Goal: Communication & Community: Answer question/provide support

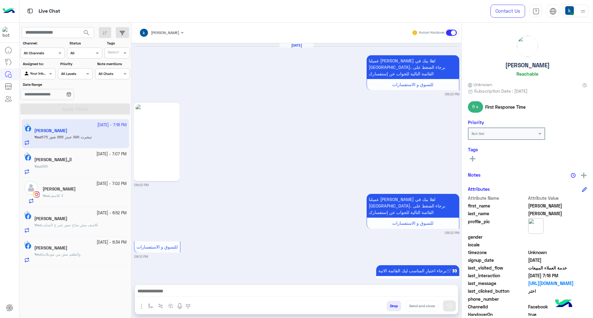
scroll to position [1067, 0]
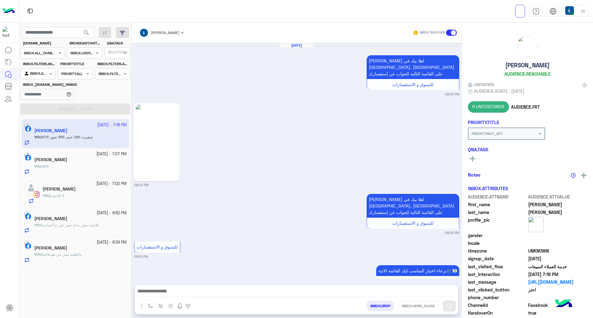
scroll to position [1067, 0]
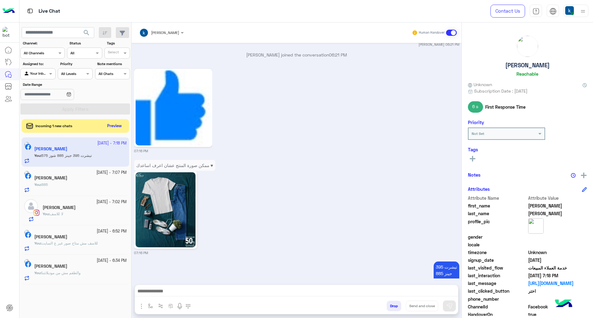
click at [118, 120] on div "Incoming 1 new chats Preview" at bounding box center [75, 126] width 107 height 14
click at [115, 125] on button "Preview" at bounding box center [114, 126] width 19 height 8
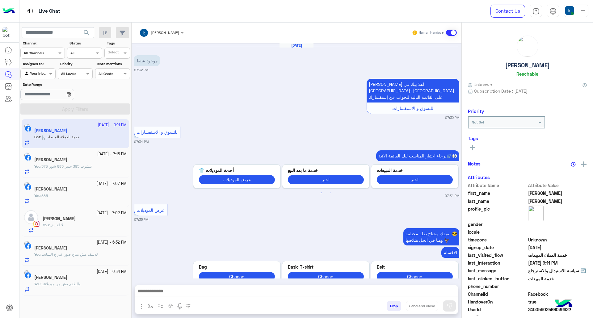
scroll to position [567, 0]
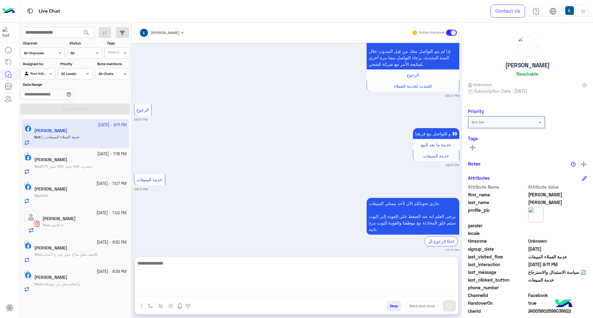
click at [205, 288] on textarea at bounding box center [296, 277] width 323 height 37
paste textarea "**********"
type textarea "**********"
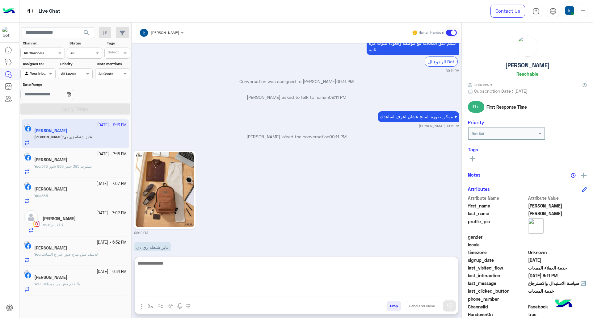
scroll to position [749, 0]
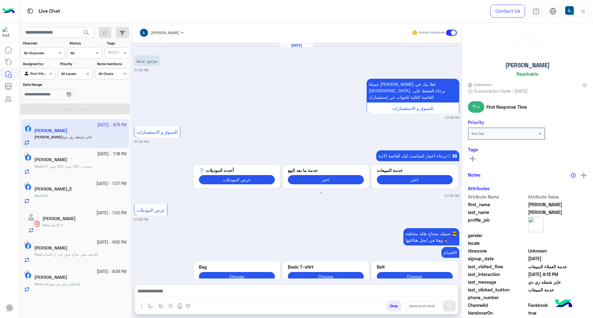
scroll to position [721, 0]
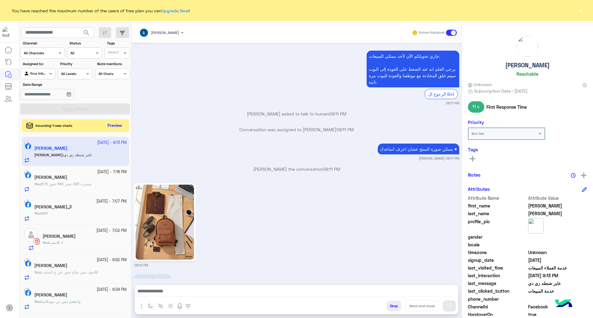
click at [120, 123] on button "Preview" at bounding box center [114, 126] width 19 height 8
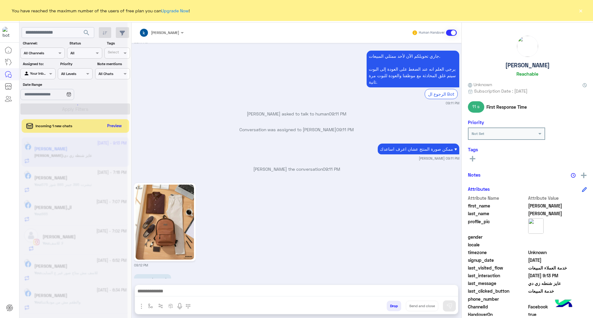
scroll to position [0, 0]
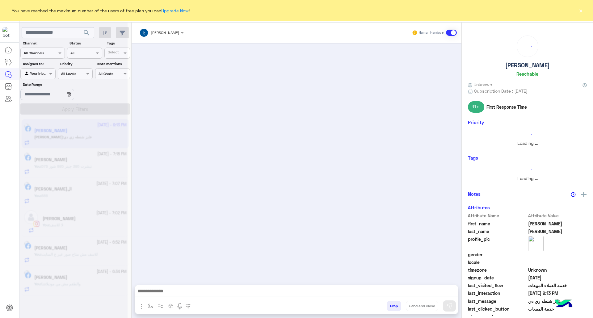
click at [577, 10] on div "You have reached the maximum number of the users of free plan you can Upgrade N…" at bounding box center [296, 10] width 593 height 21
click at [577, 10] on button "×" at bounding box center [580, 10] width 6 height 6
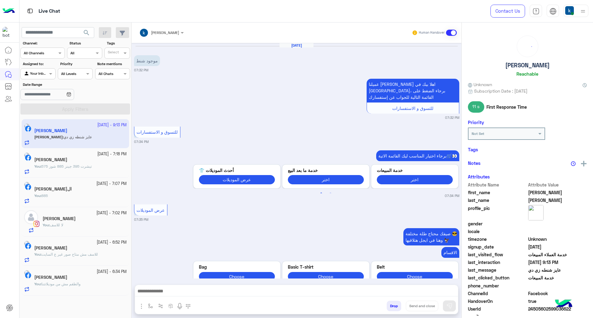
scroll to position [721, 0]
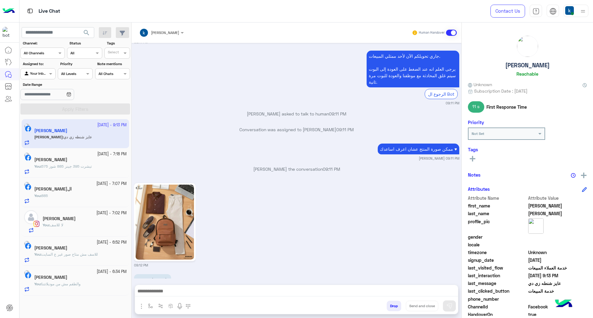
click at [88, 170] on div "You : تيشرت 395 جينز 885 شوز 575" at bounding box center [80, 169] width 92 height 11
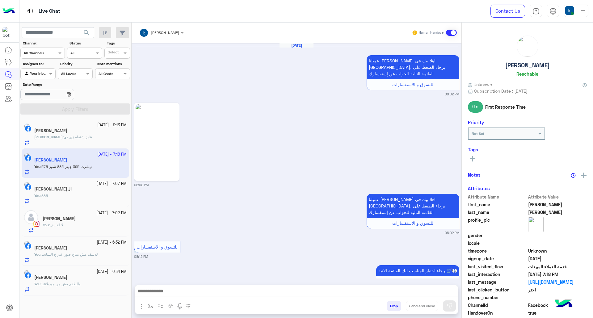
scroll to position [1067, 0]
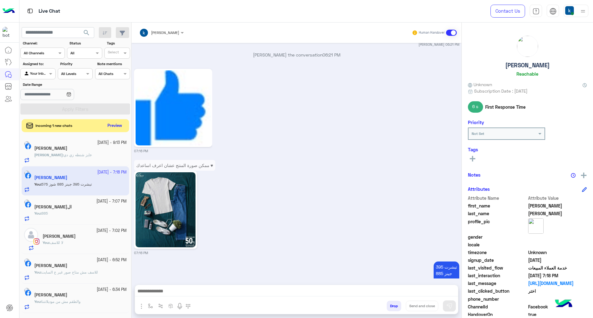
click at [117, 126] on button "Preview" at bounding box center [114, 126] width 19 height 8
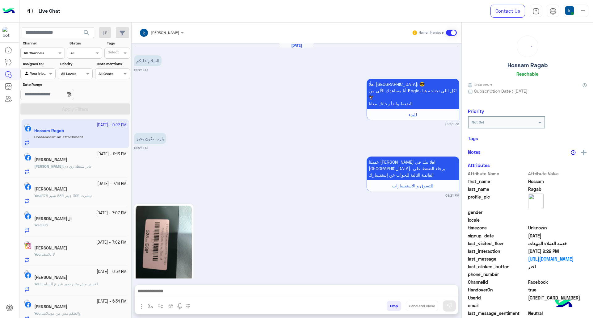
scroll to position [336, 0]
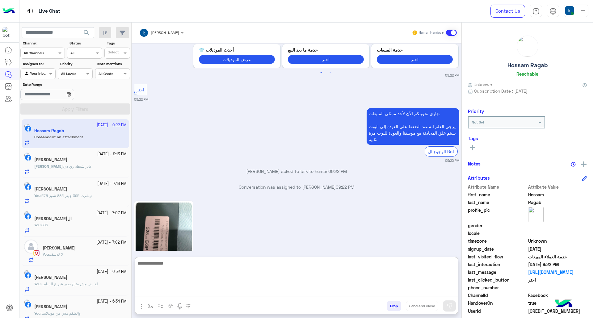
click at [196, 289] on textarea at bounding box center [296, 277] width 323 height 37
type textarea "*****"
type textarea "*"
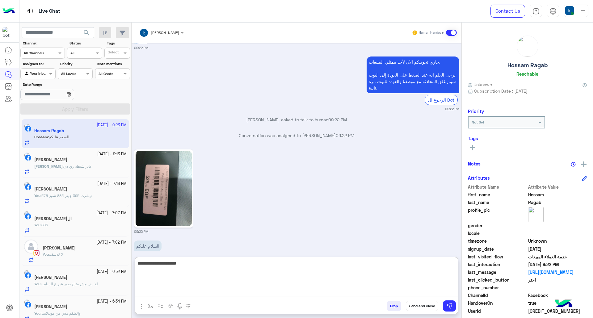
type textarea "**********"
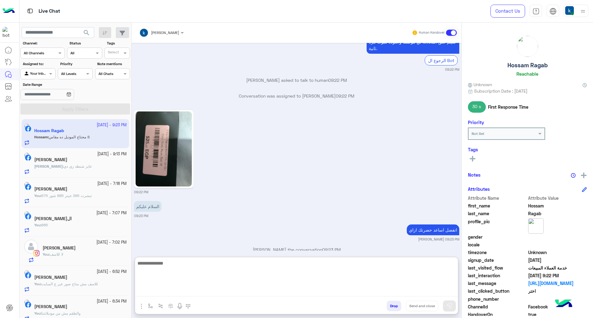
scroll to position [451, 0]
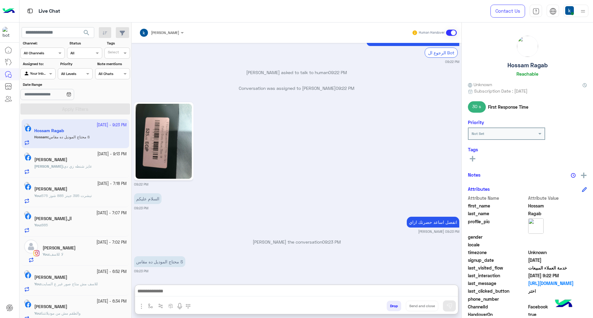
click at [169, 121] on img at bounding box center [164, 141] width 56 height 75
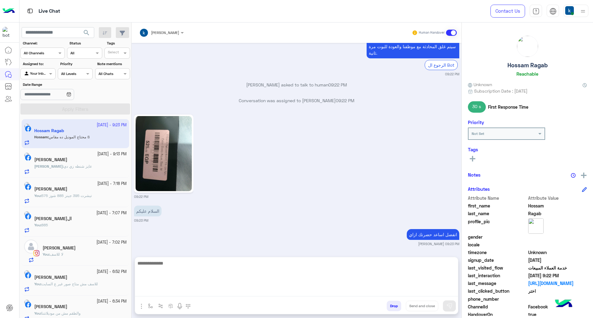
click at [210, 291] on textarea at bounding box center [296, 277] width 323 height 37
paste textarea "**********"
type textarea "**********"
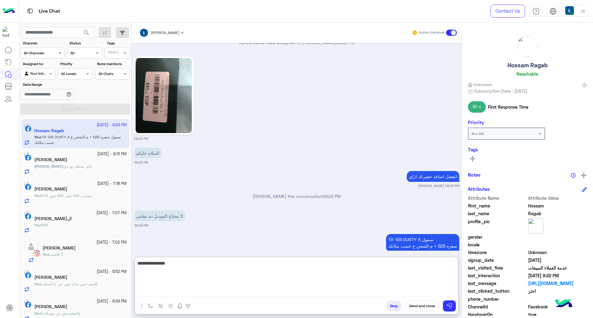
type textarea "**********"
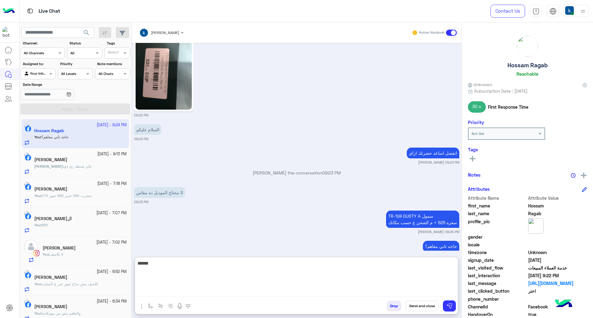
type textarea "*******"
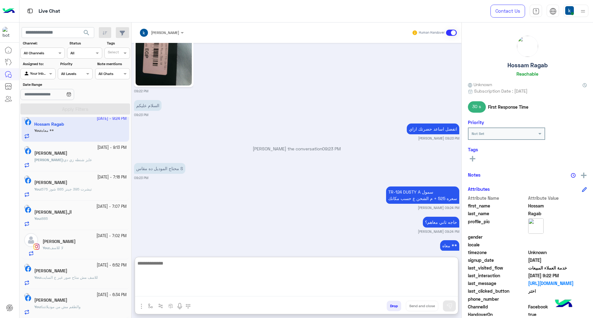
scroll to position [7, 0]
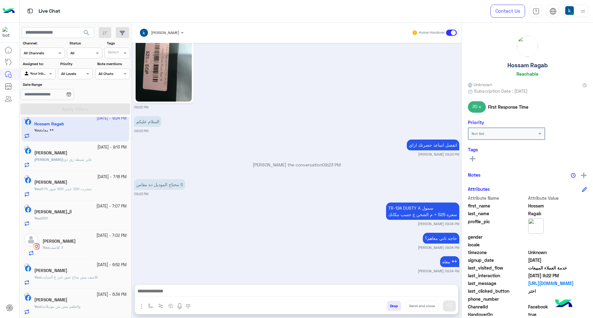
click at [89, 301] on div "Mohamed Yasser" at bounding box center [80, 300] width 92 height 6
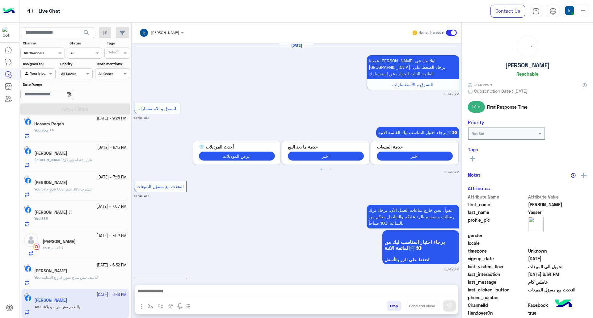
scroll to position [935, 0]
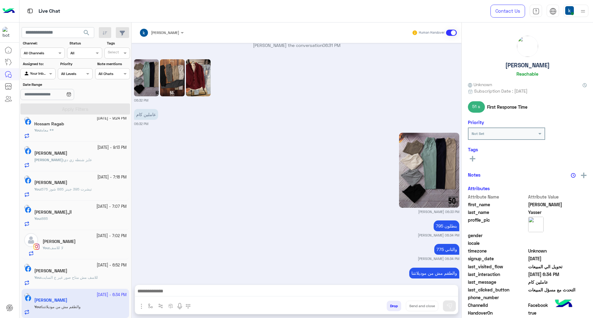
click at [393, 305] on button "Drop" at bounding box center [393, 306] width 15 height 10
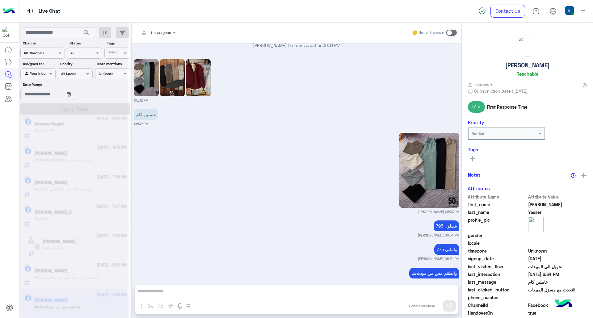
scroll to position [951, 0]
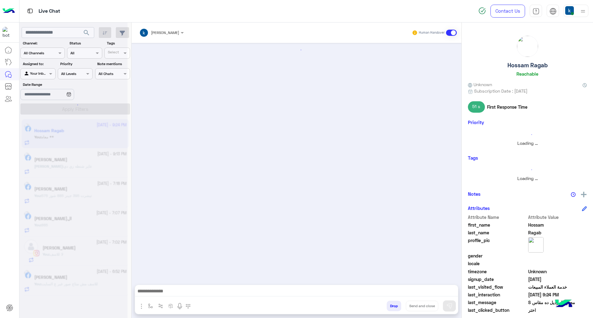
click at [69, 281] on div "علي صبري" at bounding box center [80, 278] width 92 height 6
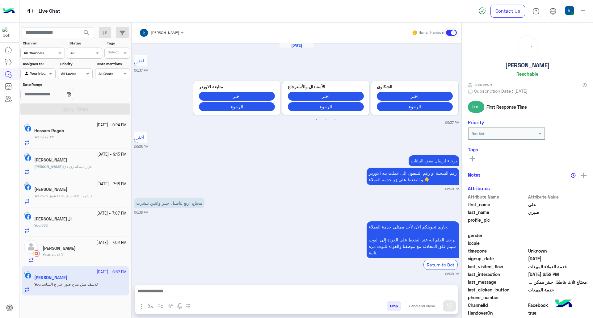
scroll to position [598, 0]
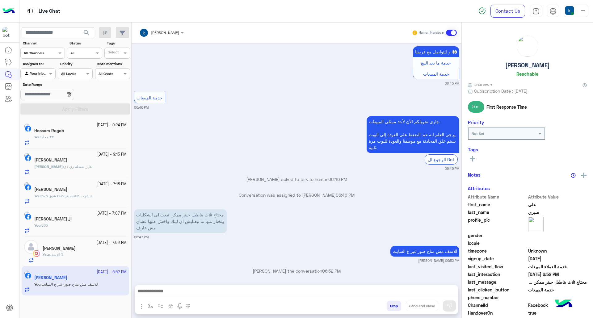
click at [396, 304] on button "Drop" at bounding box center [393, 306] width 15 height 10
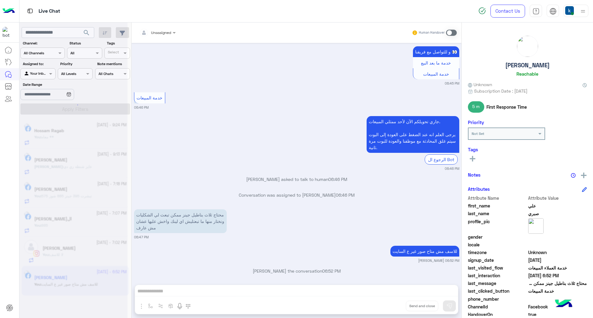
scroll to position [614, 0]
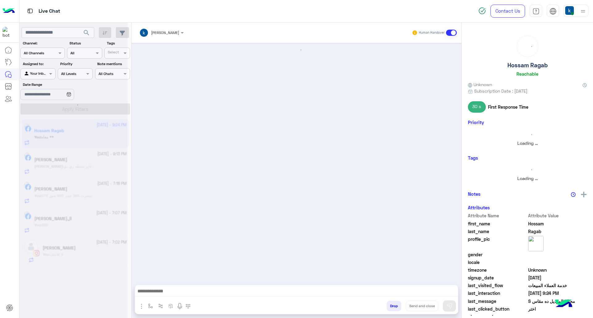
scroll to position [500, 0]
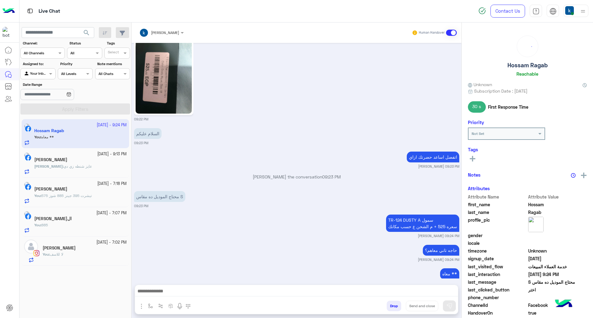
click at [76, 258] on div "You : لا للاسف" at bounding box center [85, 257] width 84 height 11
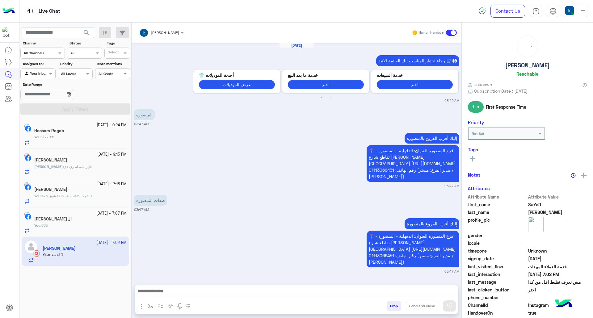
scroll to position [829, 0]
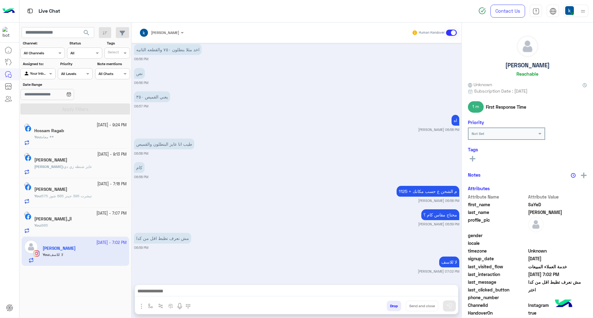
click at [393, 305] on button "Drop" at bounding box center [393, 306] width 15 height 10
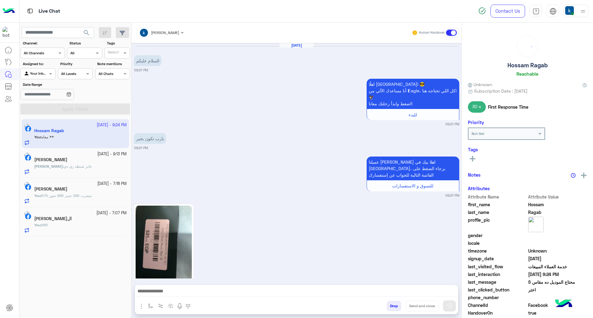
scroll to position [500, 0]
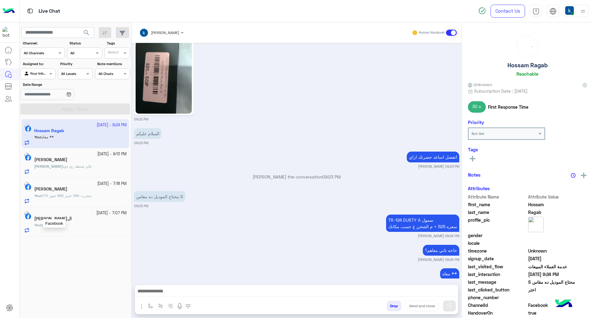
click at [31, 219] on img at bounding box center [28, 216] width 6 height 6
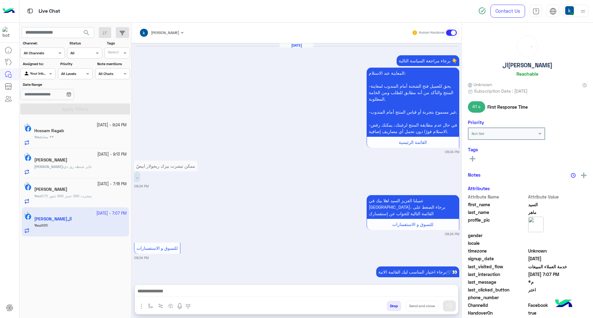
scroll to position [904, 0]
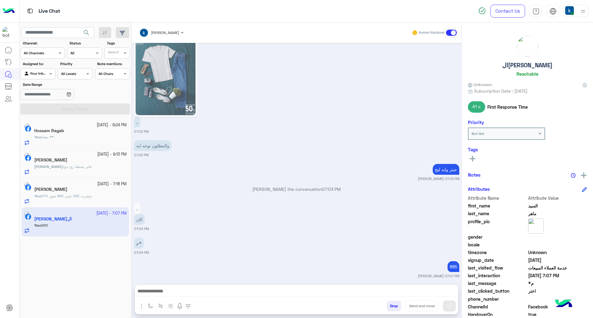
click at [393, 307] on button "Drop" at bounding box center [393, 306] width 15 height 10
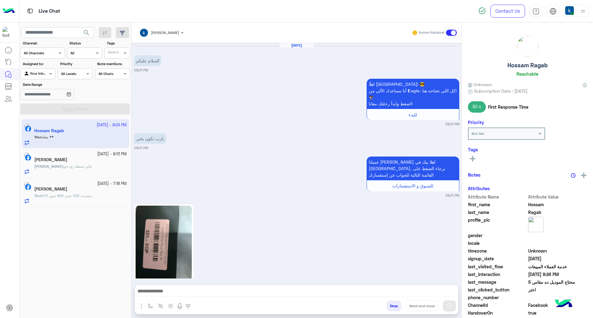
scroll to position [500, 0]
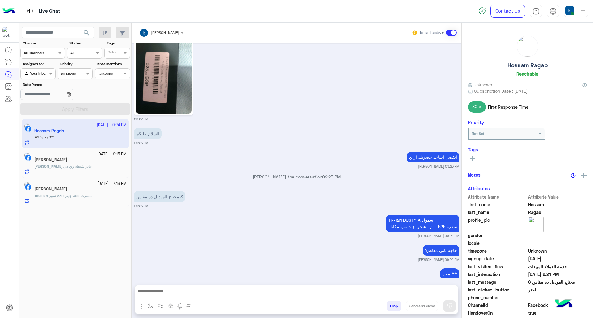
click at [73, 195] on span "تيشرت 395 جينز 885 شوز 575" at bounding box center [66, 195] width 50 height 5
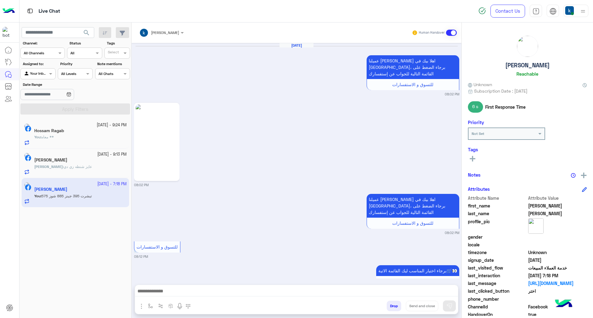
scroll to position [1067, 0]
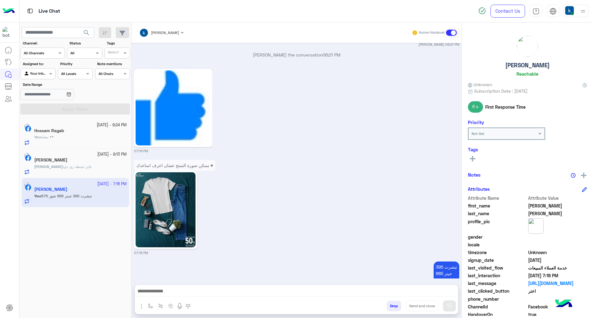
click at [74, 166] on span "عايز شنطه زي دي" at bounding box center [78, 166] width 28 height 5
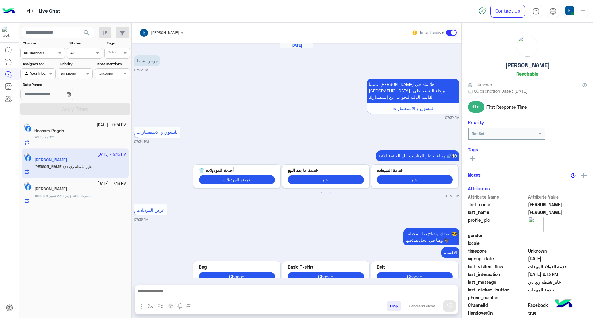
scroll to position [721, 0]
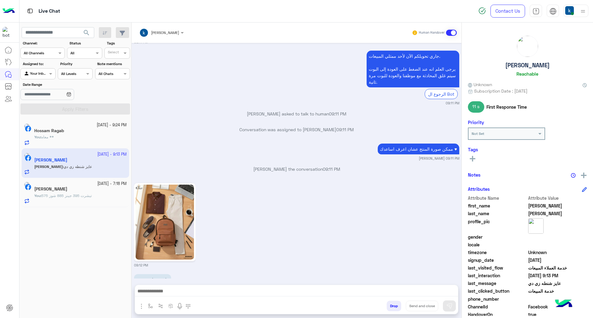
click at [179, 201] on img at bounding box center [165, 222] width 58 height 75
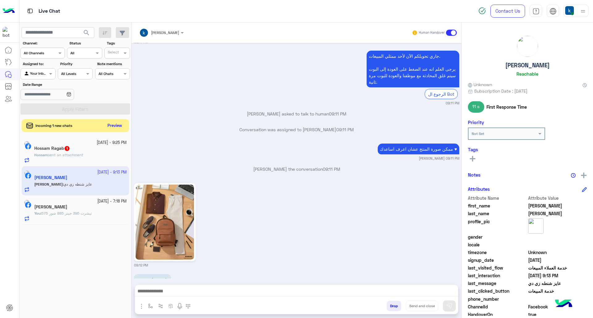
click at [117, 124] on button "Preview" at bounding box center [114, 126] width 19 height 8
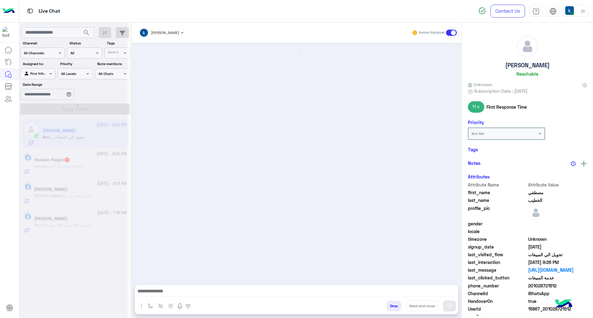
scroll to position [246, 0]
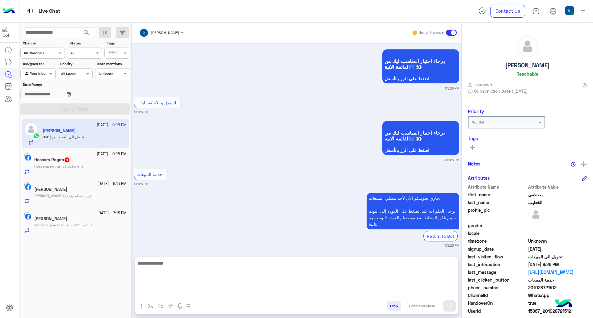
click at [167, 292] on textarea at bounding box center [296, 277] width 323 height 37
paste textarea "**********"
type textarea "**********"
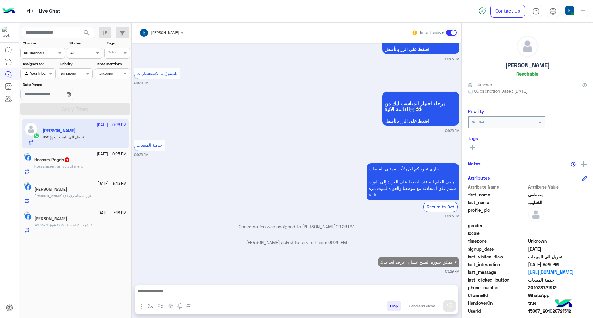
click at [61, 157] on h5 "Hossam Ragab 1" at bounding box center [52, 159] width 36 height 5
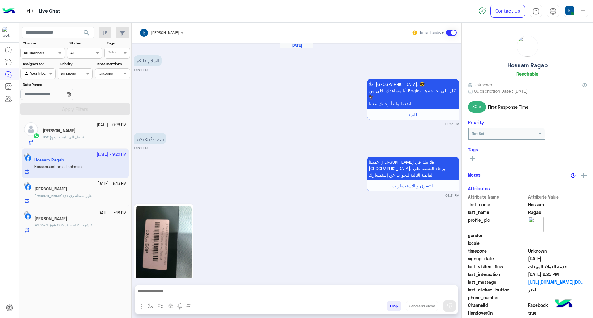
click at [138, 258] on div "Sep 20, 2025 السلام عليكم 09:21 PM اهلًا Hossam! 😎 أنا مساعدك الألي من 𝗘agle، ك…" at bounding box center [297, 161] width 330 height 236
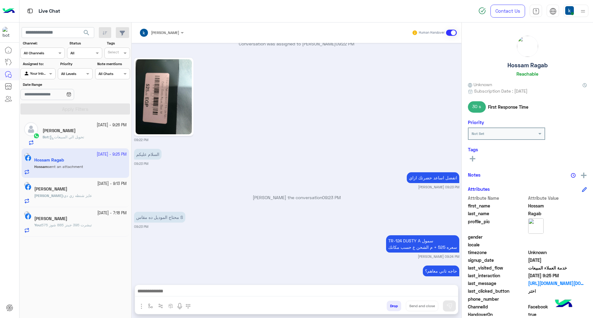
scroll to position [530, 0]
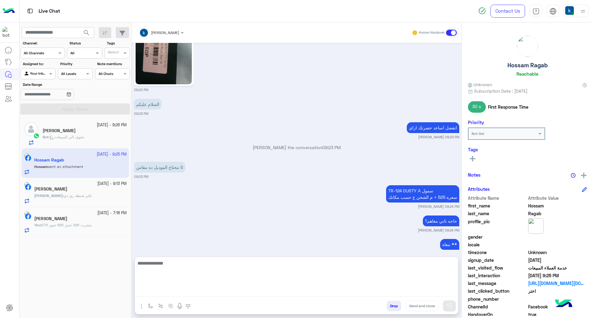
click at [214, 288] on textarea at bounding box center [296, 277] width 323 height 37
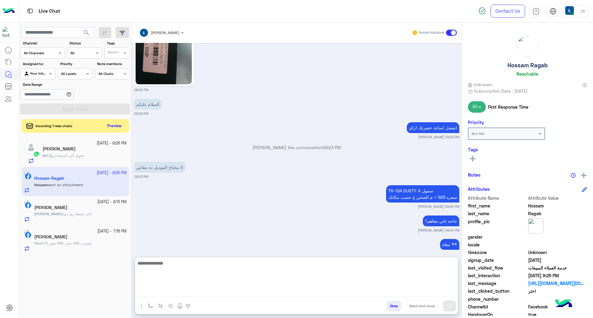
click at [196, 278] on textarea at bounding box center [296, 277] width 323 height 37
type textarea "******"
type textarea "**********"
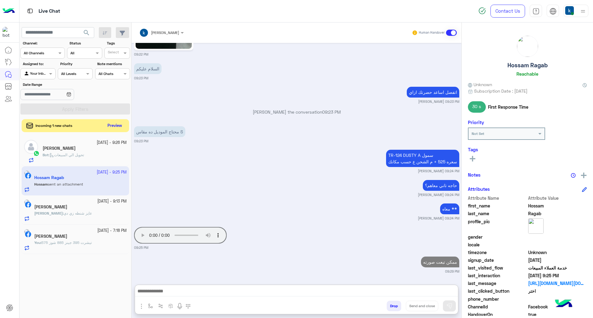
click at [115, 123] on button "Preview" at bounding box center [114, 126] width 19 height 8
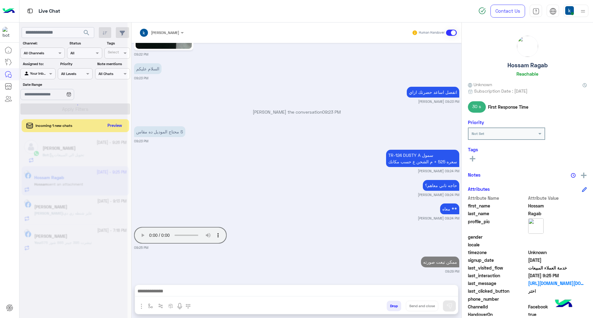
scroll to position [553, 0]
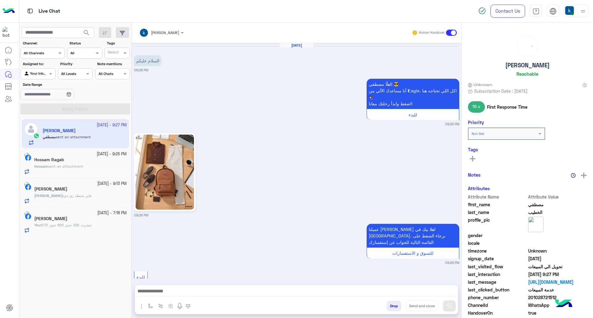
scroll to position [377, 0]
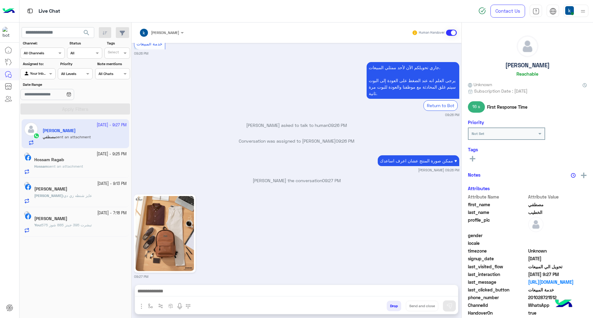
click at [97, 158] on div "Hossam Ragab" at bounding box center [80, 160] width 92 height 6
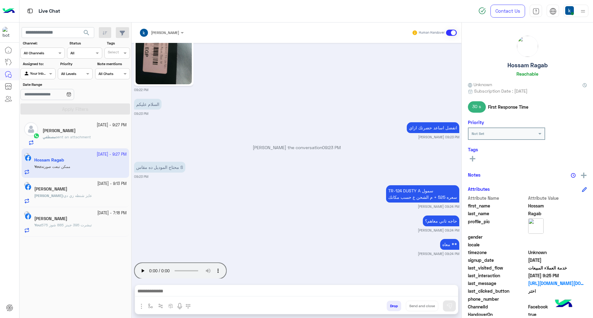
scroll to position [553, 0]
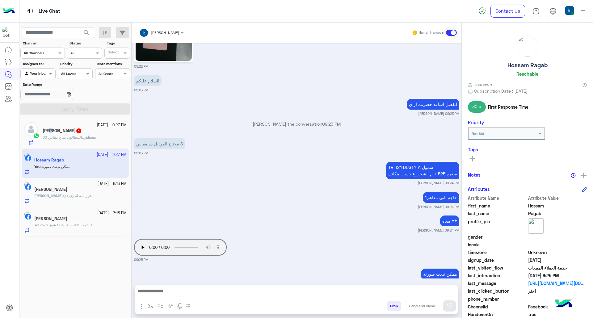
click at [76, 134] on div "مصطفي الخطيب 1" at bounding box center [85, 131] width 84 height 6
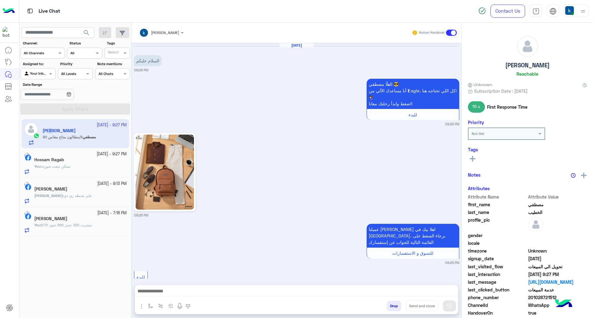
scroll to position [400, 0]
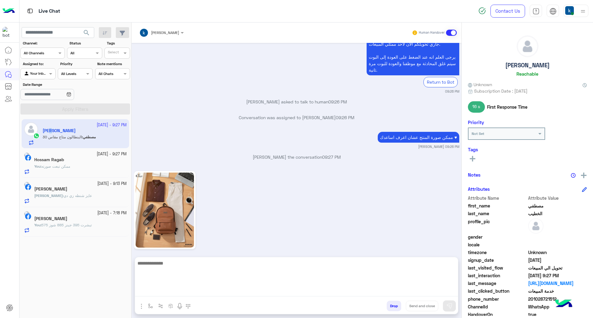
click at [199, 290] on textarea at bounding box center [296, 277] width 323 height 37
type textarea "*"
paste textarea
type textarea "**********"
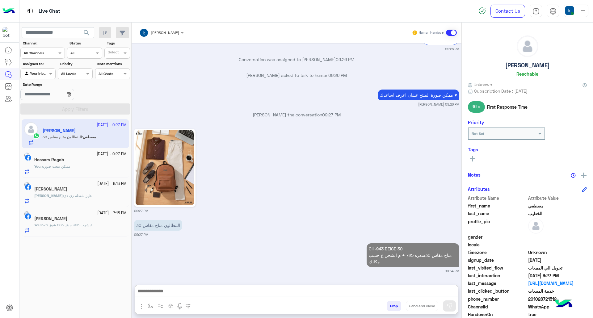
click at [82, 198] on span "عايز شنطه زي دي" at bounding box center [78, 195] width 28 height 5
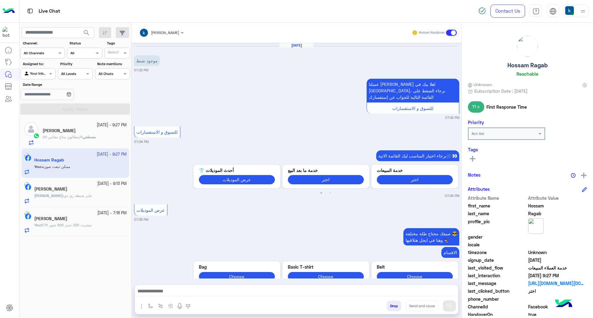
scroll to position [1498, 0]
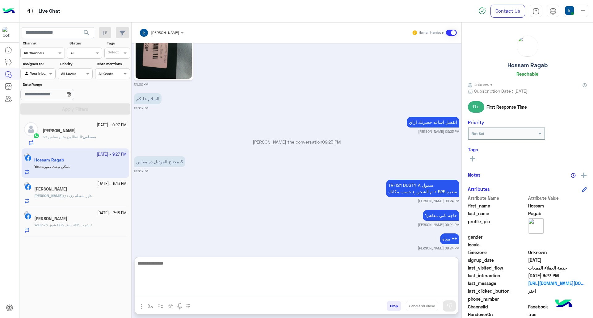
click at [197, 287] on textarea at bounding box center [296, 277] width 323 height 37
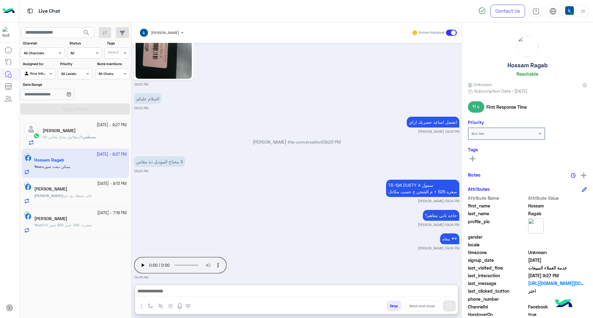
click at [57, 196] on b "Kareem :" at bounding box center [48, 195] width 29 height 5
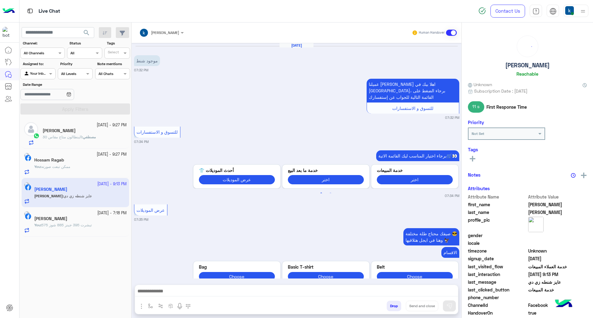
scroll to position [721, 0]
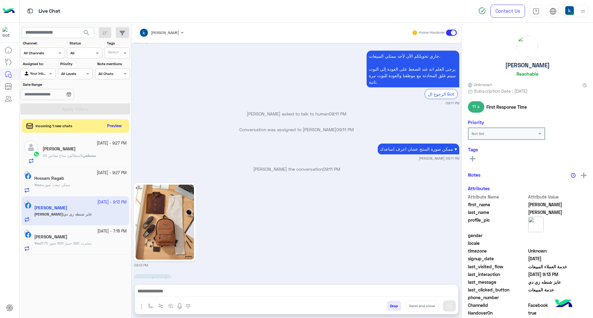
click at [90, 126] on div "Incoming 1 new chats Preview" at bounding box center [75, 126] width 107 height 14
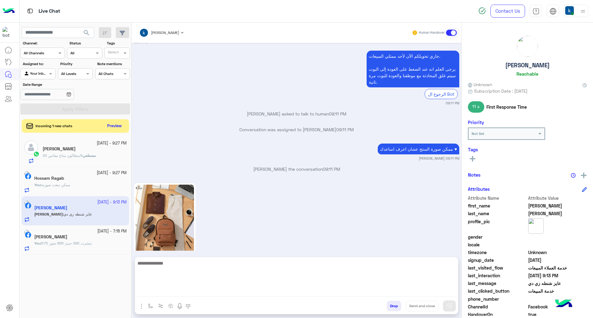
click at [189, 295] on textarea at bounding box center [296, 277] width 323 height 37
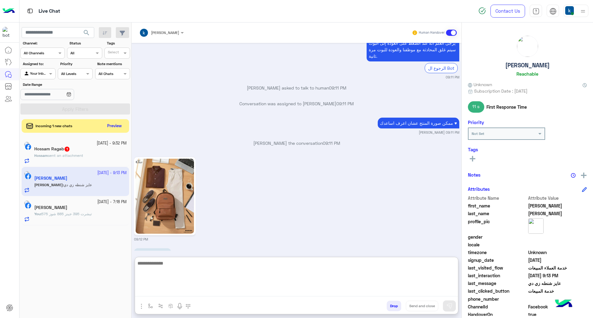
scroll to position [749, 0]
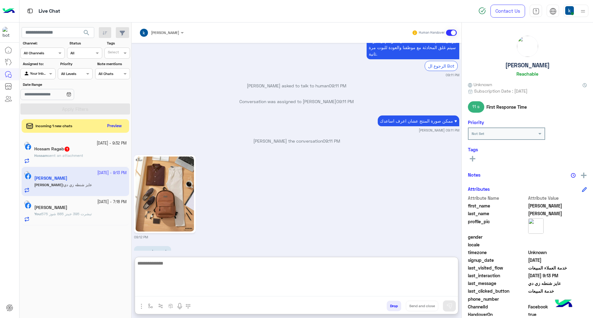
click at [190, 269] on textarea at bounding box center [296, 277] width 323 height 37
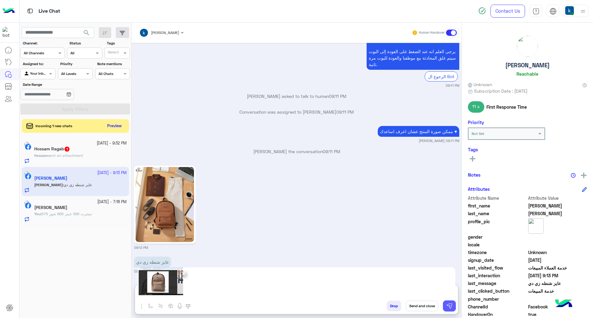
click at [448, 304] on img at bounding box center [449, 306] width 6 height 6
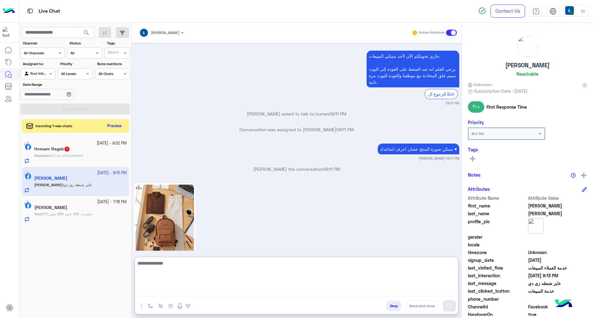
click at [174, 291] on textarea at bounding box center [296, 277] width 323 height 37
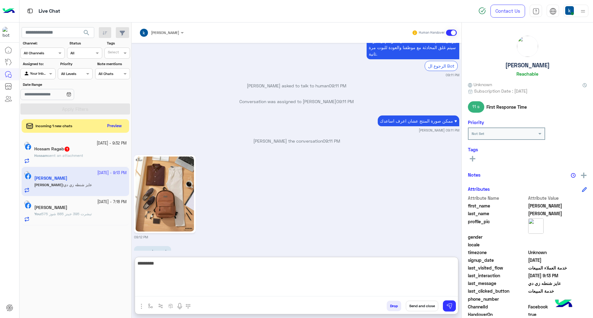
type textarea "*********"
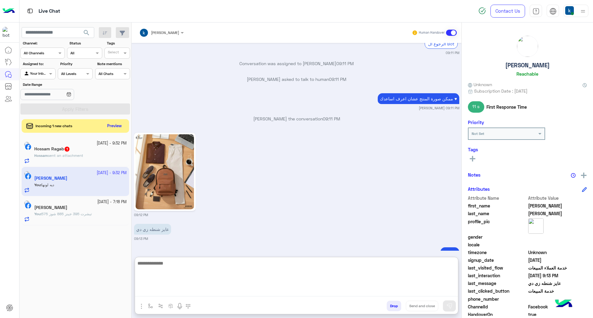
scroll to position [772, 0]
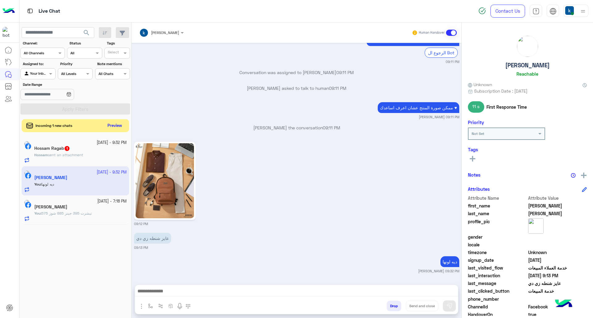
click at [113, 125] on button "Preview" at bounding box center [114, 126] width 19 height 8
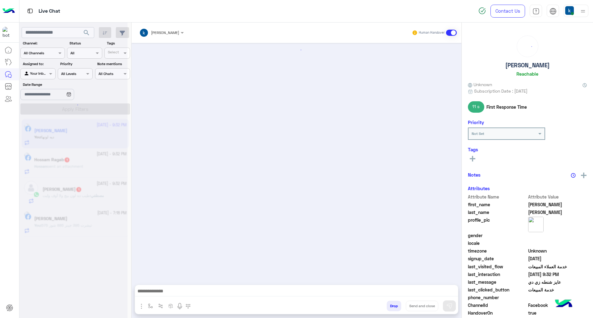
scroll to position [744, 0]
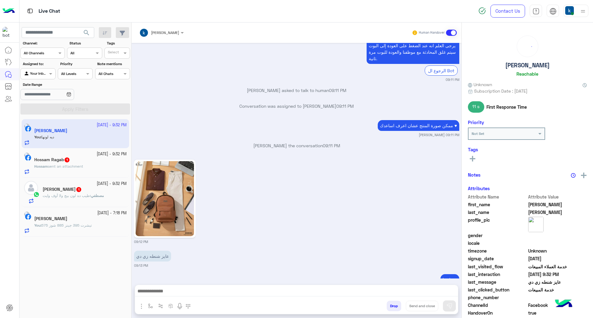
click at [82, 157] on div "Hossam Ragab 1" at bounding box center [80, 160] width 92 height 6
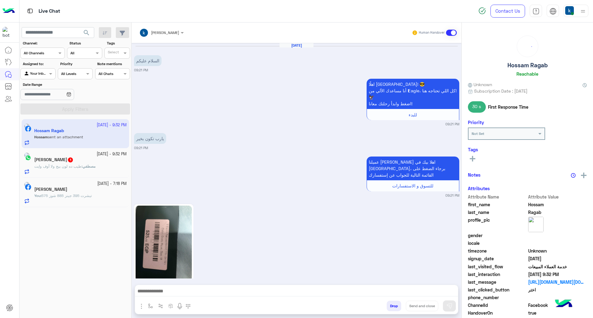
scroll to position [583, 0]
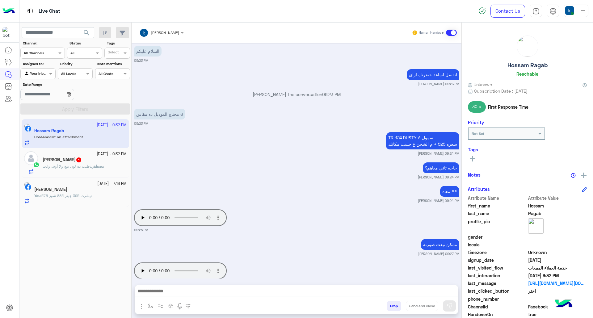
click at [51, 161] on h5 "مصطفي الخطيب 1" at bounding box center [62, 159] width 39 height 5
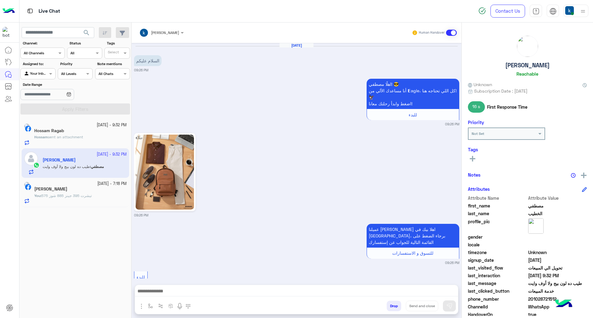
scroll to position [461, 0]
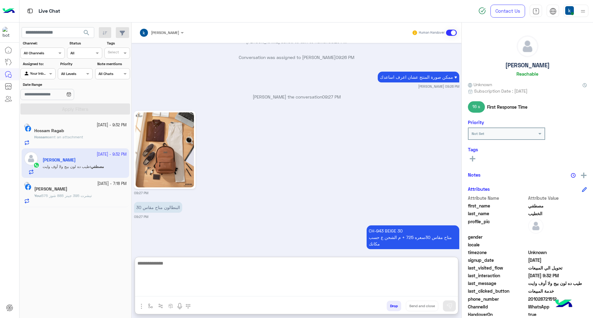
click at [191, 290] on textarea at bounding box center [296, 277] width 323 height 37
type textarea "********"
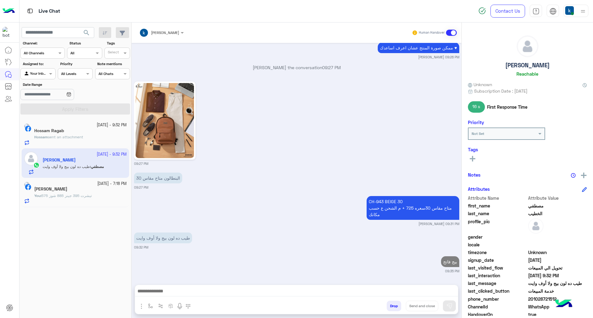
click at [69, 139] on span "sent an attachment" at bounding box center [65, 137] width 35 height 5
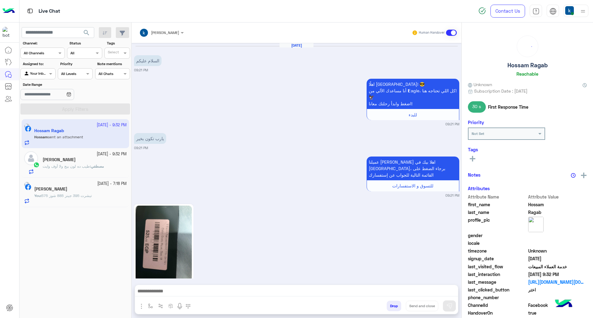
scroll to position [583, 0]
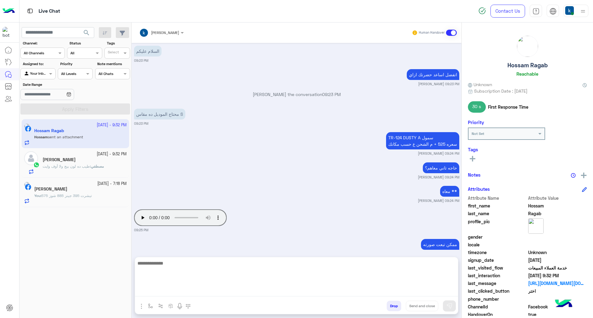
click at [203, 291] on textarea at bounding box center [296, 277] width 323 height 37
type textarea "****"
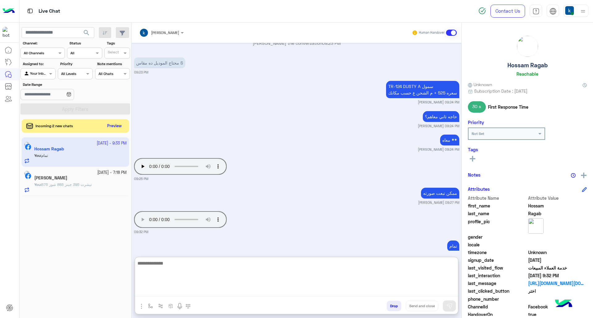
click at [217, 266] on textarea at bounding box center [296, 277] width 323 height 37
type textarea "**********"
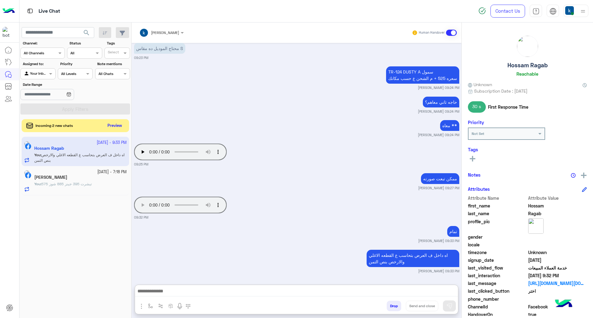
click at [116, 128] on button "Preview" at bounding box center [114, 126] width 19 height 8
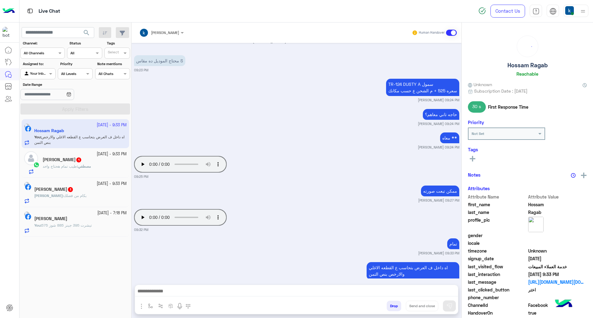
scroll to position [636, 0]
click at [100, 166] on div "مصطفي : طيب تمام هحتاج واحد" at bounding box center [85, 169] width 84 height 11
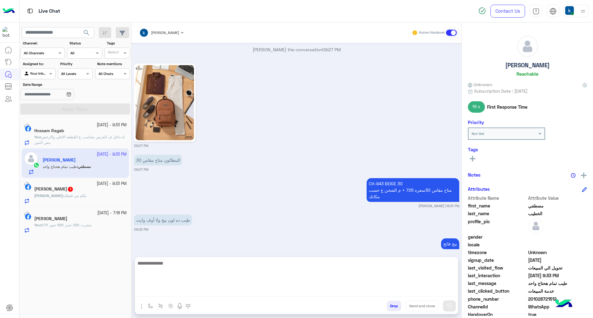
click at [180, 293] on textarea at bounding box center [296, 277] width 323 height 37
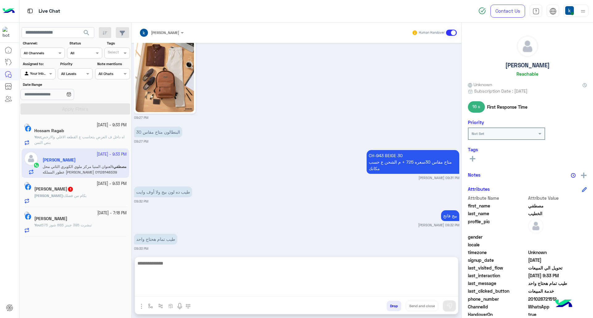
scroll to position [570, 0]
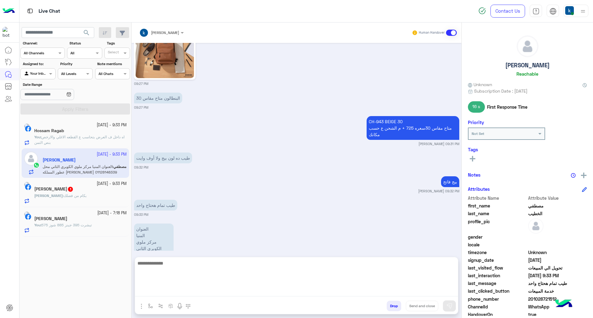
click at [219, 292] on textarea at bounding box center [296, 277] width 323 height 37
paste textarea "**********"
type textarea "**********"
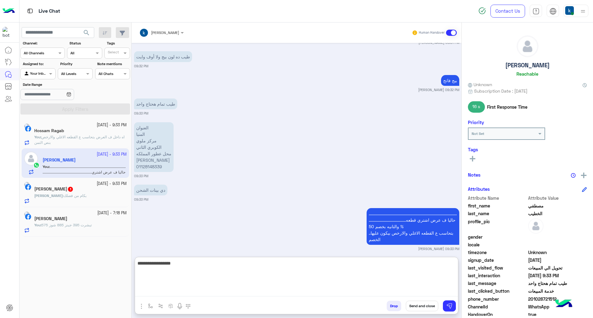
type textarea "**********"
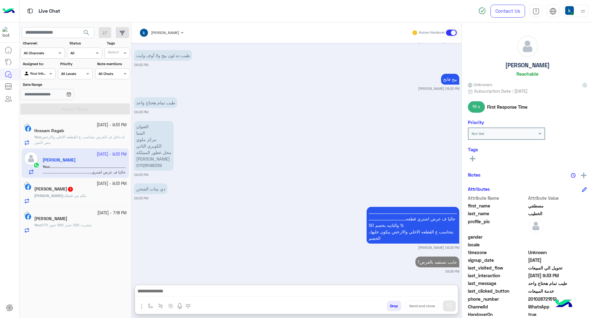
click at [91, 188] on div "Kareem Ahmed 1" at bounding box center [80, 189] width 92 height 6
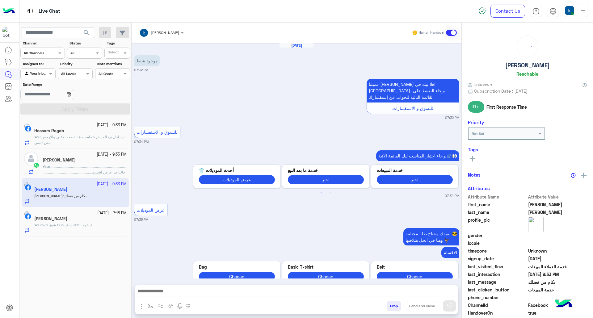
scroll to position [856, 0]
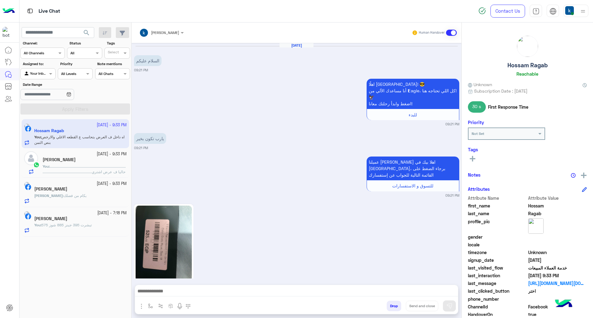
scroll to position [636, 0]
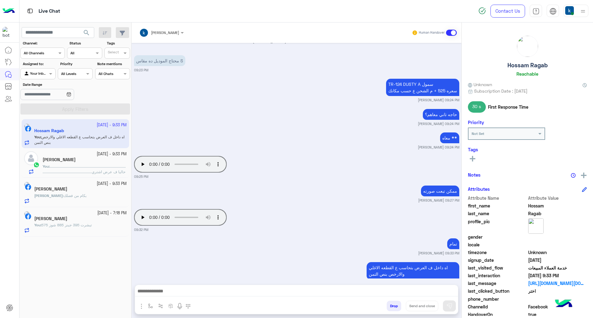
click at [72, 194] on div "20 September - 9:33 PM Kareem Ahmed Kareem : بكام من فضلك" at bounding box center [80, 192] width 92 height 23
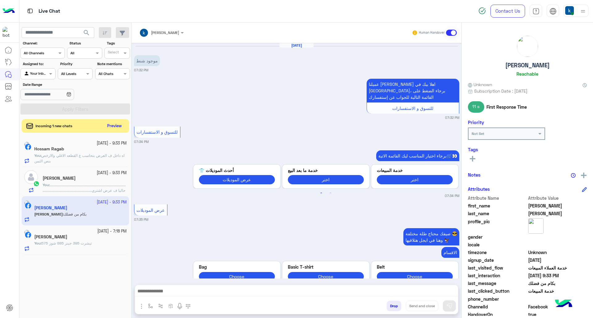
scroll to position [856, 0]
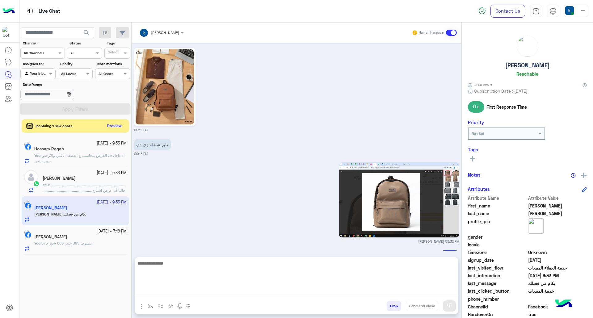
click at [185, 289] on textarea at bounding box center [296, 277] width 323 height 37
type textarea "**********"
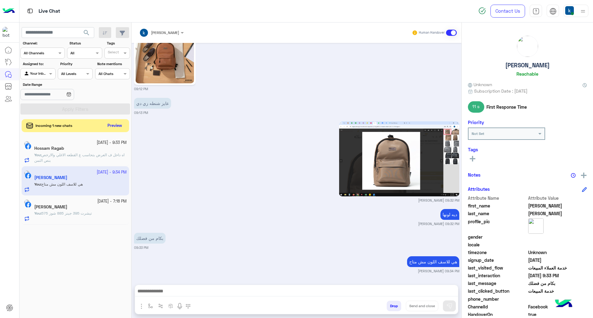
click at [116, 125] on button "Preview" at bounding box center [114, 126] width 19 height 8
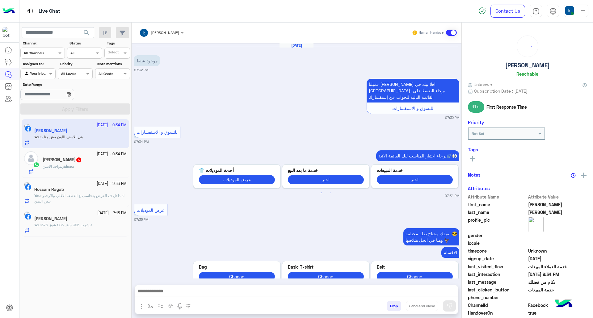
scroll to position [879, 0]
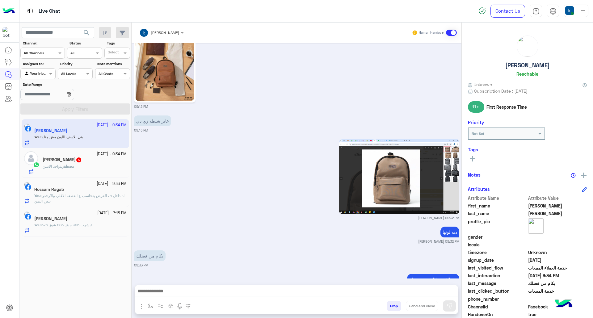
click at [81, 166] on div "مصطفي : واخد الاتنين" at bounding box center [85, 169] width 84 height 11
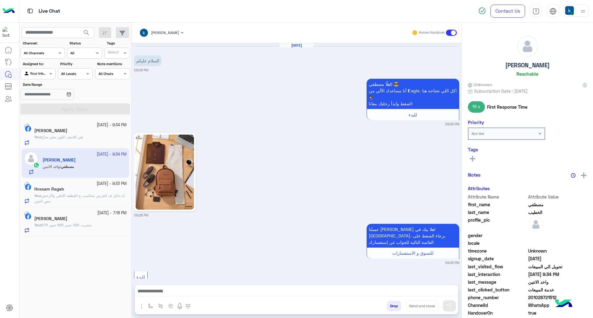
scroll to position [737, 0]
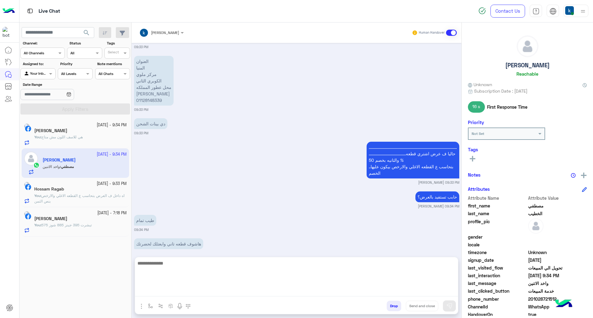
click at [197, 290] on textarea at bounding box center [296, 277] width 323 height 37
type textarea "****"
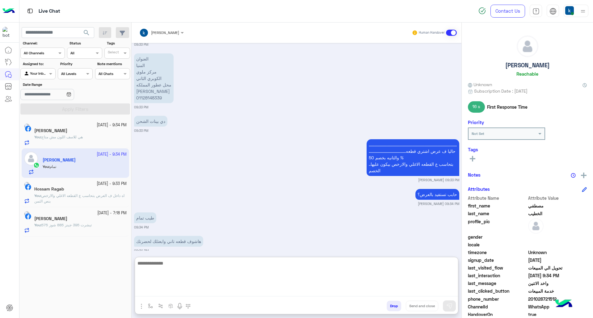
scroll to position [789, 0]
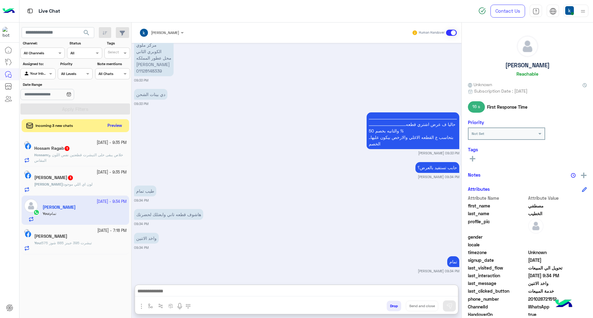
click at [111, 125] on button "Preview" at bounding box center [114, 126] width 19 height 8
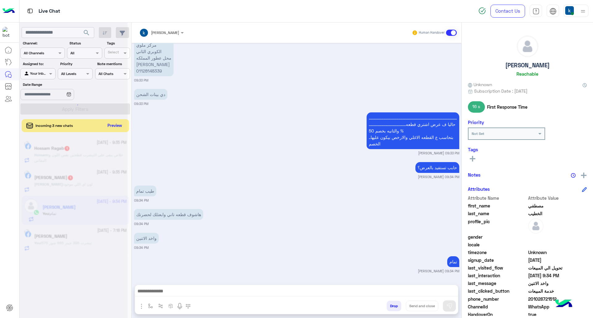
scroll to position [761, 0]
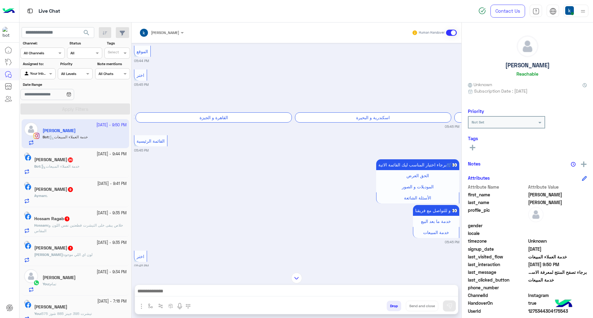
scroll to position [651, 0]
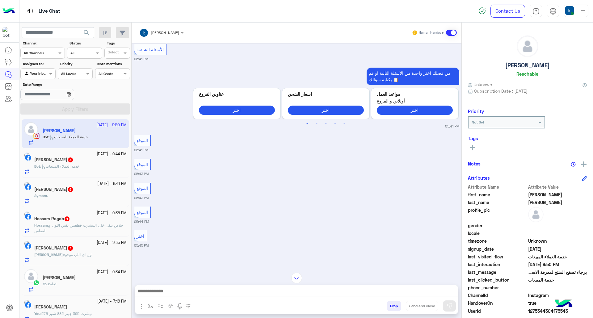
drag, startPoint x: 212, startPoint y: 285, endPoint x: 222, endPoint y: 288, distance: 10.3
click at [212, 285] on div at bounding box center [296, 292] width 323 height 15
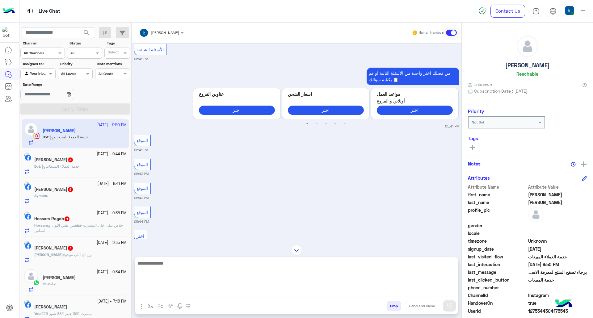
click at [224, 289] on textarea at bounding box center [296, 277] width 323 height 37
paste textarea "**********"
type textarea "**********"
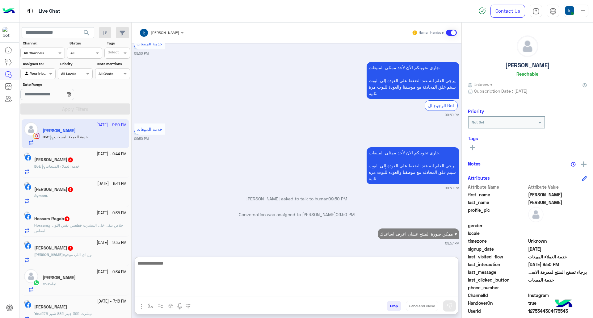
scroll to position [1531, 0]
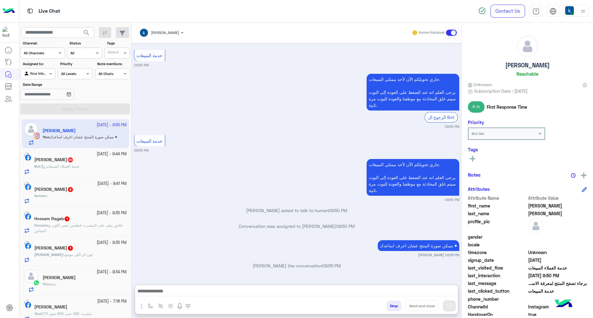
click at [94, 161] on div "Zyad Atef 20" at bounding box center [80, 160] width 92 height 6
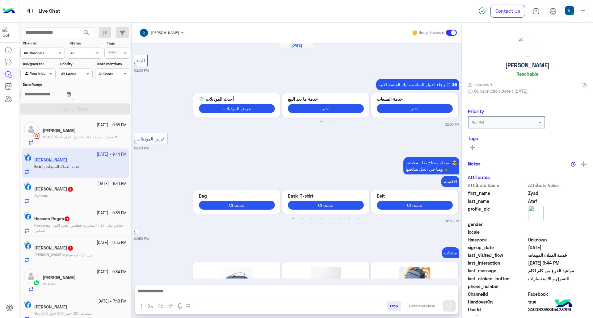
scroll to position [1022, 0]
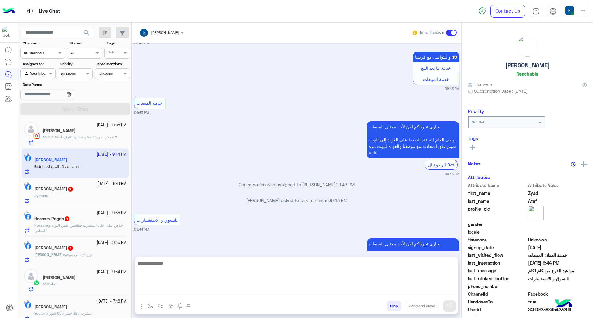
click at [172, 295] on textarea at bounding box center [296, 277] width 323 height 37
paste textarea "**********"
type textarea "**********"
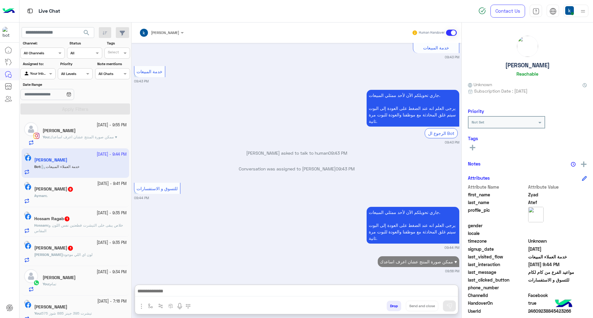
click at [61, 191] on h5 "Ayman Harb 9" at bounding box center [53, 188] width 39 height 5
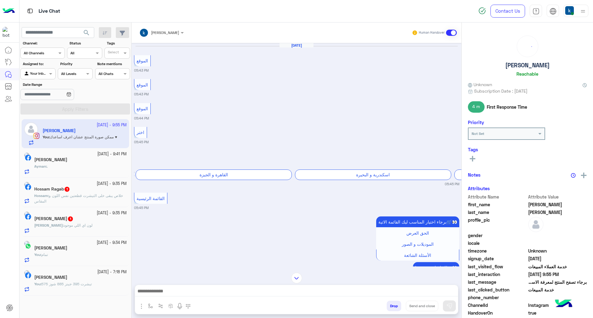
scroll to position [1514, 0]
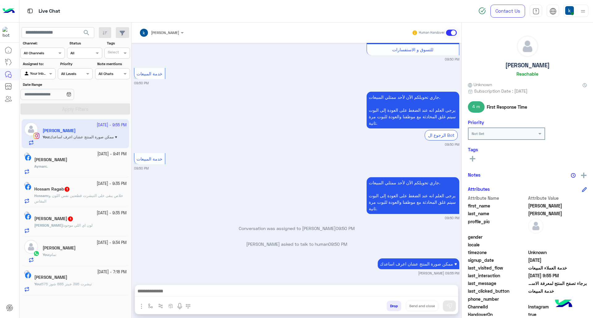
click at [84, 167] on div "Ayman : ." at bounding box center [80, 169] width 92 height 11
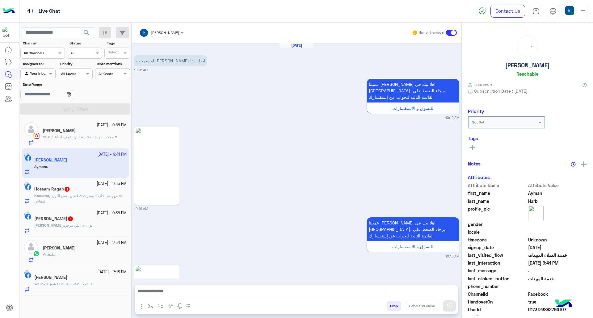
scroll to position [544, 0]
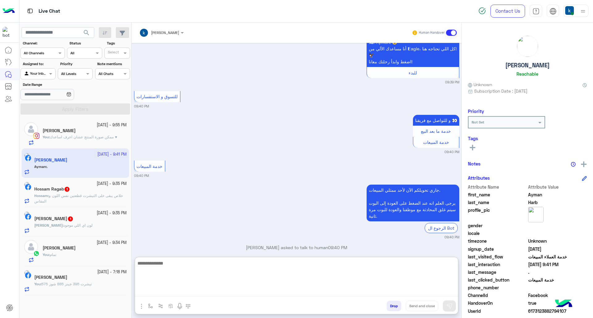
drag, startPoint x: 187, startPoint y: 293, endPoint x: 180, endPoint y: 290, distance: 7.2
click at [186, 293] on textarea at bounding box center [296, 277] width 323 height 37
paste textarea "**********"
type textarea "**********"
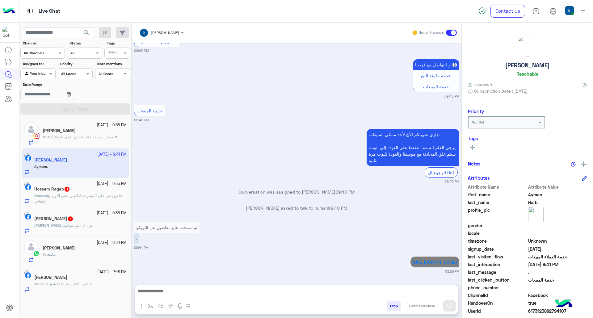
click at [101, 192] on div "Hossam Ragab 1" at bounding box center [80, 189] width 92 height 6
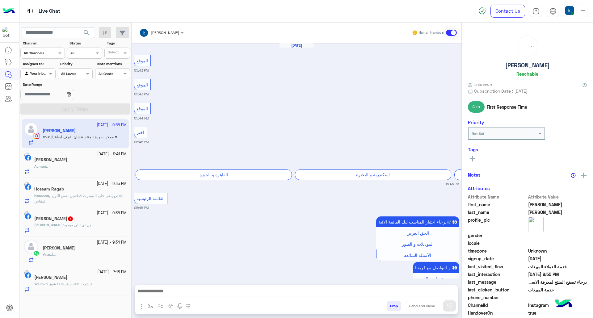
scroll to position [746, 0]
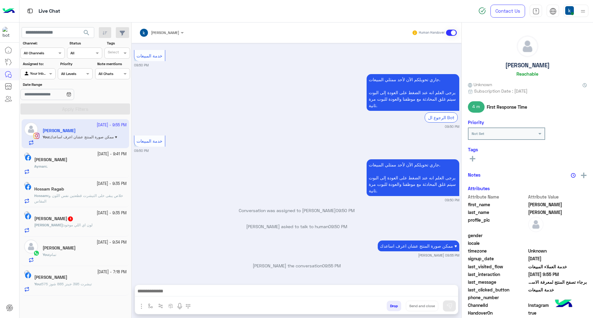
click at [93, 189] on div "Hossam Ragab" at bounding box center [80, 189] width 92 height 6
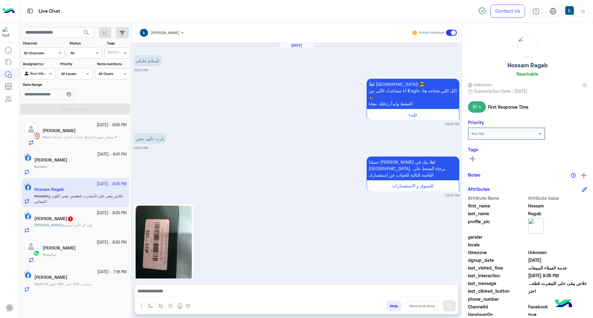
scroll to position [666, 0]
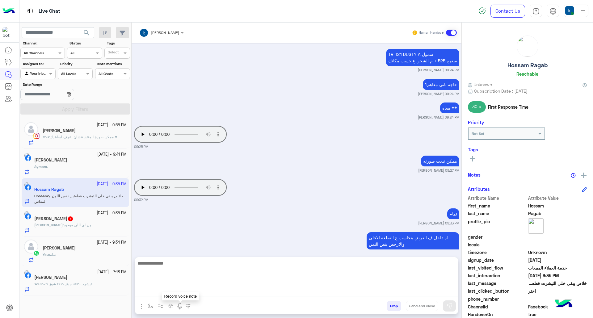
click at [171, 290] on textarea at bounding box center [296, 277] width 323 height 37
paste textarea "**********"
type textarea "**********"
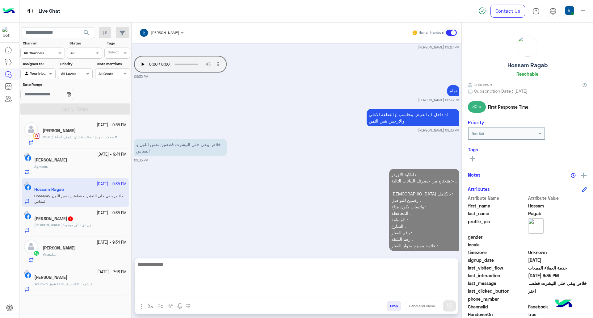
click at [86, 235] on div "20 September - 9:35 PM Kareem Ahmed 1 Kareem : لون اي اللي موجود" at bounding box center [75, 221] width 107 height 29
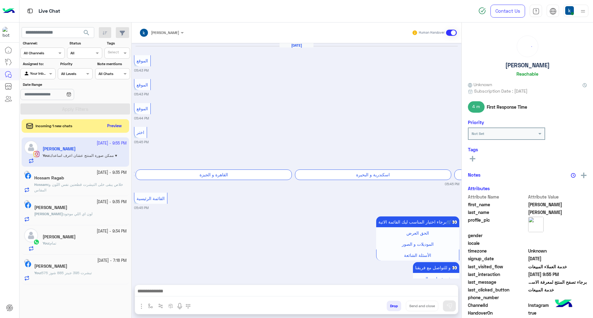
scroll to position [746, 0]
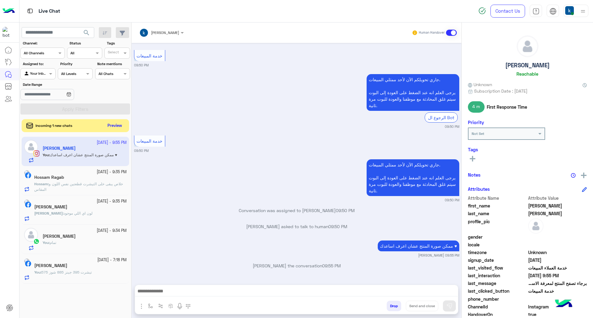
click at [112, 125] on button "Preview" at bounding box center [114, 126] width 19 height 8
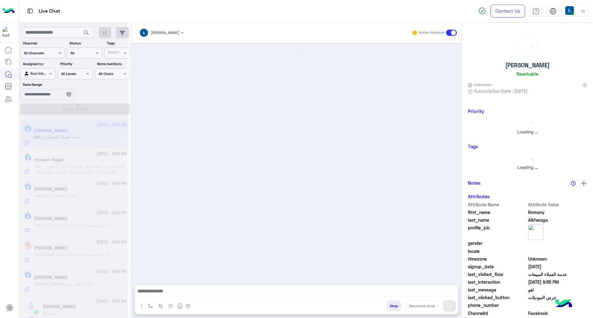
scroll to position [846, 0]
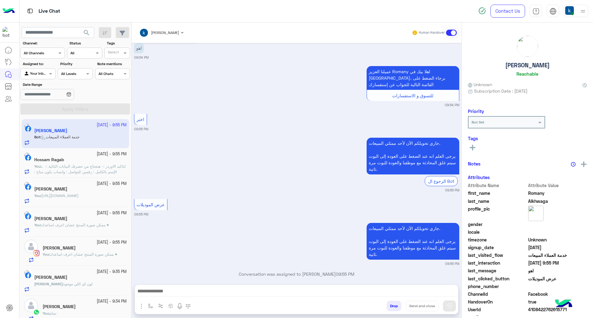
click at [170, 291] on textarea at bounding box center [296, 291] width 323 height 9
paste textarea "**********"
type textarea "**********"
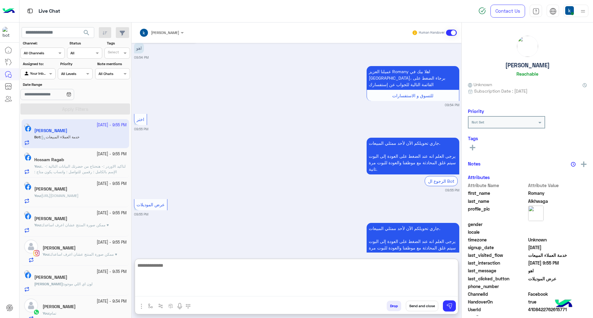
scroll to position [898, 0]
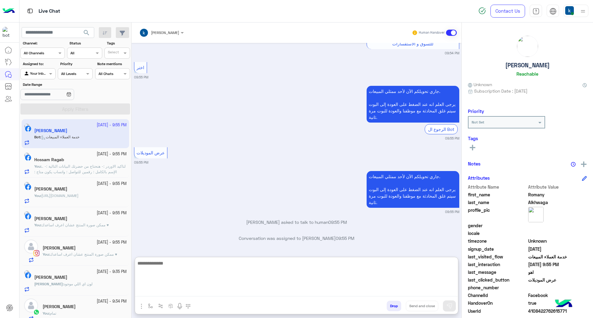
click at [86, 281] on div "[PERSON_NAME]" at bounding box center [80, 278] width 92 height 6
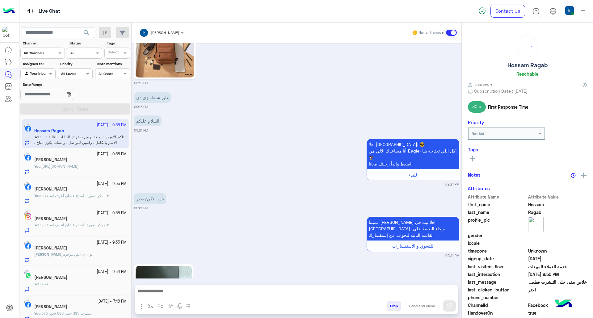
scroll to position [1888, 0]
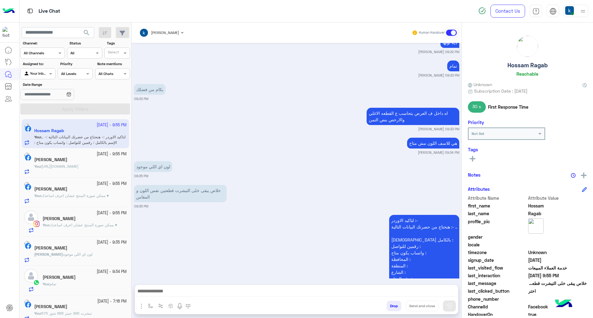
click at [79, 249] on div "[PERSON_NAME]" at bounding box center [80, 248] width 92 height 6
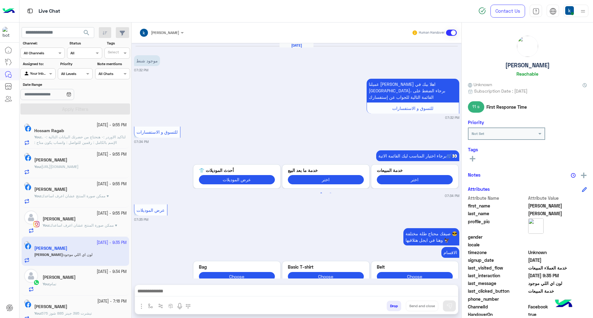
scroll to position [903, 0]
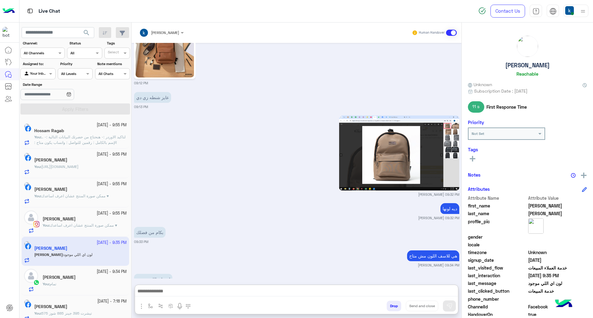
click at [192, 288] on textarea at bounding box center [296, 291] width 323 height 9
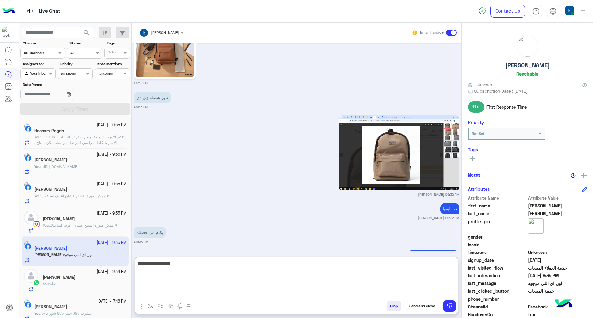
type textarea "**********"
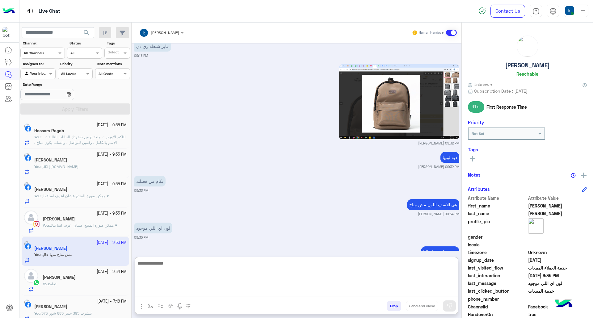
scroll to position [978, 0]
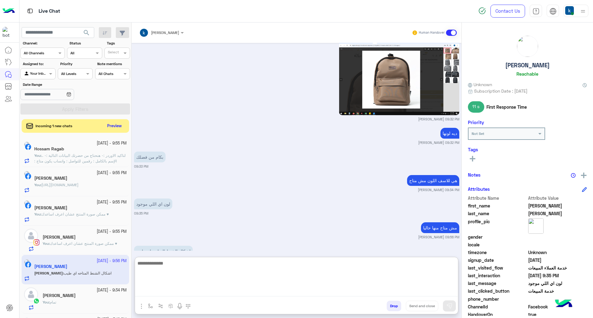
paste textarea "**********"
type textarea "**********"
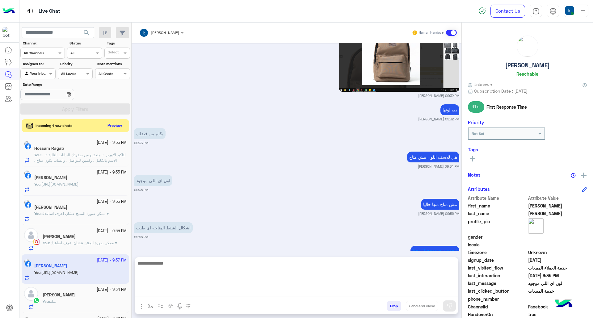
click at [113, 124] on button "Preview" at bounding box center [114, 126] width 19 height 8
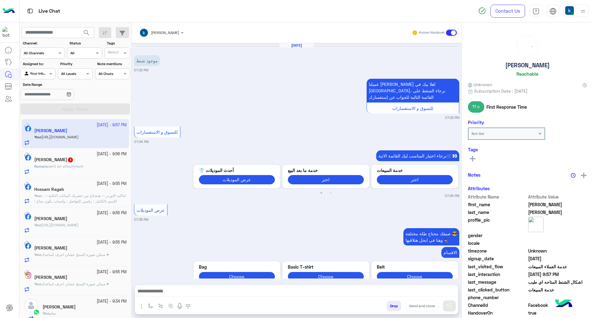
scroll to position [973, 0]
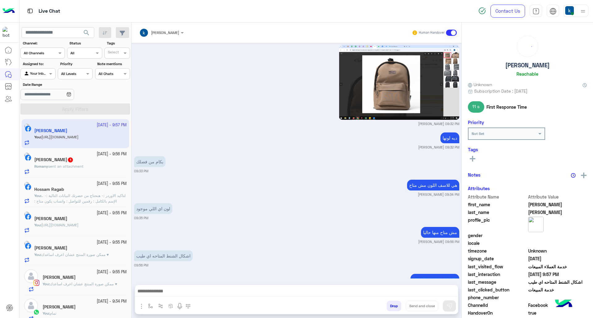
click at [61, 162] on h5 "Romany Alkhwaga 1" at bounding box center [53, 159] width 39 height 5
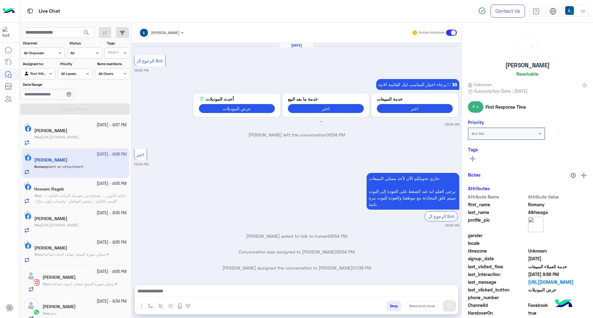
scroll to position [884, 0]
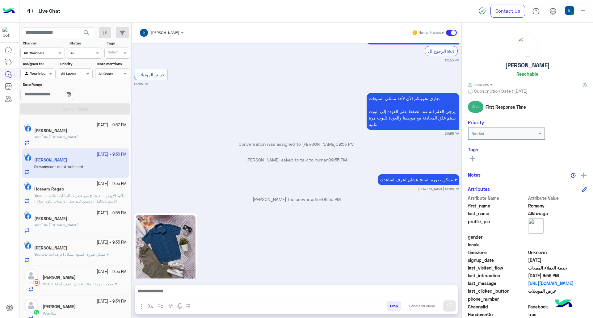
drag, startPoint x: 176, startPoint y: 289, endPoint x: 182, endPoint y: 279, distance: 11.6
click at [176, 289] on textarea at bounding box center [296, 291] width 323 height 9
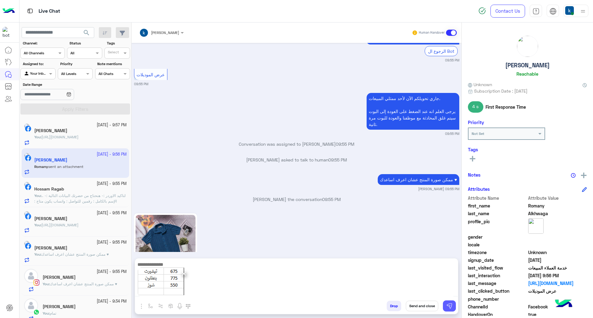
click at [447, 309] on button at bounding box center [449, 305] width 13 height 11
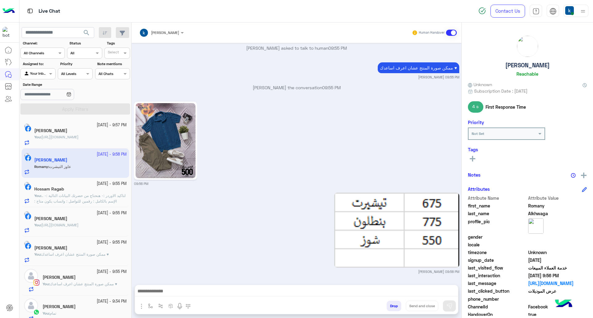
scroll to position [1019, 0]
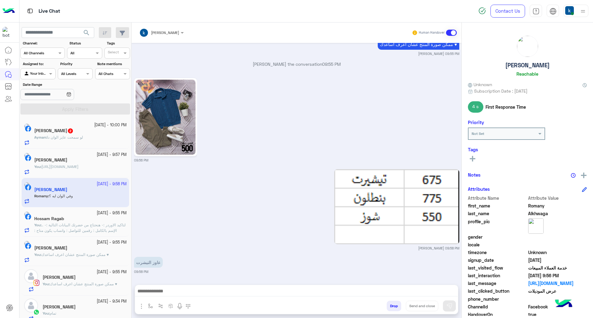
click at [183, 285] on div at bounding box center [296, 292] width 323 height 15
drag, startPoint x: 188, startPoint y: 286, endPoint x: 189, endPoint y: 290, distance: 3.2
click at [189, 287] on div at bounding box center [296, 292] width 323 height 15
click at [189, 290] on textarea at bounding box center [296, 291] width 323 height 9
paste textarea "**********"
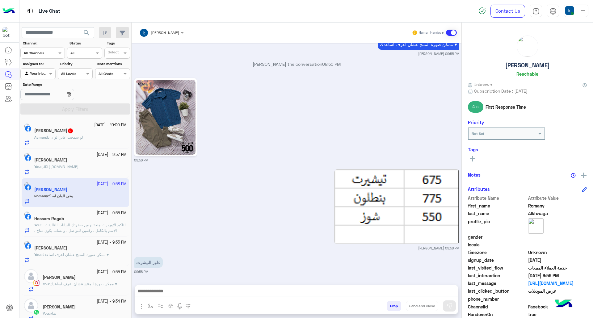
type textarea "**********"
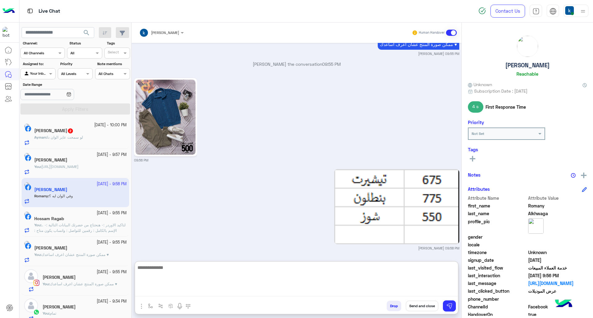
scroll to position [1083, 0]
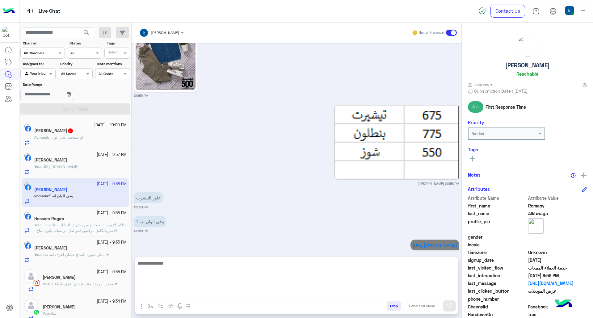
click at [72, 140] on span "لو سمحت عايز الوان دا" at bounding box center [65, 137] width 36 height 5
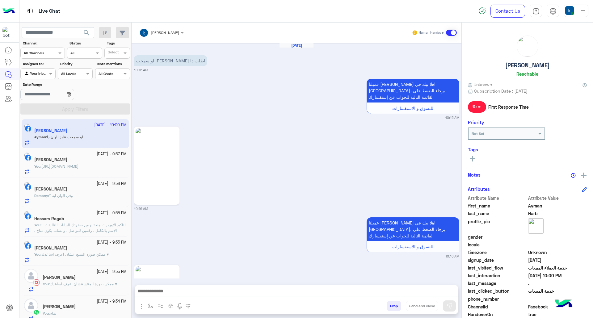
scroll to position [704, 0]
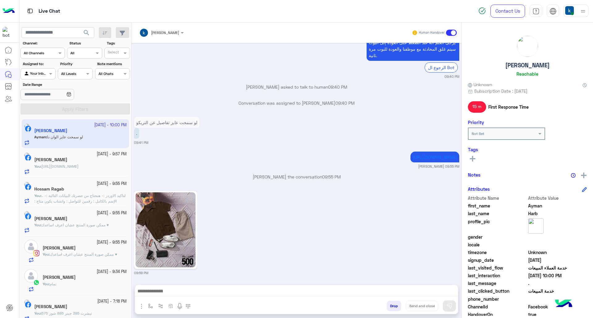
click at [181, 291] on textarea at bounding box center [296, 291] width 323 height 9
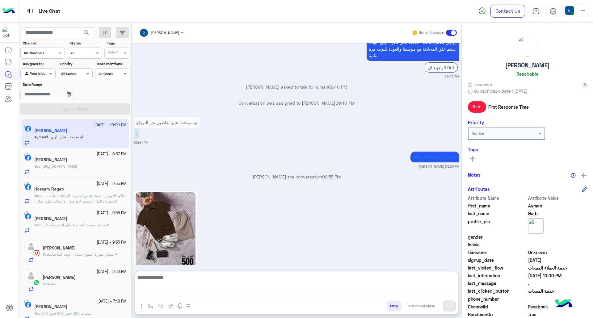
paste textarea "**********"
type textarea "**********"
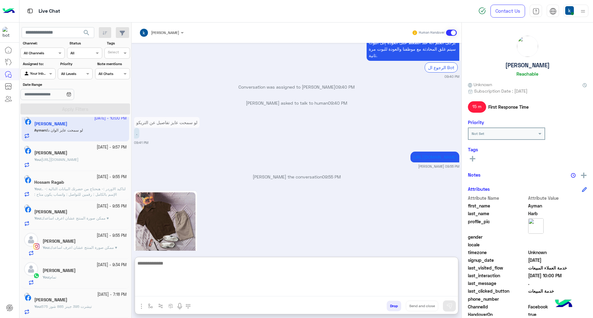
scroll to position [769, 0]
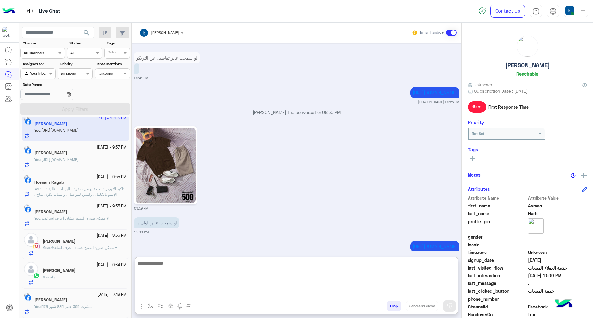
click at [68, 276] on div "You : تمام" at bounding box center [85, 279] width 84 height 11
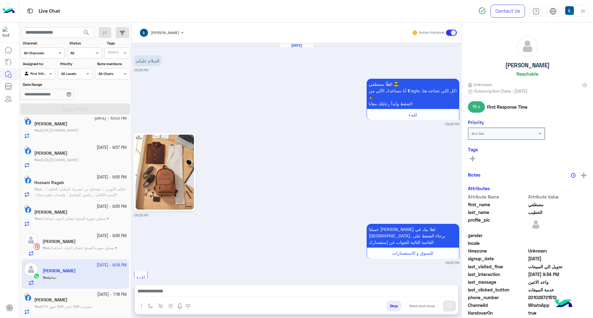
scroll to position [761, 0]
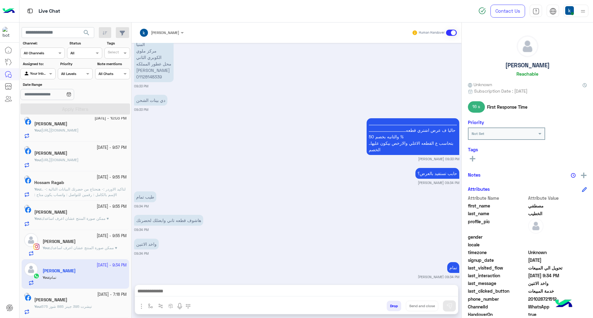
click at [97, 296] on small "20 September - 7:18 PM" at bounding box center [111, 295] width 29 height 6
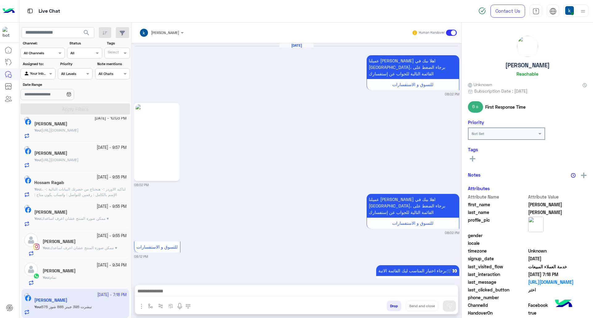
scroll to position [1067, 0]
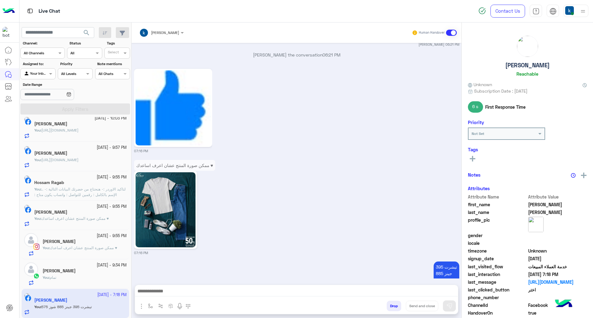
click at [391, 307] on button "Drop" at bounding box center [393, 306] width 15 height 10
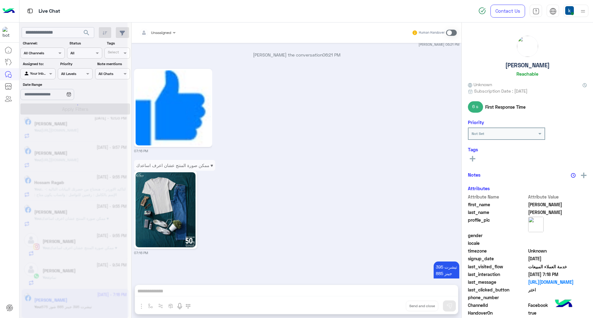
scroll to position [1084, 0]
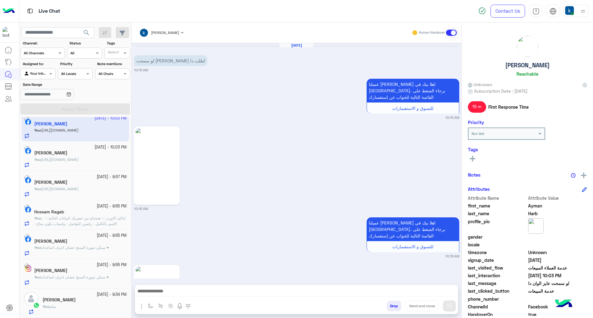
scroll to position [741, 0]
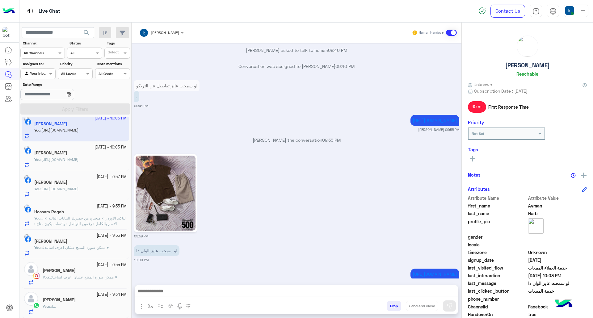
drag, startPoint x: 84, startPoint y: 248, endPoint x: 130, endPoint y: 251, distance: 46.1
click at [84, 249] on span "ممكن صورة المنتج عشان اعرف اساعدك ♥" at bounding box center [74, 247] width 67 height 5
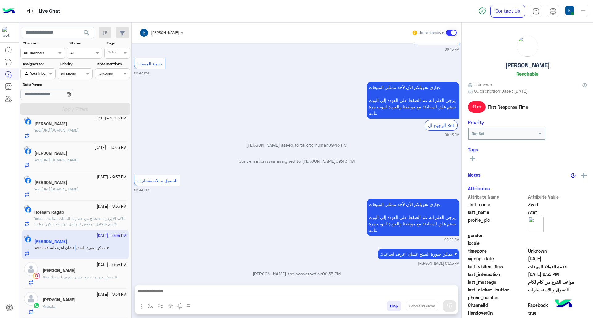
click at [393, 305] on button "Drop" at bounding box center [393, 306] width 15 height 10
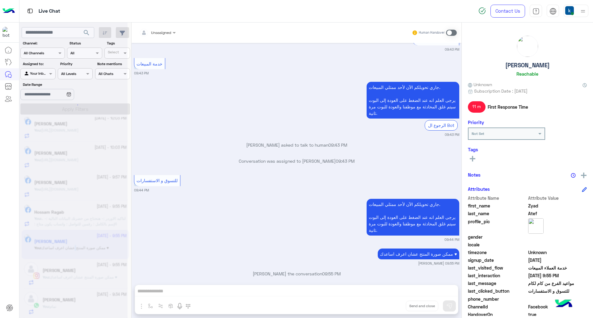
scroll to position [999, 0]
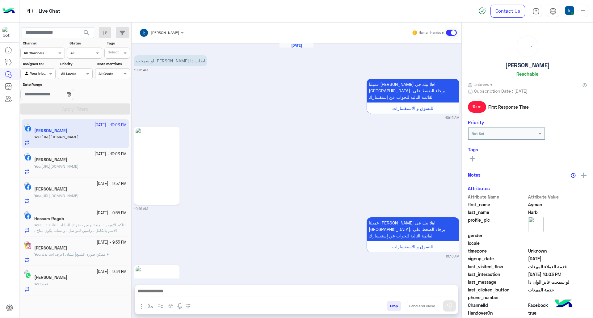
scroll to position [741, 0]
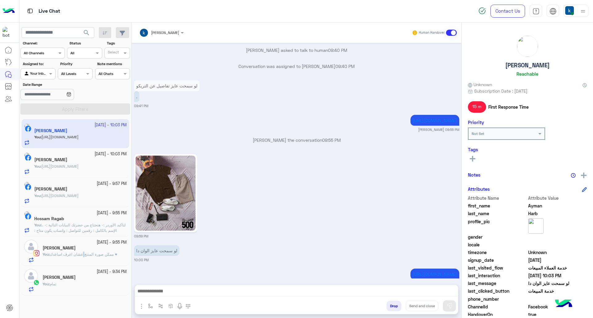
click at [80, 253] on span "ممكن صورة المنتج عشان اعرف اساعدك ♥" at bounding box center [83, 254] width 67 height 5
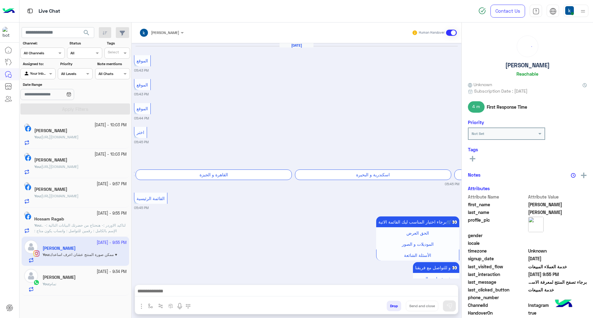
scroll to position [746, 0]
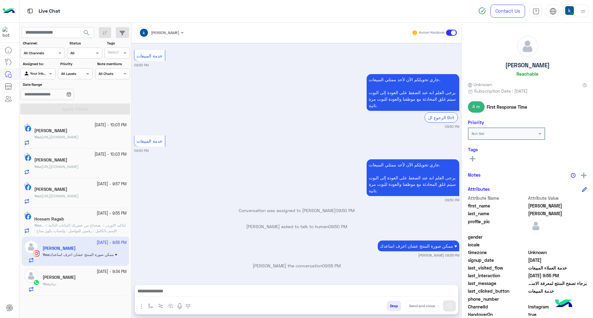
click at [387, 304] on button "Drop" at bounding box center [393, 306] width 15 height 10
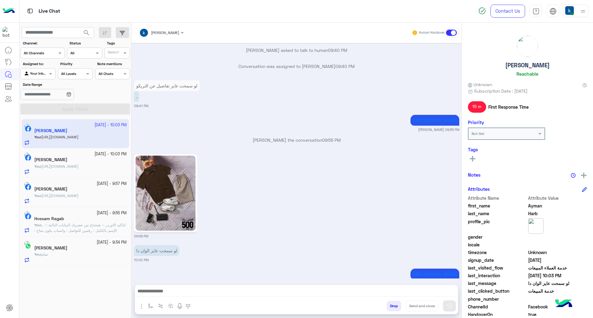
scroll to position [741, 0]
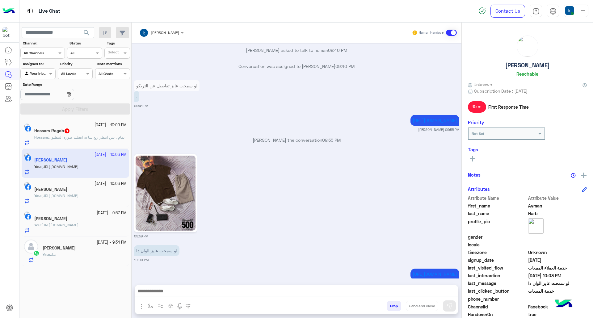
click at [88, 133] on div "Hossam Ragab 1" at bounding box center [80, 131] width 92 height 6
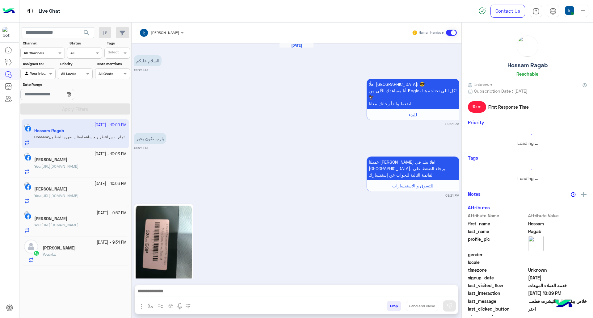
scroll to position [785, 0]
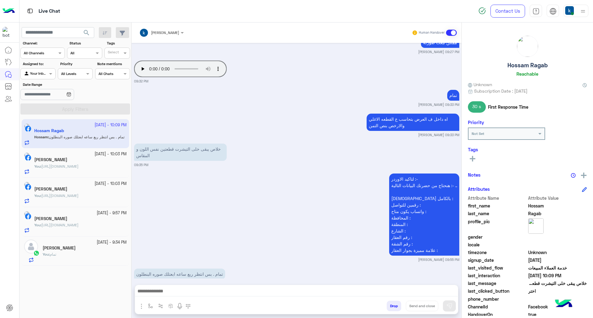
click at [182, 295] on textarea at bounding box center [296, 291] width 323 height 9
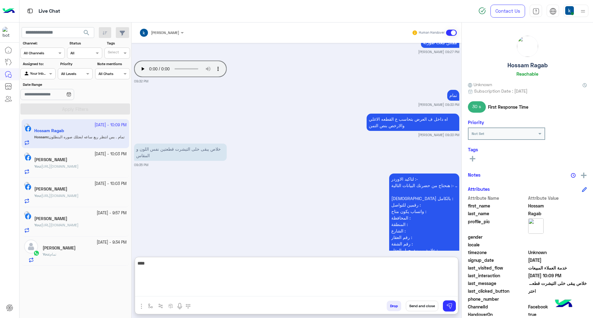
type textarea "****"
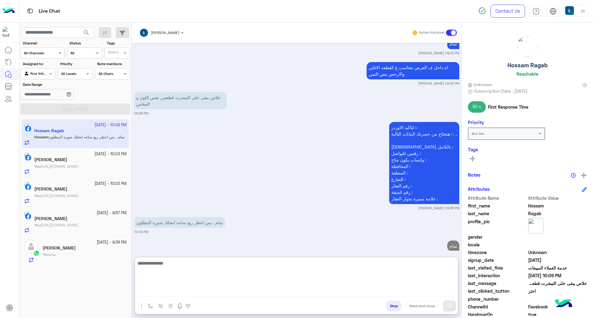
click at [67, 240] on div "[DATE] - 9:34 PM" at bounding box center [85, 243] width 84 height 6
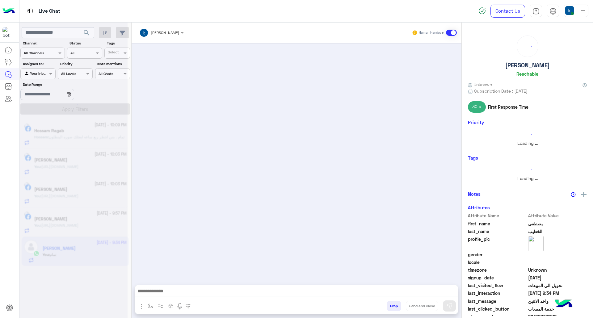
click at [60, 255] on div at bounding box center [73, 161] width 108 height 318
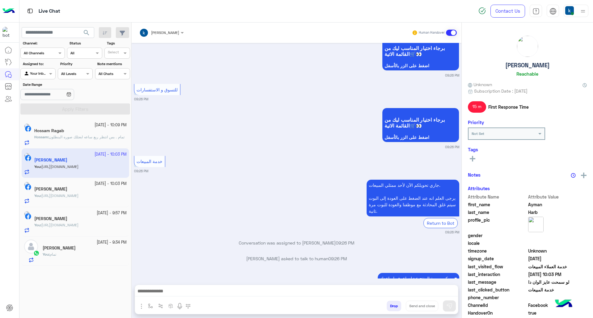
scroll to position [1727, 0]
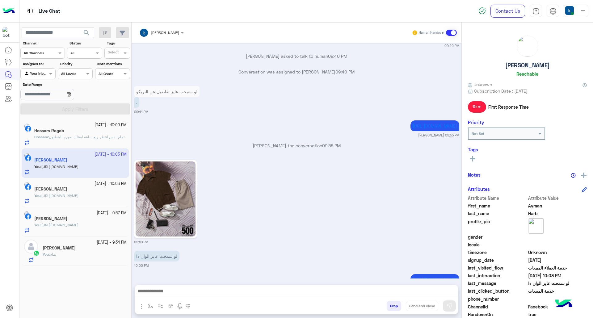
click at [90, 140] on p "Hossam : تمام . بس انتظر ربع ساعه ابعتلك صوره البنطلون" at bounding box center [79, 137] width 90 height 6
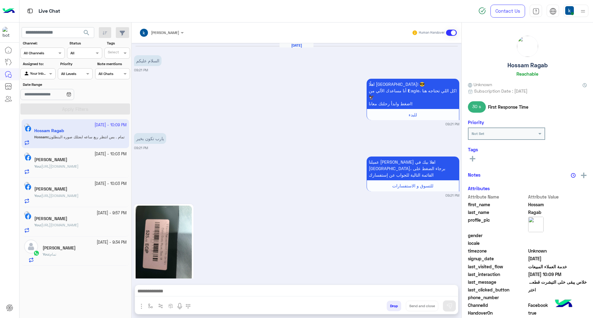
scroll to position [808, 0]
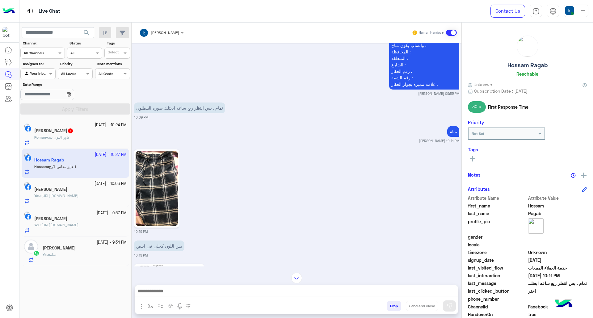
scroll to position [938, 0]
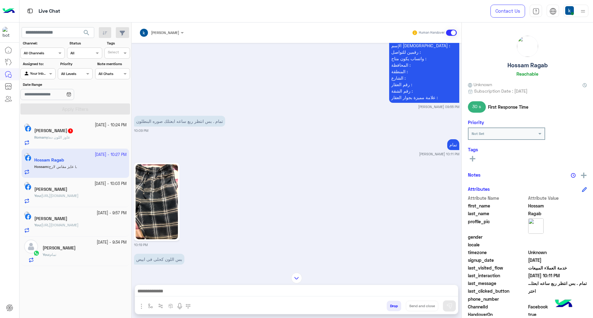
click at [145, 217] on img at bounding box center [157, 201] width 42 height 75
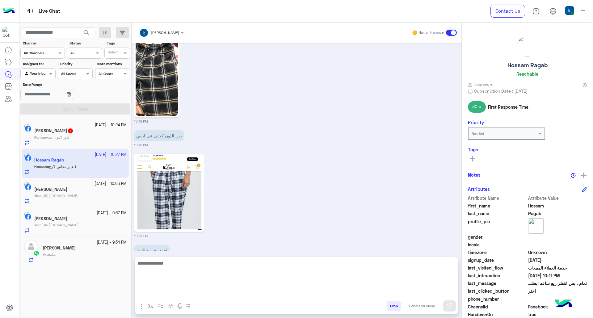
click at [203, 291] on textarea at bounding box center [296, 277] width 323 height 37
type textarea "**********"
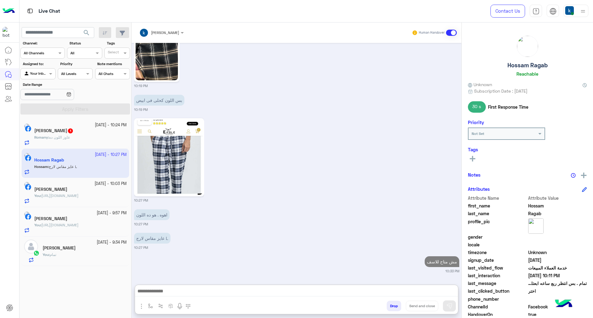
click at [75, 119] on div "20 September - 10:24 PM Romany Alkhwaga 1 Romany : عاوز اللون ده 20 September -…" at bounding box center [75, 218] width 112 height 203
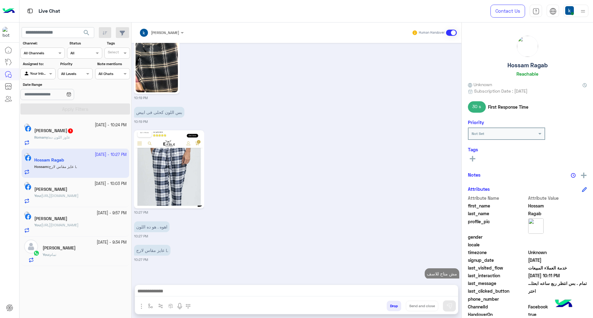
click at [73, 131] on h5 "Romany Alkhwaga 1" at bounding box center [53, 130] width 39 height 5
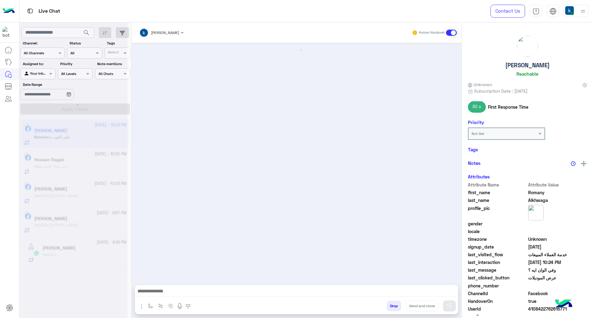
scroll to position [977, 0]
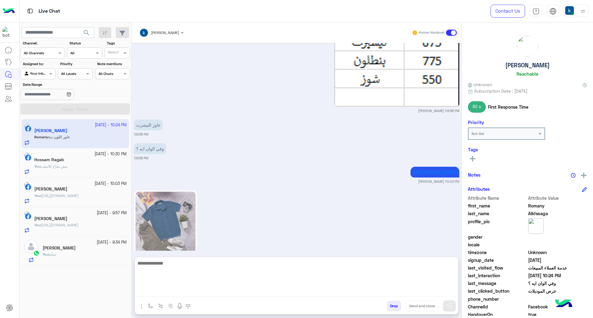
click at [167, 295] on textarea at bounding box center [296, 277] width 323 height 37
type textarea "******"
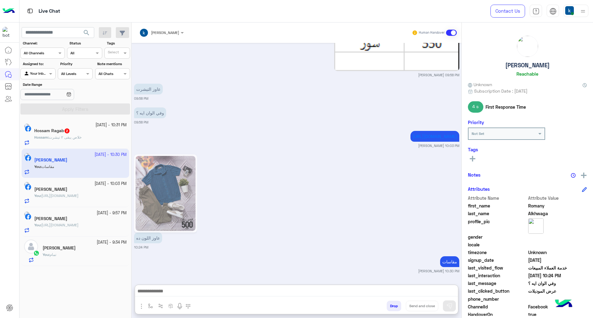
click at [81, 138] on span "خلاص يبقى ٢ تيشرت" at bounding box center [65, 137] width 33 height 5
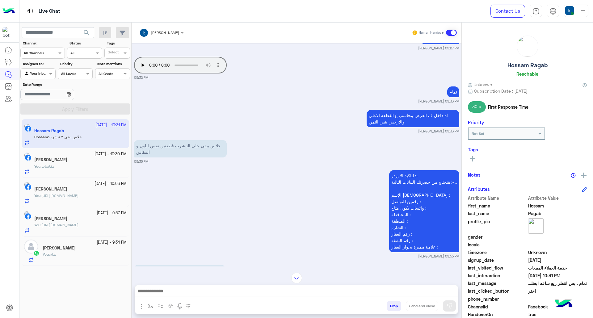
scroll to position [545, 0]
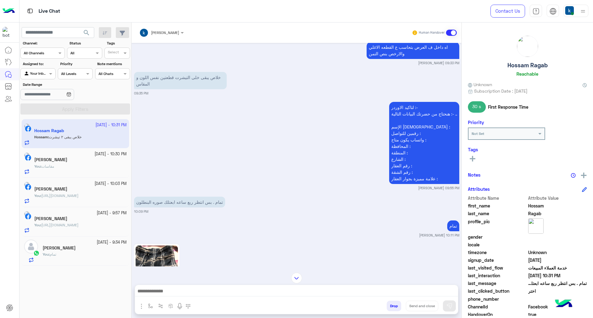
click at [404, 107] on div "Sep 20, 2025 برجاء اختيار المناسب ليك القائمة الاتية🛒👀 Previous أحدث الموديلات …" at bounding box center [297, 155] width 330 height 224
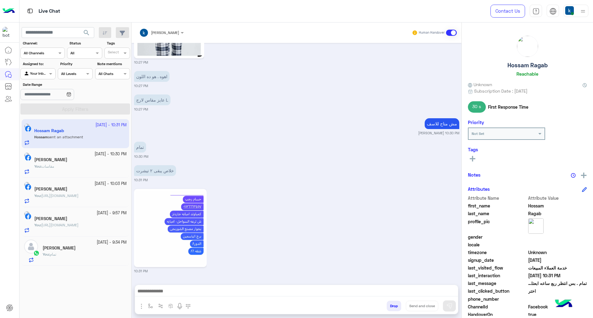
click at [404, 107] on small "10:27 PM" at bounding box center [296, 109] width 325 height 5
click at [159, 216] on img at bounding box center [170, 227] width 69 height 75
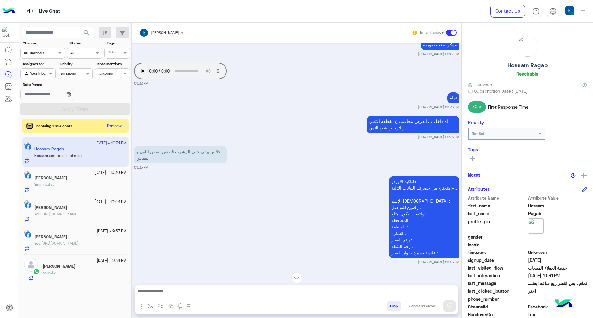
scroll to position [307, 0]
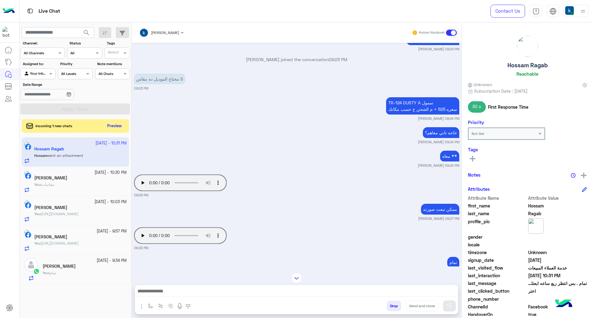
click at [387, 104] on p "TR-124 DUSTY A سمول سعره 525 + م الشحن ع حسب مكانك" at bounding box center [422, 105] width 73 height 17
drag, startPoint x: 387, startPoint y: 104, endPoint x: 419, endPoint y: 104, distance: 31.8
click at [419, 104] on p "TR-124 DUSTY A سمول سعره 525 + م الشحن ع حسب مكانك" at bounding box center [422, 105] width 73 height 17
copy p "TR-124 DUSTY A"
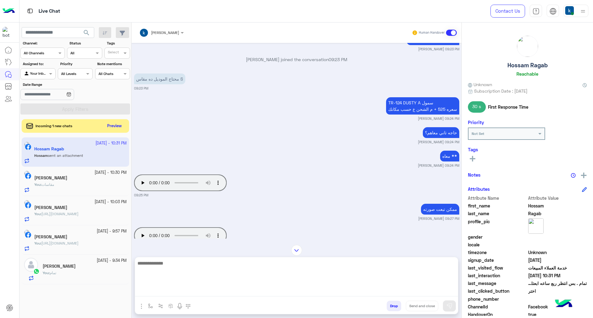
click at [198, 294] on textarea at bounding box center [296, 277] width 323 height 37
type textarea "*******"
type textarea "**********"
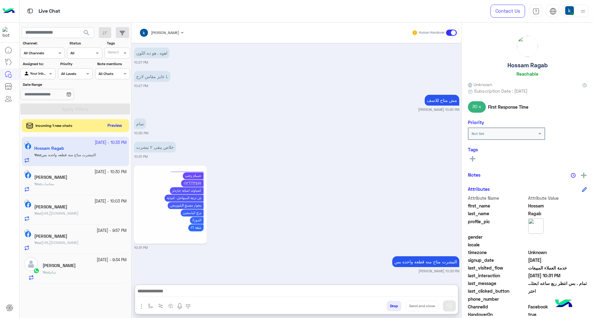
click at [116, 130] on button "Preview" at bounding box center [114, 126] width 19 height 8
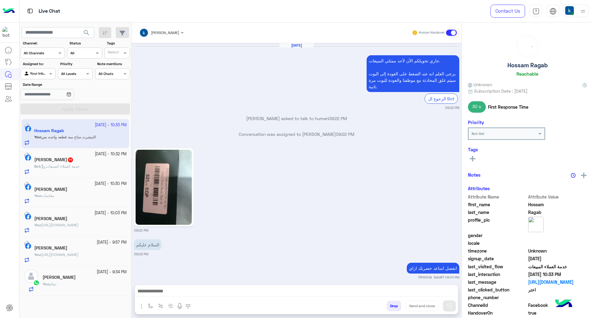
scroll to position [869, 0]
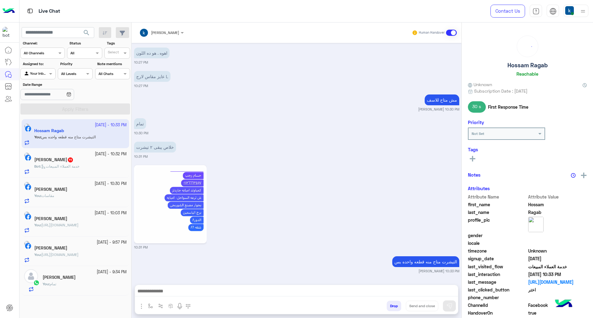
click at [94, 170] on div "Bot : خدمة العملاء المبيعات" at bounding box center [80, 169] width 92 height 11
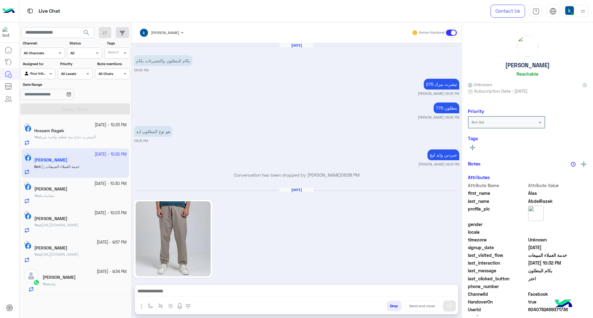
scroll to position [975, 0]
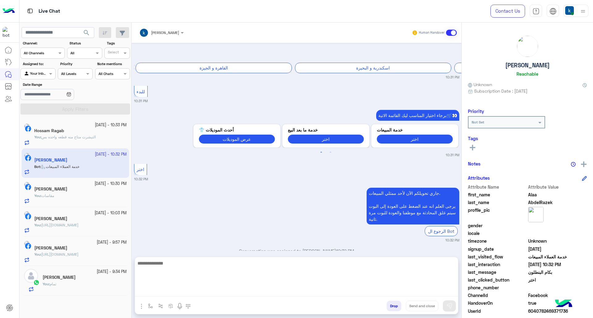
click at [166, 293] on textarea at bounding box center [296, 277] width 323 height 37
paste textarea "**********"
type textarea "**********"
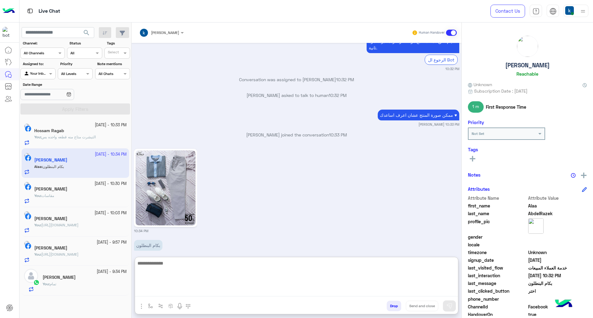
scroll to position [1156, 0]
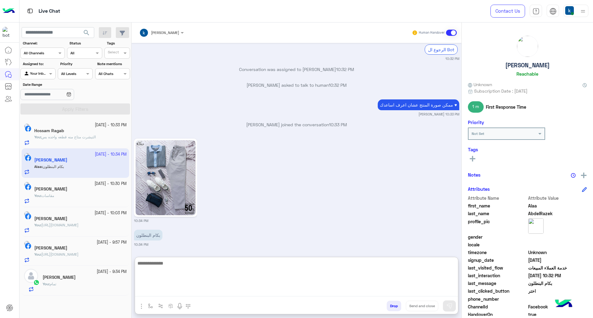
click at [209, 282] on textarea at bounding box center [296, 277] width 323 height 37
type textarea "***"
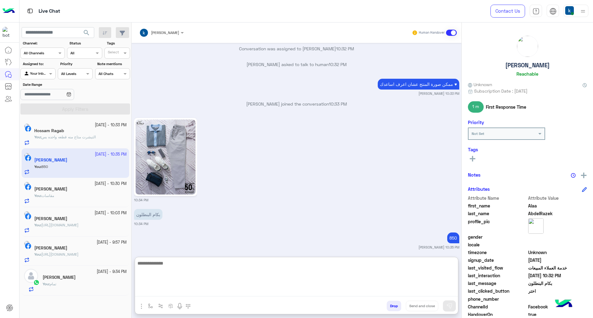
scroll to position [1180, 0]
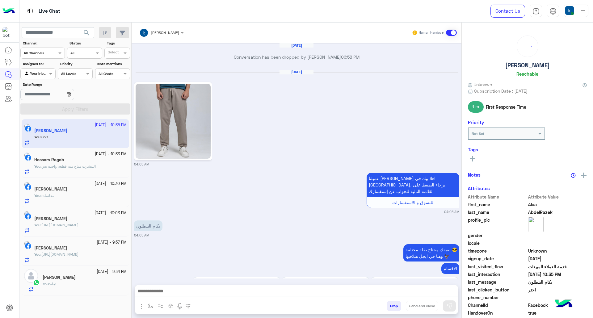
scroll to position [1034, 0]
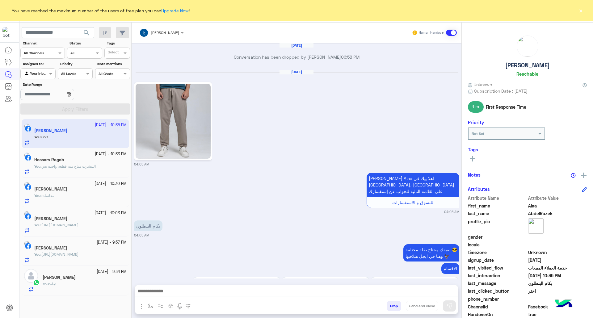
scroll to position [1034, 0]
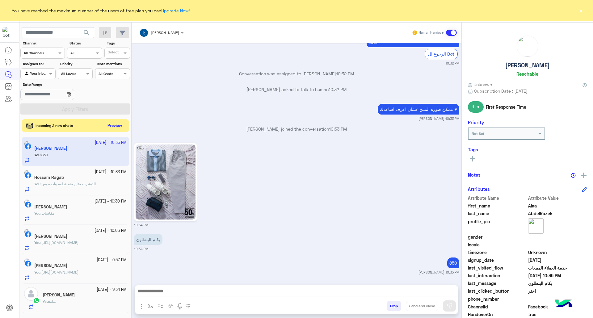
click at [117, 124] on button "Preview" at bounding box center [114, 126] width 19 height 8
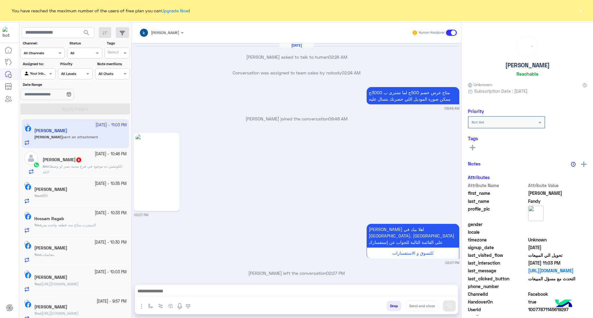
scroll to position [1188, 0]
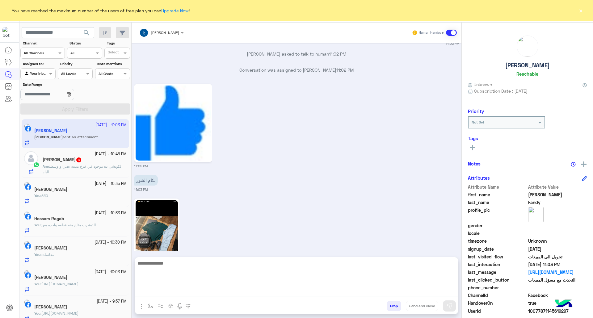
click at [175, 291] on textarea at bounding box center [296, 277] width 323 height 37
type textarea "***"
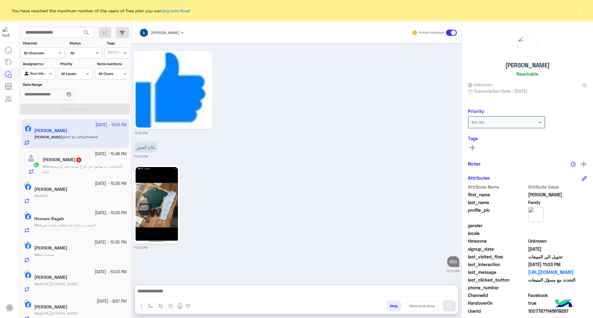
click at [101, 169] on p "Amr : الكوتشي ده موجود في فرع مدينه نصر او وسط البلد" at bounding box center [85, 169] width 84 height 11
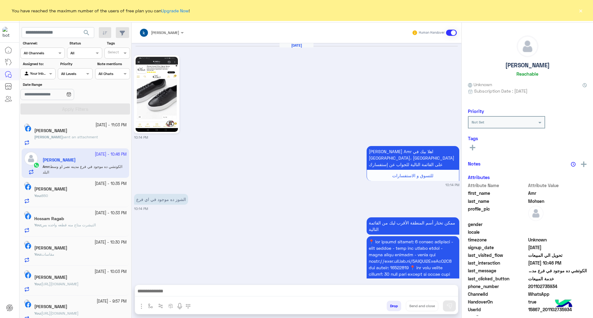
scroll to position [407, 0]
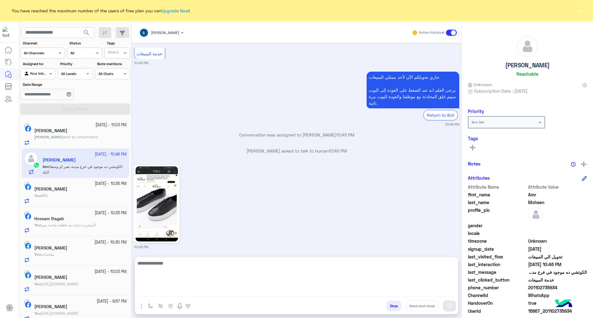
click at [210, 291] on textarea at bounding box center [296, 277] width 323 height 37
paste textarea "**********"
type textarea "**********"
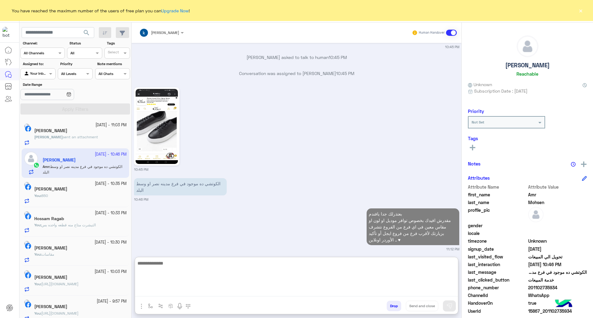
scroll to position [500, 0]
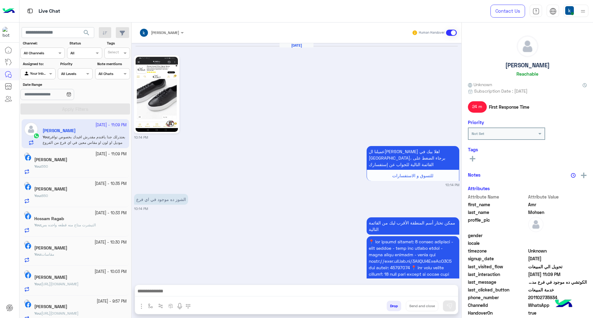
scroll to position [472, 0]
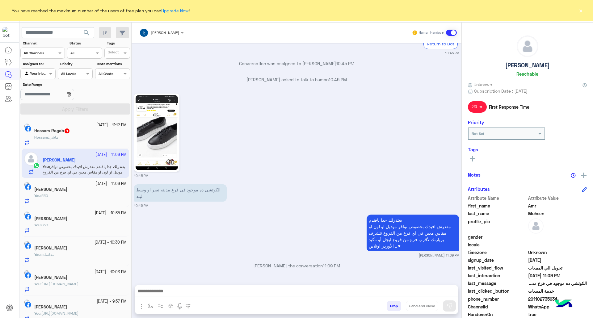
click at [80, 140] on div "Hossam : [PERSON_NAME]" at bounding box center [80, 140] width 92 height 11
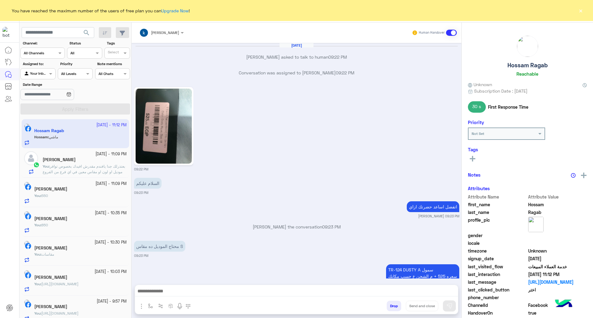
scroll to position [831, 0]
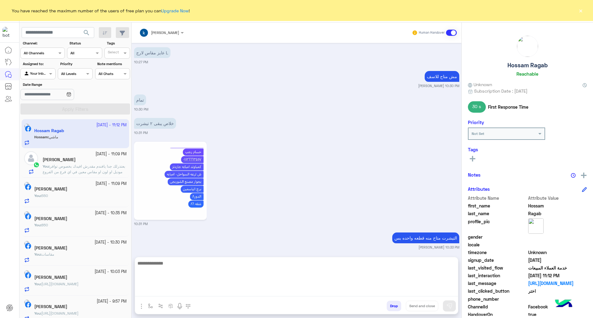
click at [217, 294] on textarea at bounding box center [296, 277] width 323 height 37
type textarea "**********"
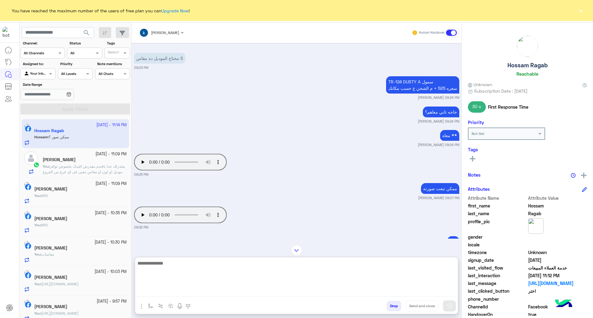
scroll to position [148, 0]
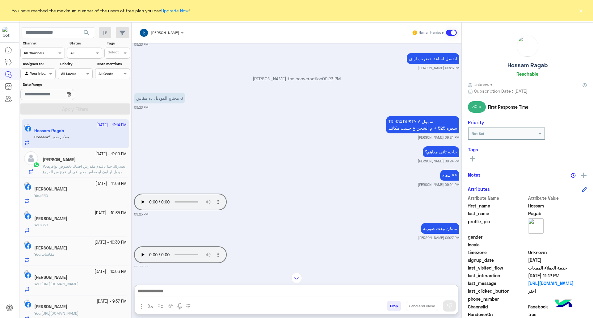
click at [387, 121] on p "TR-124 DUSTY A سمول سعره 525 + م الشحن ع حسب مكانك" at bounding box center [422, 124] width 73 height 17
drag, startPoint x: 387, startPoint y: 121, endPoint x: 399, endPoint y: 123, distance: 11.8
click at [400, 123] on p "TR-124 DUSTY A سمول سعره 525 + م الشحن ع حسب مكانك" at bounding box center [422, 124] width 73 height 17
click at [387, 122] on p "TR-124 DUSTY A سمول سعره 525 + م الشحن ع حسب مكانك" at bounding box center [422, 124] width 73 height 17
drag, startPoint x: 387, startPoint y: 122, endPoint x: 399, endPoint y: 123, distance: 12.1
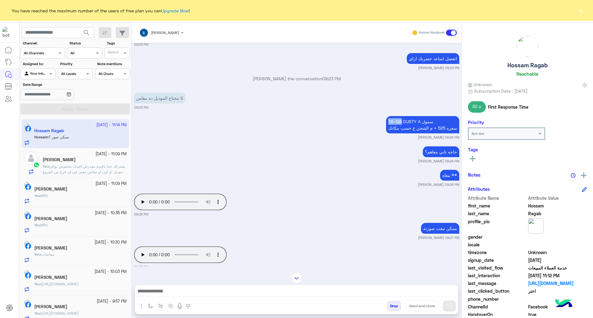
click at [399, 123] on p "TR-124 DUSTY A سمول سعره 525 + م الشحن ع حسب مكانك" at bounding box center [422, 124] width 73 height 17
copy p "TR-124"
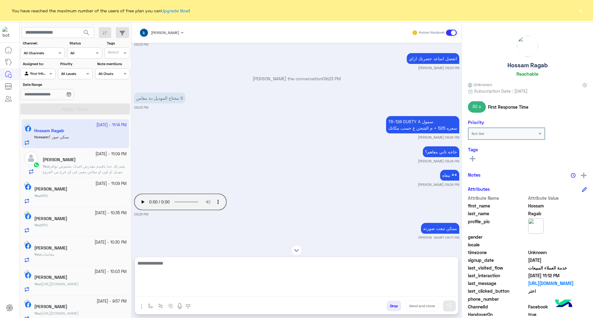
click at [188, 289] on textarea at bounding box center [296, 277] width 323 height 37
paste textarea "**********"
type textarea "**********"
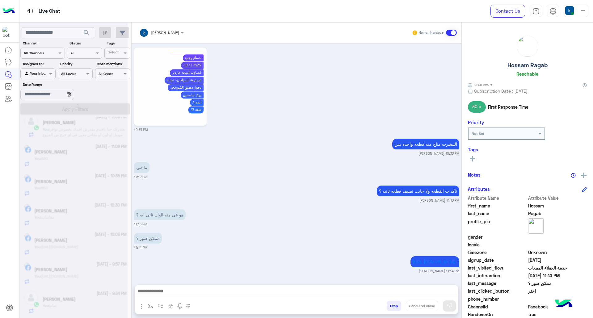
scroll to position [3, 0]
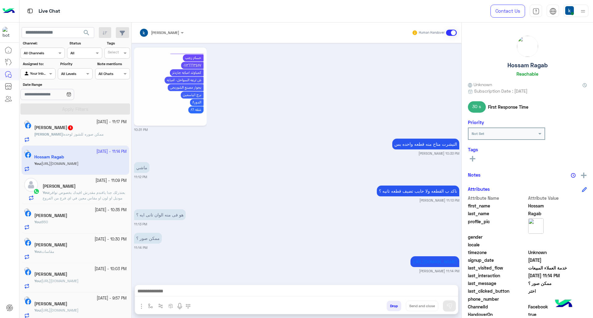
click at [93, 134] on span "ممكن صوره للشوز لوحده" at bounding box center [84, 134] width 40 height 5
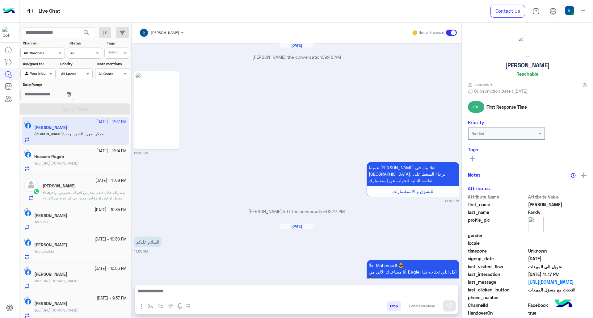
scroll to position [1189, 0]
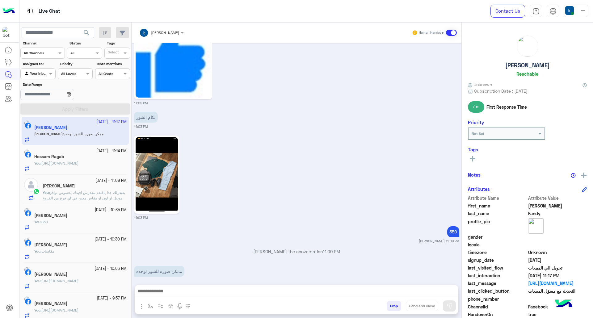
click at [143, 306] on img "button" at bounding box center [141, 306] width 7 height 7
click at [156, 293] on span "Images" at bounding box center [156, 292] width 16 height 7
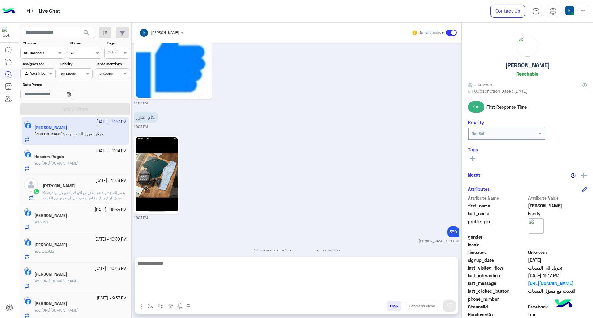
click at [169, 293] on textarea at bounding box center [296, 277] width 323 height 37
type textarea "**********"
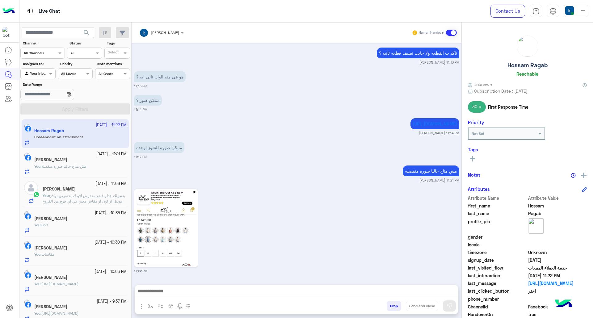
scroll to position [2305, 0]
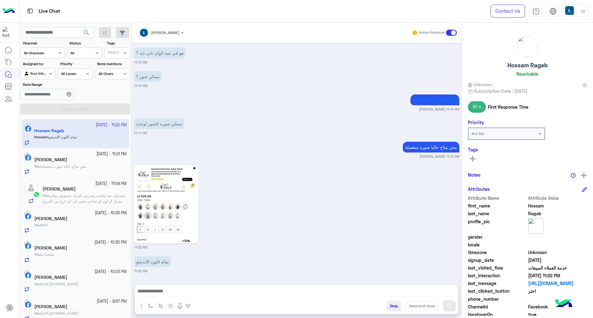
click at [177, 216] on img at bounding box center [166, 204] width 61 height 75
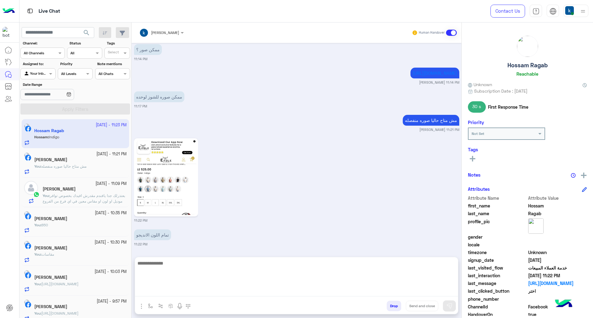
click at [188, 289] on textarea at bounding box center [296, 277] width 323 height 37
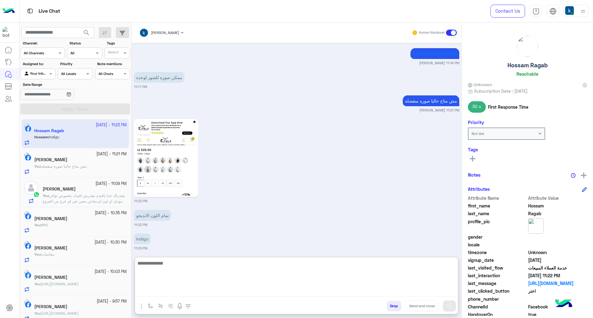
scroll to position [2356, 0]
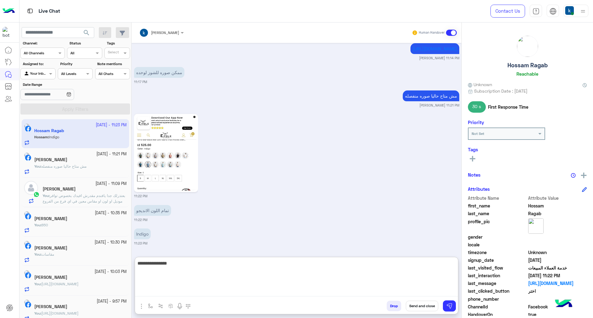
type textarea "**********"
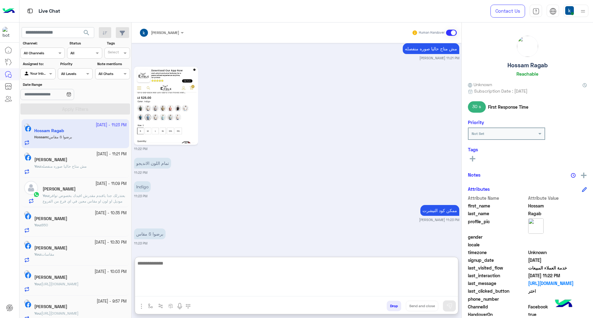
scroll to position [2495, 0]
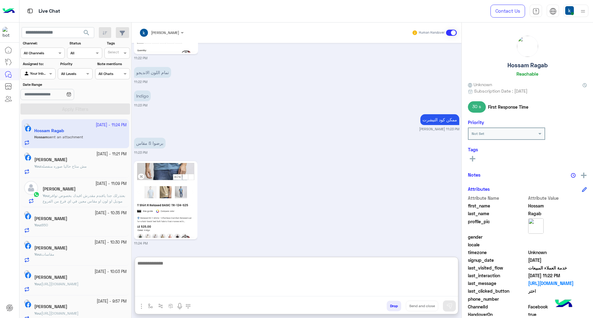
click at [184, 268] on textarea at bounding box center [296, 277] width 323 height 37
type textarea "*"
type textarea "**********"
paste textarea "**********"
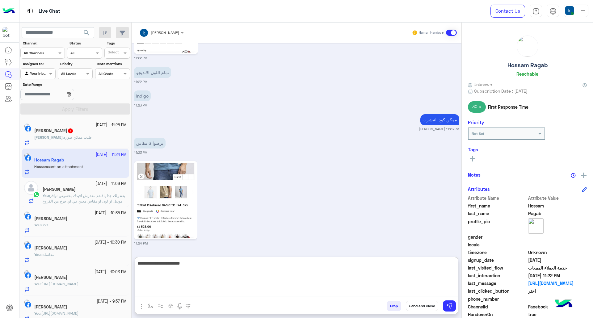
type textarea "**********"
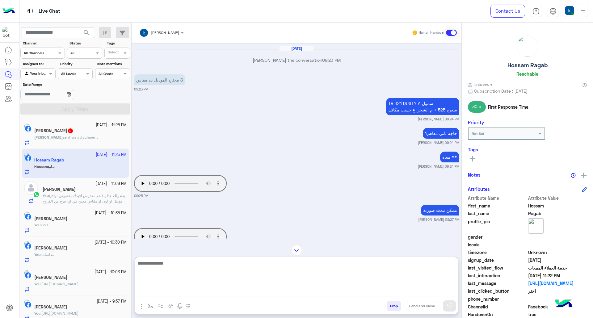
scroll to position [154, 0]
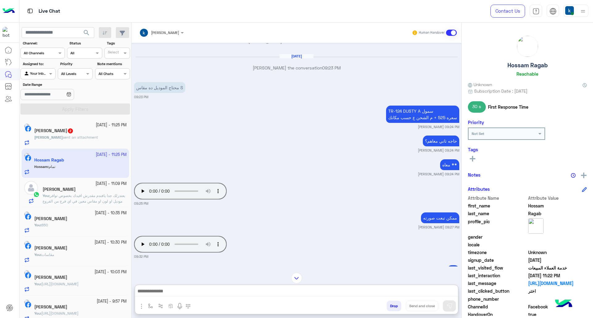
click at [388, 106] on p "TR-124 DUSTY A سمول سعره 525 + م الشحن ع حسب مكانك" at bounding box center [422, 114] width 73 height 17
drag, startPoint x: 388, startPoint y: 103, endPoint x: 167, endPoint y: 8, distance: 240.2
click at [417, 107] on p "TR-124 DUSTY A سمول سعره 525 + م الشحن ع حسب مكانك" at bounding box center [422, 114] width 73 height 17
copy p "TR-124 DUSTY A"
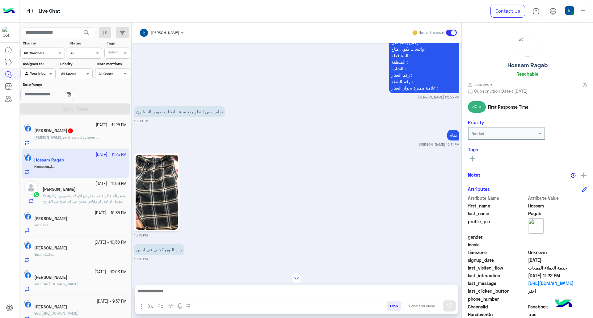
scroll to position [525, 0]
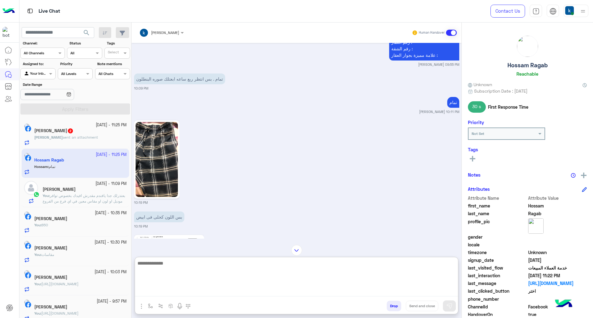
click at [183, 290] on textarea at bounding box center [296, 277] width 323 height 37
type textarea "**********"
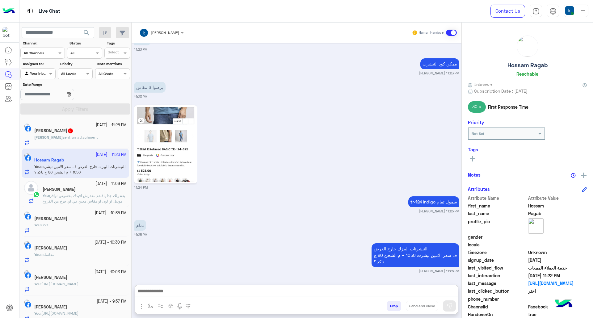
click at [72, 132] on h5 "[PERSON_NAME] 2" at bounding box center [53, 130] width 39 height 5
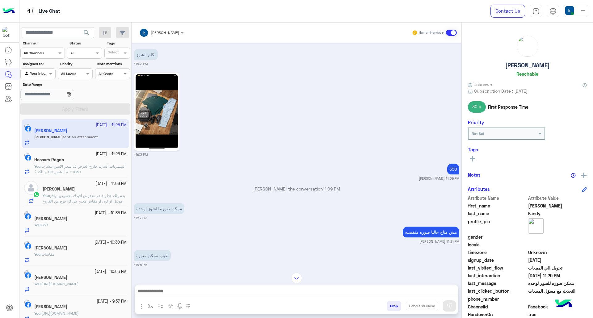
scroll to position [1180, 0]
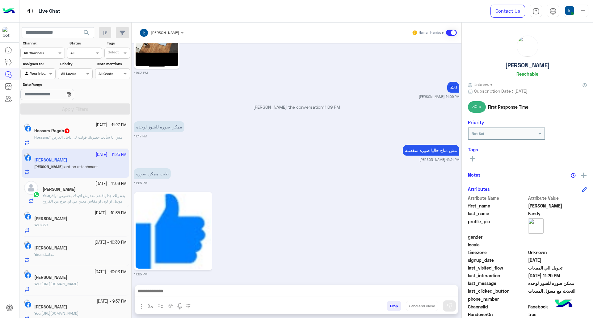
click at [104, 140] on p "Hossam : مش انا سألت حضرتك قولت لى داخل العرض ؟" at bounding box center [78, 138] width 88 height 6
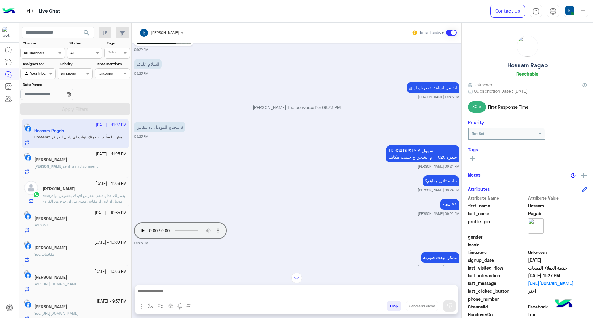
scroll to position [488, 0]
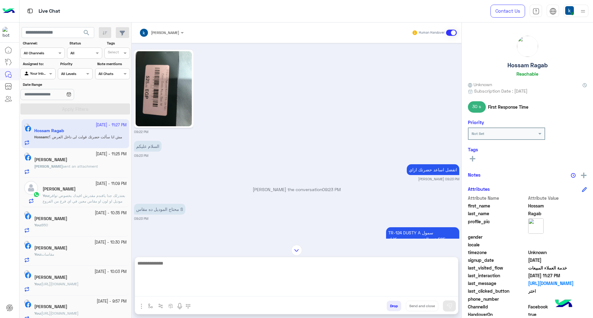
click at [184, 290] on textarea at bounding box center [296, 277] width 323 height 37
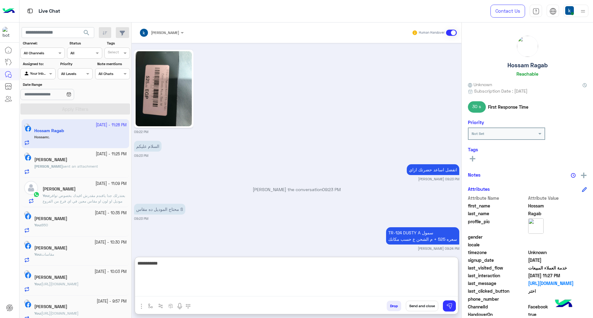
scroll to position [1829, 0]
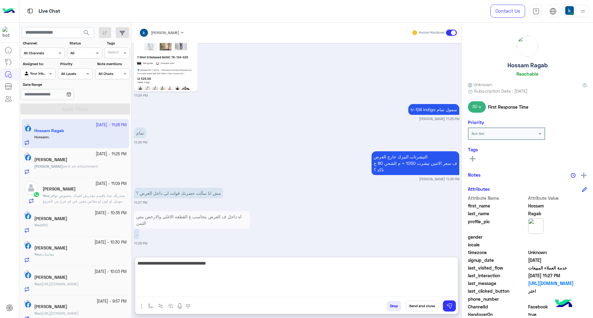
type textarea "**********"
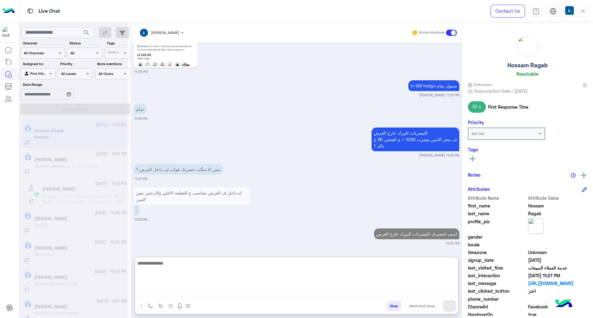
scroll to position [1853, 0]
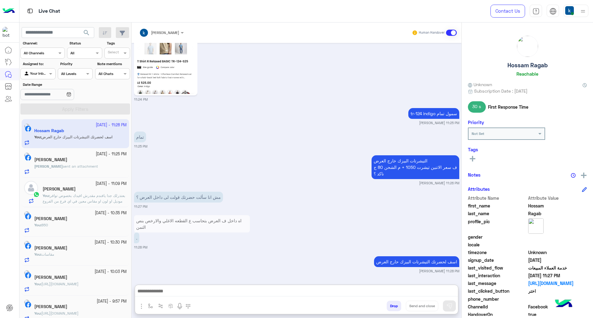
click at [74, 167] on span "sent an attachment" at bounding box center [80, 166] width 35 height 5
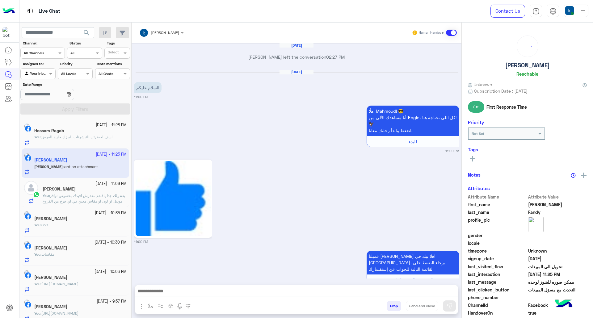
scroll to position [1180, 0]
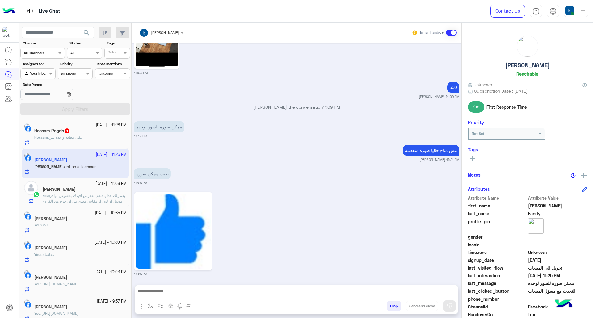
click at [392, 307] on button "Drop" at bounding box center [393, 306] width 15 height 10
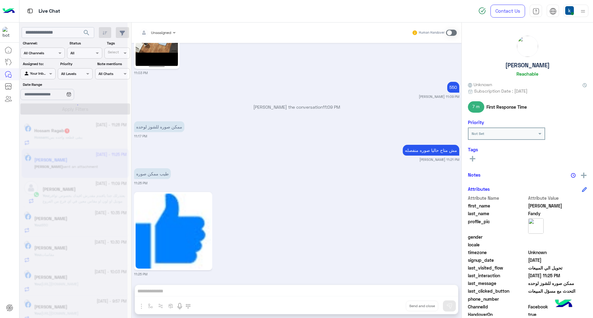
scroll to position [1195, 0]
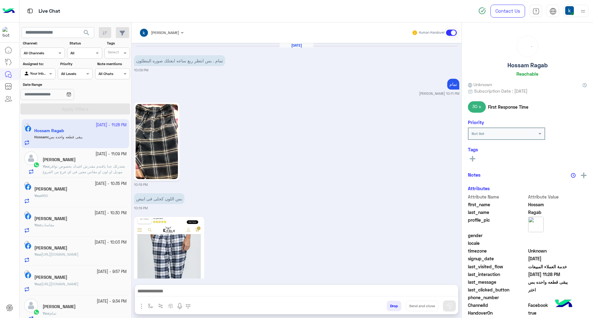
scroll to position [863, 0]
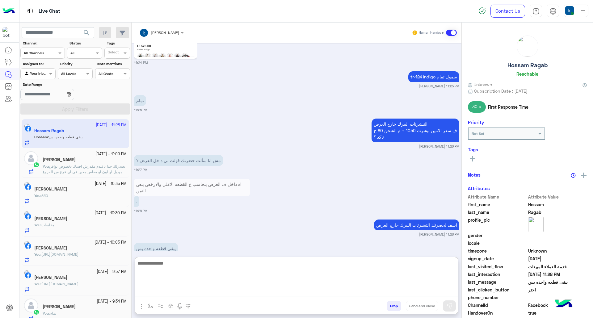
click at [170, 288] on textarea at bounding box center [296, 277] width 323 height 37
type textarea "*****"
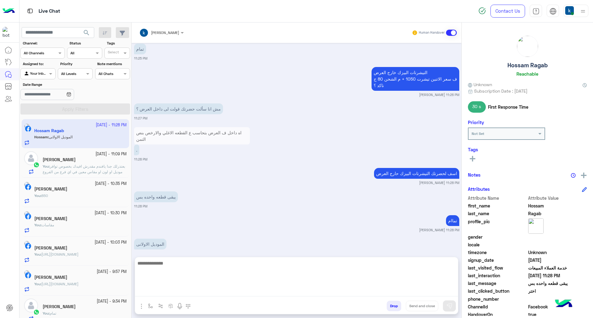
scroll to position [938, 0]
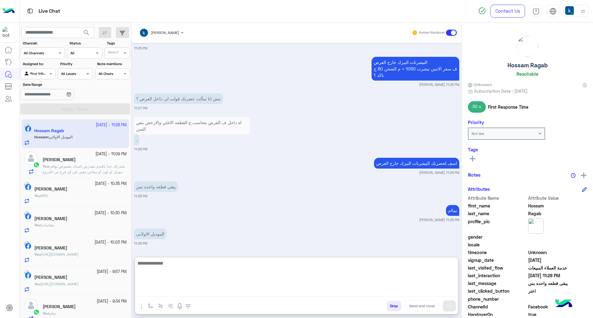
click at [180, 271] on textarea at bounding box center [296, 277] width 323 height 37
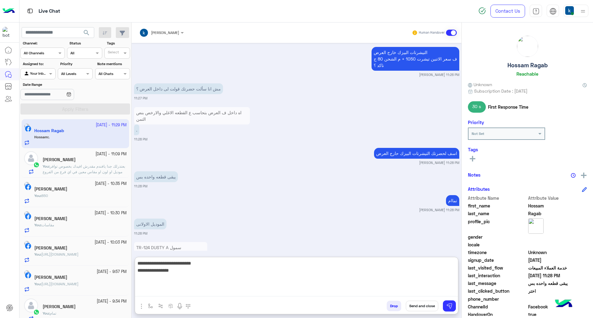
scroll to position [979, 0]
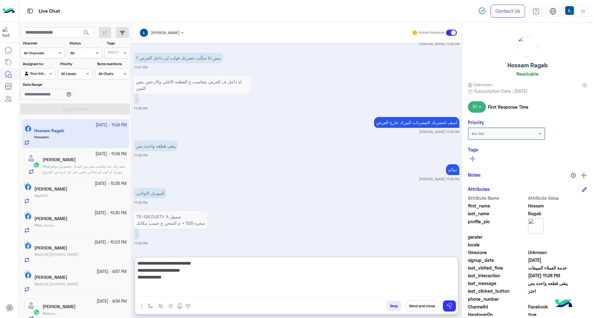
paste textarea "**********"
type textarea "**********"
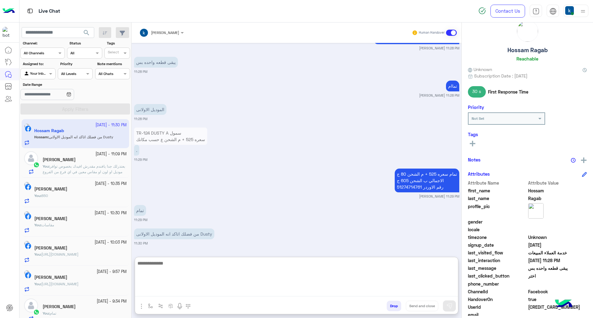
scroll to position [40, 0]
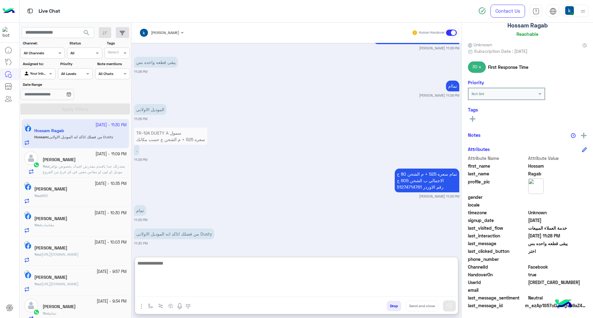
click at [193, 273] on textarea at bounding box center [296, 277] width 323 height 37
type textarea "****"
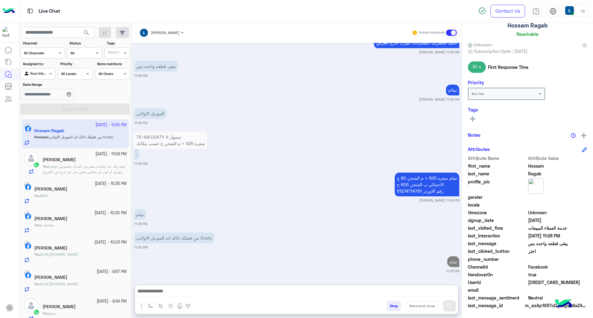
click at [539, 282] on span "[CREDIT_CARD_NUMBER]" at bounding box center [557, 282] width 59 height 6
copy span "[CREDIT_CARD_NUMBER]"
click at [431, 178] on p "تمام سعره 525 + م الشحن 80 ج الاجمالي ب الشحن 605 ج رقم الاوردر 51274714761" at bounding box center [427, 185] width 65 height 24
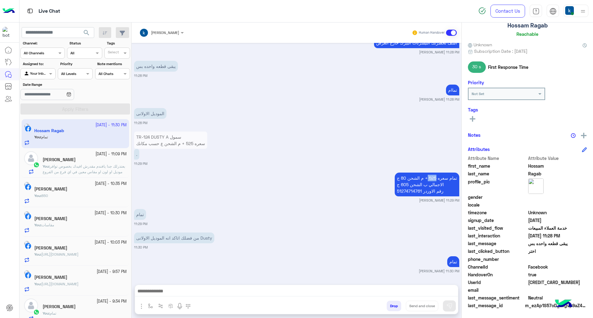
click at [431, 178] on p "تمام سعره 525 + م الشحن 80 ج الاجمالي ب الشحن 605 ج رقم الاوردر 51274714761" at bounding box center [427, 185] width 65 height 24
copy p "525"
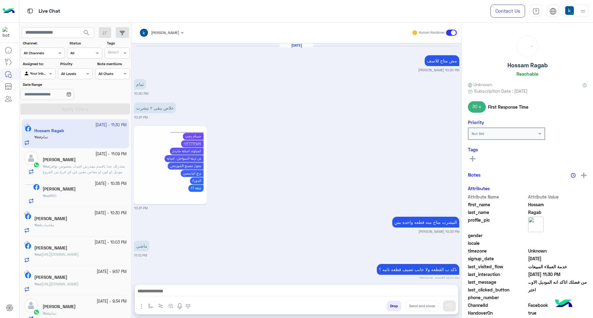
scroll to position [758, 0]
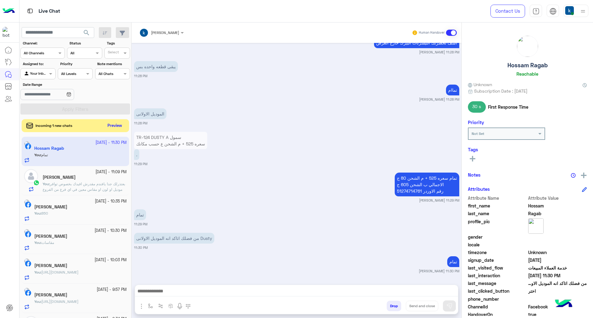
click at [115, 126] on button "Preview" at bounding box center [114, 126] width 19 height 8
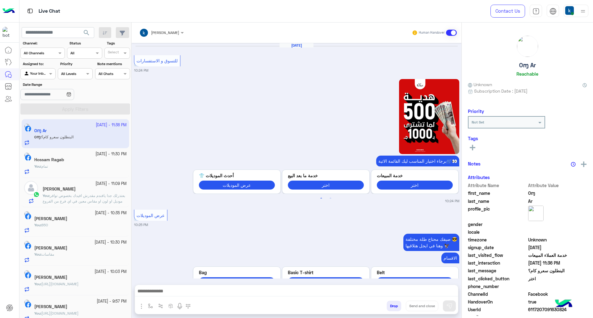
scroll to position [1133, 0]
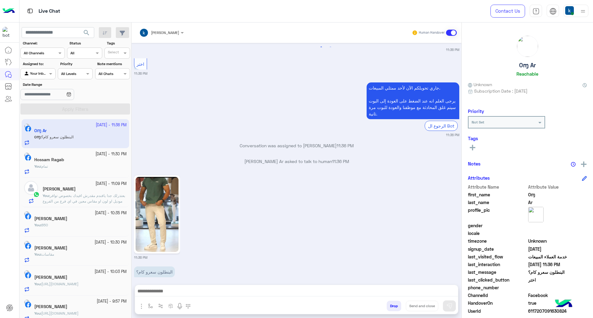
click at [151, 202] on img at bounding box center [157, 214] width 43 height 75
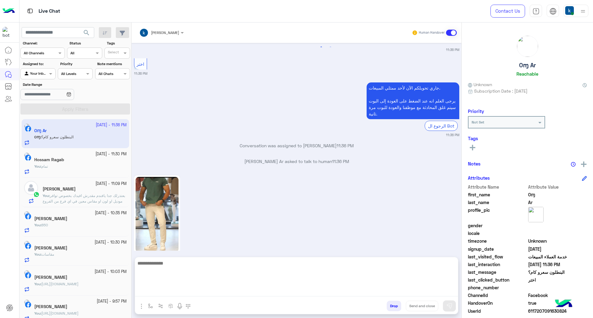
click at [183, 287] on textarea at bounding box center [296, 277] width 323 height 37
paste textarea "**********"
type textarea "**********"
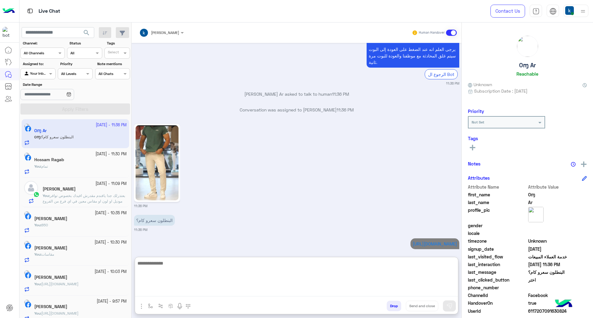
scroll to position [1200, 0]
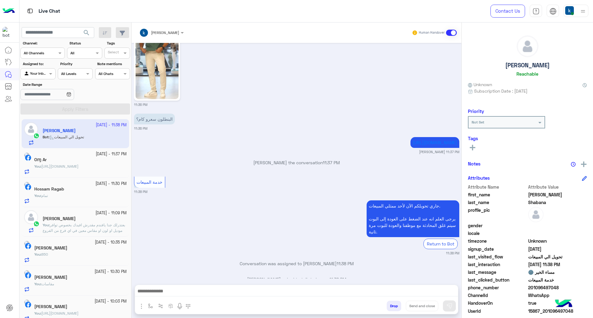
scroll to position [2094, 0]
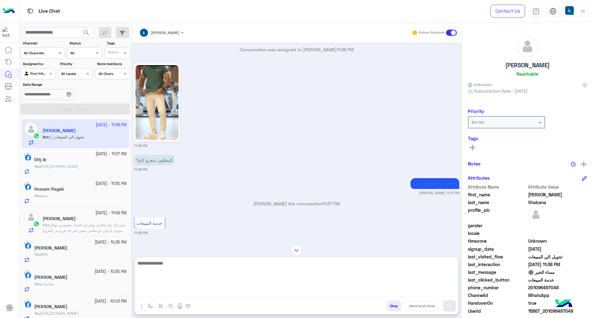
click at [178, 290] on textarea at bounding box center [296, 277] width 323 height 37
type textarea "**********"
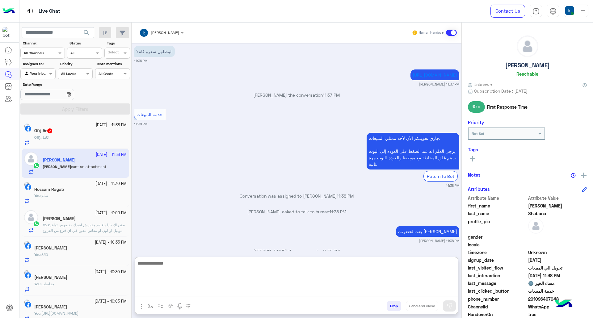
scroll to position [2294, 0]
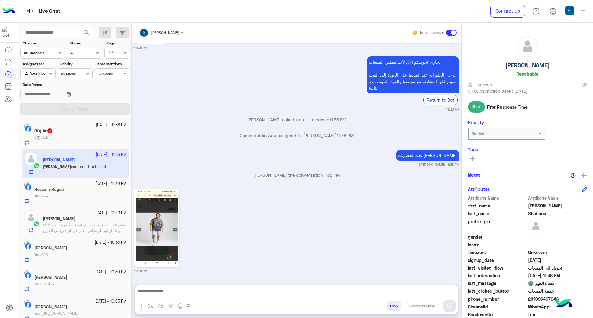
click at [76, 132] on div "Oɱ Ar 2" at bounding box center [80, 131] width 92 height 6
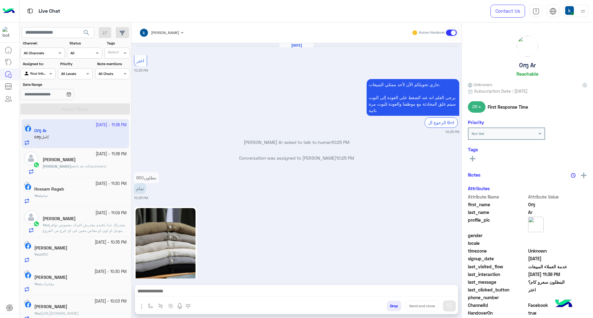
scroll to position [967, 0]
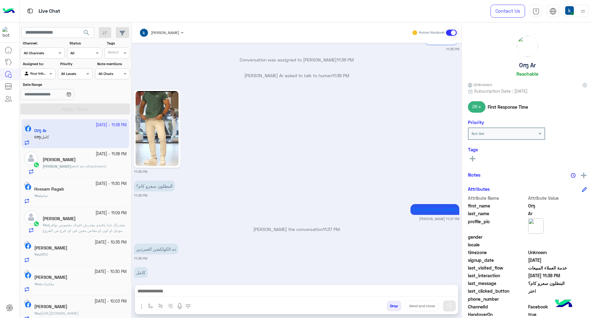
click at [163, 302] on button "button" at bounding box center [161, 306] width 10 height 10
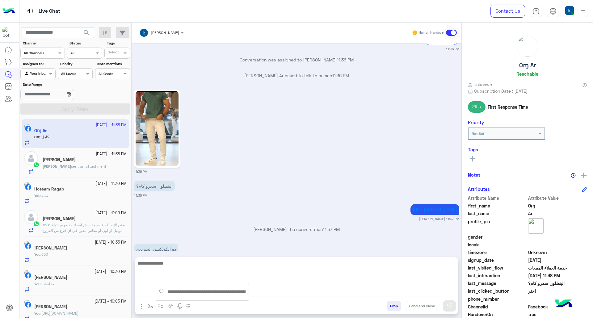
click at [268, 292] on textarea at bounding box center [296, 277] width 323 height 37
type textarea "**"
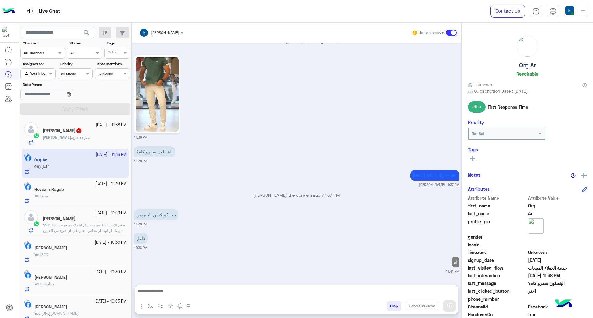
click at [64, 141] on div "[PERSON_NAME] : عايز ده لارج" at bounding box center [85, 140] width 84 height 11
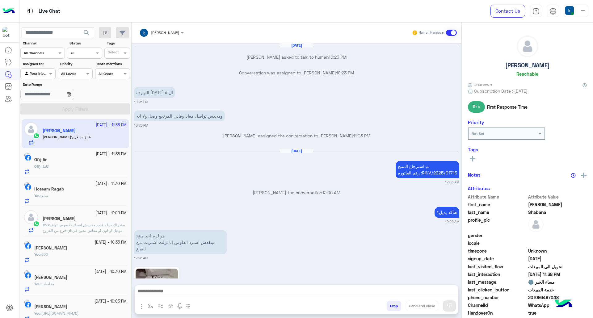
scroll to position [901, 0]
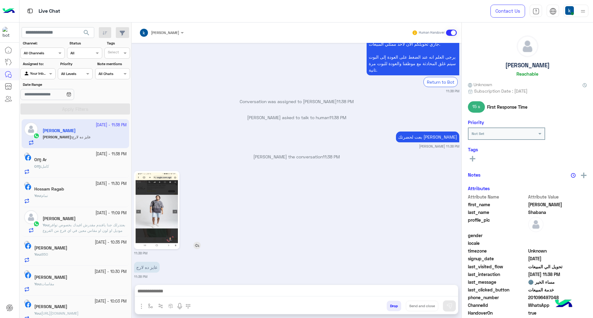
click at [155, 215] on img at bounding box center [157, 210] width 42 height 75
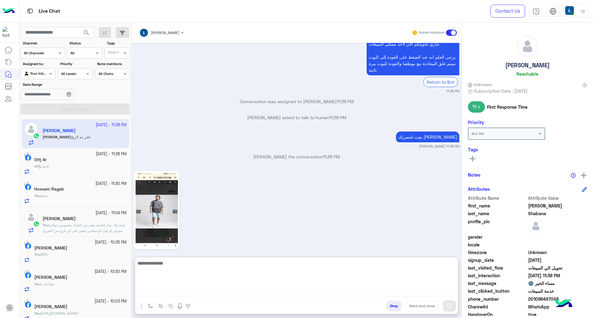
click at [189, 294] on textarea at bounding box center [296, 277] width 323 height 37
paste textarea "**********"
type textarea "**********"
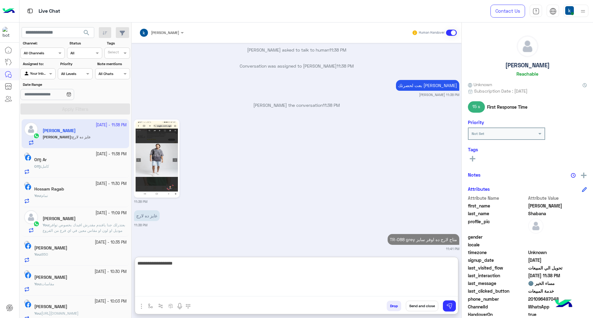
type textarea "**********"
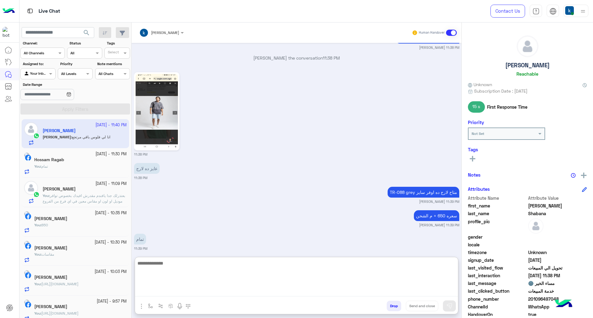
scroll to position [1023, 0]
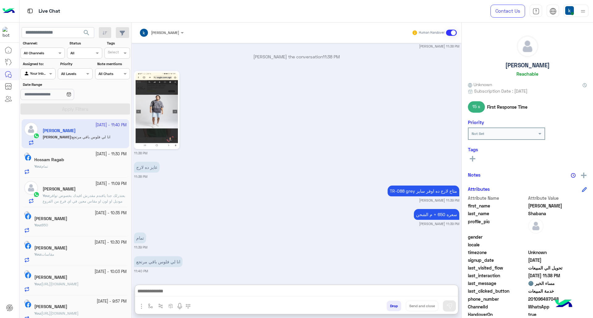
click at [168, 29] on input "text" at bounding box center [153, 32] width 29 height 6
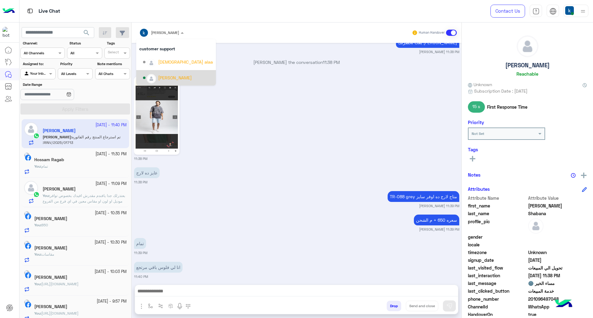
scroll to position [1025, 0]
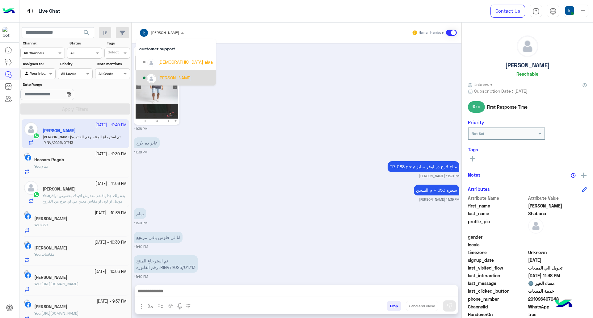
click at [177, 76] on div "abdalla mahmoud" at bounding box center [175, 77] width 34 height 6
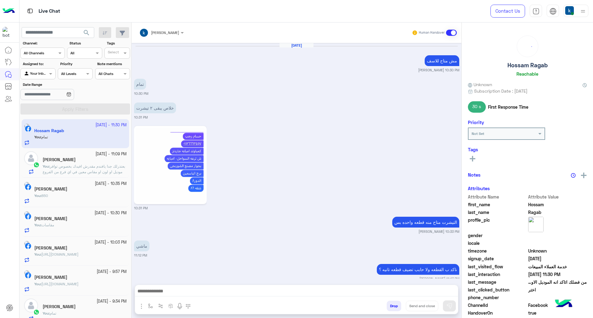
scroll to position [758, 0]
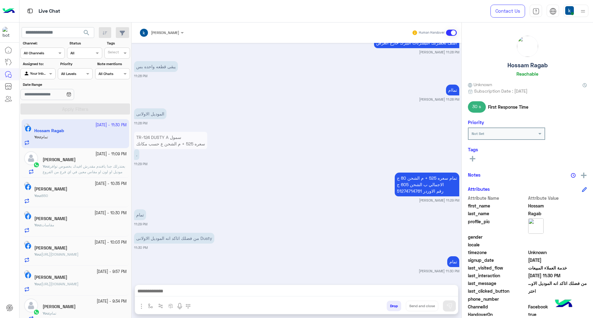
click at [393, 302] on button "Drop" at bounding box center [393, 306] width 15 height 10
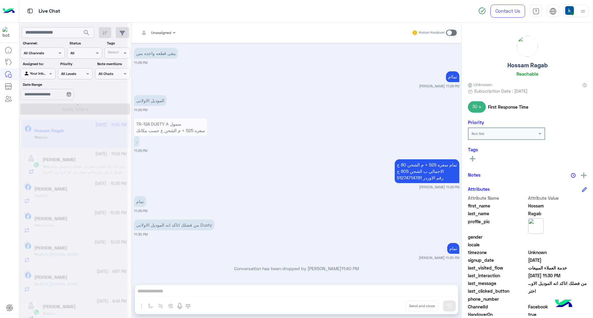
scroll to position [774, 0]
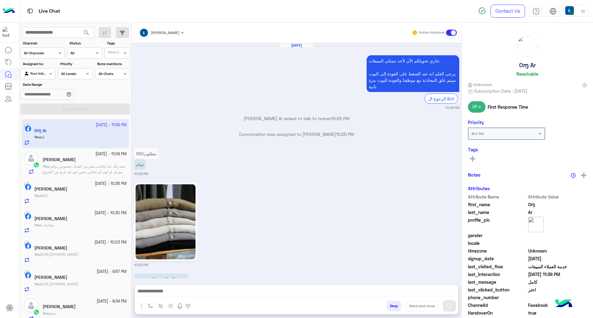
scroll to position [967, 0]
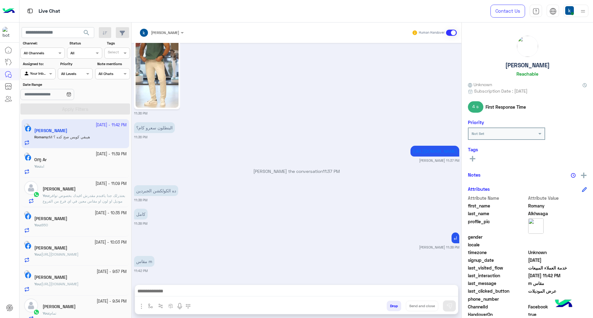
scroll to position [2231, 0]
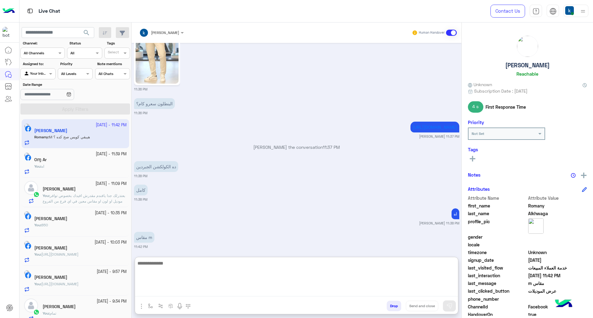
click at [186, 290] on textarea at bounding box center [296, 277] width 323 height 37
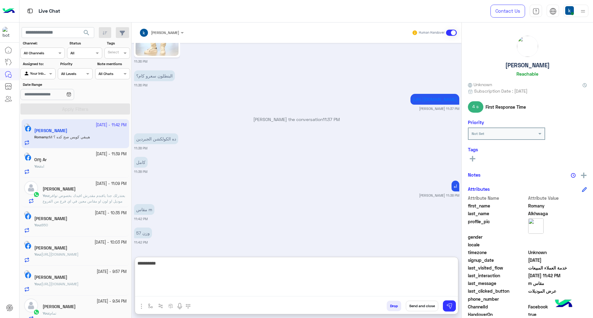
type textarea "**********"
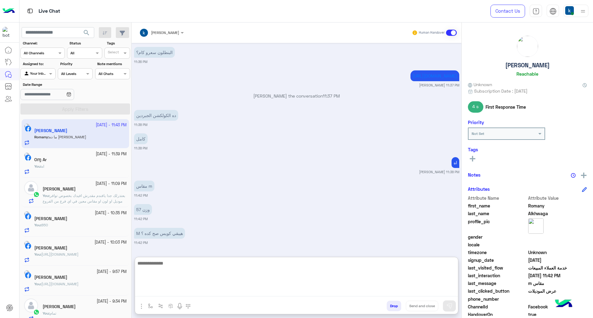
scroll to position [2306, 0]
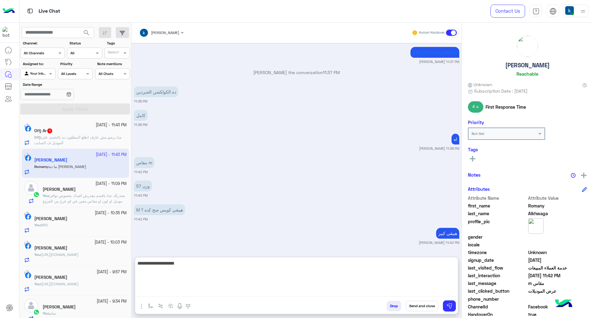
type textarea "**********"
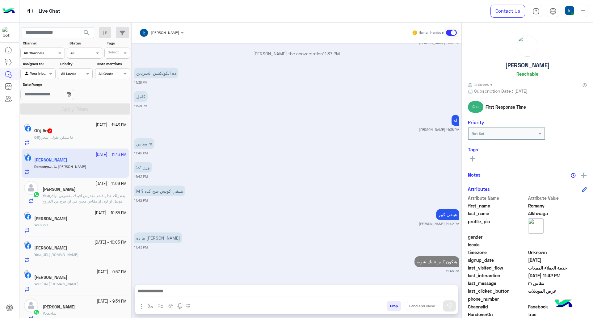
click at [97, 136] on div "Oɱ : فا ممكن تقولى سعر" at bounding box center [80, 140] width 92 height 11
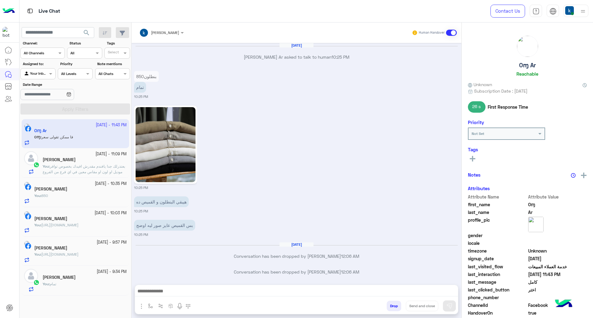
scroll to position [1021, 0]
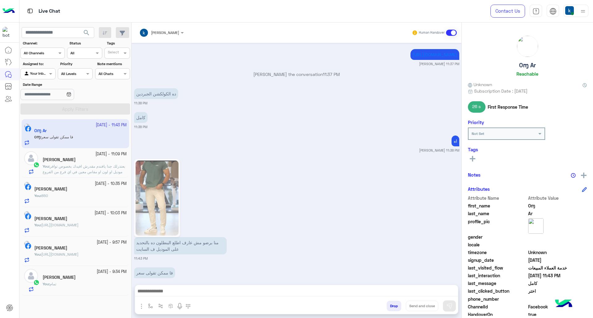
click at [165, 283] on div "khaled mohamed Human Handover Aug 31, 2025 Oɱ Ar asked to talk to human 10:25 P…" at bounding box center [297, 172] width 330 height 298
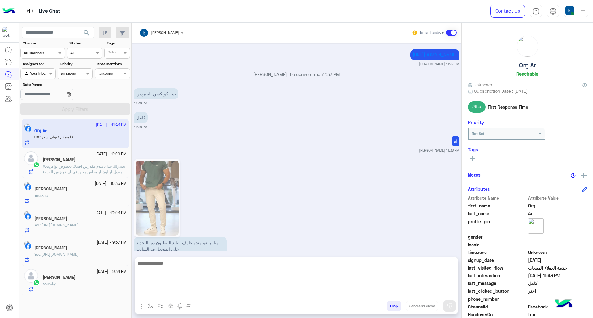
click at [170, 289] on textarea at bounding box center [296, 277] width 323 height 37
type textarea "**********"
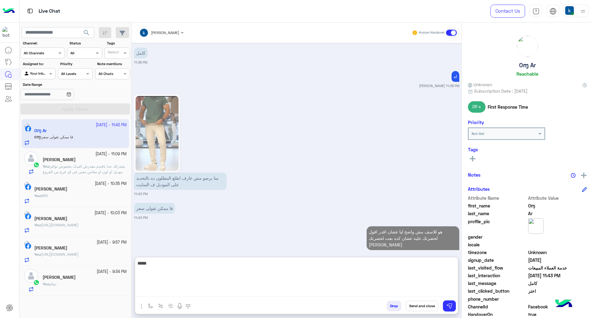
type textarea "****"
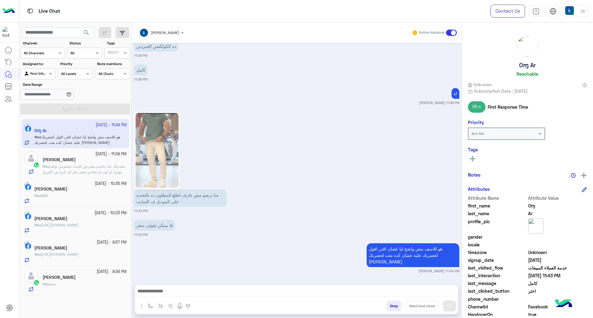
click at [88, 167] on span "بعتذرلك جدا يافندم مقدرش افيدك بخصوص توافر موديل او لون او مقاس معين في اي فرع …" at bounding box center [84, 174] width 82 height 21
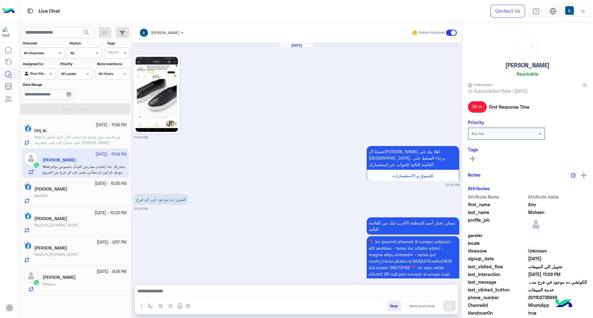
scroll to position [472, 0]
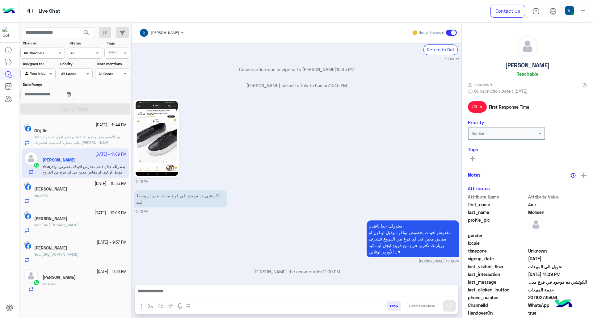
click at [72, 185] on div "20 September - 10:35 PM" at bounding box center [80, 184] width 92 height 6
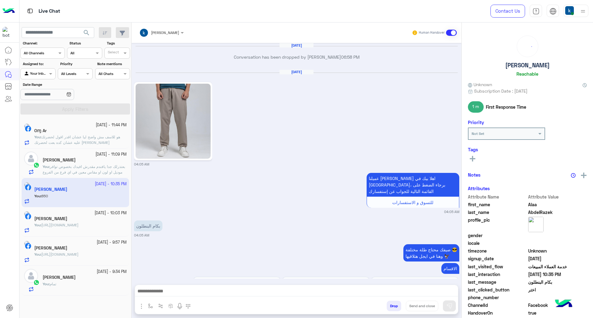
scroll to position [1034, 0]
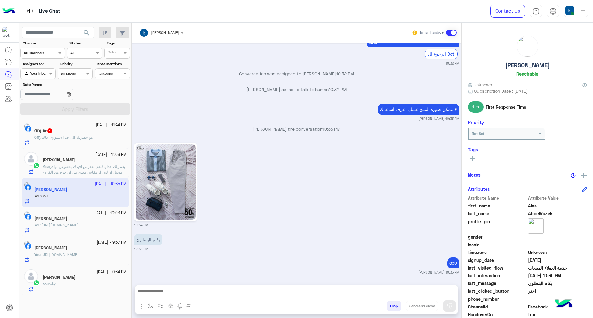
click at [75, 138] on span "هو حضرتك الى ف الاستورى حاليا" at bounding box center [66, 137] width 51 height 5
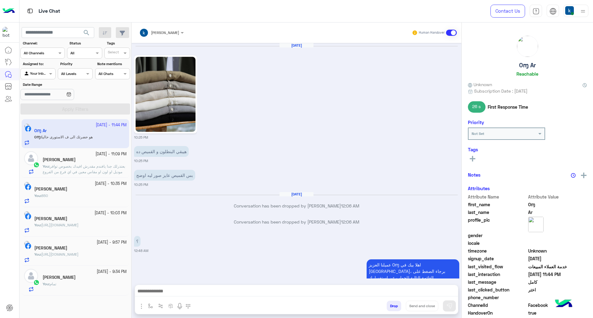
scroll to position [1031, 0]
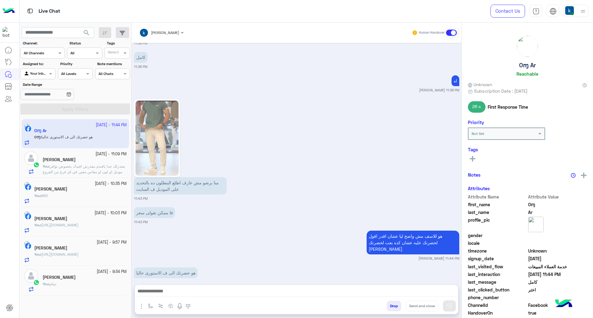
click at [161, 117] on img at bounding box center [157, 138] width 43 height 75
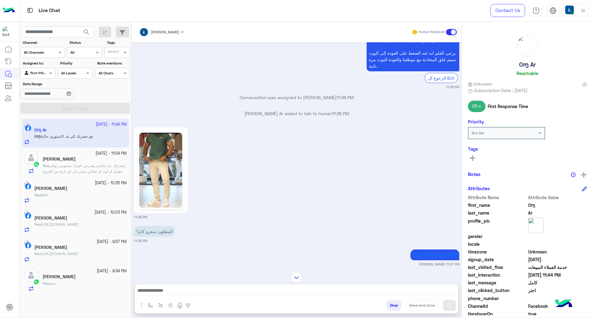
scroll to position [773, 0]
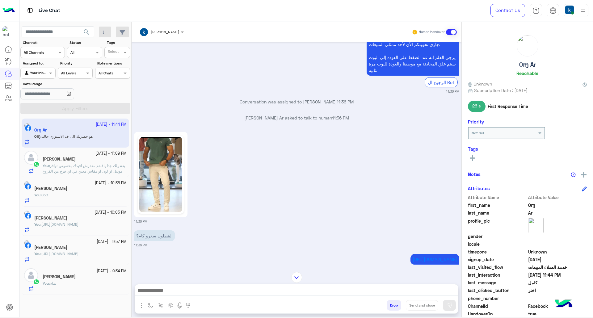
click at [156, 167] on img at bounding box center [160, 174] width 43 height 75
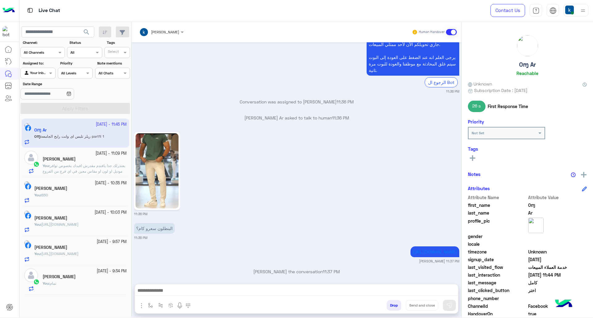
scroll to position [1055, 0]
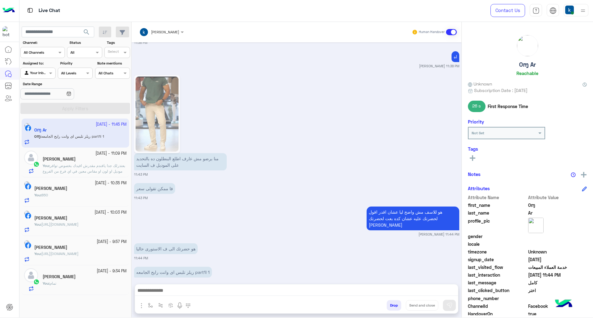
click at [140, 304] on img "button" at bounding box center [141, 305] width 7 height 7
click at [151, 294] on span "Images" at bounding box center [156, 292] width 16 height 7
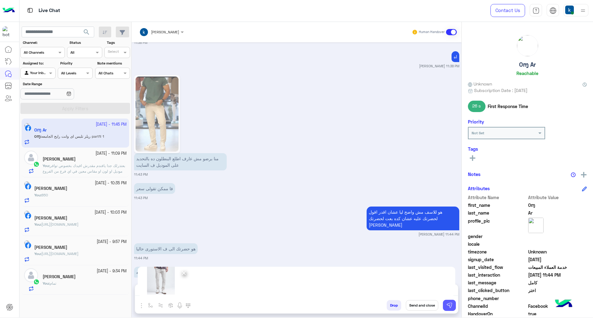
click at [453, 304] on button at bounding box center [449, 305] width 13 height 11
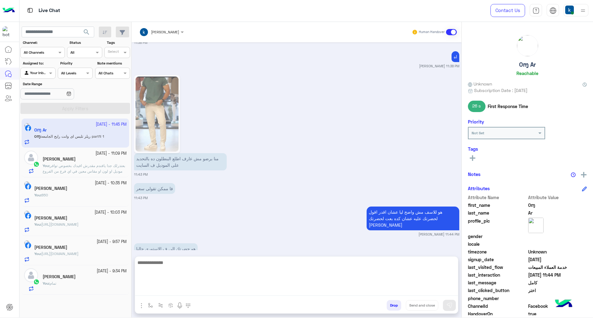
click at [242, 287] on textarea at bounding box center [296, 277] width 323 height 37
paste textarea "**********"
type textarea "**********"
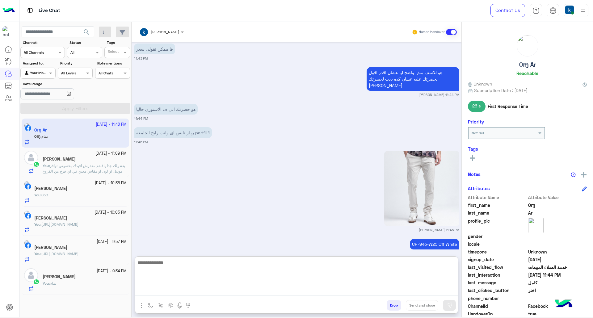
scroll to position [1218, 0]
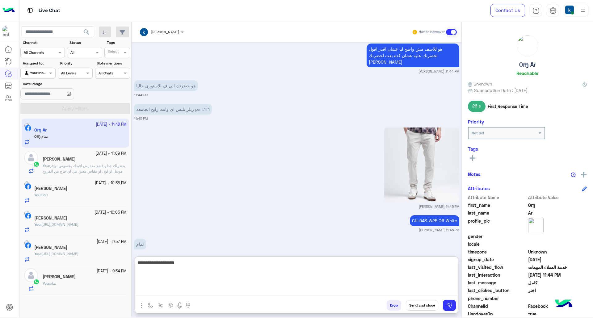
type textarea "**********"
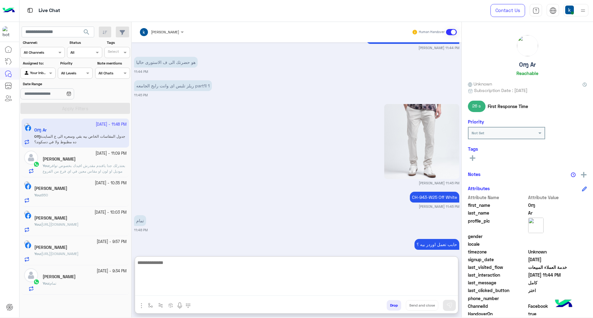
scroll to position [1271, 0]
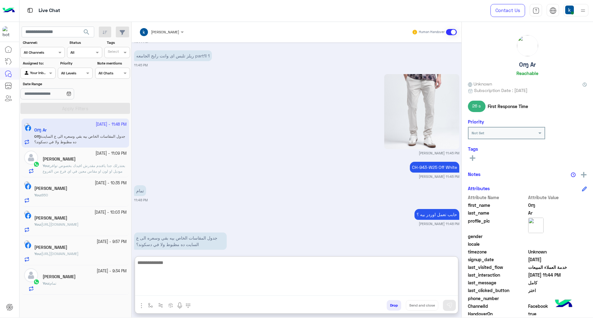
click at [176, 268] on textarea at bounding box center [296, 277] width 323 height 37
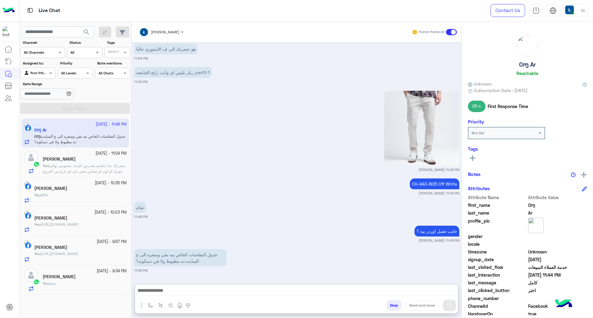
click at [424, 178] on p "CH-943-W25 Off White" at bounding box center [434, 183] width 49 height 11
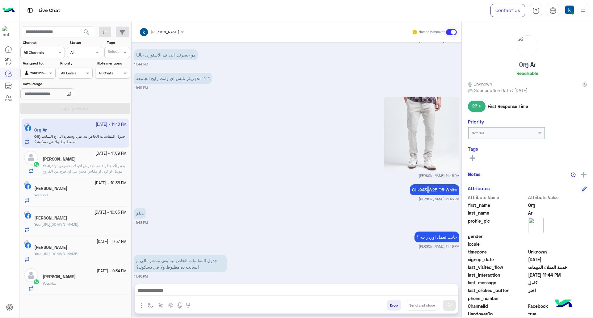
click at [424, 156] on div "Aug 31, 2025 10:25 PM هيبقي البنطلون و القميص ده 10:25 PM بس القميص عايز صور لي…" at bounding box center [297, 160] width 330 height 236
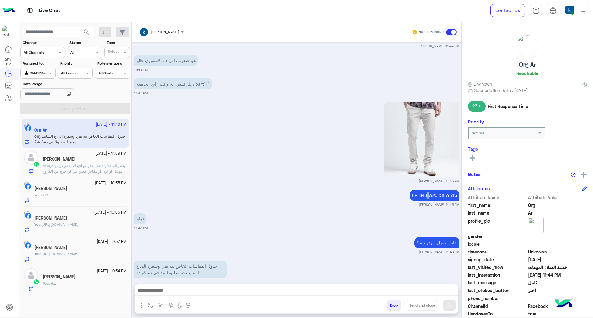
click at [424, 156] on img at bounding box center [421, 139] width 75 height 75
click at [430, 190] on p "CH-943-W25 Off White" at bounding box center [434, 195] width 49 height 11
copy app-message "CH-943-W25 Off White"
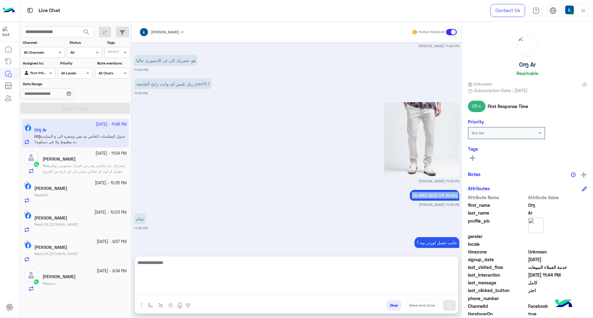
click at [202, 290] on textarea at bounding box center [296, 277] width 323 height 37
type textarea "*****"
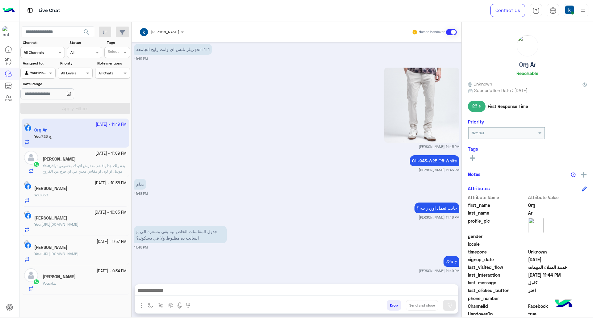
scroll to position [1267, 0]
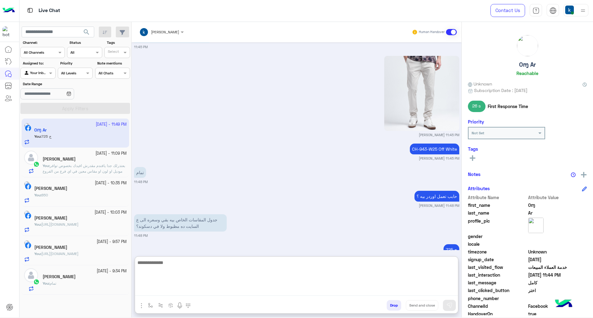
click at [197, 286] on textarea at bounding box center [296, 277] width 323 height 37
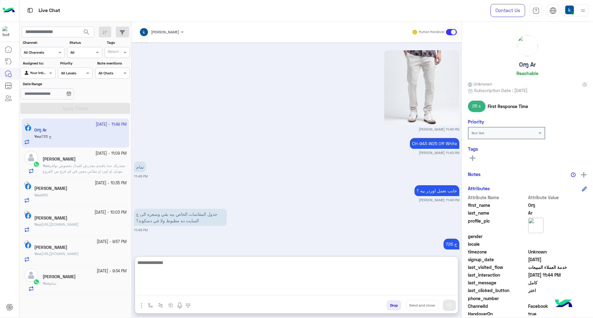
paste textarea "**********"
type textarea "**********"
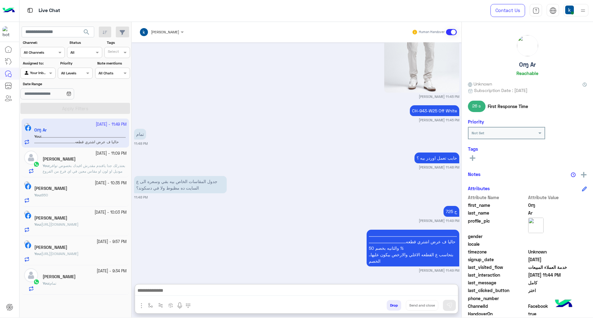
click at [62, 288] on div "You : تمام" at bounding box center [85, 286] width 84 height 11
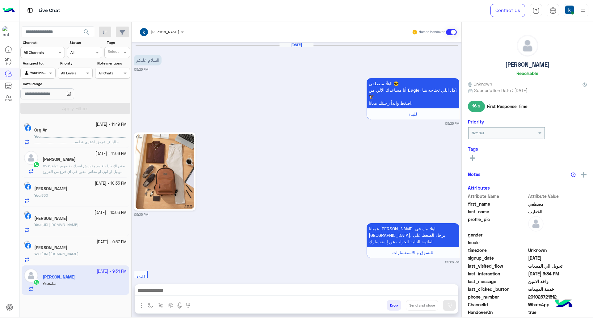
scroll to position [761, 0]
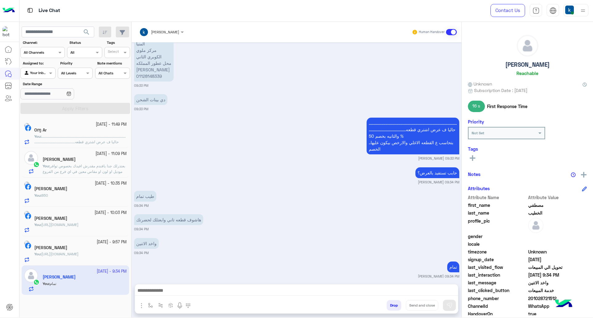
click at [63, 171] on span "بعتذرلك جدا يافندم مقدرش افيدك بخصوص توافر موديل او لون او مقاس معين في اي فرع …" at bounding box center [84, 174] width 82 height 21
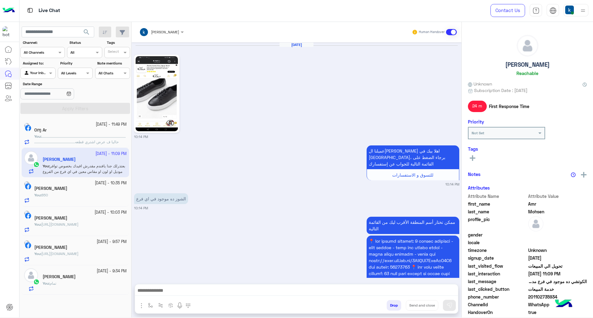
scroll to position [472, 0]
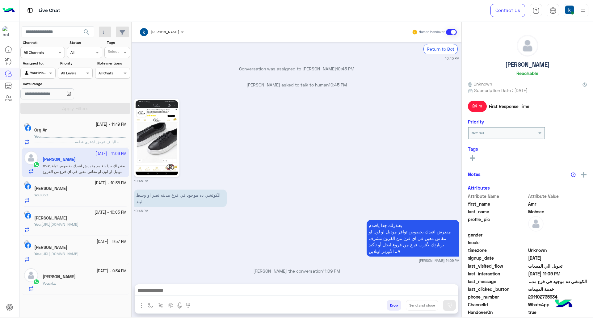
click at [83, 138] on p "You : .........................................................................…" at bounding box center [80, 145] width 92 height 22
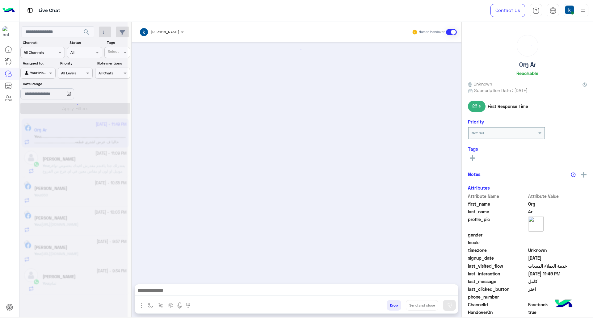
click at [76, 164] on div at bounding box center [73, 161] width 108 height 318
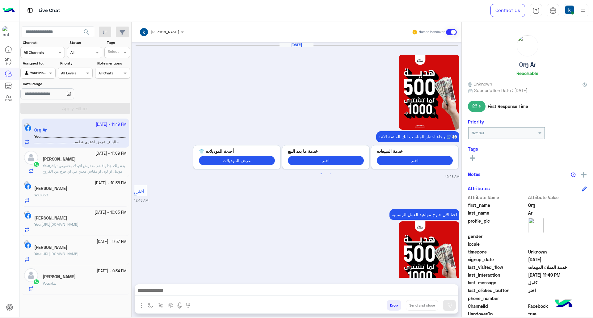
scroll to position [1047, 0]
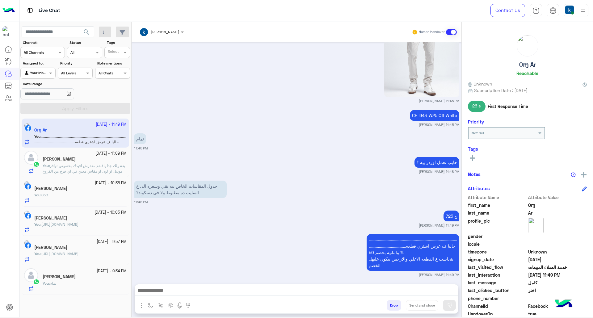
click at [76, 164] on span "بعتذرلك جدا يافندم مقدرش افيدك بخصوص توافر موديل او لون او مقاس معين في اي فرع …" at bounding box center [84, 173] width 82 height 21
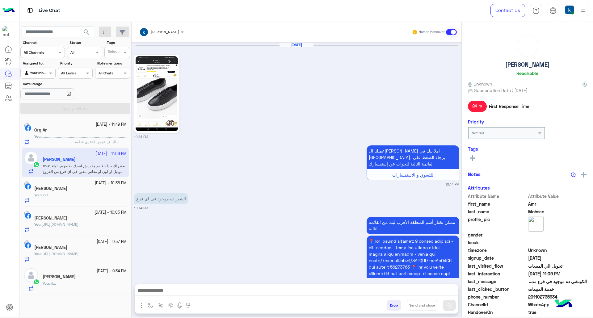
scroll to position [472, 0]
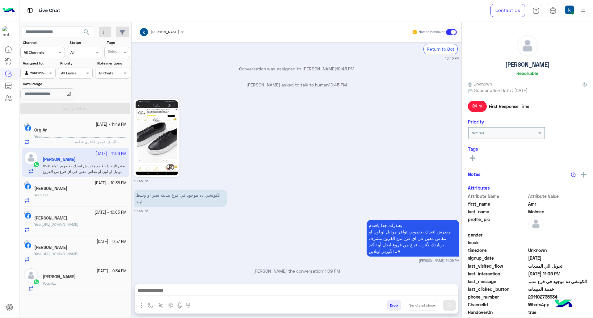
click at [390, 308] on button "Drop" at bounding box center [393, 305] width 15 height 10
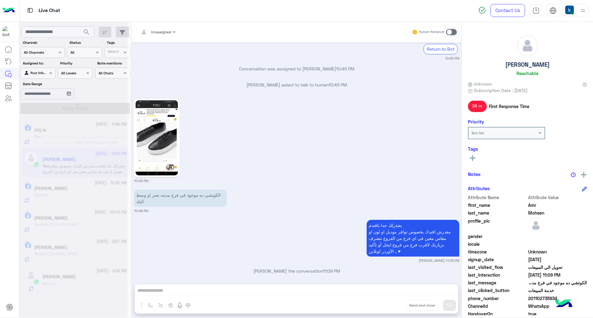
scroll to position [488, 0]
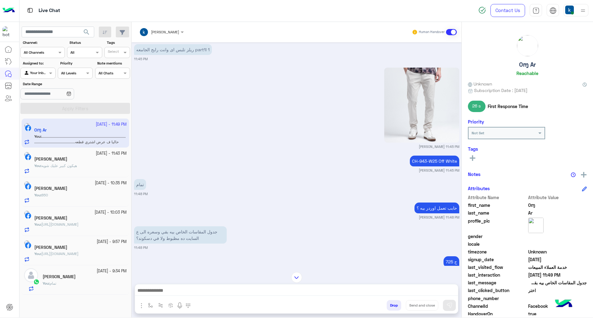
scroll to position [1047, 0]
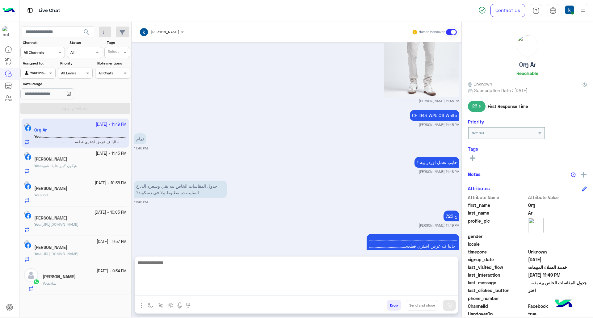
click at [180, 291] on textarea at bounding box center [296, 277] width 323 height 37
type textarea "**********"
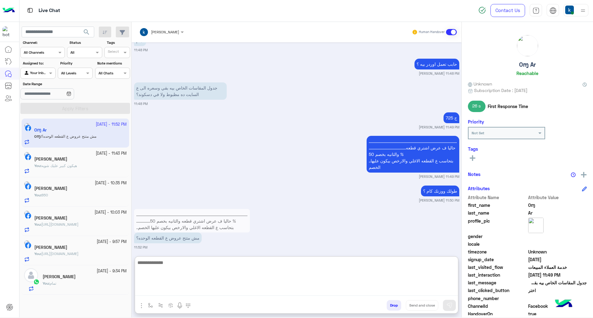
scroll to position [1180, 0]
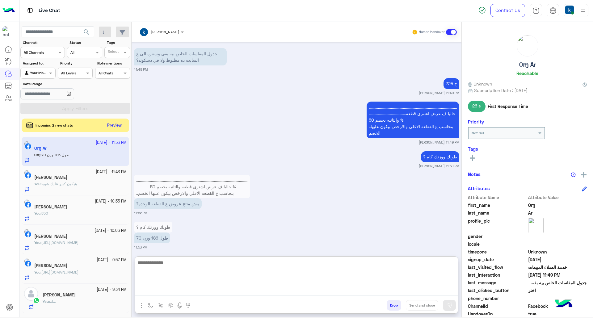
click at [179, 272] on textarea at bounding box center [296, 277] width 323 height 37
type textarea "****"
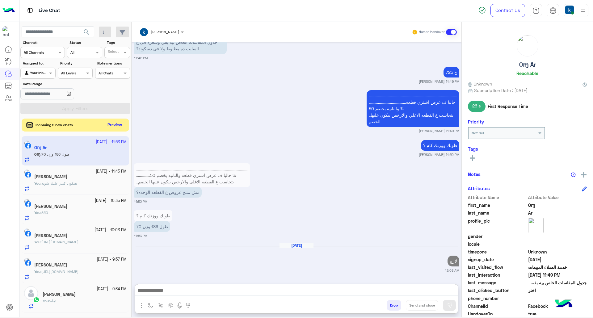
click at [110, 126] on button "Preview" at bounding box center [114, 125] width 19 height 8
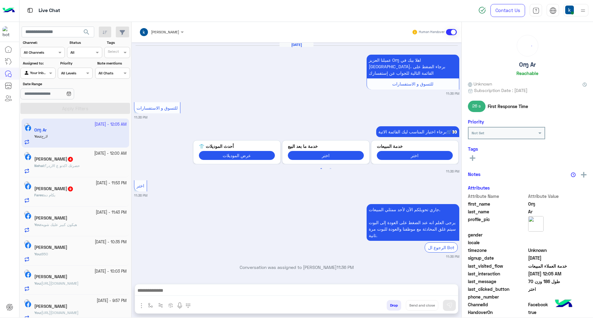
scroll to position [854, 0]
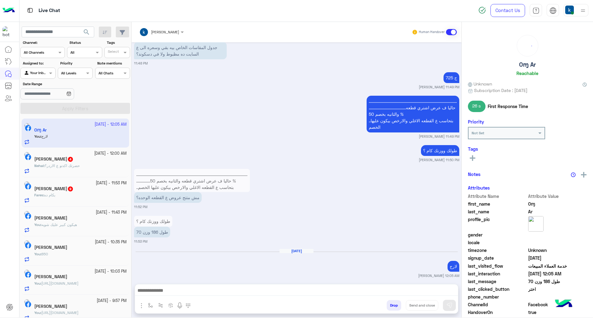
click at [86, 161] on div "Nehal Magdy 4" at bounding box center [80, 160] width 92 height 6
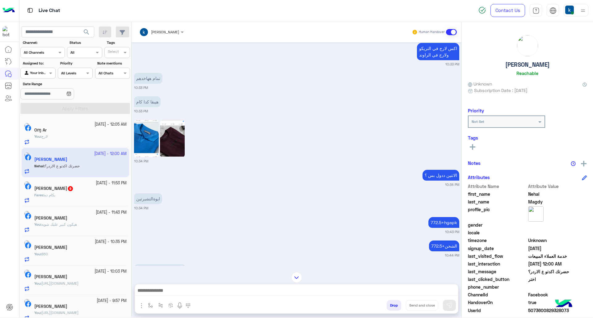
scroll to position [171, 0]
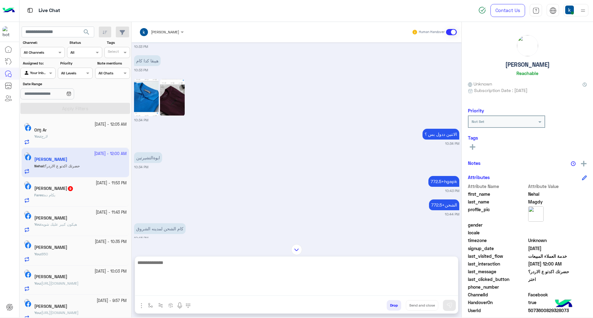
click at [169, 291] on textarea at bounding box center [296, 277] width 323 height 37
type textarea "**********"
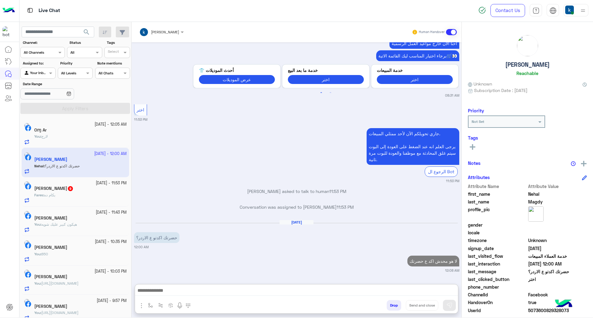
click at [53, 192] on div "Fares Ahlamy 9" at bounding box center [80, 189] width 92 height 6
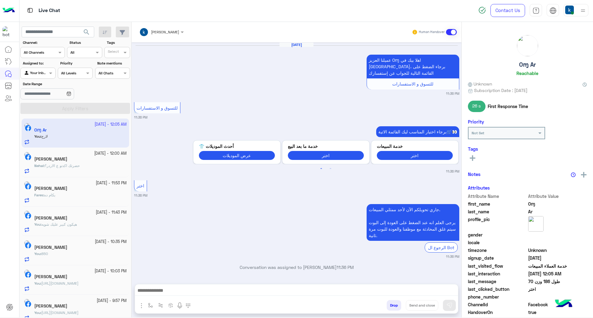
scroll to position [854, 0]
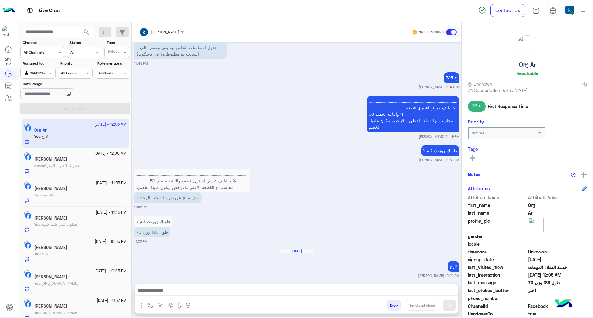
click at [75, 152] on div "21 September - 12:00 AM" at bounding box center [80, 154] width 92 height 6
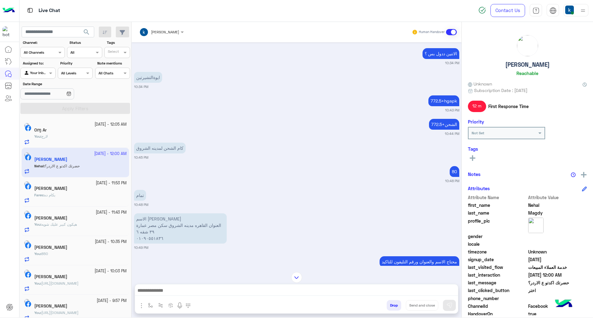
scroll to position [122, 0]
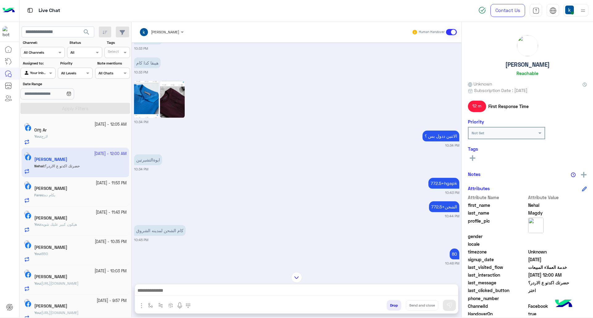
click at [141, 101] on img at bounding box center [146, 99] width 25 height 37
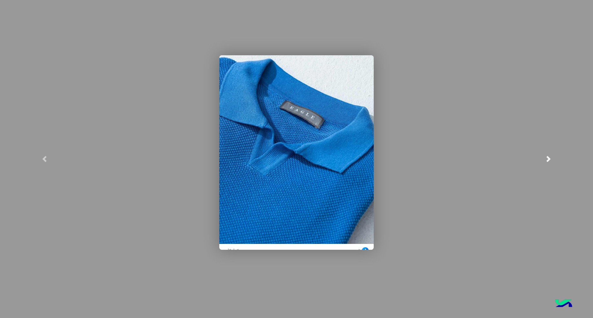
click at [592, 156] on link at bounding box center [548, 159] width 89 height 318
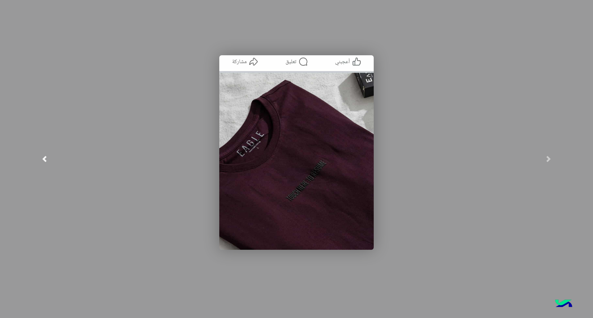
click at [45, 148] on link at bounding box center [44, 159] width 89 height 318
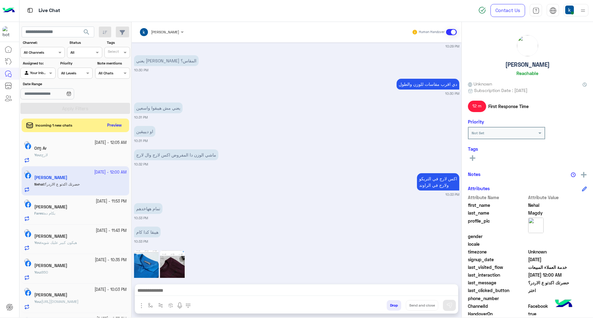
scroll to position [1593, 0]
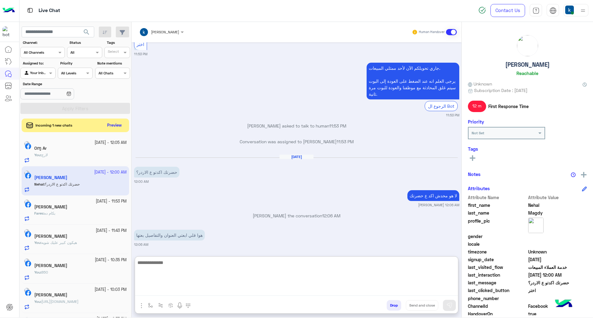
click at [204, 287] on textarea at bounding box center [296, 277] width 323 height 37
paste textarea "**********"
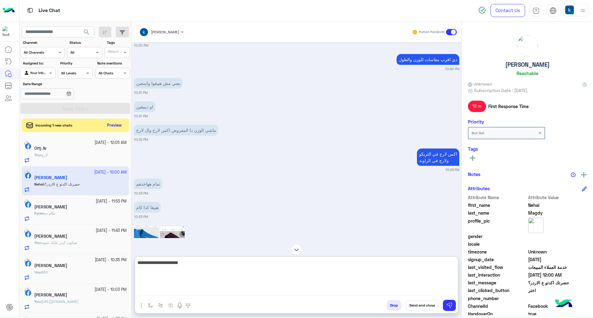
scroll to position [903, 0]
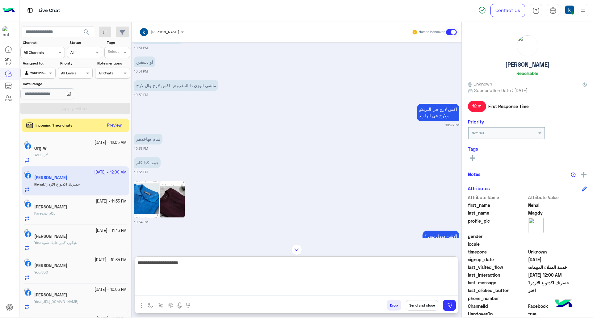
type textarea "**********"
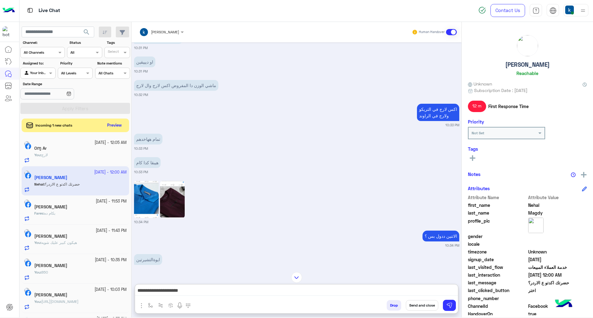
click at [175, 198] on img at bounding box center [172, 199] width 25 height 37
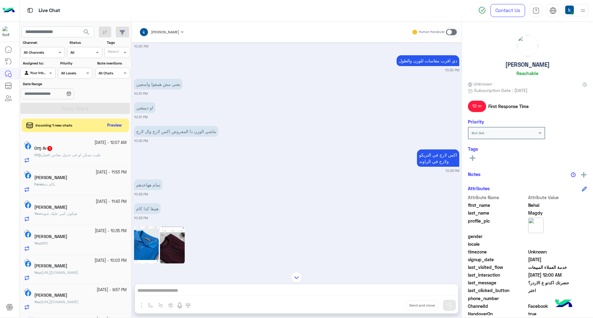
scroll to position [776, 0]
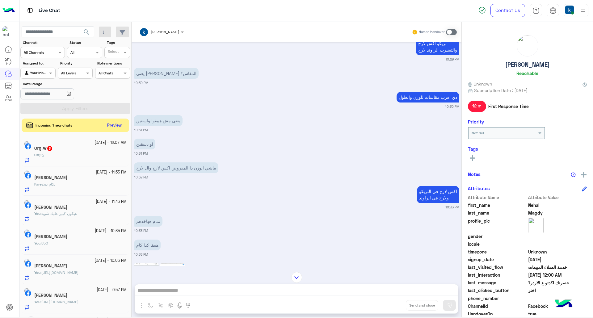
click at [208, 289] on div "khaled mohamed Human Handover Sep 18, 2025 برجاء مراجعة السياسة التالية 👇 المعا…" at bounding box center [297, 171] width 330 height 298
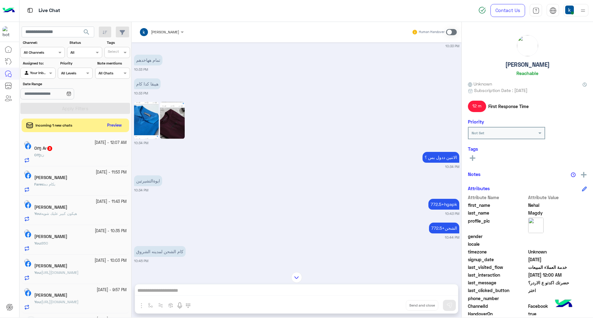
scroll to position [1023, 0]
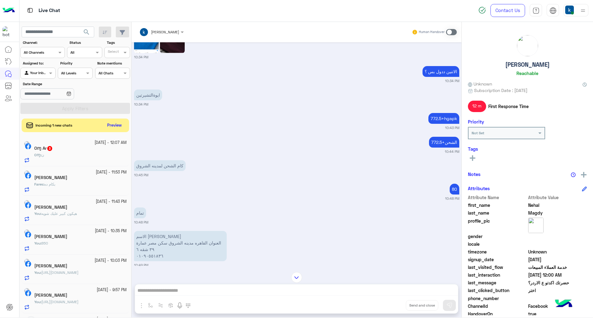
click at [196, 289] on div "khaled mohamed Human Handover Sep 18, 2025 برجاء مراجعة السياسة التالية 👇 المعا…" at bounding box center [297, 171] width 330 height 298
click at [200, 291] on div "khaled mohamed Human Handover Sep 18, 2025 برجاء مراجعة السياسة التالية 👇 المعا…" at bounding box center [297, 171] width 330 height 298
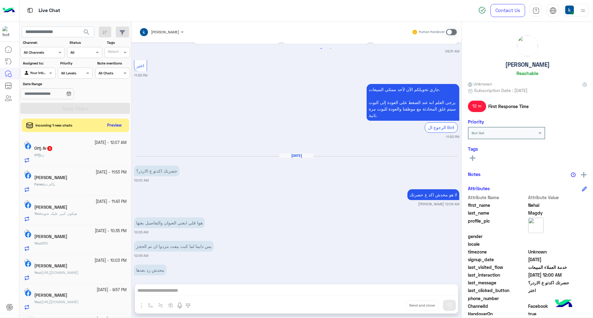
scroll to position [1527, 0]
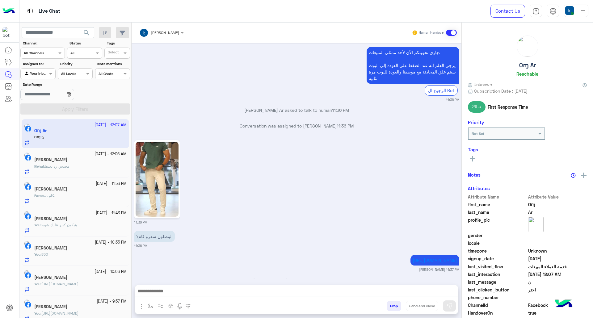
scroll to position [1675, 0]
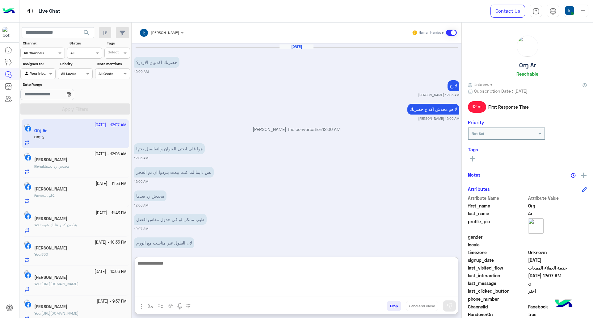
click at [180, 291] on textarea at bounding box center [296, 277] width 323 height 37
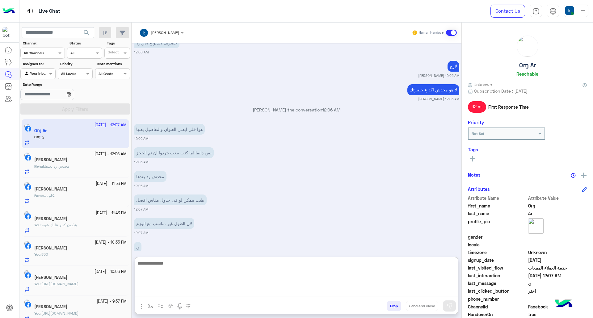
scroll to position [1703, 0]
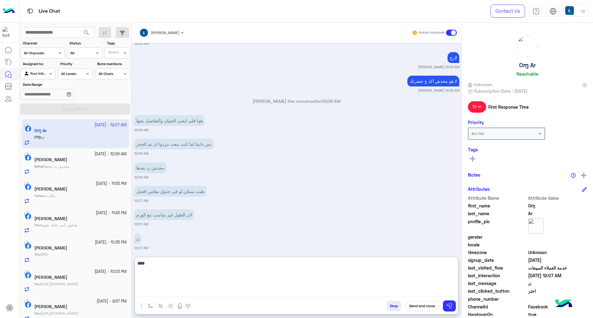
type textarea "**"
type textarea "**********"
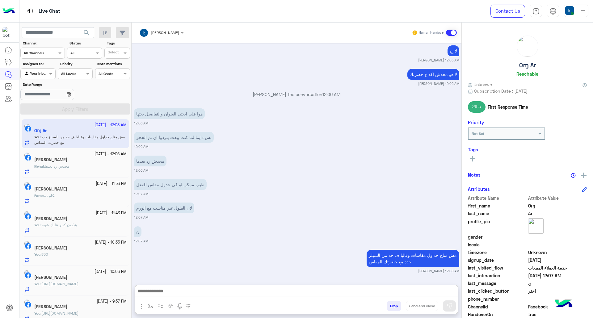
click at [73, 162] on div "[PERSON_NAME]" at bounding box center [80, 160] width 92 height 6
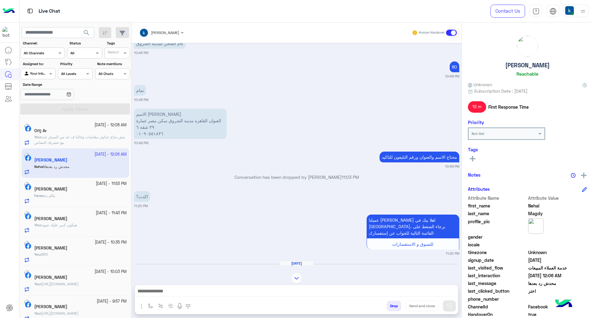
scroll to position [122, 0]
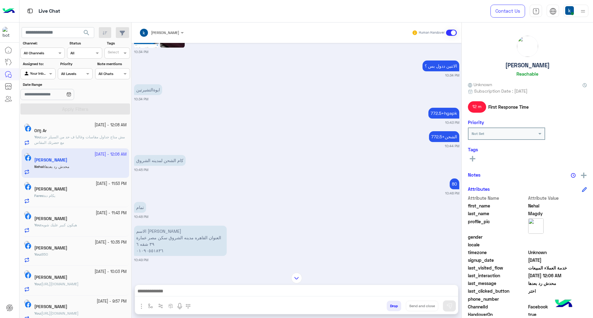
click at [41, 135] on b "You :" at bounding box center [37, 137] width 7 height 5
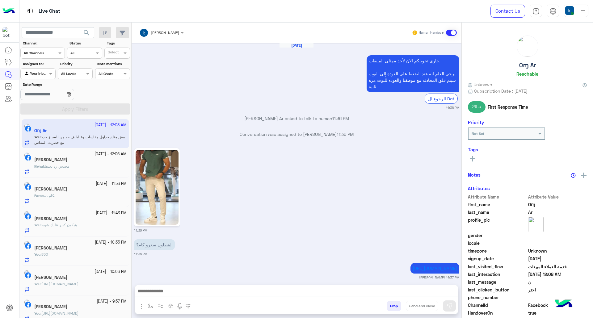
scroll to position [811, 0]
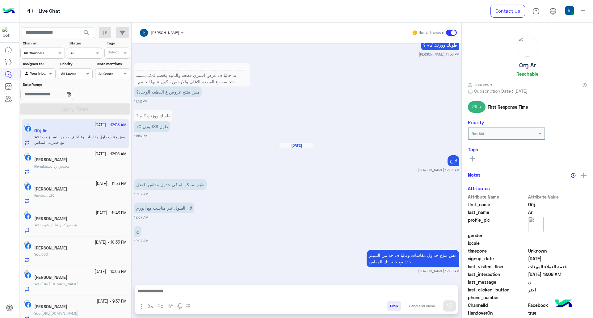
click at [384, 258] on p "مش متاح جداول مقاسات وغالبا ف حد من السيلز حدد مع حضرتك المقاس" at bounding box center [412, 258] width 93 height 17
copy app-message "مش متاح جداول مقاسات وغالبا ف حد من السيلز حدد مع حضرتك المقاس"
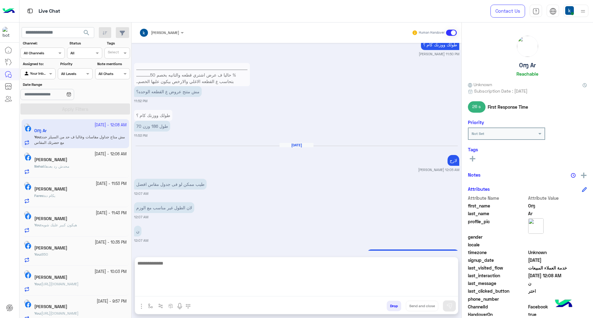
click at [237, 291] on textarea at bounding box center [296, 277] width 323 height 37
type textarea "********"
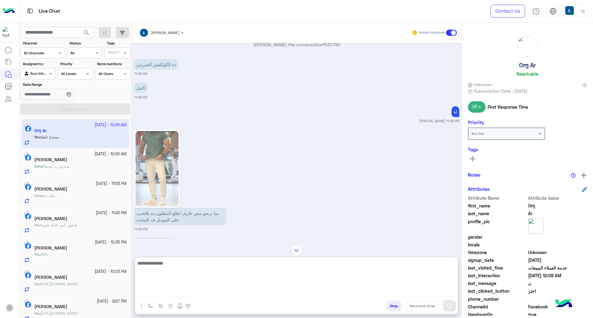
scroll to position [121, 0]
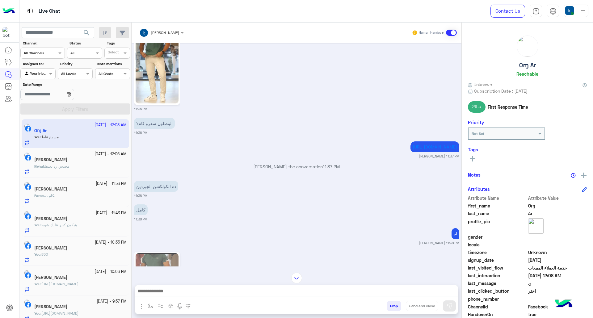
click at [141, 307] on img "button" at bounding box center [141, 306] width 7 height 7
click at [144, 297] on button "Images" at bounding box center [153, 292] width 31 height 12
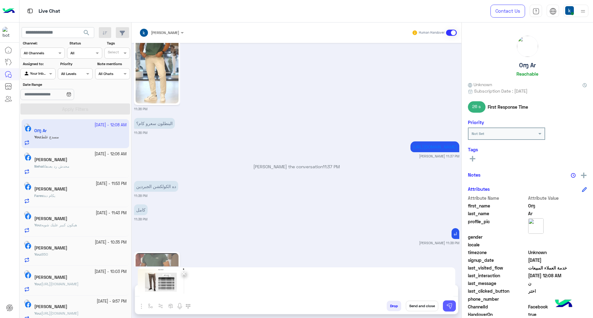
click at [446, 304] on img at bounding box center [449, 306] width 6 height 6
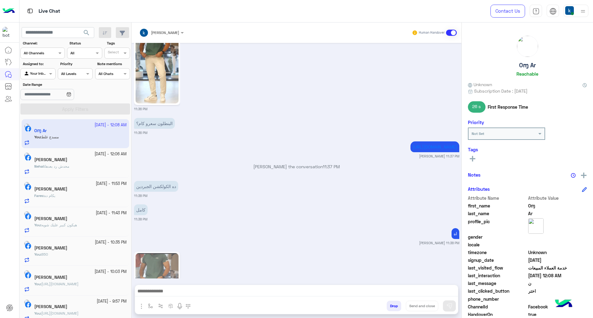
scroll to position [834, 0]
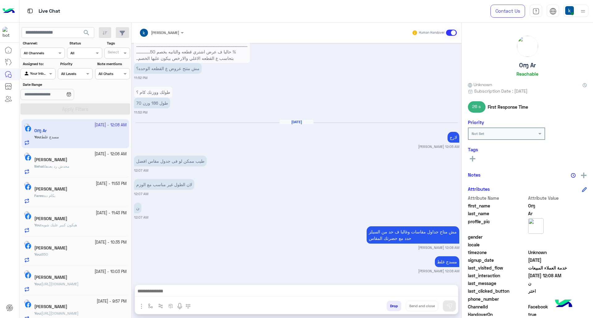
click at [51, 163] on div "[PERSON_NAME]" at bounding box center [80, 160] width 92 height 6
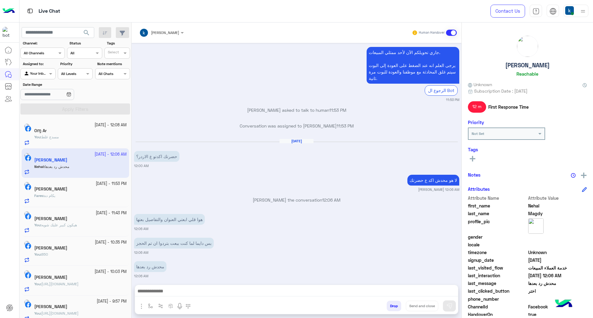
click at [225, 173] on div "لا هو محدش اكد ع حضرتك [PERSON_NAME] 12:06 AM" at bounding box center [296, 182] width 325 height 19
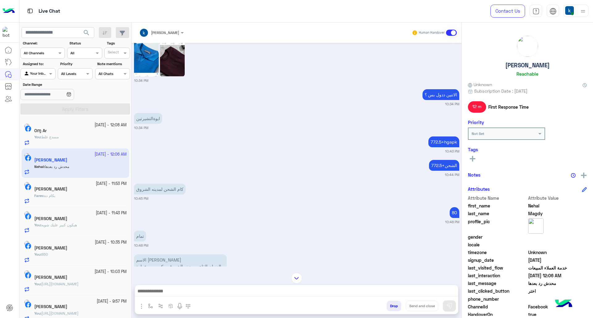
scroll to position [122, 0]
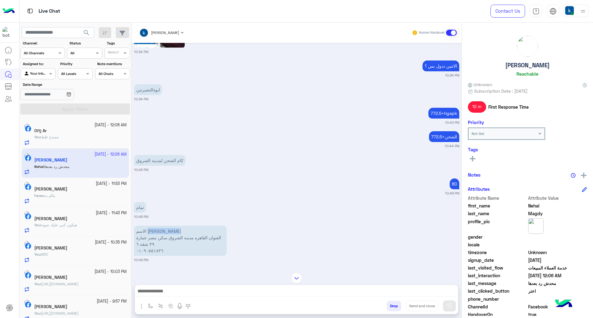
drag, startPoint x: 159, startPoint y: 230, endPoint x: 132, endPoint y: 235, distance: 26.8
click at [136, 232] on p "الاسم [PERSON_NAME] القاهره مدينه الشروق سكن مصر عمارة ٣٩ شقه ٦ ٠١٠٩٠٥٥١٨٣٦" at bounding box center [180, 241] width 93 height 30
copy p "[PERSON_NAME]"
click at [160, 241] on p "الاسم [PERSON_NAME] القاهره مدينه الشروق سكن مصر عمارة ٣٩ شقه ٦ ٠١٠٩٠٥٥١٨٣٦" at bounding box center [180, 241] width 93 height 30
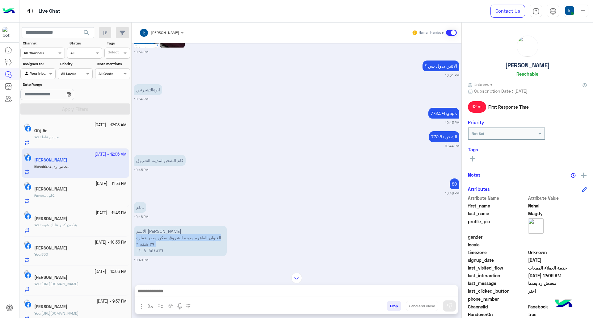
click at [160, 241] on p "الاسم [PERSON_NAME] القاهره مدينه الشروق سكن مصر عمارة ٣٩ شقه ٦ ٠١٠٩٠٥٥١٨٣٦" at bounding box center [180, 241] width 93 height 30
copy p "العنوان القاهره مدينه الشروق سكن مصر عمارة ٣٩ شقه ٦"
click at [165, 257] on div "الاسم [PERSON_NAME] القاهره مدينه الشروق سكن مصر عمارة ٣٩ شقه ٦ ٠١٠٩٠٥٥١٨٣٦" at bounding box center [180, 240] width 93 height 33
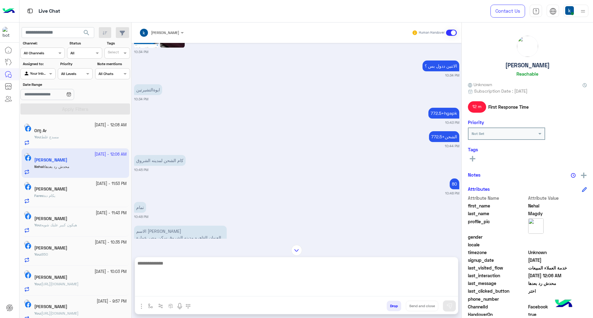
click at [167, 287] on textarea at bounding box center [296, 277] width 323 height 37
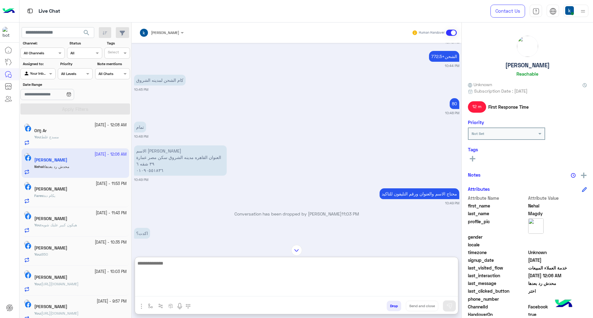
scroll to position [204, 0]
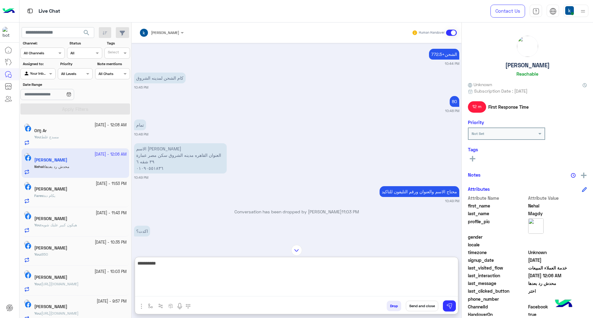
type textarea "**********"
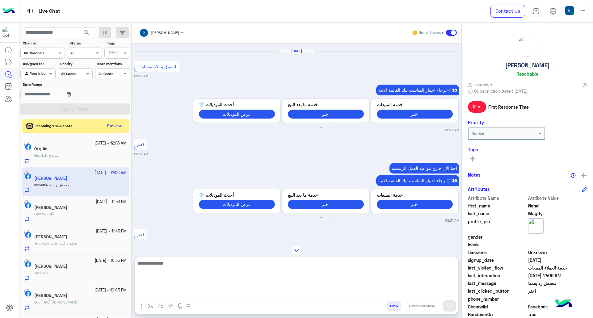
scroll to position [685, 0]
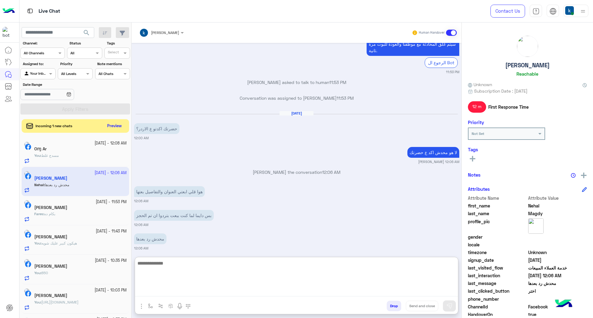
click at [183, 271] on textarea at bounding box center [296, 277] width 323 height 37
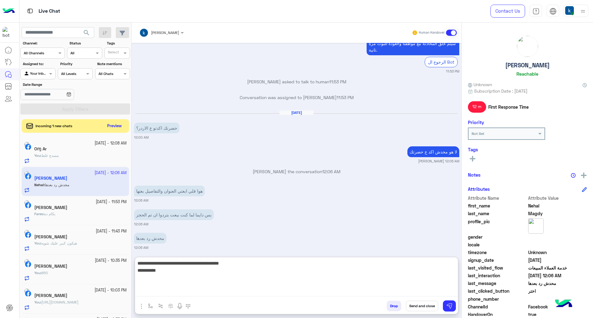
scroll to position [1508, 0]
paste textarea "**********"
type textarea "**********"
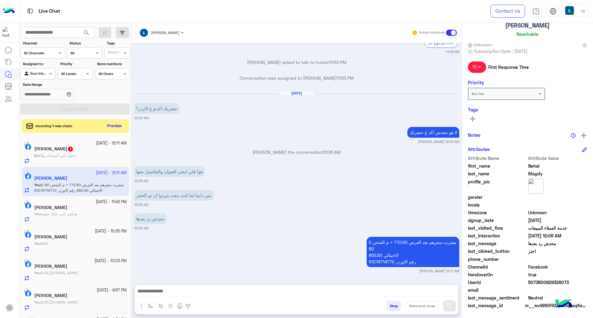
scroll to position [1524, 0]
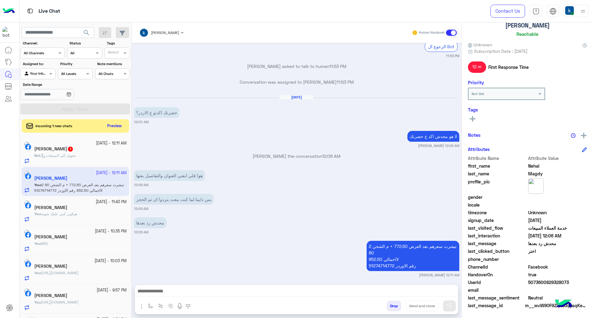
click at [543, 279] on span "5073600829328073" at bounding box center [557, 282] width 59 height 6
copy span "5073600829328073"
click at [399, 241] on p "2 تيشرت سعرهم بعد العرض 772.50 + م الشحن 80 لااجمالي 852.50 رقم الاوردر 5127471…" at bounding box center [412, 256] width 93 height 30
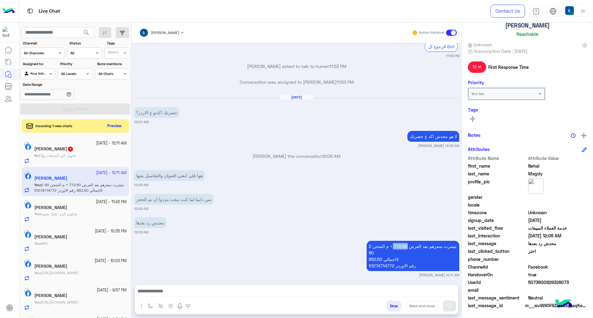
copy p "772.50"
click at [60, 154] on span "العرض اي" at bounding box center [52, 155] width 16 height 5
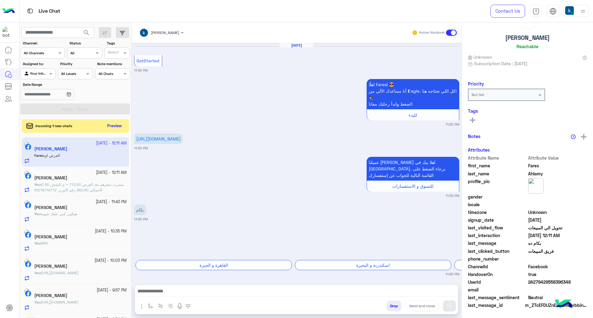
scroll to position [685, 0]
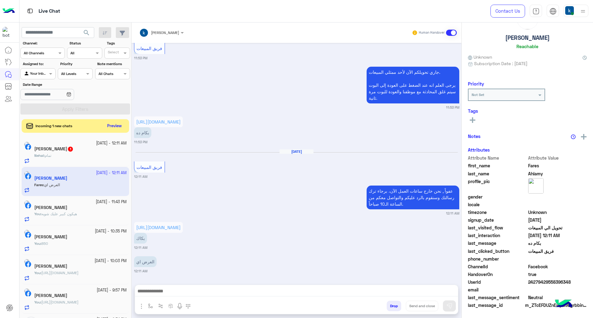
click at [183, 223] on p "https://www.facebook.com/100064650851175/posts/1217688087062875/?app=fbl" at bounding box center [158, 227] width 49 height 11
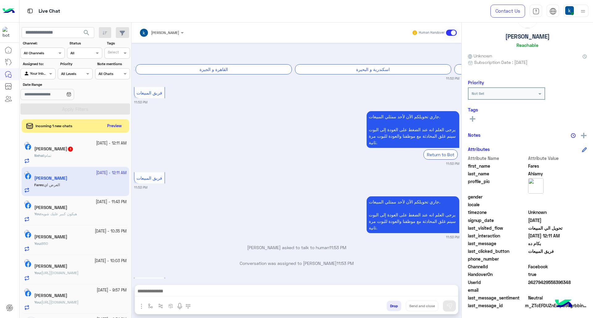
click at [171, 221] on div "Sep 20, 2025 GetStarted 11:50 PM اهلًا Fares! 😎 أنا مساعدك الألي من 𝗘agle، كل ا…" at bounding box center [297, 161] width 330 height 236
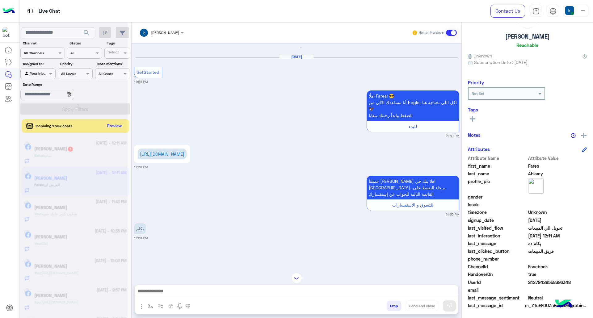
scroll to position [0, 0]
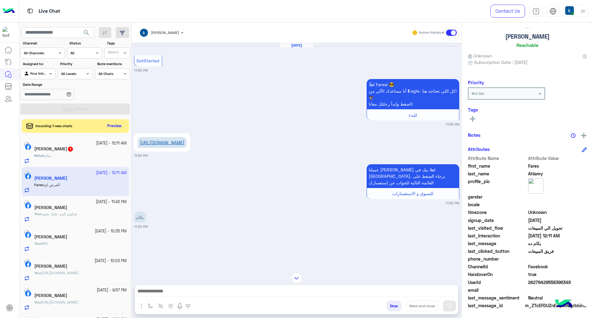
click at [178, 145] on link "https://www.facebook.com/100064650851175/posts/1217688087062875/?app=fbl" at bounding box center [162, 142] width 44 height 5
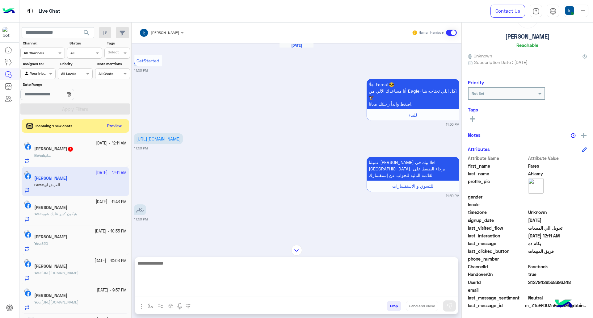
click at [201, 295] on textarea at bounding box center [296, 277] width 323 height 37
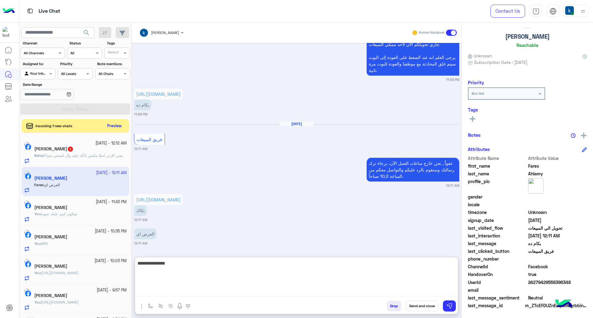
type textarea "**********"
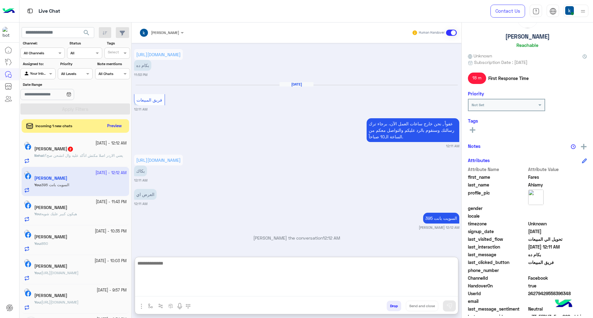
scroll to position [40, 0]
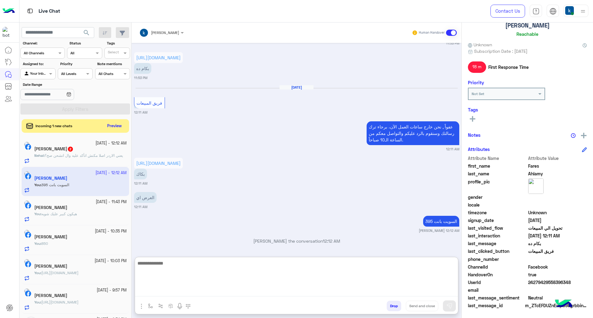
paste textarea "**********"
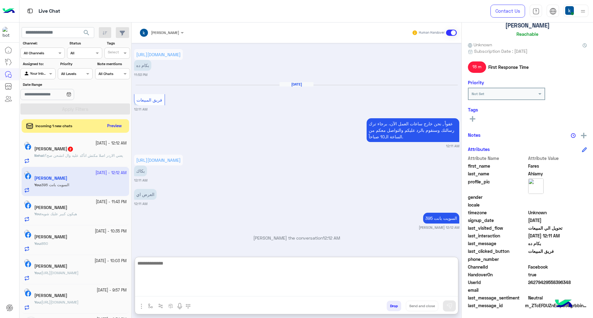
type textarea "**********"
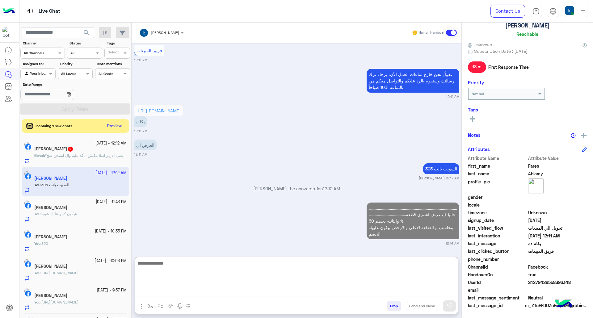
scroll to position [802, 0]
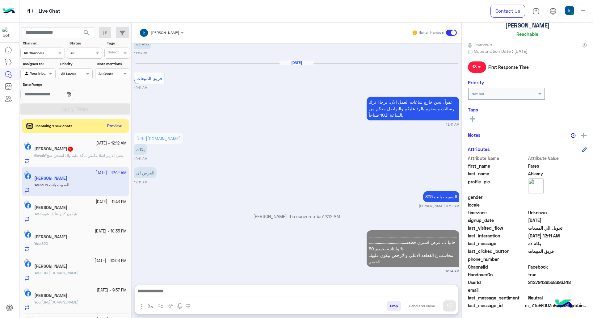
click at [43, 150] on h5 "Nehal Magdy 2" at bounding box center [53, 148] width 39 height 5
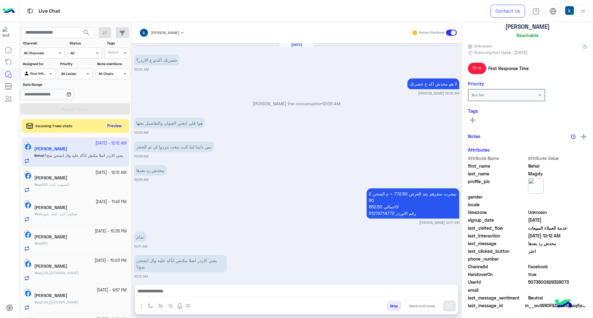
scroll to position [40, 0]
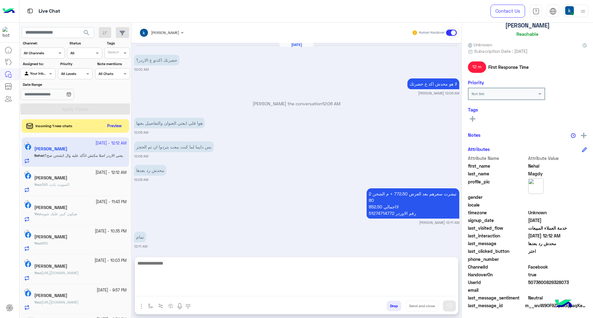
drag, startPoint x: 175, startPoint y: 289, endPoint x: 171, endPoint y: 289, distance: 4.0
click at [175, 289] on textarea at bounding box center [296, 277] width 323 height 37
type textarea "**********"
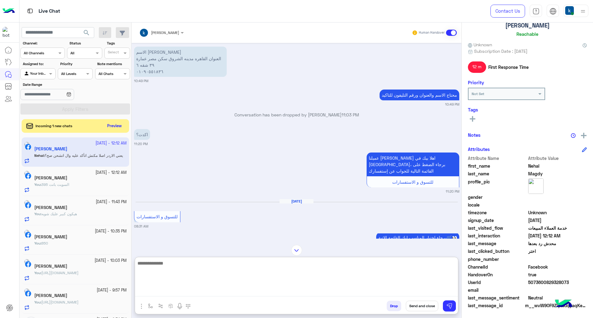
scroll to position [728, 0]
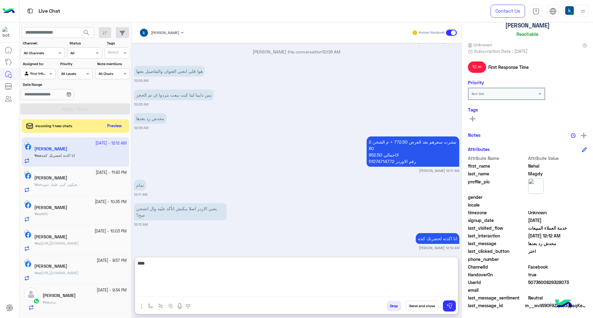
type textarea "*****"
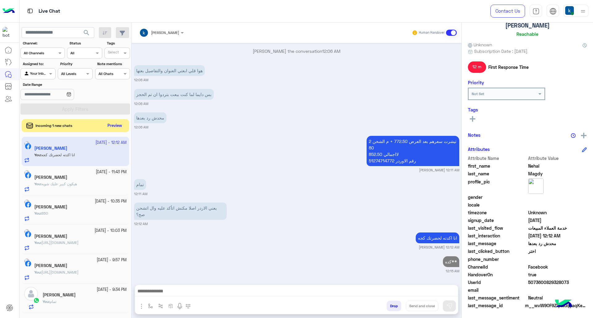
click at [115, 128] on button "Preview" at bounding box center [114, 126] width 19 height 8
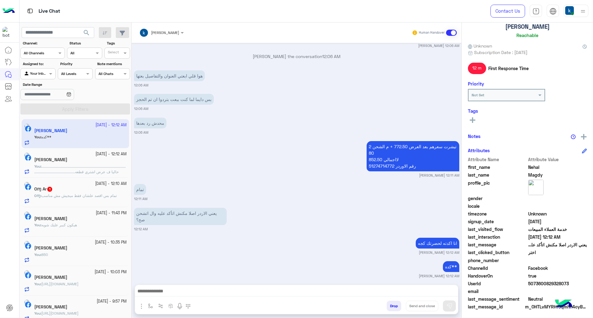
scroll to position [40, 0]
click at [74, 197] on span "تمام بس اقصد علشان فقط ميجيش مش مناسب" at bounding box center [78, 195] width 75 height 5
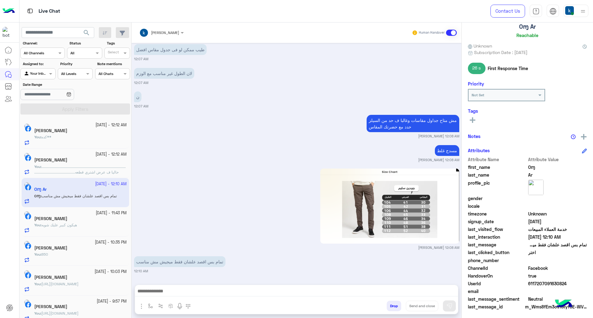
scroll to position [40, 0]
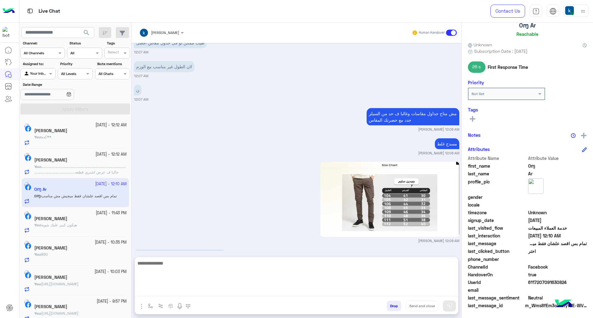
click at [187, 292] on textarea at bounding box center [296, 277] width 323 height 37
type textarea "*"
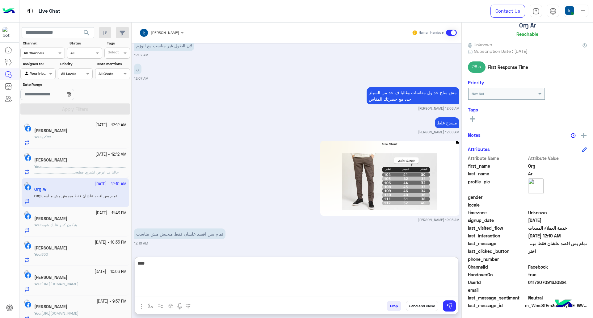
type textarea "****"
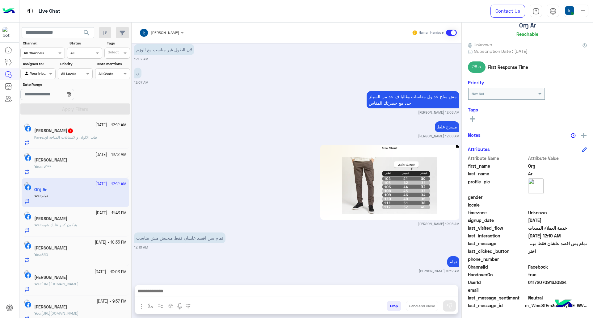
click at [97, 137] on span "طب الالوان والاستايلات المتاحه اي" at bounding box center [70, 137] width 53 height 5
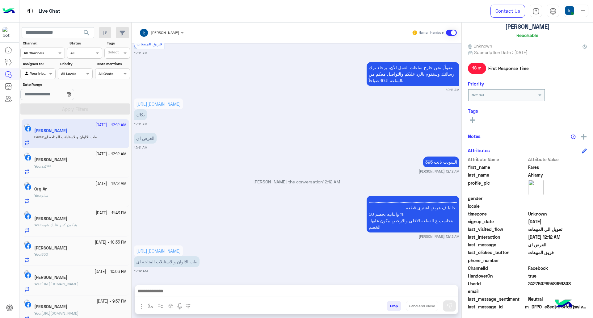
scroll to position [40, 0]
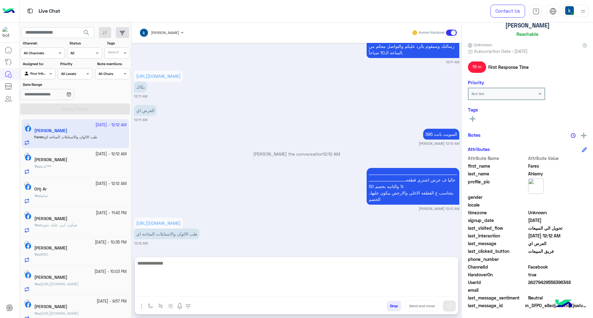
click at [199, 292] on textarea at bounding box center [296, 277] width 323 height 37
paste textarea "**********"
type textarea "**********"
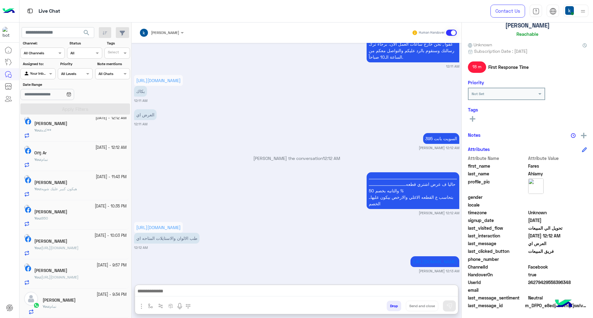
click at [73, 308] on div "You : تمام" at bounding box center [85, 309] width 84 height 11
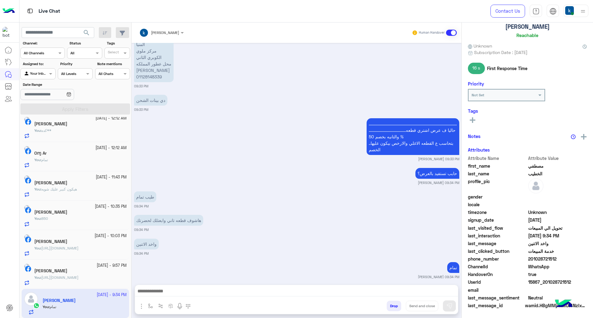
click at [391, 304] on button "Drop" at bounding box center [393, 306] width 15 height 10
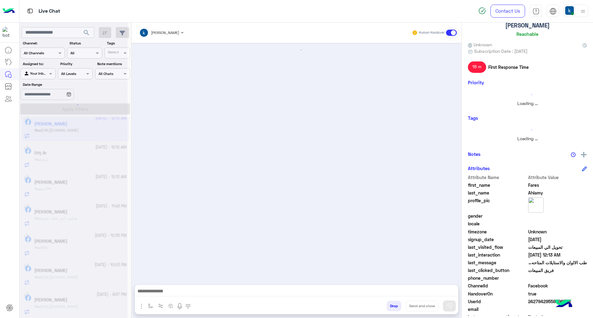
click at [63, 300] on h5 "Kareem Ahmed" at bounding box center [50, 299] width 33 height 5
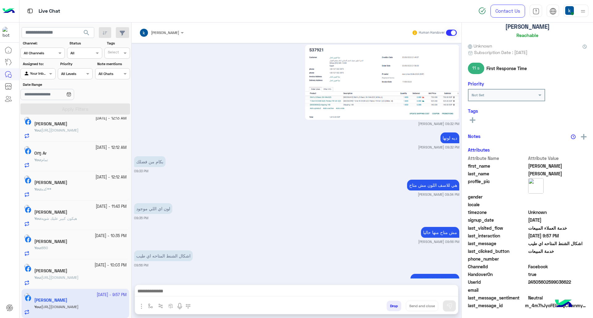
click at [396, 305] on button "Drop" at bounding box center [393, 306] width 15 height 10
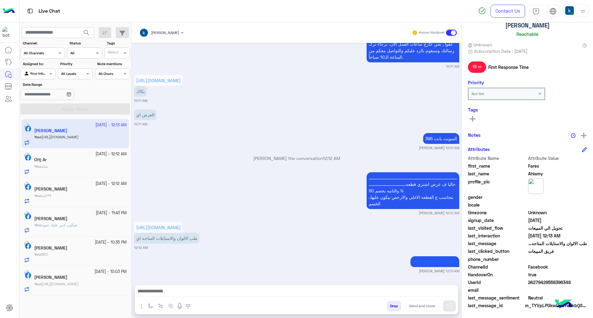
click at [78, 286] on span "https://eagle.com.eg/products/polo-trico-basic-tst-2-s25?_pos=1&_psq=TST-2-S25&…" at bounding box center [59, 284] width 37 height 5
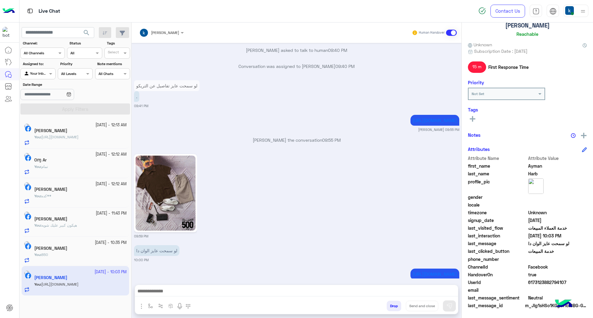
click at [393, 305] on button "Drop" at bounding box center [393, 306] width 15 height 10
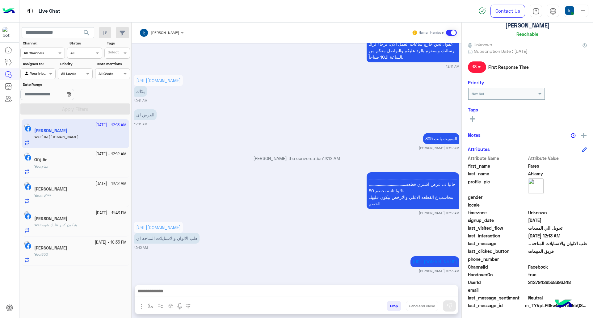
click at [59, 257] on div "You : 850" at bounding box center [80, 257] width 92 height 11
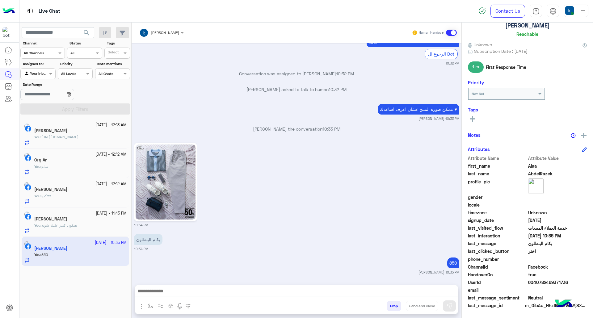
click at [389, 308] on button "Drop" at bounding box center [393, 306] width 15 height 10
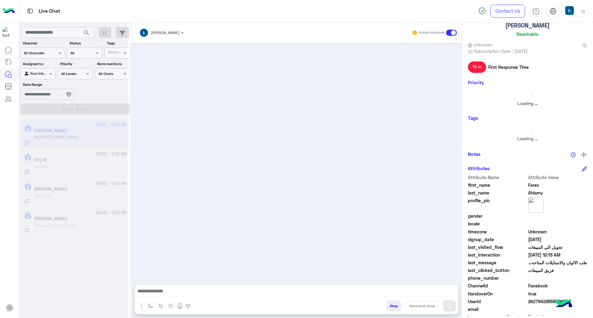
click at [64, 226] on span "هيكون كبير عليك شويه" at bounding box center [59, 225] width 36 height 5
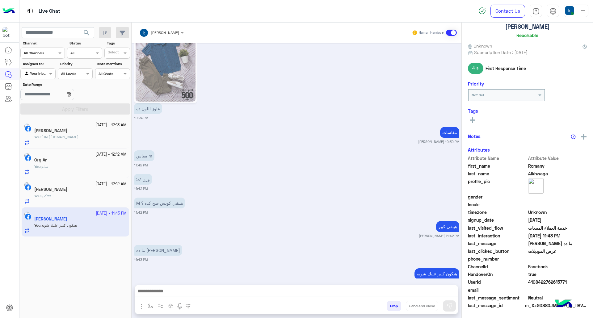
click at [391, 311] on div "Drop Send and close" at bounding box center [326, 307] width 263 height 14
click at [391, 310] on button "Drop" at bounding box center [393, 306] width 15 height 10
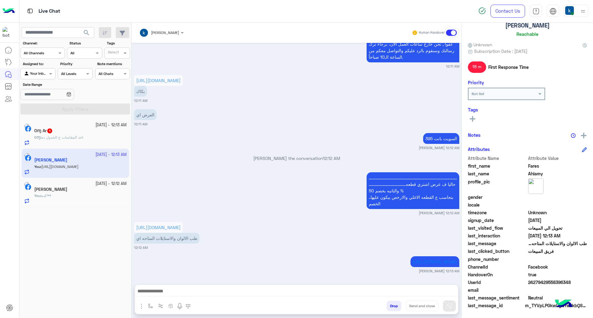
click at [84, 131] on div "Oɱ Ar 1" at bounding box center [80, 131] width 92 height 6
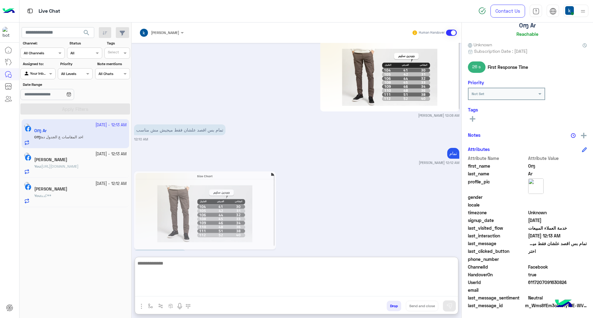
click at [172, 293] on textarea at bounding box center [296, 277] width 323 height 37
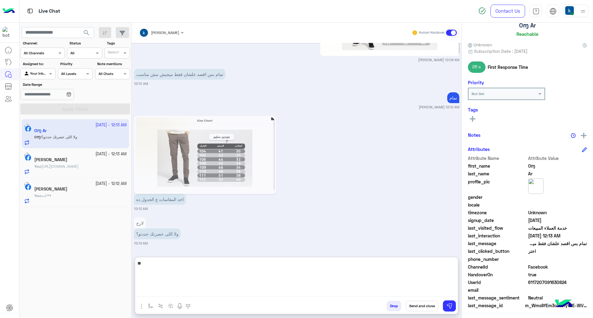
type textarea "*"
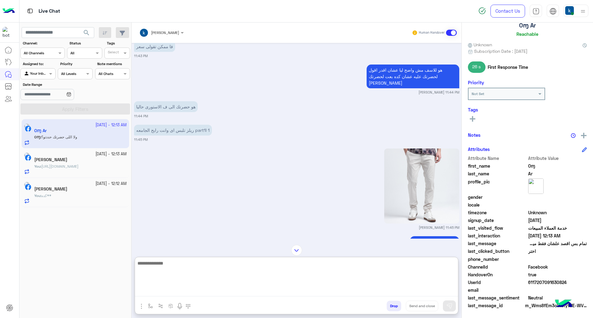
type textarea "*"
type textarea "******"
type textarea "**********"
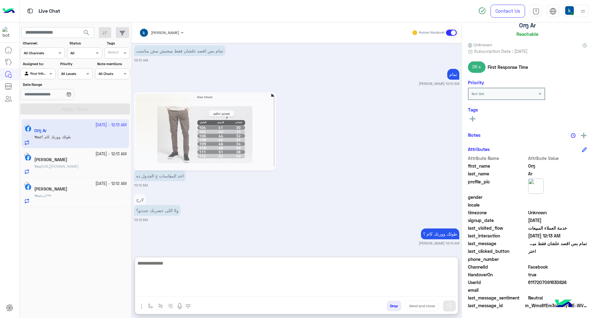
scroll to position [990, 0]
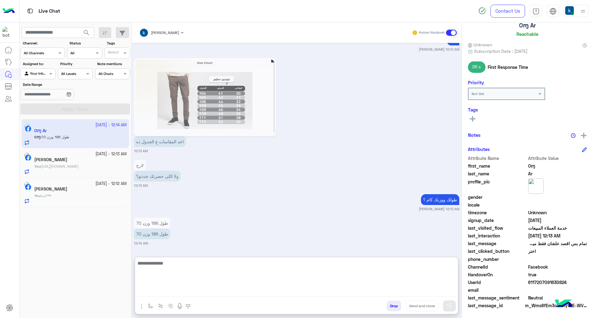
click at [188, 266] on textarea at bounding box center [296, 277] width 323 height 37
type textarea "**"
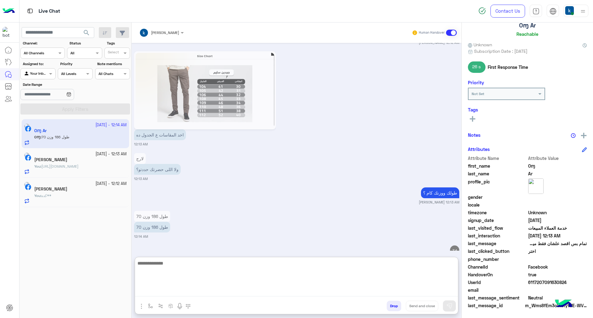
scroll to position [1014, 0]
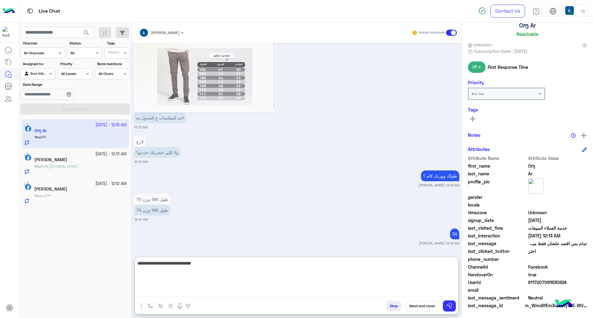
type textarea "**********"
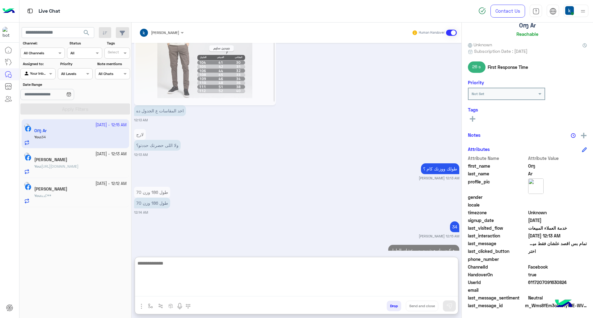
scroll to position [1037, 0]
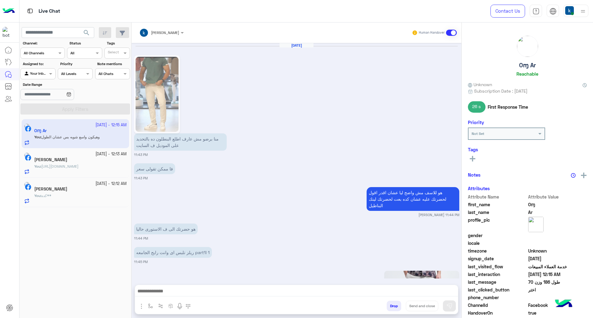
scroll to position [899, 0]
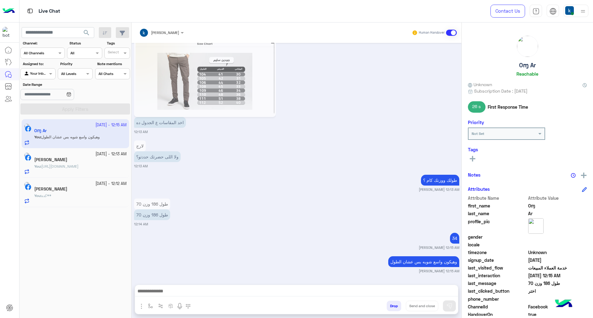
scroll to position [923, 0]
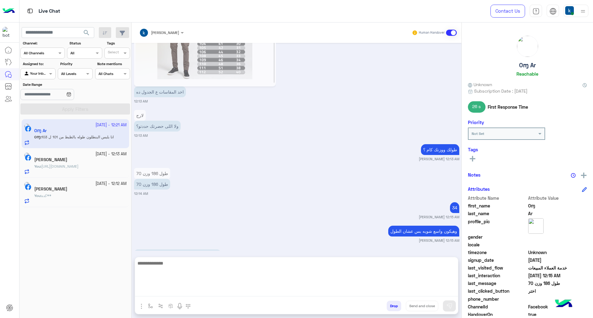
click at [222, 287] on textarea at bounding box center [296, 277] width 323 height 37
type textarea "**********"
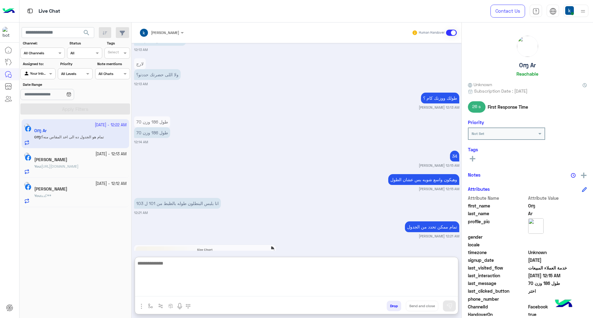
scroll to position [1076, 0]
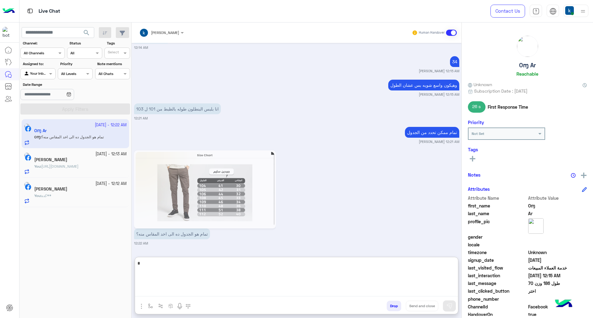
type textarea "**"
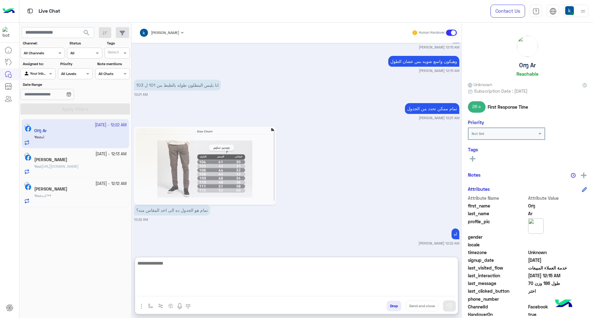
scroll to position [1123, 0]
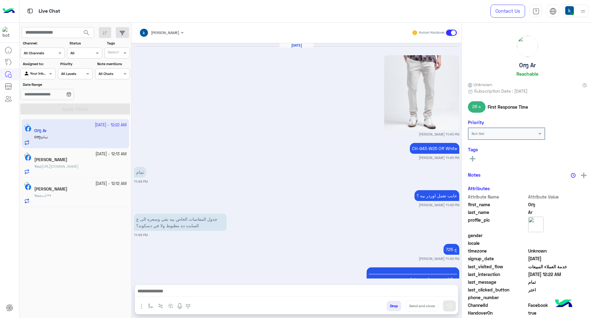
scroll to position [879, 0]
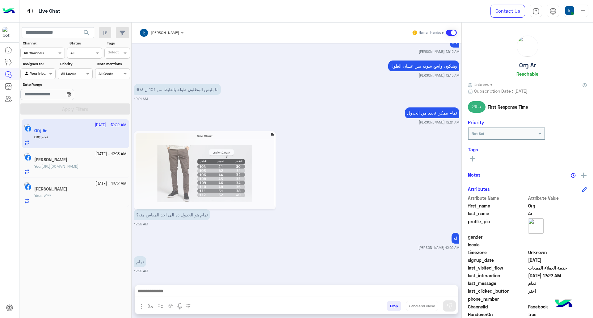
click at [271, 133] on img at bounding box center [205, 170] width 139 height 75
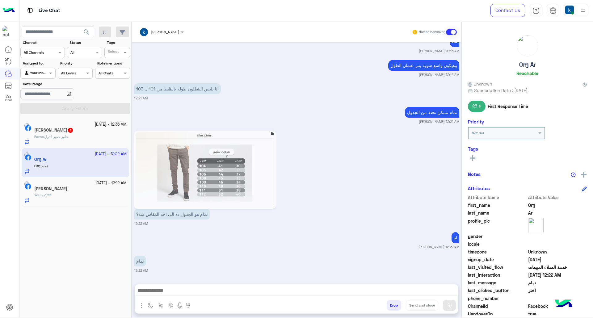
click at [79, 134] on div "Fares : عاوز صور لدرل" at bounding box center [80, 139] width 92 height 11
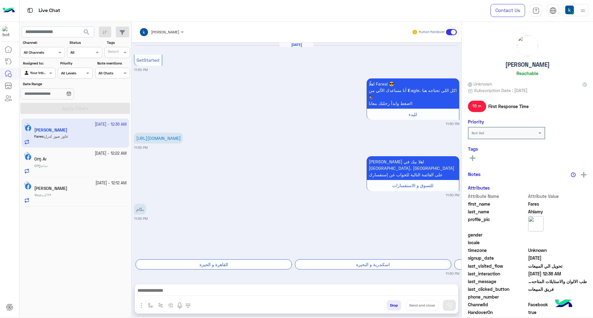
scroll to position [909, 0]
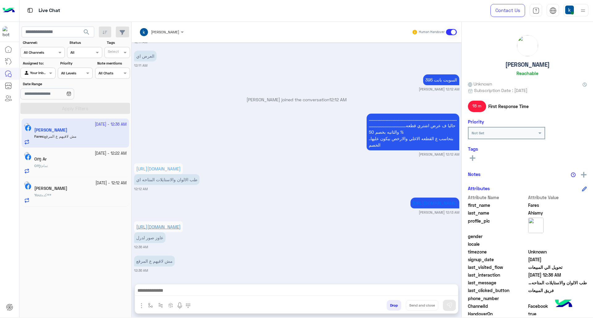
click at [174, 224] on link "[URL][DOMAIN_NAME]" at bounding box center [158, 226] width 44 height 5
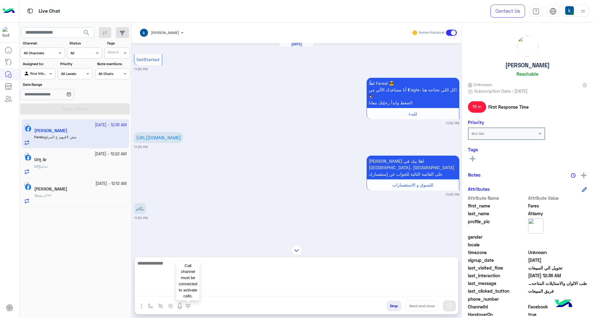
scroll to position [0, 0]
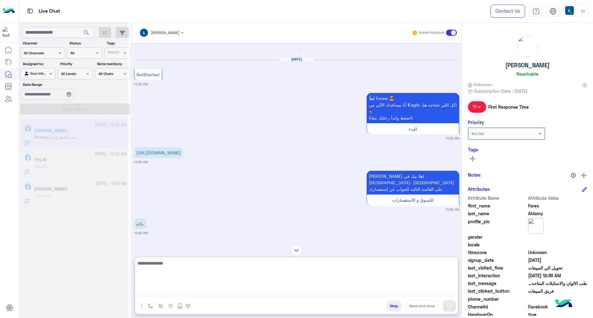
click at [183, 292] on textarea at bounding box center [296, 277] width 323 height 37
paste textarea "**********"
type textarea "**********"
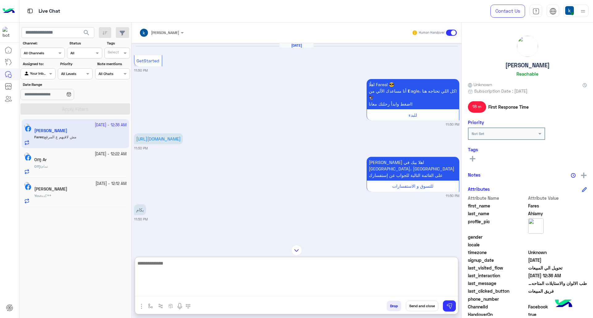
scroll to position [974, 0]
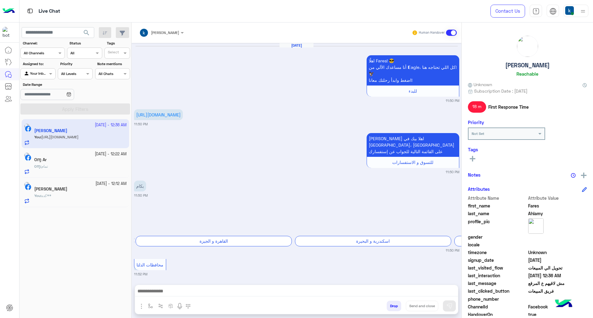
scroll to position [922, 0]
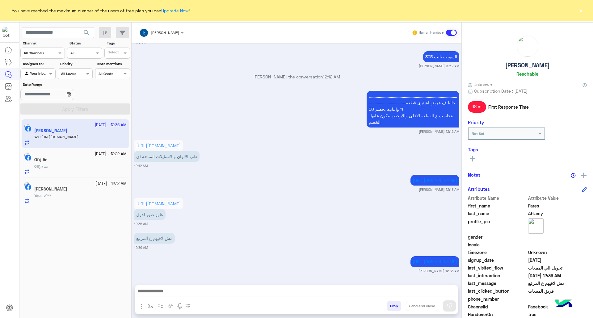
click at [579, 10] on button "×" at bounding box center [580, 10] width 6 height 6
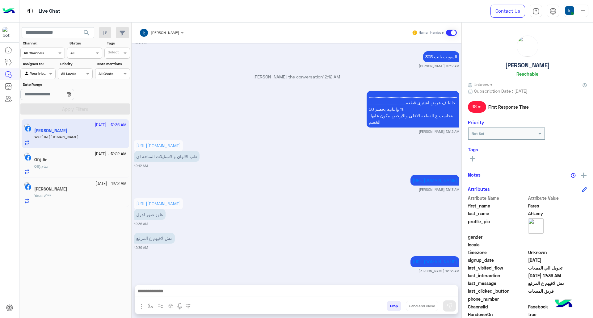
click at [69, 186] on div "[DATE] - 12:12 AM" at bounding box center [80, 184] width 92 height 6
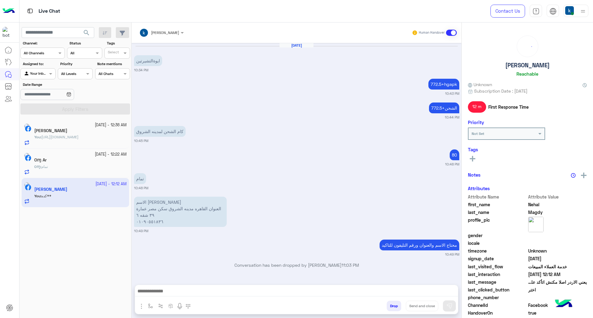
scroll to position [650, 0]
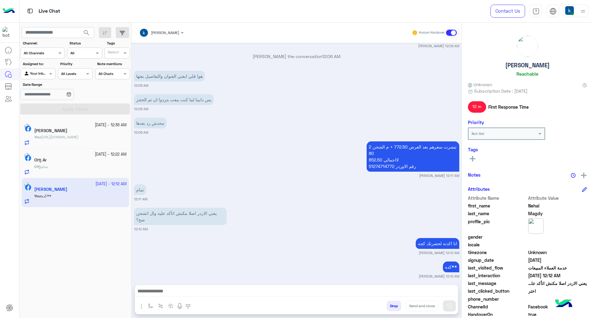
click at [395, 306] on button "Drop" at bounding box center [393, 306] width 15 height 10
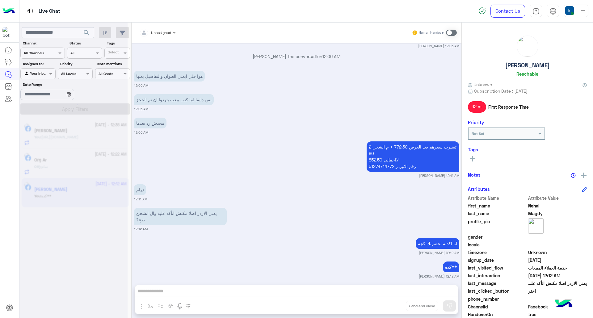
scroll to position [666, 0]
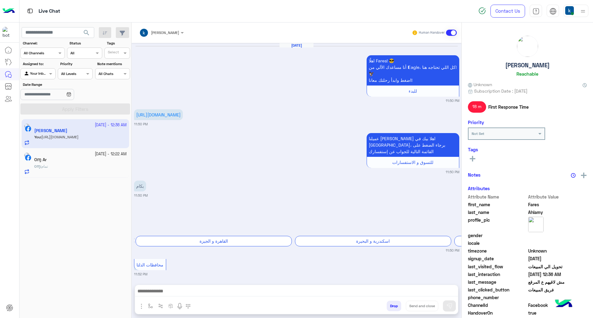
scroll to position [922, 0]
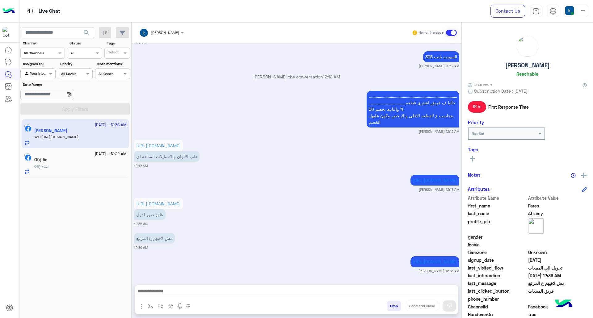
click at [266, 73] on p "[PERSON_NAME] the conversation 12:12 AM" at bounding box center [296, 76] width 325 height 6
click at [266, 73] on p "khaled mohamed joined the conversation 12:12 AM" at bounding box center [296, 76] width 325 height 6
click at [265, 46] on div "Sep 20, 2025 اهلًا Fares! 😎 أنا مساعدك الألي من 𝗘agle، كل اللي تحتاجه هنا! 🦅 اض…" at bounding box center [297, 161] width 330 height 236
click at [272, 89] on div "...............................................................................…" at bounding box center [296, 111] width 325 height 45
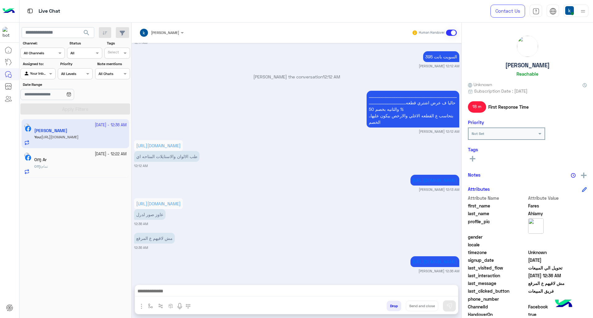
click at [186, 151] on p "طب الالوان والاستايلات المتاحه اي" at bounding box center [166, 156] width 65 height 11
click at [246, 173] on div "https://eagle.com.eg/collections/sweatpants khaled mohamed 12:13 AM" at bounding box center [296, 182] width 325 height 19
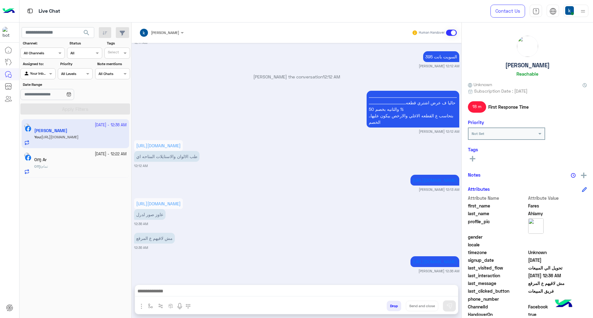
click at [178, 151] on p "طب الالوان والاستايلات المتاحه اي" at bounding box center [166, 156] width 65 height 11
click at [314, 146] on div "Sep 20, 2025 اهلًا Fares! 😎 أنا مساعدك الألي من 𝗘agle، كل اللي تحتاجه هنا! 🦅 اض…" at bounding box center [297, 161] width 330 height 236
click at [263, 46] on div "Sep 20, 2025 اهلًا Fares! 😎 أنا مساعدك الألي من 𝗘agle، كل اللي تحتاجه هنا! 🦅 اض…" at bounding box center [297, 161] width 330 height 236
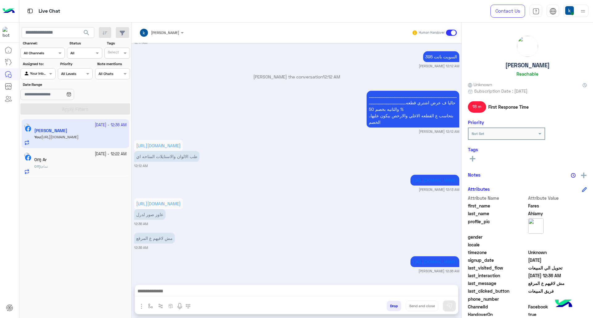
scroll to position [913, 0]
click at [263, 46] on div "Sep 20, 2025 اهلًا Fares! 😎 أنا مساعدك الألي من 𝗘agle، كل اللي تحتاجه هنا! 🦅 اض…" at bounding box center [297, 161] width 330 height 236
click at [285, 129] on small "khaled mohamed 12:12 AM" at bounding box center [296, 131] width 325 height 5
click at [393, 310] on button "Drop" at bounding box center [393, 306] width 15 height 10
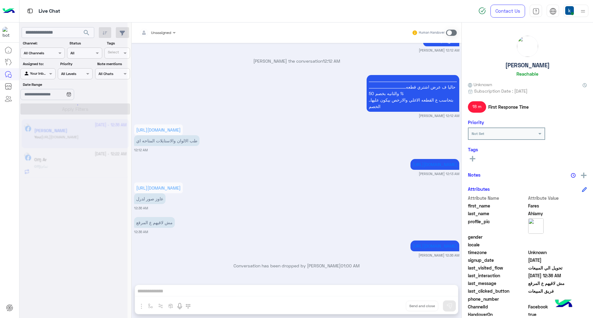
scroll to position [938, 0]
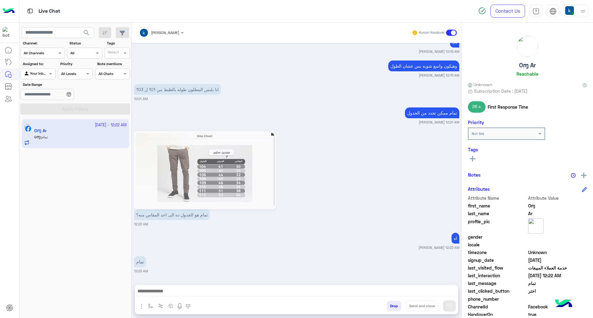
scroll to position [879, 0]
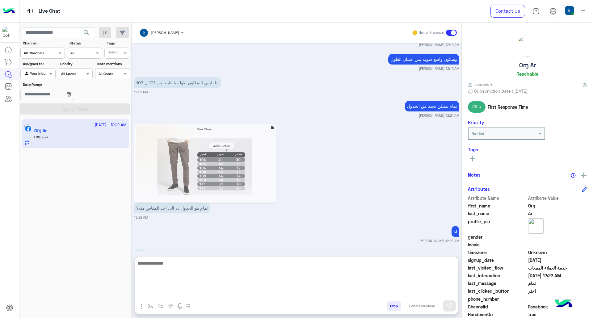
click at [208, 293] on textarea at bounding box center [296, 277] width 323 height 37
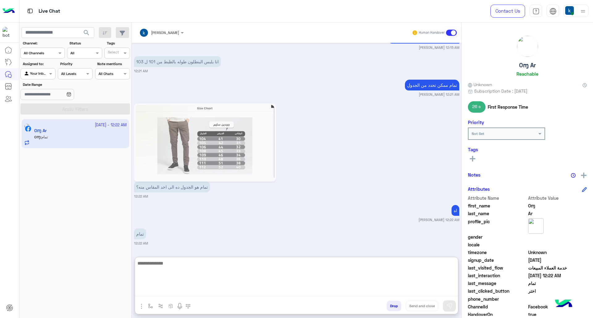
scroll to position [908, 0]
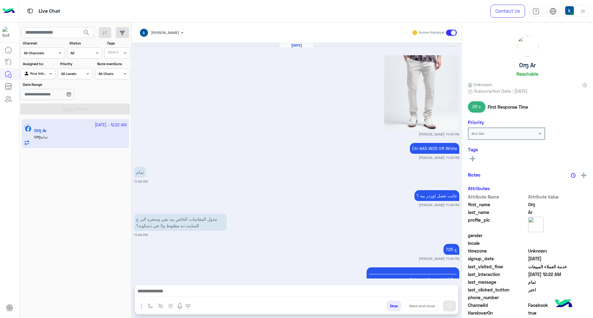
scroll to position [879, 0]
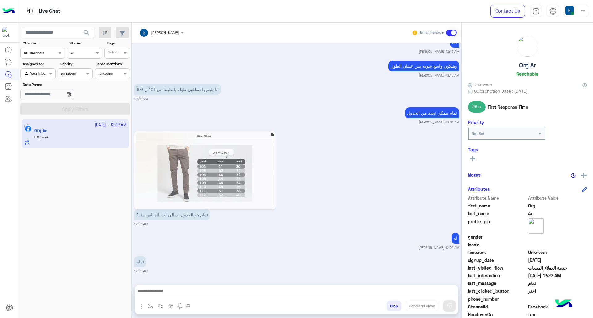
click at [409, 111] on p "تمام ممكن تحدد من الجدول" at bounding box center [432, 112] width 54 height 11
click at [367, 107] on div "تمام ممكن تحدد من الجدول khaled mohamed 12:21 AM" at bounding box center [296, 115] width 325 height 19
click at [191, 89] on p "انا بلبس البنطلون طوله بالظبط من 101 ل 103" at bounding box center [177, 89] width 87 height 11
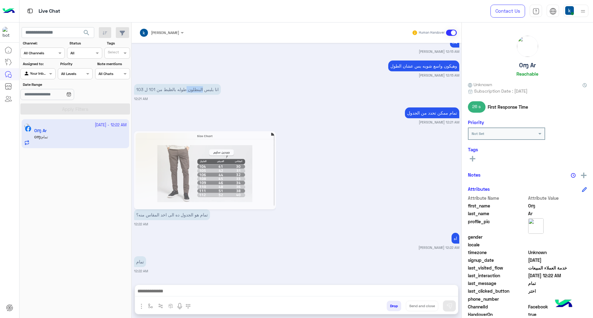
click at [191, 89] on p "انا بلبس البنطلون طوله بالظبط من 101 ل 103" at bounding box center [177, 89] width 87 height 11
click at [361, 101] on small "12:21 AM" at bounding box center [296, 98] width 325 height 5
click at [399, 63] on p "وهيكون واسع شويه بس عشان الطول" at bounding box center [423, 66] width 71 height 11
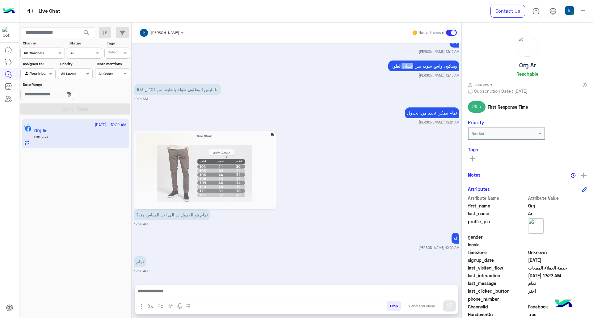
click at [399, 63] on p "وهيكون واسع شويه بس عشان الطول" at bounding box center [423, 66] width 71 height 11
click at [358, 104] on div "Sep 20, 2025 khaled mohamed 11:45 PM CH-943-W25 Off White khaled mohamed 11:45 …" at bounding box center [297, 161] width 330 height 236
click at [403, 66] on p "وهيكون واسع شويه بس عشان الطول" at bounding box center [423, 66] width 71 height 11
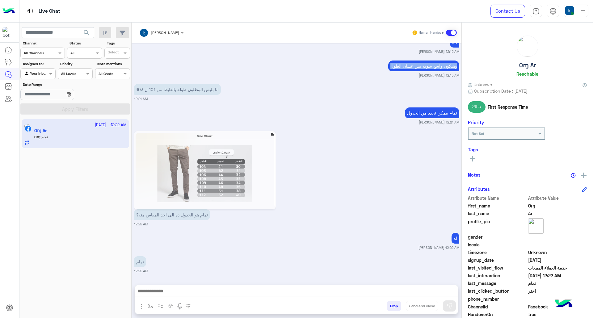
click at [403, 66] on p "وهيكون واسع شويه بس عشان الطول" at bounding box center [423, 66] width 71 height 11
click at [391, 99] on small "12:21 AM" at bounding box center [296, 98] width 325 height 5
click at [419, 113] on p "تمام ممكن تحدد من الجدول" at bounding box center [432, 112] width 54 height 11
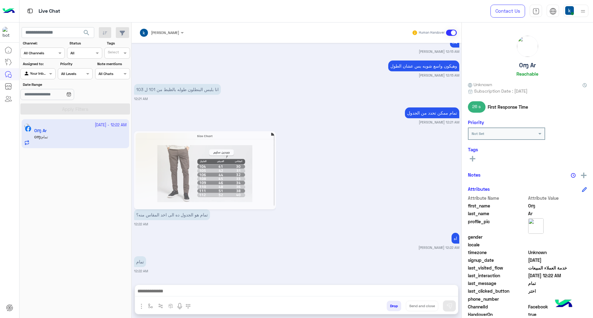
click at [389, 144] on div "تمام هو الجدول ده الى اخد المقاس منه؟ 12:22 AM" at bounding box center [296, 178] width 325 height 97
click at [405, 115] on p "تمام ممكن تحدد من الجدول" at bounding box center [432, 112] width 54 height 11
click at [376, 156] on div "تمام هو الجدول ده الى اخد المقاس منه؟ 12:22 AM" at bounding box center [296, 178] width 325 height 97
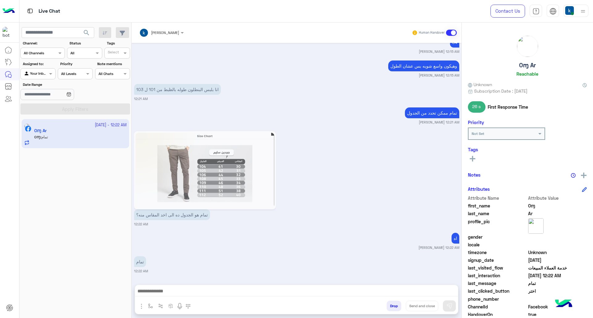
click at [393, 69] on p "وهيكون واسع شويه بس عشان الطول" at bounding box center [423, 66] width 71 height 11
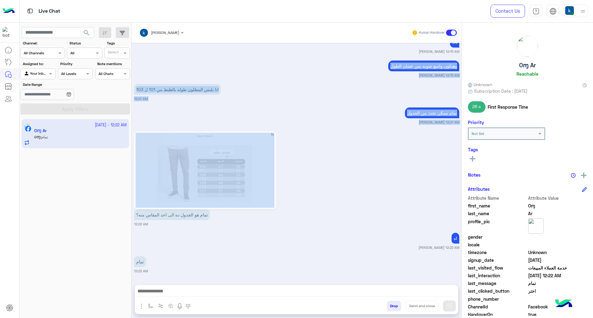
drag, startPoint x: 393, startPoint y: 69, endPoint x: 393, endPoint y: 167, distance: 98.8
click at [393, 167] on div "Sep 20, 2025 khaled mohamed 11:45 PM CH-943-W25 Off White khaled mohamed 11:45 …" at bounding box center [297, 161] width 330 height 236
click at [370, 157] on div "تمام هو الجدول ده الى اخد المقاس منه؟ 12:22 AM" at bounding box center [296, 178] width 325 height 97
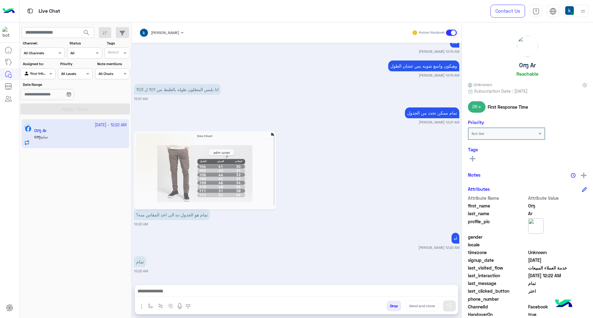
click at [312, 83] on div "انا بلبس البنطلون طوله بالظبط من 101 ل 103 12:21 AM" at bounding box center [296, 91] width 325 height 19
click at [334, 71] on div "وهيكون واسع شويه بس عشان الطول khaled mohamed 12:15 AM" at bounding box center [296, 68] width 325 height 19
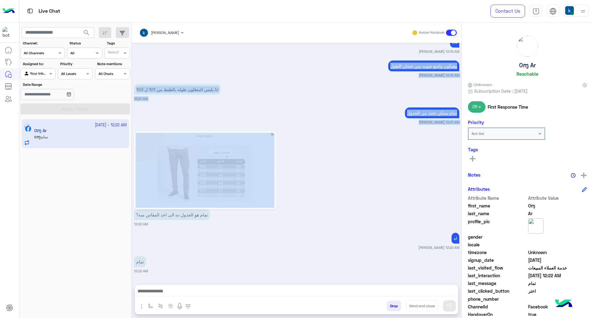
drag, startPoint x: 334, startPoint y: 71, endPoint x: 345, endPoint y: 185, distance: 114.1
click at [345, 185] on div "Sep 20, 2025 khaled mohamed 11:45 PM CH-943-W25 Off White khaled mohamed 11:45 …" at bounding box center [297, 161] width 330 height 236
click at [341, 137] on div "تمام هو الجدول ده الى اخد المقاس منه؟ 12:22 AM" at bounding box center [296, 178] width 325 height 97
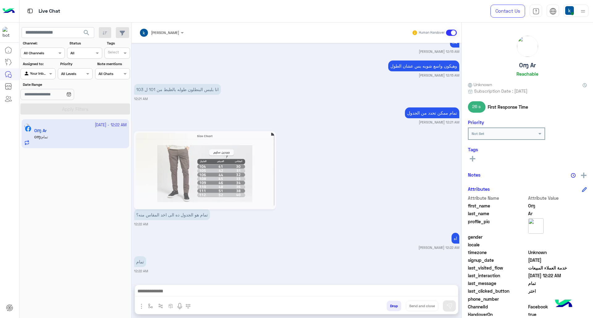
click at [337, 54] on small "khaled mohamed 12:15 AM" at bounding box center [296, 51] width 325 height 5
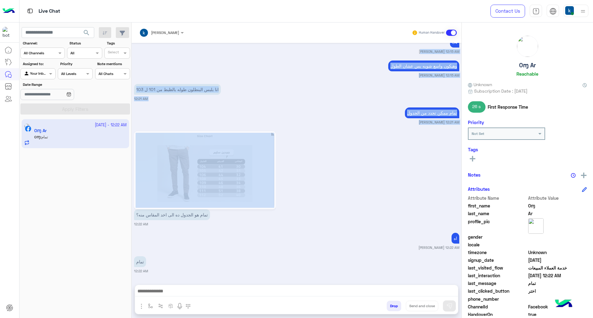
drag, startPoint x: 337, startPoint y: 54, endPoint x: 356, endPoint y: 172, distance: 120.0
click at [356, 172] on div "Sep 20, 2025 khaled mohamed 11:45 PM CH-943-W25 Off White khaled mohamed 11:45 …" at bounding box center [297, 161] width 330 height 236
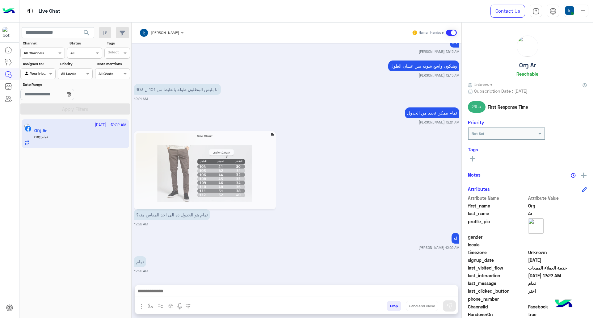
click at [345, 45] on div "34 khaled mohamed 12:15 AM" at bounding box center [296, 44] width 325 height 19
click at [346, 61] on div "وهيكون واسع شويه بس عشان الطول khaled mohamed 12:15 AM" at bounding box center [296, 68] width 325 height 19
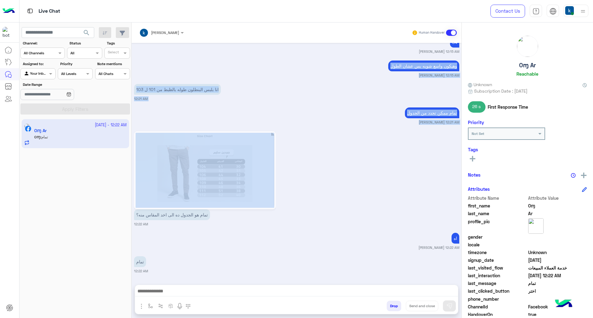
drag, startPoint x: 346, startPoint y: 61, endPoint x: 359, endPoint y: 199, distance: 138.3
click at [359, 199] on div "Sep 20, 2025 khaled mohamed 11:45 PM CH-943-W25 Off White khaled mohamed 11:45 …" at bounding box center [297, 161] width 330 height 236
click at [359, 140] on div "تمام هو الجدول ده الى اخد المقاس منه؟ 12:22 AM" at bounding box center [296, 178] width 325 height 97
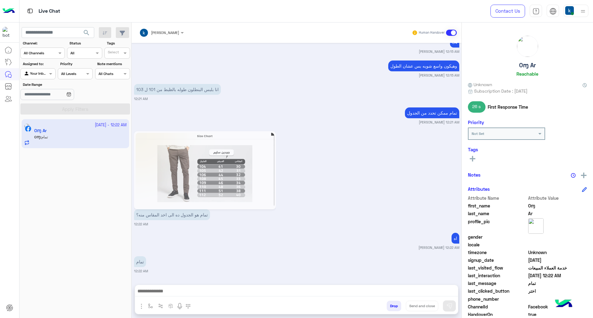
click at [357, 62] on div "وهيكون واسع شويه بس عشان الطول khaled mohamed 12:15 AM" at bounding box center [296, 68] width 325 height 19
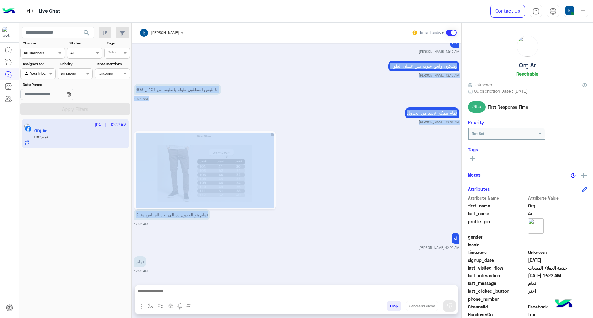
drag, startPoint x: 357, startPoint y: 62, endPoint x: 378, endPoint y: 217, distance: 156.9
click at [378, 217] on div "Sep 20, 2025 khaled mohamed 11:45 PM CH-943-W25 Off White khaled mohamed 11:45 …" at bounding box center [297, 161] width 330 height 236
click at [375, 200] on div "تمام هو الجدول ده الى اخد المقاس منه؟ 12:22 AM" at bounding box center [296, 178] width 325 height 97
click at [349, 62] on div "وهيكون واسع شويه بس عشان الطول khaled mohamed 12:15 AM" at bounding box center [296, 68] width 325 height 19
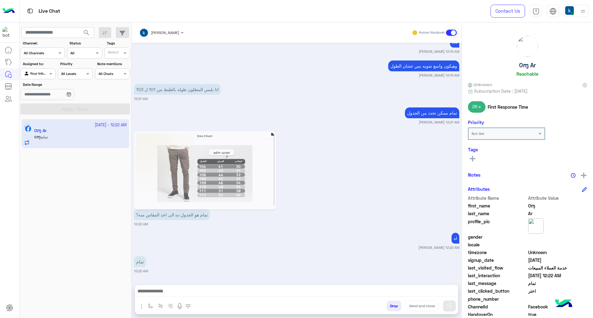
click at [346, 61] on div "وهيكون واسع شويه بس عشان الطول khaled mohamed 12:15 AM" at bounding box center [296, 68] width 325 height 19
drag, startPoint x: 346, startPoint y: 61, endPoint x: 352, endPoint y: 100, distance: 40.0
click at [352, 100] on div "Sep 20, 2025 khaled mohamed 11:45 PM CH-943-W25 Off White khaled mohamed 11:45 …" at bounding box center [297, 161] width 330 height 236
click at [353, 59] on div "وهيكون واسع شويه بس عشان الطول khaled mohamed 12:15 AM" at bounding box center [296, 68] width 325 height 19
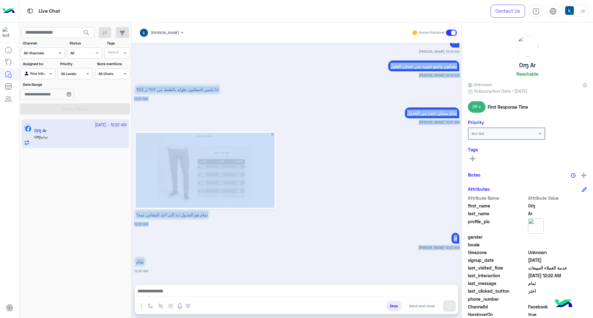
drag, startPoint x: 353, startPoint y: 59, endPoint x: 383, endPoint y: 254, distance: 197.5
click at [383, 254] on div "Sep 20, 2025 khaled mohamed 11:45 PM CH-943-W25 Off White khaled mohamed 11:45 …" at bounding box center [297, 161] width 330 height 236
click at [366, 201] on div "تمام هو الجدول ده الى اخد المقاس منه؟ 12:22 AM" at bounding box center [296, 178] width 325 height 97
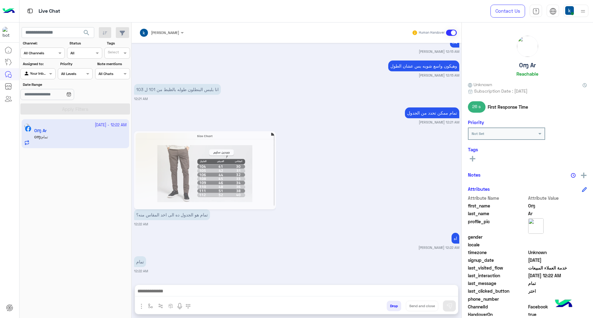
click at [357, 66] on div "وهيكون واسع شويه بس عشان الطول khaled mohamed 12:15 AM" at bounding box center [296, 68] width 325 height 19
click at [356, 66] on div "وهيكون واسع شويه بس عشان الطول khaled mohamed 12:15 AM" at bounding box center [296, 68] width 325 height 19
click at [351, 98] on small "12:21 AM" at bounding box center [296, 98] width 325 height 5
click at [338, 66] on div "وهيكون واسع شويه بس عشان الطول khaled mohamed 12:15 AM" at bounding box center [296, 68] width 325 height 19
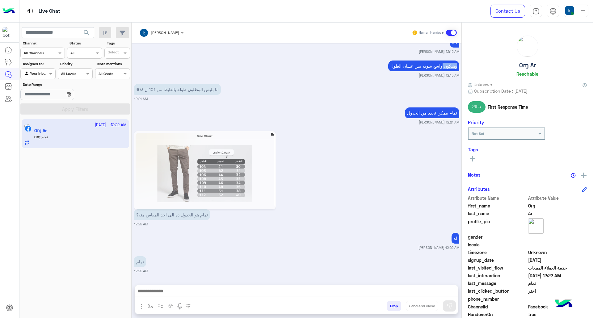
click at [338, 66] on div "وهيكون واسع شويه بس عشان الطول khaled mohamed 12:15 AM" at bounding box center [296, 68] width 325 height 19
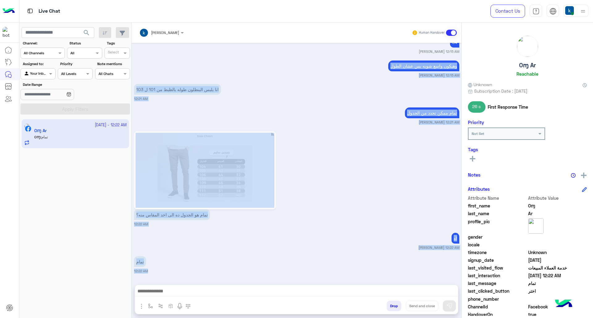
drag, startPoint x: 338, startPoint y: 66, endPoint x: 359, endPoint y: 276, distance: 211.3
click at [359, 276] on div "Sep 20, 2025 khaled mohamed 11:45 PM CH-943-W25 Off White khaled mohamed 11:45 …" at bounding box center [297, 161] width 330 height 236
click at [335, 256] on div "تمام 12:22 AM" at bounding box center [296, 264] width 325 height 19
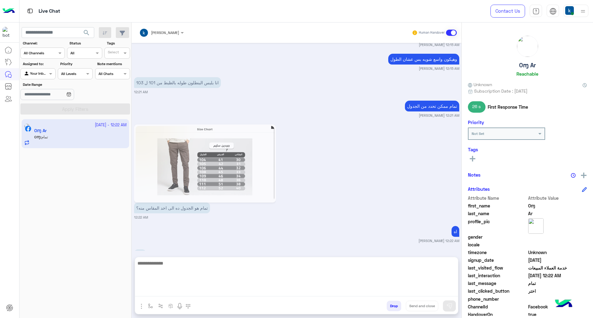
click at [277, 288] on textarea at bounding box center [296, 277] width 323 height 37
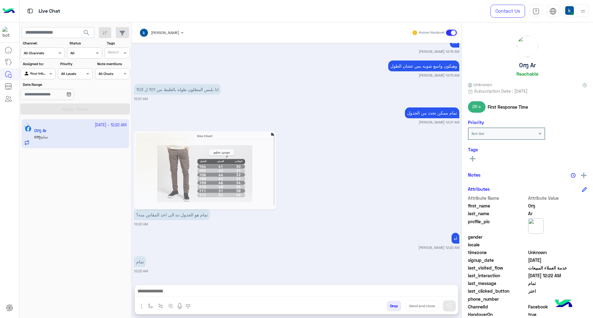
click at [325, 197] on div "تمام هو الجدول ده الى اخد المقاس منه؟ 12:22 AM" at bounding box center [296, 178] width 325 height 97
click at [335, 59] on div "وهيكون واسع شويه بس عشان الطول khaled mohamed 12:15 AM" at bounding box center [296, 68] width 325 height 19
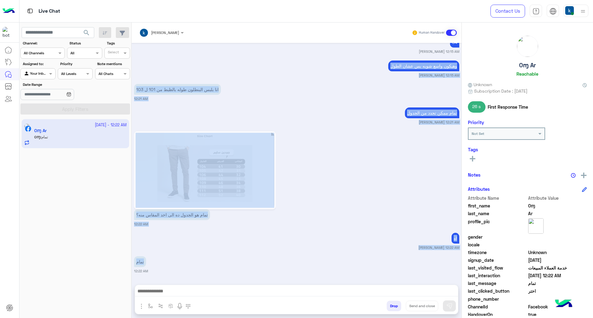
drag, startPoint x: 335, startPoint y: 58, endPoint x: 356, endPoint y: 267, distance: 210.1
click at [356, 267] on div "Sep 20, 2025 khaled mohamed 11:45 PM CH-943-W25 Off White khaled mohamed 11:45 …" at bounding box center [297, 161] width 330 height 236
click at [346, 224] on small "12:22 AM" at bounding box center [296, 224] width 325 height 5
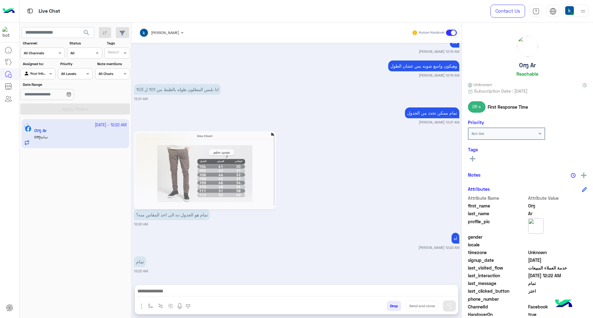
click at [349, 62] on div "وهيكون واسع شويه بس عشان الطول khaled mohamed 12:15 AM" at bounding box center [296, 68] width 325 height 19
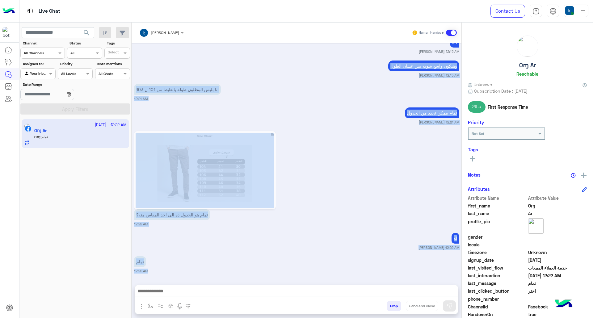
drag, startPoint x: 349, startPoint y: 62, endPoint x: 354, endPoint y: 247, distance: 185.3
click at [360, 270] on div "Sep 20, 2025 khaled mohamed 11:45 PM CH-943-W25 Off White khaled mohamed 11:45 …" at bounding box center [297, 161] width 330 height 236
click at [352, 244] on div "اه khaled mohamed 12:22 AM" at bounding box center [296, 240] width 325 height 19
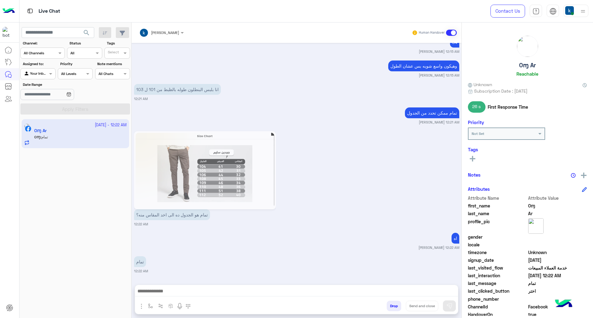
click at [337, 62] on div "وهيكون واسع شويه بس عشان الطول khaled mohamed 12:15 AM" at bounding box center [296, 68] width 325 height 19
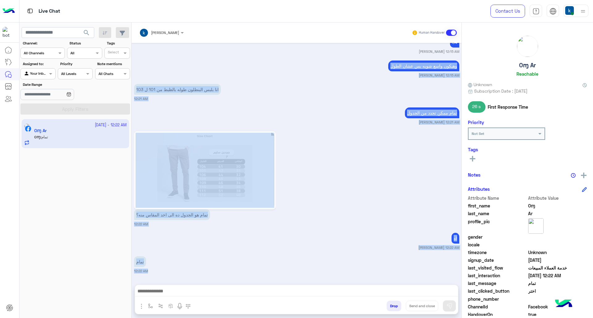
drag, startPoint x: 337, startPoint y: 62, endPoint x: 358, endPoint y: 270, distance: 209.1
click at [358, 270] on div "Sep 20, 2025 khaled mohamed 11:45 PM CH-943-W25 Off White khaled mohamed 11:45 …" at bounding box center [297, 161] width 330 height 236
click at [338, 233] on div "اه khaled mohamed 12:22 AM" at bounding box center [296, 240] width 325 height 19
click at [327, 61] on div "وهيكون واسع شويه بس عشان الطول khaled mohamed 12:15 AM" at bounding box center [296, 68] width 325 height 19
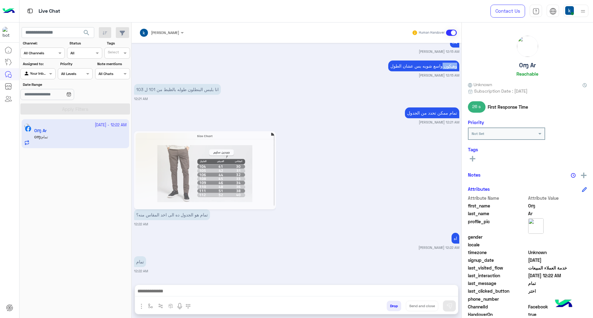
click at [327, 61] on div "وهيكون واسع شويه بس عشان الطول khaled mohamed 12:15 AM" at bounding box center [296, 68] width 325 height 19
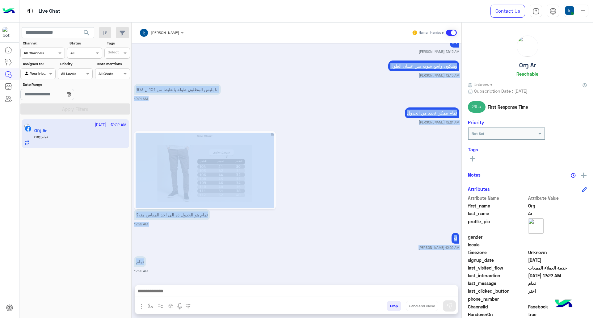
drag, startPoint x: 327, startPoint y: 61, endPoint x: 349, endPoint y: 260, distance: 200.0
click at [349, 260] on div "Sep 20, 2025 khaled mohamed 11:45 PM CH-943-W25 Off White khaled mohamed 11:45 …" at bounding box center [297, 161] width 330 height 236
click at [350, 225] on small "12:22 AM" at bounding box center [296, 224] width 325 height 5
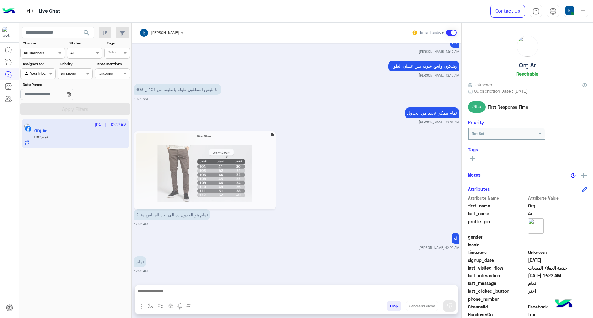
click at [335, 59] on div "وهيكون واسع شويه بس عشان الطول khaled mohamed 12:15 AM" at bounding box center [296, 68] width 325 height 19
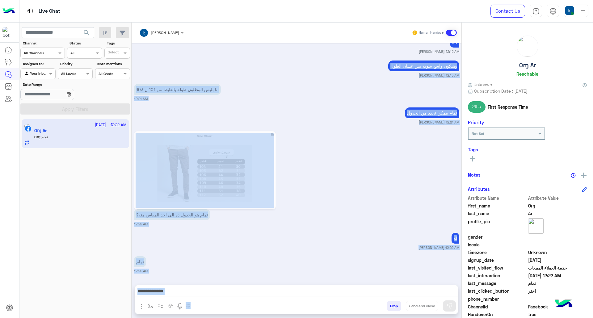
drag, startPoint x: 335, startPoint y: 59, endPoint x: 335, endPoint y: 283, distance: 224.1
click at [335, 283] on div "khaled mohamed Human Handover Sep 20, 2025 khaled mohamed 11:45 PM CH-943-W25 O…" at bounding box center [297, 172] width 330 height 298
click at [325, 228] on div "Sep 20, 2025 khaled mohamed 11:45 PM CH-943-W25 Off White khaled mohamed 11:45 …" at bounding box center [297, 161] width 330 height 236
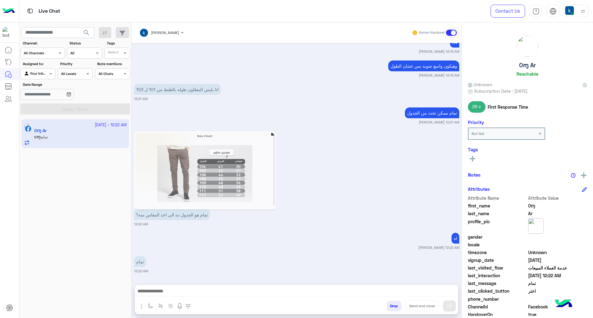
click at [322, 56] on div "Sep 20, 2025 khaled mohamed 11:45 PM CH-943-W25 Off White khaled mohamed 11:45 …" at bounding box center [297, 161] width 330 height 236
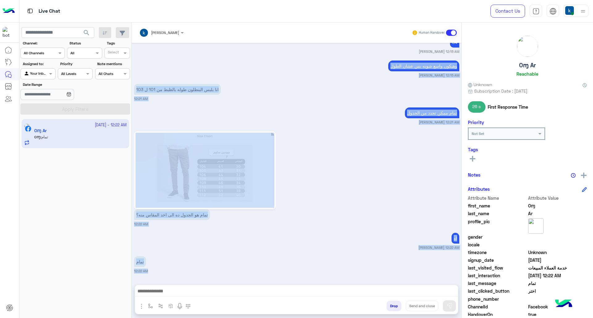
drag, startPoint x: 322, startPoint y: 56, endPoint x: 338, endPoint y: 279, distance: 223.5
click at [338, 279] on div "khaled mohamed Human Handover Sep 20, 2025 khaled mohamed 11:45 PM CH-943-W25 O…" at bounding box center [297, 172] width 330 height 298
click at [326, 249] on small "khaled mohamed 12:22 AM" at bounding box center [296, 247] width 325 height 5
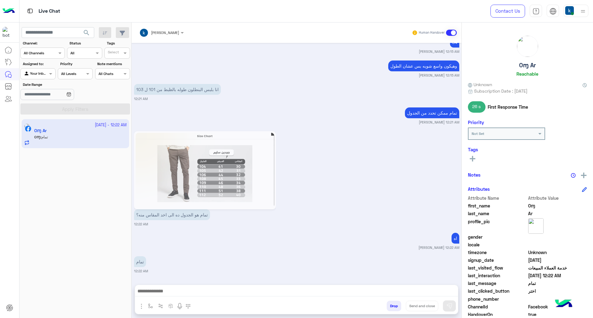
click at [332, 61] on div "وهيكون واسع شويه بس عشان الطول khaled mohamed 12:15 AM" at bounding box center [296, 68] width 325 height 19
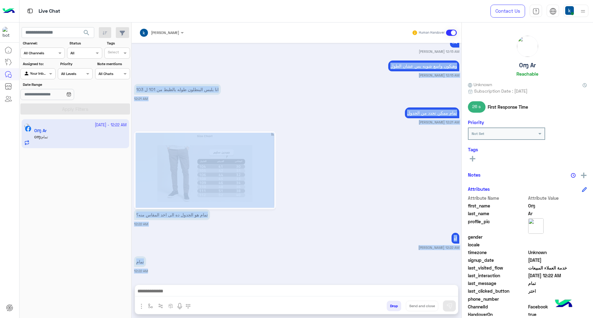
drag, startPoint x: 332, startPoint y: 61, endPoint x: 335, endPoint y: 276, distance: 215.2
click at [335, 276] on div "Sep 20, 2025 khaled mohamed 11:45 PM CH-943-W25 Off White khaled mohamed 11:45 …" at bounding box center [297, 161] width 330 height 236
click at [334, 238] on div "اه khaled mohamed 12:22 AM" at bounding box center [296, 240] width 325 height 19
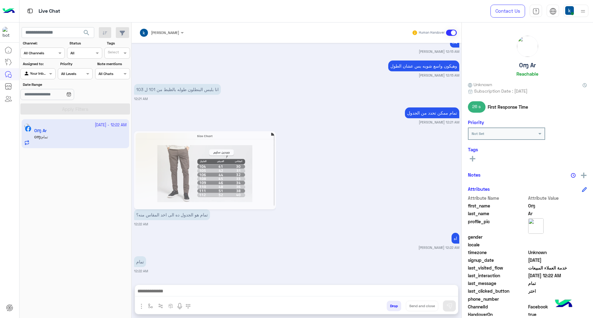
click at [355, 51] on small "khaled mohamed 12:15 AM" at bounding box center [296, 51] width 325 height 5
click at [351, 59] on div "وهيكون واسع شويه بس عشان الطول khaled mohamed 12:15 AM" at bounding box center [296, 68] width 325 height 19
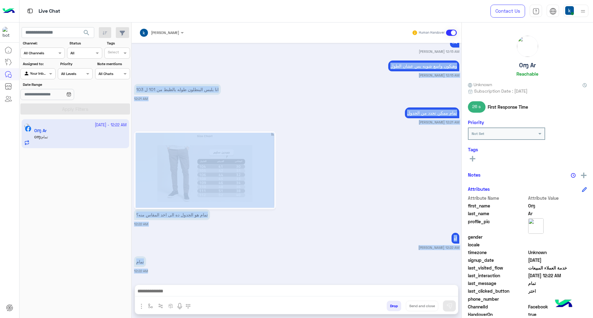
drag, startPoint x: 351, startPoint y: 59, endPoint x: 344, endPoint y: 268, distance: 209.7
click at [344, 268] on div "Sep 20, 2025 khaled mohamed 11:45 PM CH-943-W25 Off White khaled mohamed 11:45 …" at bounding box center [297, 161] width 330 height 236
click at [338, 249] on small "khaled mohamed 12:22 AM" at bounding box center [296, 247] width 325 height 5
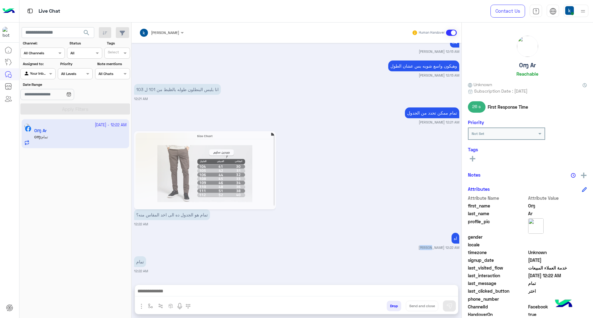
click at [339, 247] on small "khaled mohamed 12:22 AM" at bounding box center [296, 247] width 325 height 5
click at [350, 57] on div "Sep 20, 2025 khaled mohamed 11:45 PM CH-943-W25 Off White khaled mohamed 11:45 …" at bounding box center [297, 161] width 330 height 236
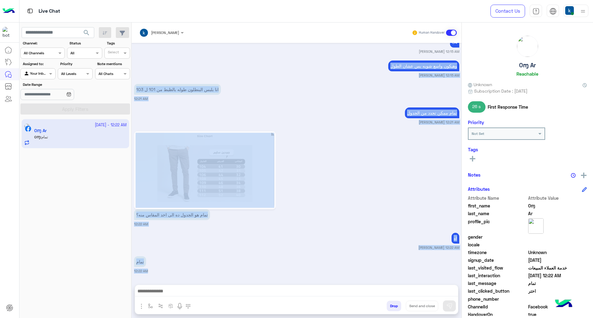
drag, startPoint x: 350, startPoint y: 57, endPoint x: 341, endPoint y: 273, distance: 215.7
click at [341, 273] on div "Sep 20, 2025 khaled mohamed 11:45 PM CH-943-W25 Off White khaled mohamed 11:45 …" at bounding box center [297, 161] width 330 height 236
click at [340, 248] on small "khaled mohamed 12:22 AM" at bounding box center [296, 247] width 325 height 5
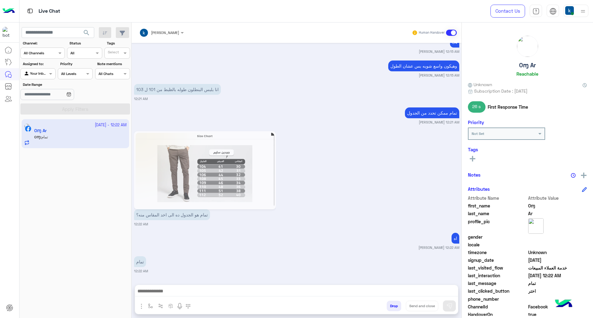
click at [333, 61] on div "وهيكون واسع شويه بس عشان الطول khaled mohamed 12:15 AM" at bounding box center [296, 68] width 325 height 19
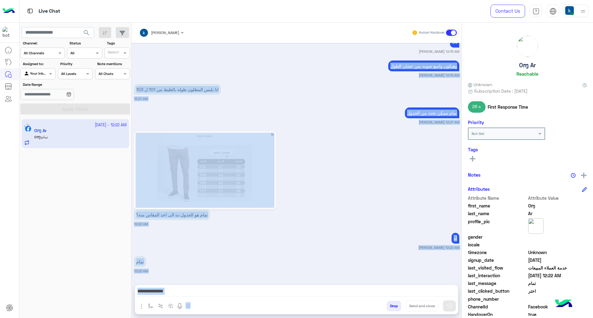
drag, startPoint x: 333, startPoint y: 61, endPoint x: 327, endPoint y: 286, distance: 225.4
click at [327, 286] on div "khaled mohamed Human Handover Sep 20, 2025 khaled mohamed 11:45 PM CH-943-W25 O…" at bounding box center [297, 172] width 330 height 298
click at [336, 229] on div "Sep 20, 2025 khaled mohamed 11:45 PM CH-943-W25 Off White khaled mohamed 11:45 …" at bounding box center [297, 161] width 330 height 236
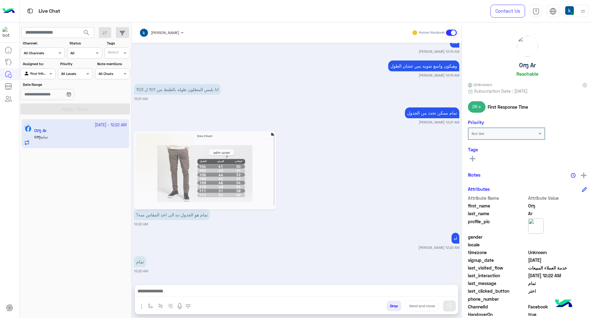
click at [334, 63] on div "وهيكون واسع شويه بس عشان الطول khaled mohamed 12:15 AM" at bounding box center [296, 68] width 325 height 19
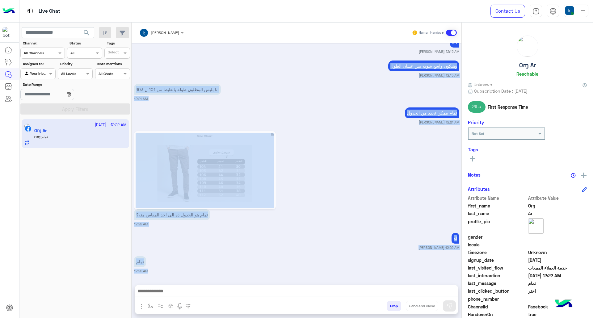
drag, startPoint x: 334, startPoint y: 63, endPoint x: 346, endPoint y: 281, distance: 217.7
click at [346, 281] on div "khaled mohamed Human Handover Sep 20, 2025 khaled mohamed 11:45 PM CH-943-W25 O…" at bounding box center [297, 172] width 330 height 298
click at [345, 251] on div "Sep 20, 2025 khaled mohamed 11:45 PM CH-943-W25 Off White khaled mohamed 11:45 …" at bounding box center [297, 161] width 330 height 236
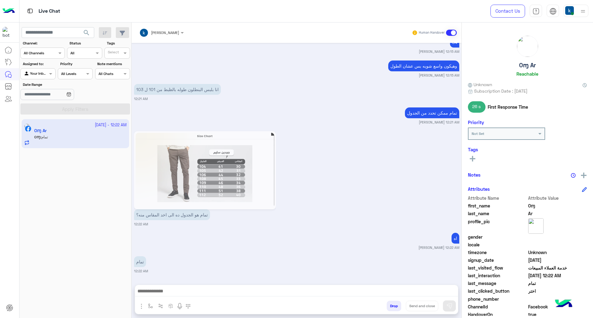
click at [334, 59] on div "وهيكون واسع شويه بس عشان الطول khaled mohamed 12:15 AM" at bounding box center [296, 68] width 325 height 19
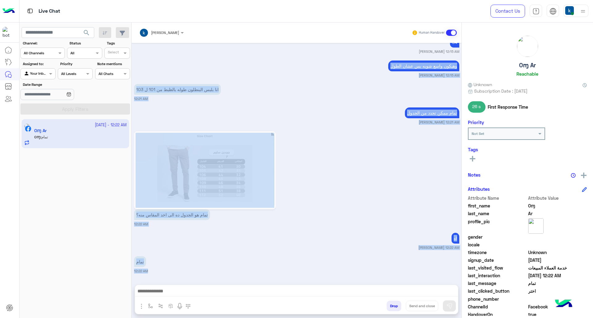
drag, startPoint x: 334, startPoint y: 59, endPoint x: 340, endPoint y: 273, distance: 214.6
click at [340, 273] on div "Sep 20, 2025 khaled mohamed 11:45 PM CH-943-W25 Off White khaled mohamed 11:45 …" at bounding box center [297, 161] width 330 height 236
click at [324, 211] on div "تمام هو الجدول ده الى اخد المقاس منه؟ 12:22 AM" at bounding box center [296, 178] width 325 height 97
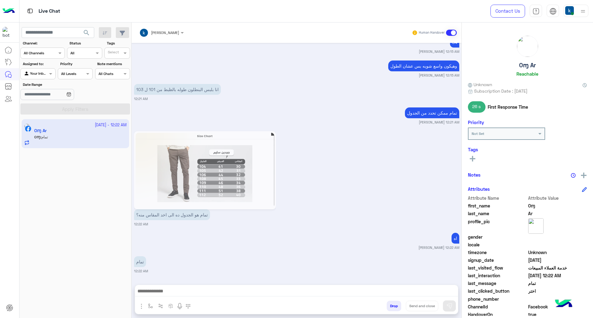
click at [353, 61] on div "وهيكون واسع شويه بس عشان الطول khaled mohamed 12:15 AM" at bounding box center [296, 68] width 325 height 19
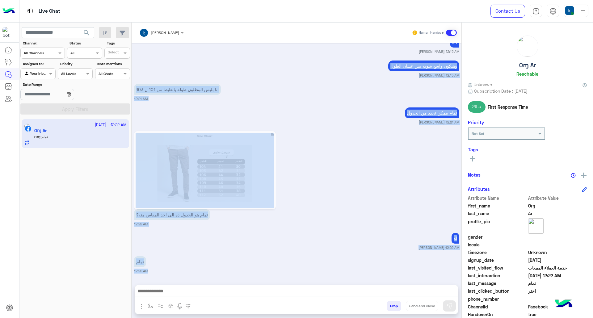
drag, startPoint x: 353, startPoint y: 61, endPoint x: 346, endPoint y: 269, distance: 208.8
click at [346, 269] on div "Sep 20, 2025 khaled mohamed 11:45 PM CH-943-W25 Off White khaled mohamed 11:45 …" at bounding box center [297, 161] width 330 height 236
click at [336, 250] on div "Sep 20, 2025 khaled mohamed 11:45 PM CH-943-W25 Off White khaled mohamed 11:45 …" at bounding box center [297, 161] width 330 height 236
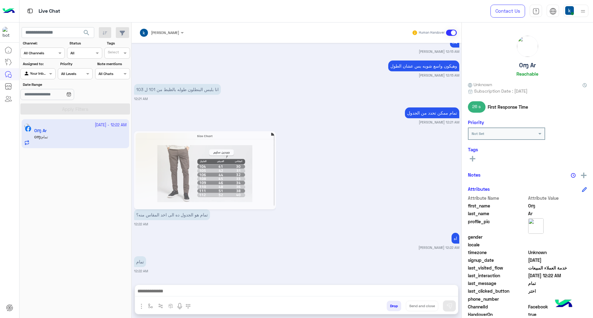
click at [343, 63] on div "وهيكون واسع شويه بس عشان الطول khaled mohamed 12:15 AM" at bounding box center [296, 68] width 325 height 19
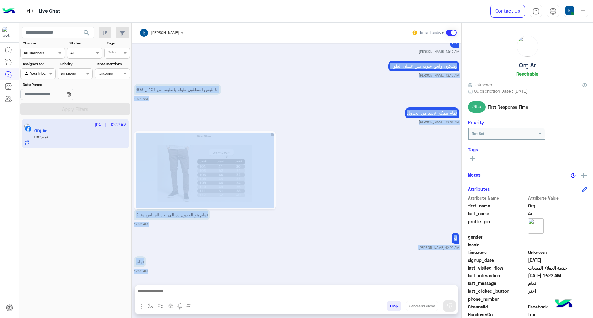
drag, startPoint x: 343, startPoint y: 63, endPoint x: 344, endPoint y: 271, distance: 208.1
click at [344, 271] on div "Sep 20, 2025 khaled mohamed 11:45 PM CH-943-W25 Off White khaled mohamed 11:45 …" at bounding box center [297, 161] width 330 height 236
click at [340, 249] on small "khaled mohamed 12:22 AM" at bounding box center [296, 247] width 325 height 5
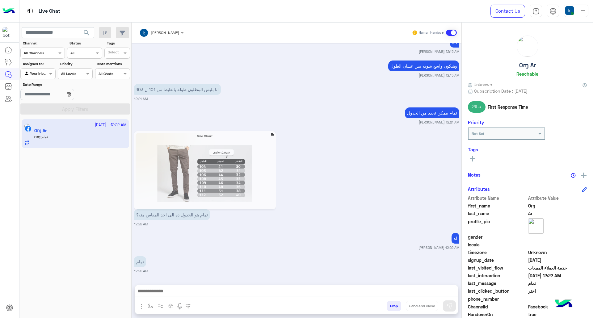
click at [342, 62] on div "وهيكون واسع شويه بس عشان الطول khaled mohamed 12:15 AM" at bounding box center [296, 68] width 325 height 19
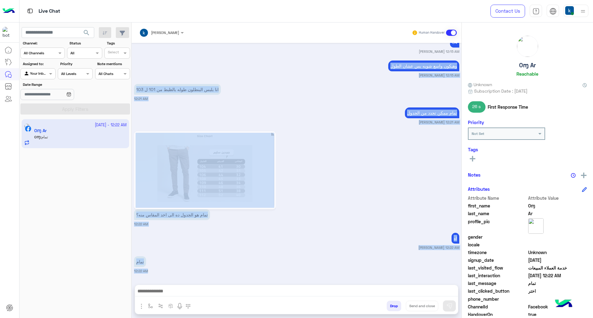
drag, startPoint x: 342, startPoint y: 62, endPoint x: 327, endPoint y: 280, distance: 219.1
click at [327, 280] on div "khaled mohamed Human Handover Sep 20, 2025 khaled mohamed 11:45 PM CH-943-W25 O…" at bounding box center [297, 172] width 330 height 298
click at [319, 250] on small "khaled mohamed 12:22 AM" at bounding box center [296, 247] width 325 height 5
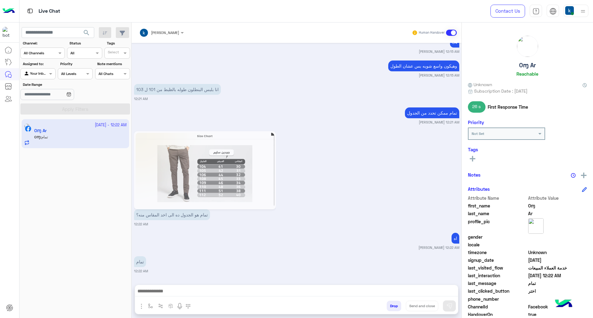
click at [340, 65] on div "وهيكون واسع شويه بس عشان الطول khaled mohamed 12:15 AM" at bounding box center [296, 68] width 325 height 19
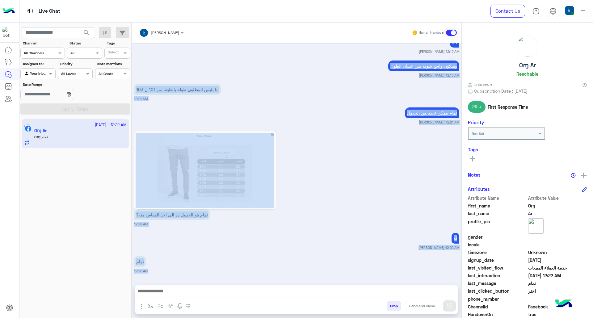
drag, startPoint x: 340, startPoint y: 65, endPoint x: 314, endPoint y: 294, distance: 230.5
click at [314, 294] on div "khaled mohamed Human Handover Sep 20, 2025 khaled mohamed 11:45 PM CH-943-W25 O…" at bounding box center [297, 172] width 330 height 298
click at [327, 239] on div "اه khaled mohamed 12:22 AM" at bounding box center [296, 240] width 325 height 19
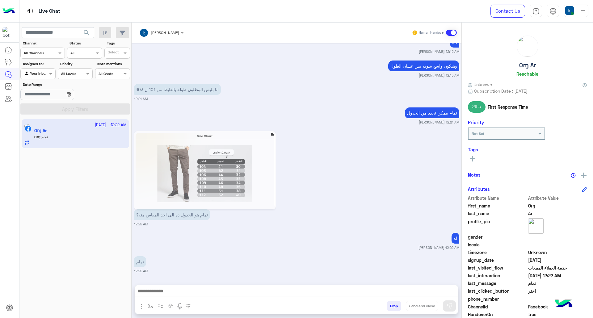
click at [345, 61] on div "وهيكون واسع شويه بس عشان الطول khaled mohamed 12:15 AM" at bounding box center [296, 68] width 325 height 19
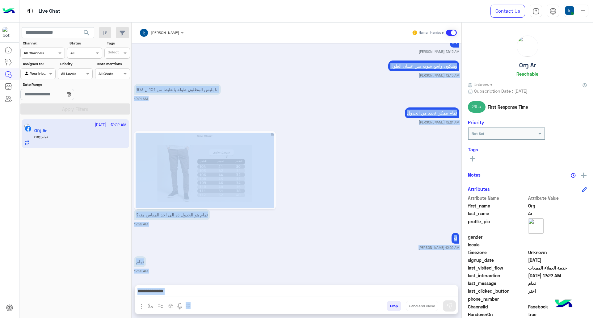
drag, startPoint x: 345, startPoint y: 61, endPoint x: 336, endPoint y: 282, distance: 220.6
click at [336, 282] on div "khaled mohamed Human Handover Sep 20, 2025 khaled mohamed 11:45 PM CH-943-W25 O…" at bounding box center [297, 172] width 330 height 298
click at [344, 237] on div "اه khaled mohamed 12:22 AM" at bounding box center [296, 240] width 325 height 19
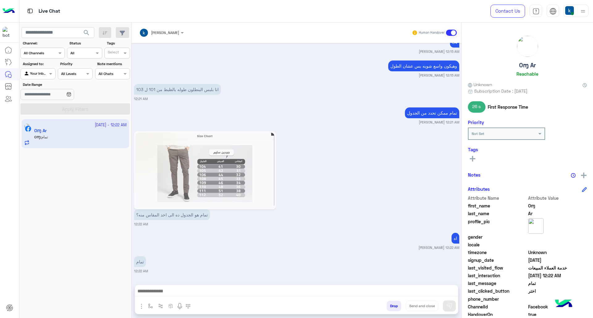
click at [341, 61] on div "وهيكون واسع شويه بس عشان الطول khaled mohamed 12:15 AM" at bounding box center [296, 68] width 325 height 19
click at [336, 124] on small "khaled mohamed 12:21 AM" at bounding box center [296, 122] width 325 height 5
click at [301, 55] on div "Sep 20, 2025 khaled mohamed 11:45 PM CH-943-W25 Off White khaled mohamed 11:45 …" at bounding box center [297, 161] width 330 height 236
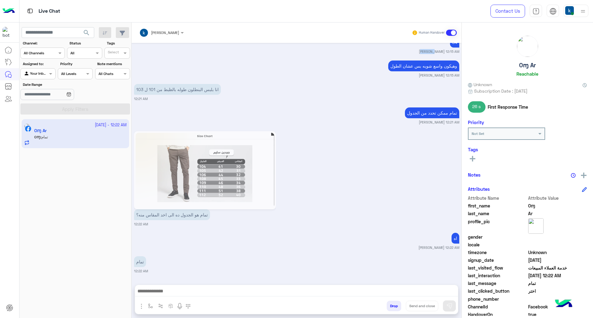
click at [301, 55] on div "Sep 20, 2025 khaled mohamed 11:45 PM CH-943-W25 Off White khaled mohamed 11:45 …" at bounding box center [297, 161] width 330 height 236
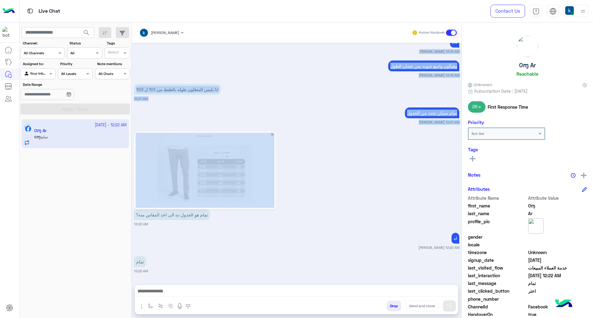
drag, startPoint x: 301, startPoint y: 55, endPoint x: 320, endPoint y: 175, distance: 122.0
click at [320, 175] on div "Sep 20, 2025 khaled mohamed 11:45 PM CH-943-W25 Off White khaled mohamed 11:45 …" at bounding box center [297, 161] width 330 height 236
click at [330, 91] on div "انا بلبس البنطلون طوله بالظبط من 101 ل 103 12:21 AM" at bounding box center [296, 91] width 325 height 19
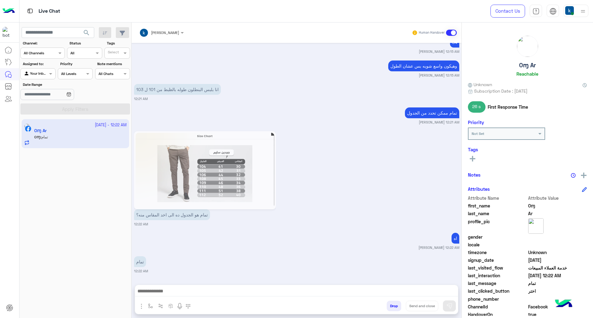
click at [325, 61] on div "وهيكون واسع شويه بس عشان الطول khaled mohamed 12:15 AM" at bounding box center [296, 68] width 325 height 19
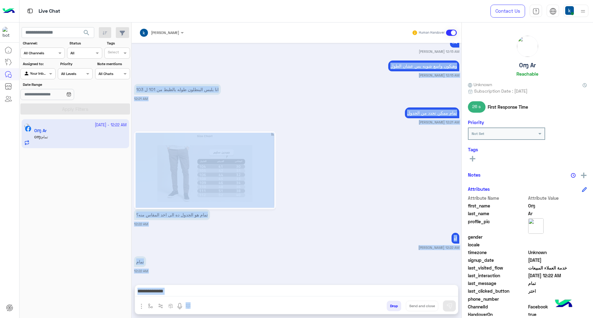
drag, startPoint x: 325, startPoint y: 61, endPoint x: 360, endPoint y: 284, distance: 225.9
click at [360, 284] on div "khaled mohamed Human Handover Sep 20, 2025 khaled mohamed 11:45 PM CH-943-W25 O…" at bounding box center [297, 172] width 330 height 298
click at [349, 223] on small "12:22 AM" at bounding box center [296, 224] width 325 height 5
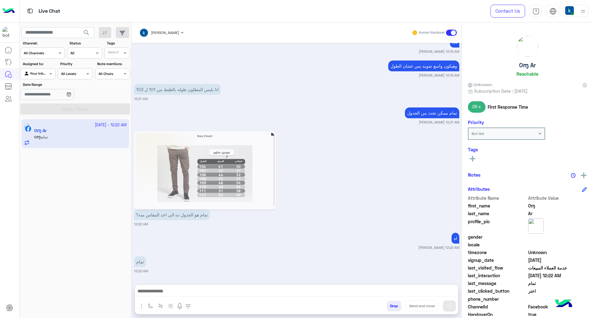
click at [349, 59] on div "وهيكون واسع شويه بس عشان الطول khaled mohamed 12:15 AM" at bounding box center [296, 68] width 325 height 19
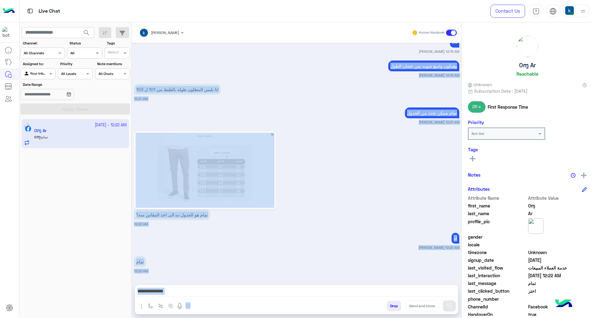
drag, startPoint x: 349, startPoint y: 59, endPoint x: 360, endPoint y: 286, distance: 228.1
click at [360, 286] on div "khaled mohamed Human Handover Sep 20, 2025 khaled mohamed 11:45 PM CH-943-W25 O…" at bounding box center [297, 172] width 330 height 298
click at [346, 215] on div "تمام هو الجدول ده الى اخد المقاس منه؟ 12:22 AM" at bounding box center [296, 178] width 325 height 97
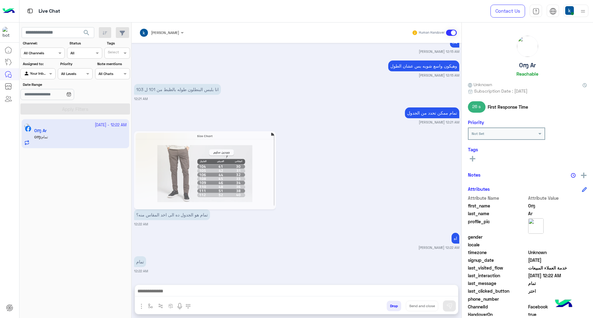
click at [306, 55] on div "Sep 20, 2025 khaled mohamed 11:45 PM CH-943-W25 Off White khaled mohamed 11:45 …" at bounding box center [297, 161] width 330 height 236
drag, startPoint x: 306, startPoint y: 55, endPoint x: 312, endPoint y: 75, distance: 21.5
click at [312, 75] on div "Sep 20, 2025 khaled mohamed 11:45 PM CH-943-W25 Off White khaled mohamed 11:45 …" at bounding box center [297, 161] width 330 height 236
click at [315, 57] on div "Sep 20, 2025 khaled mohamed 11:45 PM CH-943-W25 Off White khaled mohamed 11:45 …" at bounding box center [297, 161] width 330 height 236
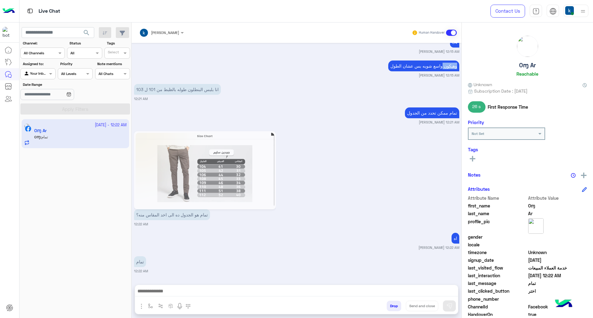
click at [315, 57] on div "Sep 20, 2025 khaled mohamed 11:45 PM CH-943-W25 Off White khaled mohamed 11:45 …" at bounding box center [297, 161] width 330 height 236
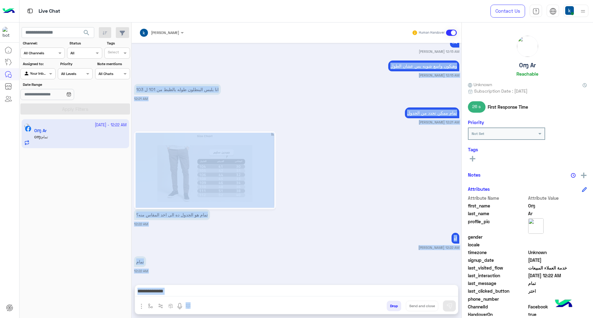
drag, startPoint x: 315, startPoint y: 57, endPoint x: 334, endPoint y: 285, distance: 228.6
click at [334, 285] on div "khaled mohamed Human Handover Sep 20, 2025 khaled mohamed 11:45 PM CH-943-W25 O…" at bounding box center [297, 172] width 330 height 298
click at [341, 234] on div "اه khaled mohamed 12:22 AM" at bounding box center [296, 240] width 325 height 19
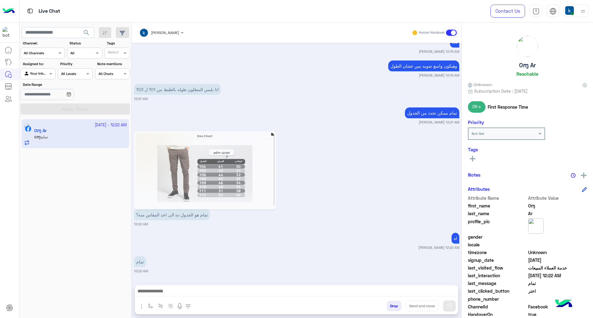
click at [273, 131] on link at bounding box center [205, 170] width 142 height 78
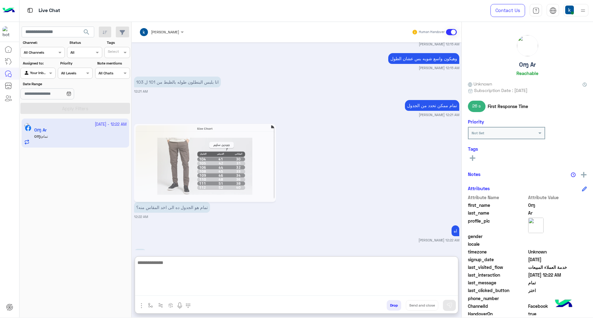
click at [188, 293] on textarea at bounding box center [296, 277] width 323 height 37
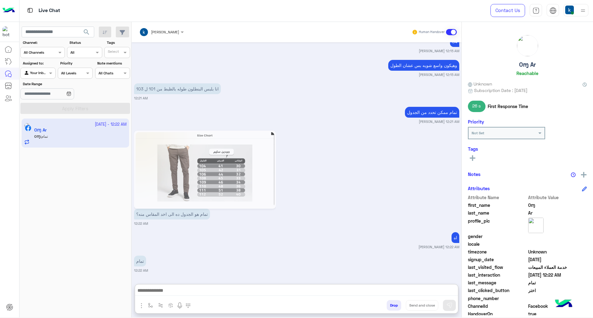
click at [239, 251] on div "khaled mohamed Human Handover Sep 20, 2025 khaled mohamed 11:45 PM CH-943-W25 O…" at bounding box center [297, 171] width 330 height 298
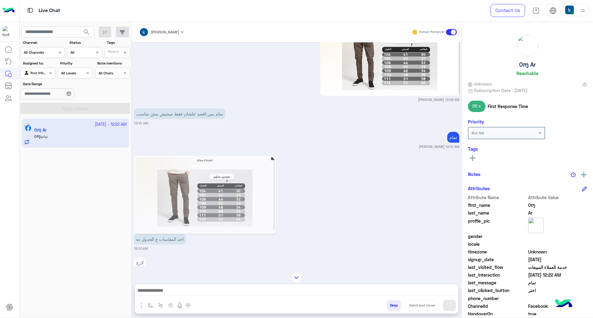
drag, startPoint x: 304, startPoint y: 71, endPoint x: 367, endPoint y: -1, distance: 95.4
click at [367, 0] on html "Live Chat Contact Us Help Center عربي English search Channel: Channel All Chann…" at bounding box center [296, 159] width 593 height 318
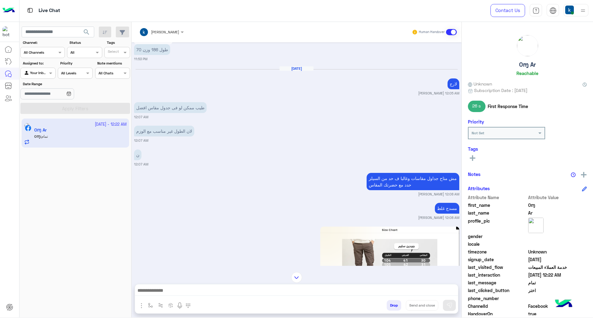
click at [306, 118] on small "12:07 AM" at bounding box center [296, 117] width 325 height 5
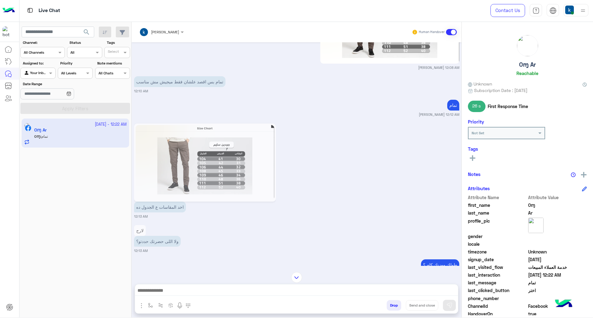
scroll to position [641, 0]
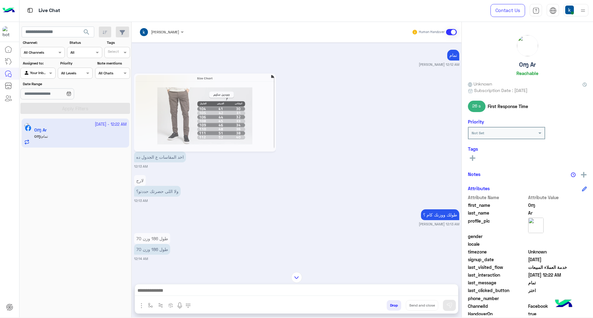
click at [386, 199] on div "لارج ولا اللى حضرتك حددتو؟ 12:13 AM" at bounding box center [296, 188] width 325 height 30
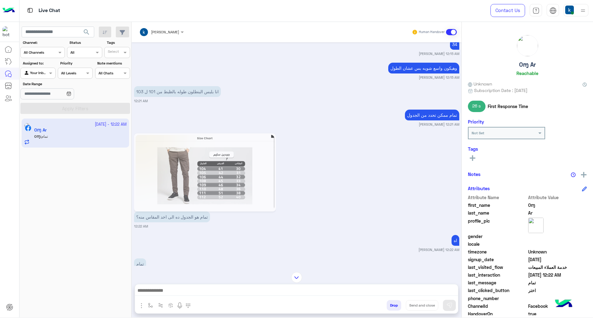
scroll to position [879, 0]
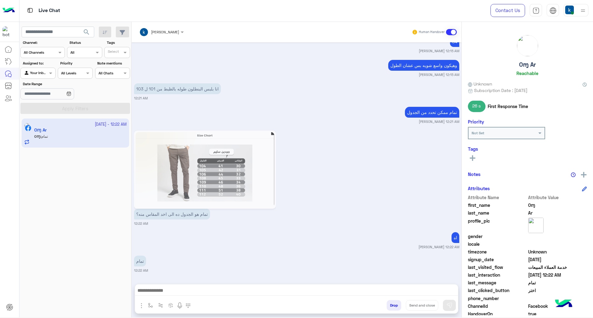
click at [403, 64] on p "وهيكون واسع شويه بس عشان الطول" at bounding box center [423, 65] width 71 height 11
click at [346, 108] on div "تمام ممكن تحدد من الجدول khaled mohamed 12:21 AM" at bounding box center [296, 114] width 325 height 19
click at [211, 91] on p "انا بلبس البنطلون طوله بالظبط من 101 ل 103" at bounding box center [177, 88] width 87 height 11
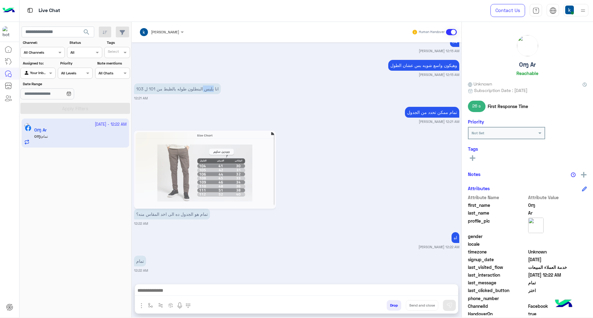
click at [211, 91] on p "انا بلبس البنطلون طوله بالظبط من 101 ل 103" at bounding box center [177, 88] width 87 height 11
click at [212, 90] on p "انا بلبس البنطلون طوله بالظبط من 101 ل 103" at bounding box center [177, 88] width 87 height 11
drag, startPoint x: 212, startPoint y: 90, endPoint x: 283, endPoint y: 76, distance: 72.8
click at [216, 90] on p "انا بلبس البنطلون طوله بالظبط من 101 ل 103" at bounding box center [177, 88] width 87 height 11
click at [287, 74] on small "khaled mohamed 12:15 AM" at bounding box center [296, 74] width 325 height 5
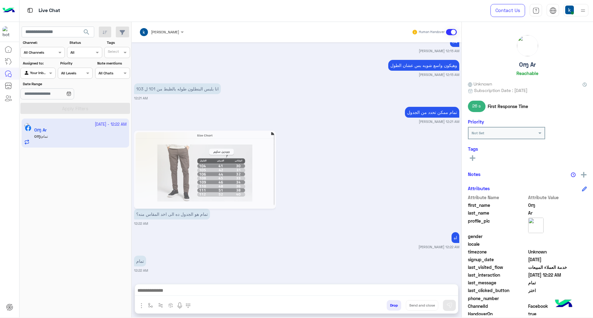
click at [358, 53] on div "Sep 20, 2025 khaled mohamed 11:45 PM CH-943-W25 Off White khaled mohamed 11:45 …" at bounding box center [297, 160] width 330 height 236
click at [351, 64] on div "وهيكون واسع شويه بس عشان الطول khaled mohamed 12:15 AM" at bounding box center [296, 67] width 325 height 19
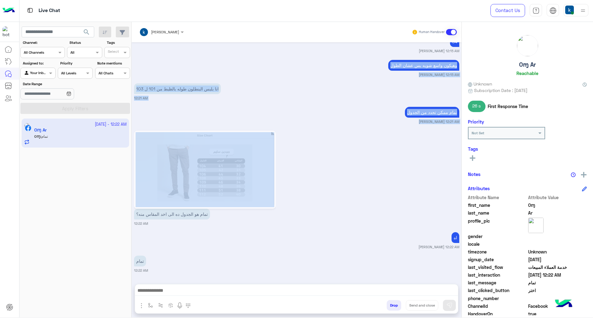
drag, startPoint x: 351, startPoint y: 64, endPoint x: 358, endPoint y: 199, distance: 135.4
click at [358, 199] on div "Sep 20, 2025 khaled mohamed 11:45 PM CH-943-W25 Off White khaled mohamed 11:45 …" at bounding box center [297, 160] width 330 height 236
drag, startPoint x: 358, startPoint y: 199, endPoint x: 353, endPoint y: 113, distance: 86.3
click at [359, 199] on div "تمام هو الجدول ده الى اخد المقاس منه؟ 12:22 AM" at bounding box center [296, 177] width 325 height 97
click at [353, 97] on small "12:21 AM" at bounding box center [296, 98] width 325 height 5
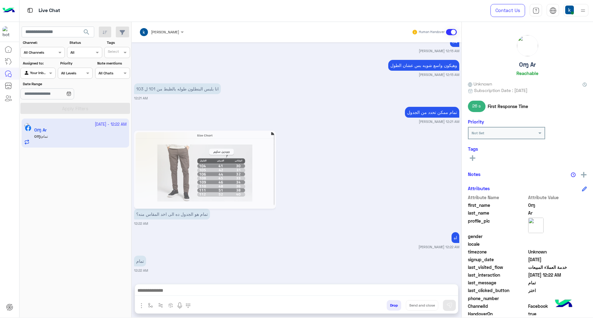
click at [355, 62] on div "وهيكون واسع شويه بس عشان الطول khaled mohamed 12:15 AM" at bounding box center [296, 67] width 325 height 19
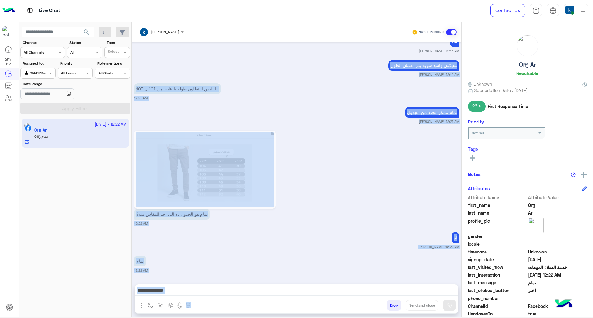
drag, startPoint x: 355, startPoint y: 62, endPoint x: 362, endPoint y: 265, distance: 203.3
click at [362, 283] on div "khaled mohamed Human Handover Sep 20, 2025 khaled mohamed 11:45 PM CH-943-W25 O…" at bounding box center [297, 171] width 330 height 298
click at [355, 141] on div "تمام هو الجدول ده الى اخد المقاس منه؟ 12:22 AM" at bounding box center [296, 177] width 325 height 97
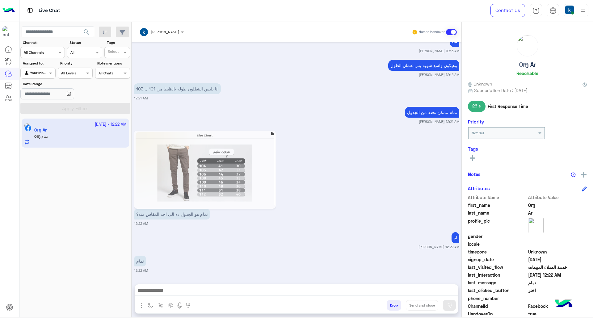
click at [352, 60] on div "وهيكون واسع شويه بس عشان الطول khaled mohamed 12:15 AM" at bounding box center [296, 67] width 325 height 19
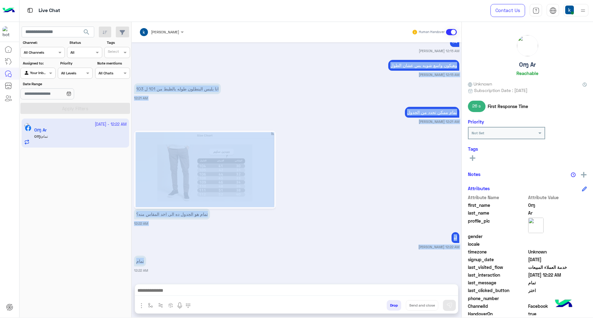
drag, startPoint x: 352, startPoint y: 60, endPoint x: 361, endPoint y: 260, distance: 200.2
click at [361, 260] on div "Sep 20, 2025 khaled mohamed 11:45 PM CH-943-W25 Off White khaled mohamed 11:45 …" at bounding box center [297, 160] width 330 height 236
click at [354, 245] on small "khaled mohamed 12:22 AM" at bounding box center [296, 246] width 325 height 5
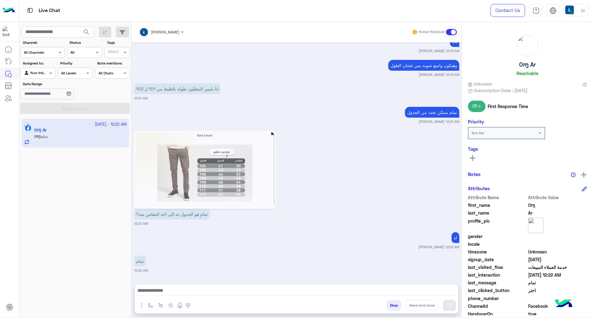
click at [315, 61] on div "وهيكون واسع شويه بس عشان الطول khaled mohamed 12:15 AM" at bounding box center [296, 67] width 325 height 19
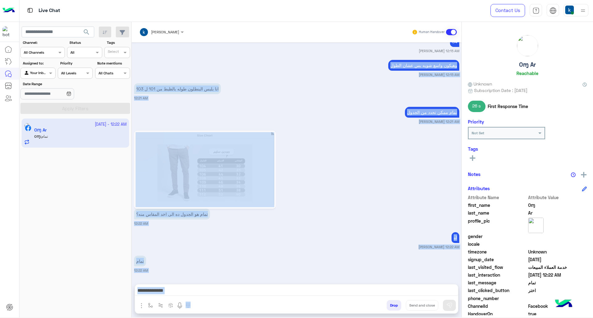
drag, startPoint x: 315, startPoint y: 61, endPoint x: 346, endPoint y: 261, distance: 202.5
click at [338, 284] on div "khaled mohamed Human Handover Sep 20, 2025 khaled mohamed 11:45 PM CH-943-W25 O…" at bounding box center [297, 171] width 330 height 298
click at [346, 225] on small "12:22 AM" at bounding box center [296, 223] width 325 height 5
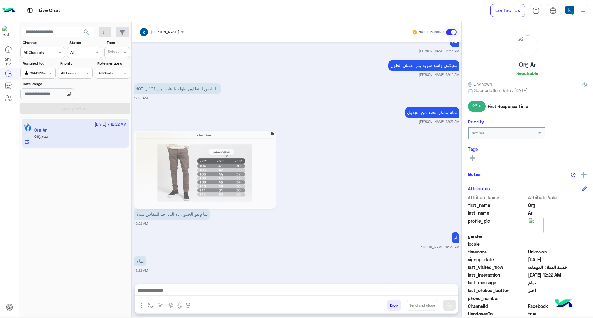
click at [331, 59] on div "وهيكون واسع شويه بس عشان الطول khaled mohamed 12:15 AM" at bounding box center [296, 67] width 325 height 19
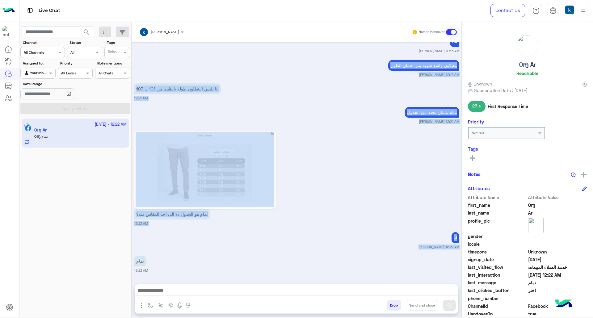
drag, startPoint x: 331, startPoint y: 59, endPoint x: 362, endPoint y: 245, distance: 189.0
click at [362, 245] on div "Sep 20, 2025 khaled mohamed 11:45 PM CH-943-W25 Off White khaled mohamed 11:45 …" at bounding box center [297, 160] width 330 height 236
click at [361, 244] on small "khaled mohamed 12:22 AM" at bounding box center [296, 246] width 325 height 5
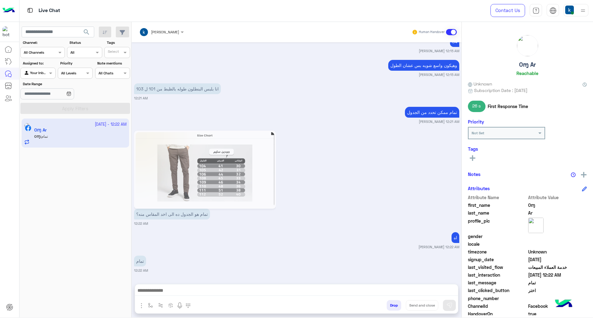
click at [393, 60] on p "وهيكون واسع شويه بس عشان الطول" at bounding box center [423, 65] width 71 height 11
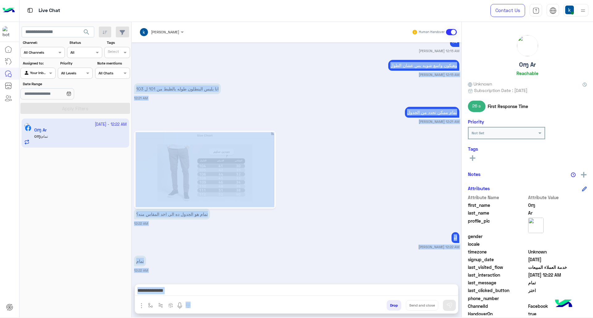
drag, startPoint x: 393, startPoint y: 60, endPoint x: 389, endPoint y: 283, distance: 222.9
click at [389, 283] on div "khaled mohamed Human Handover Sep 20, 2025 khaled mohamed 11:45 PM CH-943-W25 O…" at bounding box center [297, 171] width 330 height 298
click at [364, 242] on div "اه khaled mohamed 12:22 AM" at bounding box center [296, 240] width 325 height 19
click at [354, 120] on small "khaled mohamed 12:21 AM" at bounding box center [296, 121] width 325 height 5
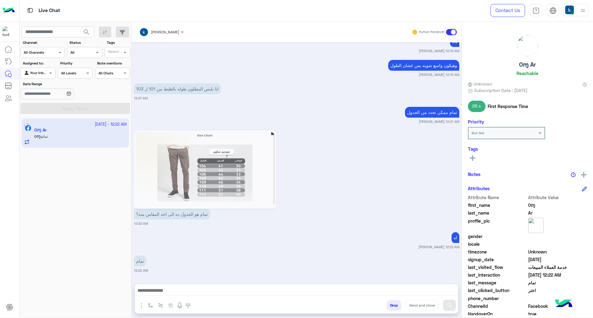
click at [342, 63] on div "وهيكون واسع شويه بس عشان الطول khaled mohamed 12:15 AM" at bounding box center [296, 67] width 325 height 19
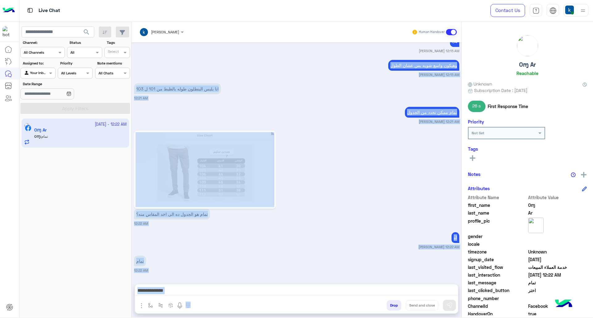
drag, startPoint x: 342, startPoint y: 63, endPoint x: 357, endPoint y: 282, distance: 219.1
click at [357, 282] on div "khaled mohamed Human Handover Sep 20, 2025 khaled mohamed 11:45 PM CH-943-W25 O…" at bounding box center [297, 171] width 330 height 298
click at [349, 249] on small "khaled mohamed 12:22 AM" at bounding box center [296, 246] width 325 height 5
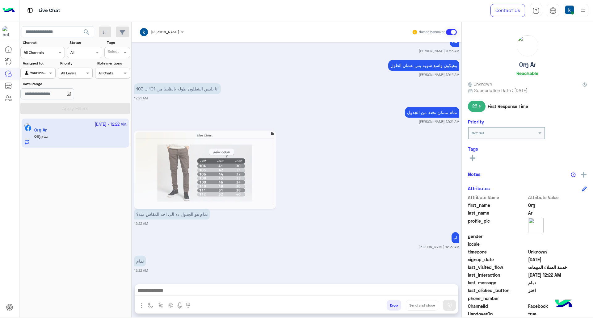
click at [362, 64] on div "وهيكون واسع شويه بس عشان الطول khaled mohamed 12:15 AM" at bounding box center [296, 67] width 325 height 19
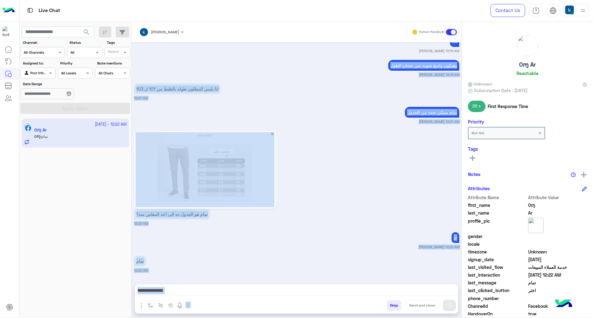
drag, startPoint x: 362, startPoint y: 64, endPoint x: 371, endPoint y: 283, distance: 219.3
click at [371, 283] on div "khaled mohamed Human Handover Sep 20, 2025 khaled mohamed 11:45 PM CH-943-W25 O…" at bounding box center [297, 171] width 330 height 298
click at [348, 241] on div "اه khaled mohamed 12:22 AM" at bounding box center [296, 240] width 325 height 19
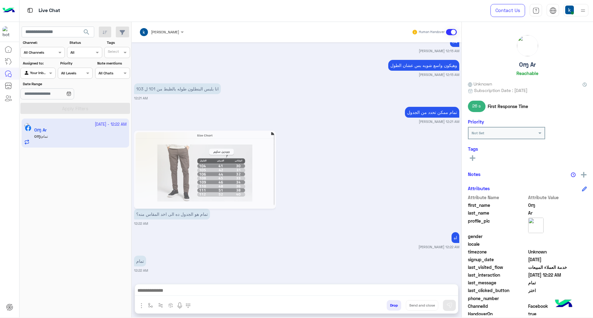
click at [374, 64] on div "وهيكون واسع شويه بس عشان الطول khaled mohamed 12:15 AM" at bounding box center [296, 67] width 325 height 19
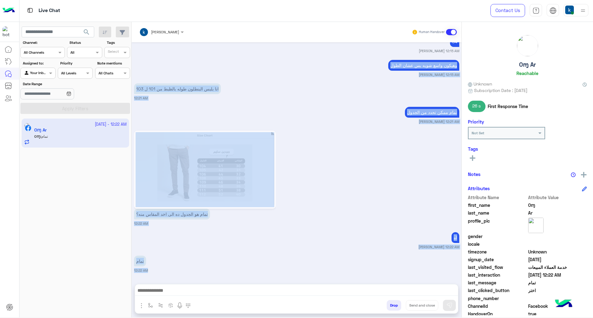
drag, startPoint x: 374, startPoint y: 64, endPoint x: 349, endPoint y: 276, distance: 213.7
click at [349, 276] on div "Sep 20, 2025 khaled mohamed 11:45 PM CH-943-W25 Off White khaled mohamed 11:45 …" at bounding box center [297, 160] width 330 height 236
click at [351, 225] on div "Sep 20, 2025 khaled mohamed 11:45 PM CH-943-W25 Off White khaled mohamed 11:45 …" at bounding box center [297, 160] width 330 height 236
click at [323, 131] on div "تمام هو الجدول ده الى اخد المقاس منه؟ 12:22 AM" at bounding box center [296, 177] width 325 height 97
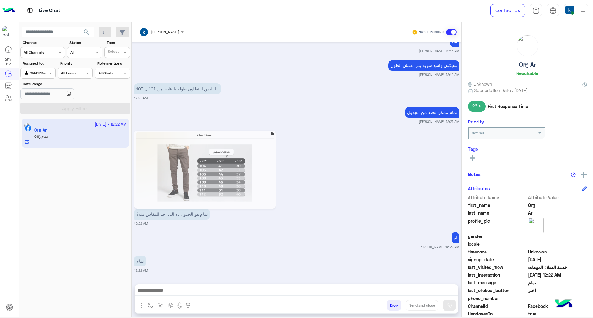
click at [341, 62] on div "وهيكون واسع شويه بس عشان الطول khaled mohamed 12:15 AM" at bounding box center [296, 67] width 325 height 19
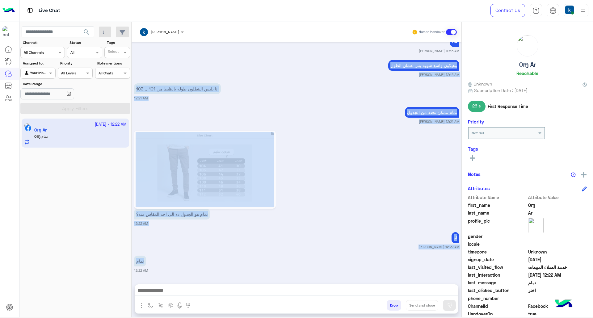
drag, startPoint x: 341, startPoint y: 62, endPoint x: 338, endPoint y: 265, distance: 202.5
click at [338, 265] on div "Sep 20, 2025 khaled mohamed 11:45 PM CH-943-W25 Off White khaled mohamed 11:45 …" at bounding box center [297, 160] width 330 height 236
click at [345, 228] on div "Sep 20, 2025 khaled mohamed 11:45 PM CH-943-W25 Off White khaled mohamed 11:45 …" at bounding box center [297, 160] width 330 height 236
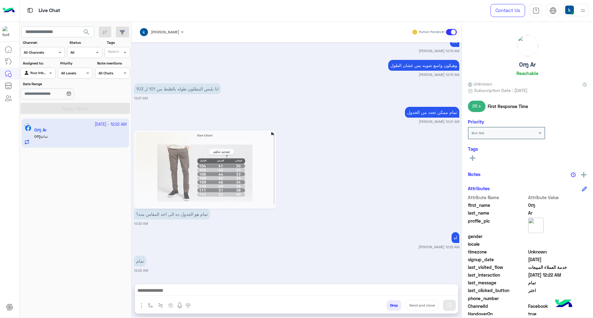
click at [357, 66] on div "وهيكون واسع شويه بس عشان الطول khaled mohamed 12:15 AM" at bounding box center [296, 67] width 325 height 19
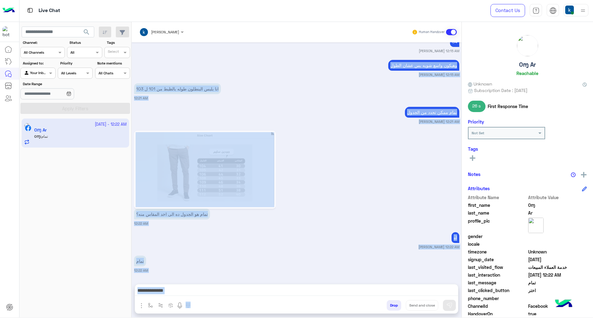
drag, startPoint x: 357, startPoint y: 66, endPoint x: 330, endPoint y: 283, distance: 219.0
click at [330, 283] on div "khaled mohamed Human Handover Sep 20, 2025 khaled mohamed 11:45 PM CH-943-W25 O…" at bounding box center [297, 171] width 330 height 298
click at [343, 236] on div "اه khaled mohamed 12:22 AM" at bounding box center [296, 240] width 325 height 19
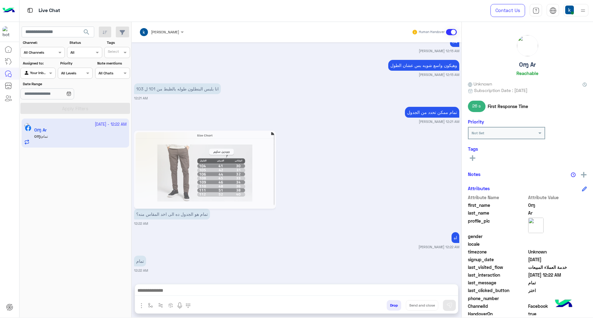
click at [352, 62] on div "وهيكون واسع شويه بس عشان الطول khaled mohamed 12:15 AM" at bounding box center [296, 67] width 325 height 19
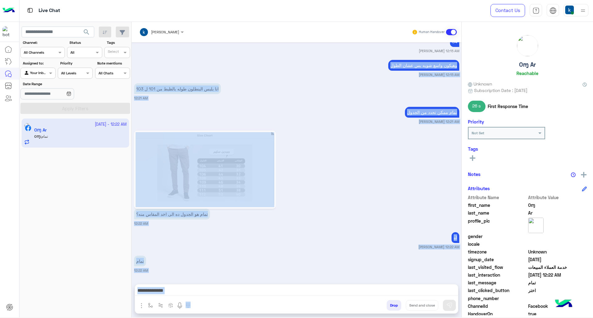
drag, startPoint x: 352, startPoint y: 62, endPoint x: 349, endPoint y: 286, distance: 223.2
click at [349, 286] on div "khaled mohamed Human Handover Sep 20, 2025 khaled mohamed 11:45 PM CH-943-W25 O…" at bounding box center [297, 171] width 330 height 298
click at [347, 232] on div "اه khaled mohamed 12:22 AM" at bounding box center [296, 240] width 325 height 19
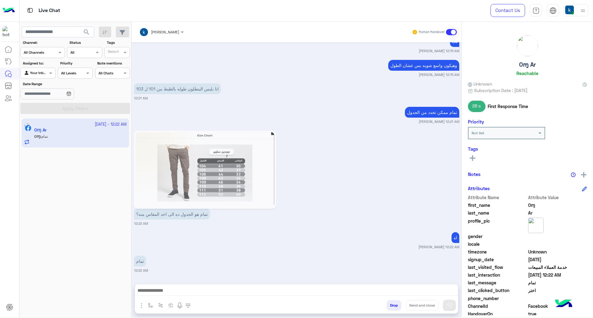
click at [368, 63] on div "وهيكون واسع شويه بس عشان الطول khaled mohamed 12:15 AM" at bounding box center [296, 67] width 325 height 19
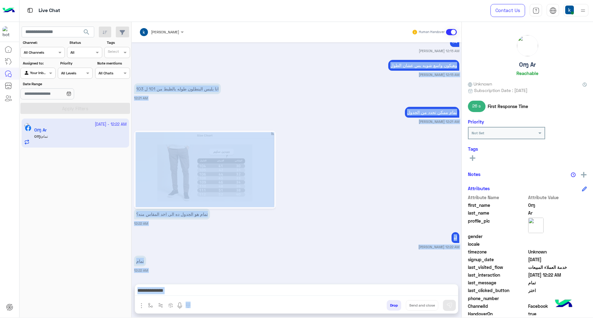
drag, startPoint x: 368, startPoint y: 63, endPoint x: 328, endPoint y: 283, distance: 223.0
click at [328, 283] on div "khaled mohamed Human Handover Sep 20, 2025 khaled mohamed 11:45 PM CH-943-W25 O…" at bounding box center [297, 171] width 330 height 298
click at [346, 238] on div "اه khaled mohamed 12:22 AM" at bounding box center [296, 240] width 325 height 19
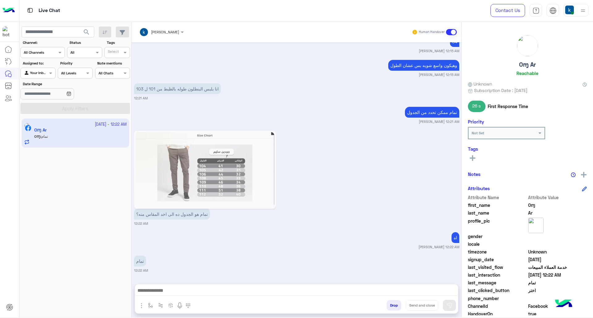
click at [353, 62] on div "وهيكون واسع شويه بس عشان الطول khaled mohamed 12:15 AM" at bounding box center [296, 67] width 325 height 19
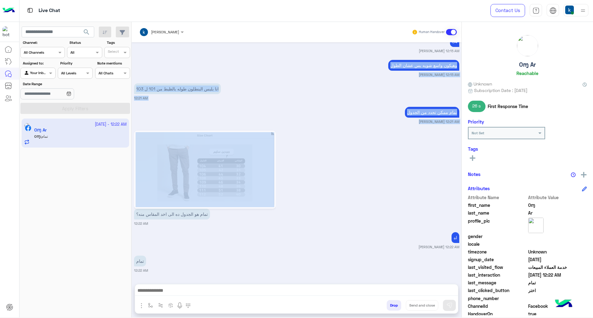
drag, startPoint x: 353, startPoint y: 62, endPoint x: 353, endPoint y: 121, distance: 59.3
click at [353, 121] on div "Sep 20, 2025 khaled mohamed 11:45 PM CH-943-W25 Off White khaled mohamed 11:45 …" at bounding box center [297, 160] width 330 height 236
click at [298, 87] on div "انا بلبس البنطلون طوله بالظبط من 101 ل 103 12:21 AM" at bounding box center [296, 91] width 325 height 19
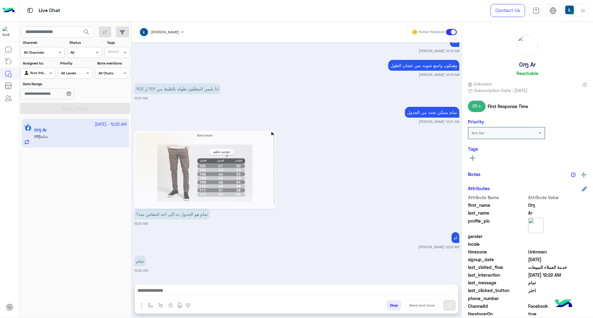
click at [363, 65] on div "وهيكون واسع شويه بس عشان الطول khaled mohamed 12:15 AM" at bounding box center [296, 67] width 325 height 19
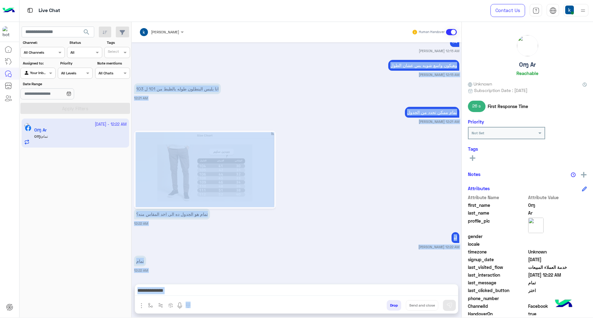
drag, startPoint x: 363, startPoint y: 65, endPoint x: 316, endPoint y: 281, distance: 221.1
click at [316, 281] on div "khaled mohamed Human Handover Sep 20, 2025 khaled mohamed 11:45 PM CH-943-W25 O…" at bounding box center [297, 171] width 330 height 298
click at [318, 241] on div "اه khaled mohamed 12:22 AM" at bounding box center [296, 240] width 325 height 19
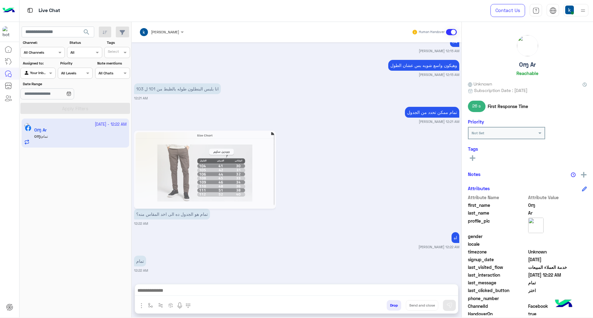
click at [317, 68] on div "وهيكون واسع شويه بس عشان الطول khaled mohamed 12:15 AM" at bounding box center [296, 67] width 325 height 19
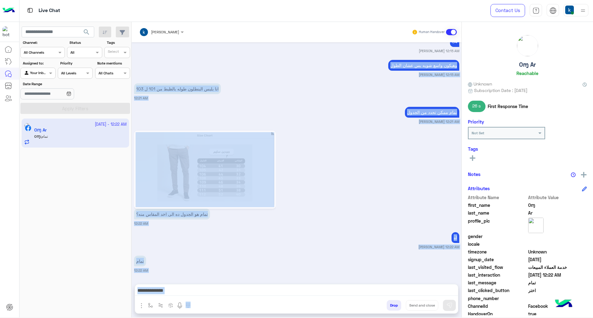
drag, startPoint x: 317, startPoint y: 68, endPoint x: 304, endPoint y: 285, distance: 217.7
click at [304, 285] on div "khaled mohamed Human Handover Sep 20, 2025 khaled mohamed 11:45 PM CH-943-W25 O…" at bounding box center [297, 171] width 330 height 298
click at [328, 241] on div "اه khaled mohamed 12:22 AM" at bounding box center [296, 240] width 325 height 19
click at [324, 72] on small "khaled mohamed 12:15 AM" at bounding box center [296, 74] width 325 height 5
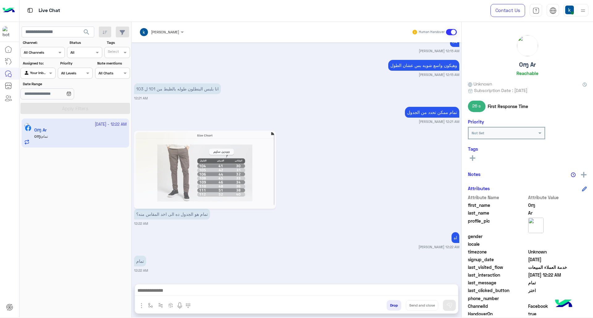
click at [322, 65] on div "وهيكون واسع شويه بس عشان الطول khaled mohamed 12:15 AM" at bounding box center [296, 67] width 325 height 19
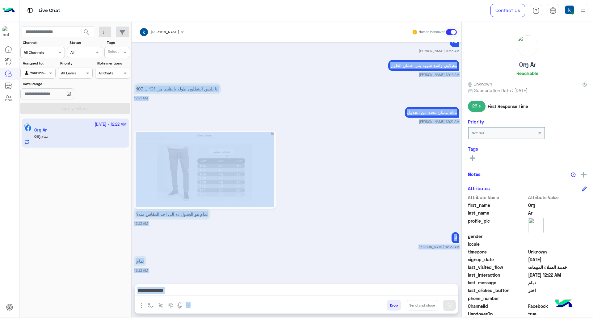
drag, startPoint x: 322, startPoint y: 65, endPoint x: 316, endPoint y: 282, distance: 217.1
click at [316, 282] on div "khaled mohamed Human Handover Sep 20, 2025 khaled mohamed 11:45 PM CH-943-W25 O…" at bounding box center [297, 171] width 330 height 298
click at [332, 244] on small "khaled mohamed 12:22 AM" at bounding box center [296, 246] width 325 height 5
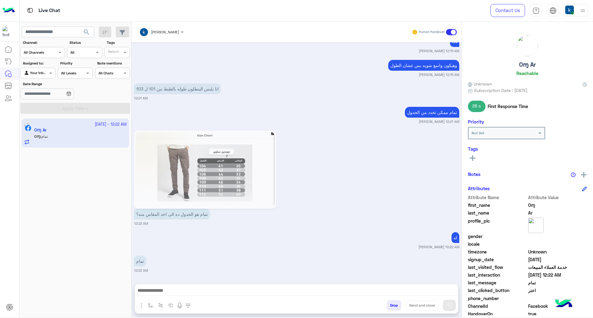
click at [325, 66] on div "وهيكون واسع شويه بس عشان الطول khaled mohamed 12:15 AM" at bounding box center [296, 67] width 325 height 19
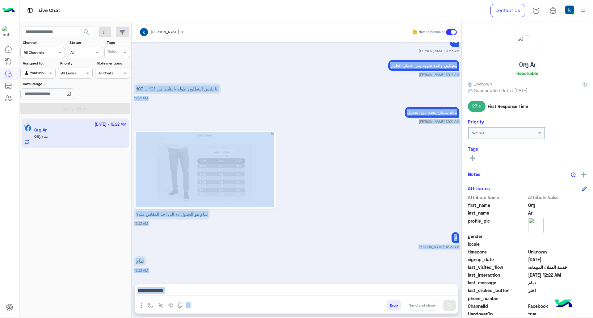
drag, startPoint x: 325, startPoint y: 66, endPoint x: 300, endPoint y: 282, distance: 217.5
click at [300, 282] on div "khaled mohamed Human Handover Sep 20, 2025 khaled mohamed 11:45 PM CH-943-W25 O…" at bounding box center [297, 171] width 330 height 298
click at [320, 240] on div "اه khaled mohamed 12:22 AM" at bounding box center [296, 240] width 325 height 19
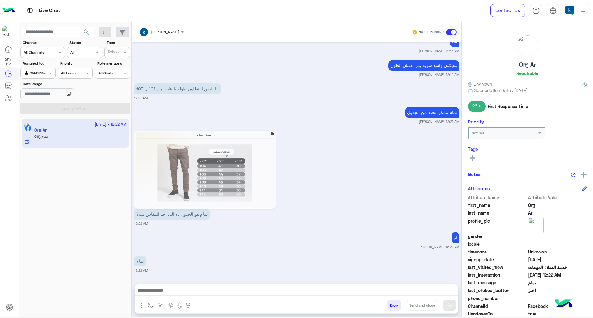
click at [343, 61] on div "وهيكون واسع شويه بس عشان الطول khaled mohamed 12:15 AM" at bounding box center [296, 67] width 325 height 19
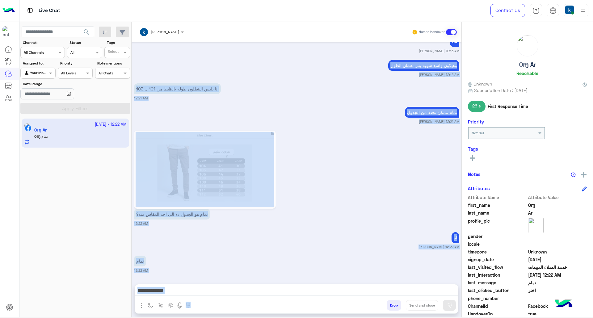
drag, startPoint x: 343, startPoint y: 61, endPoint x: 303, endPoint y: 283, distance: 225.8
click at [303, 283] on div "khaled mohamed Human Handover Sep 20, 2025 khaled mohamed 11:45 PM CH-943-W25 O…" at bounding box center [297, 171] width 330 height 298
click at [316, 252] on div "Sep 20, 2025 khaled mohamed 11:45 PM CH-943-W25 Off White khaled mohamed 11:45 …" at bounding box center [297, 160] width 330 height 236
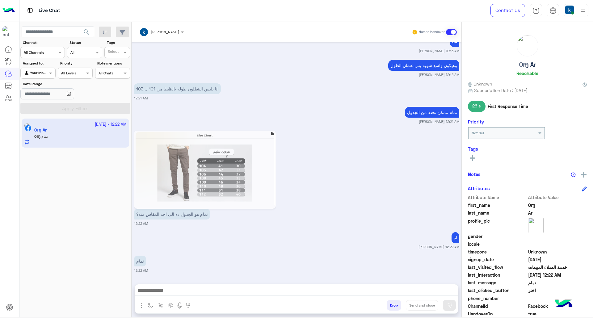
click at [389, 65] on p "وهيكون واسع شويه بس عشان الطول" at bounding box center [423, 65] width 71 height 11
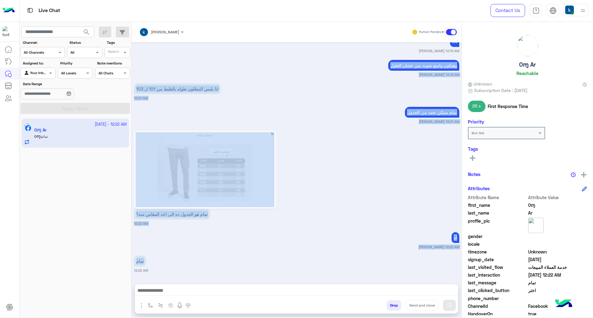
drag, startPoint x: 389, startPoint y: 65, endPoint x: 332, endPoint y: 257, distance: 200.4
click at [332, 257] on div "Sep 20, 2025 khaled mohamed 11:45 PM CH-943-W25 Off White khaled mohamed 11:45 …" at bounding box center [297, 160] width 330 height 236
click at [316, 236] on div "اه khaled mohamed 12:22 AM" at bounding box center [296, 240] width 325 height 19
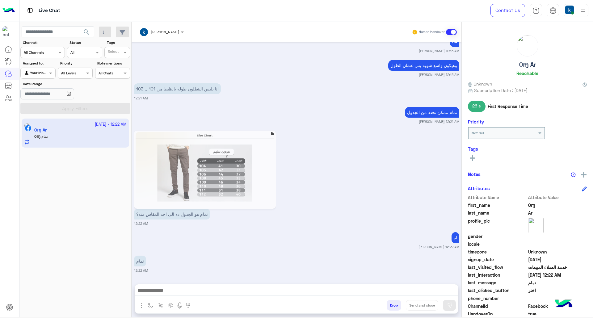
click at [404, 66] on p "وهيكون واسع شويه بس عشان الطول" at bounding box center [423, 65] width 71 height 11
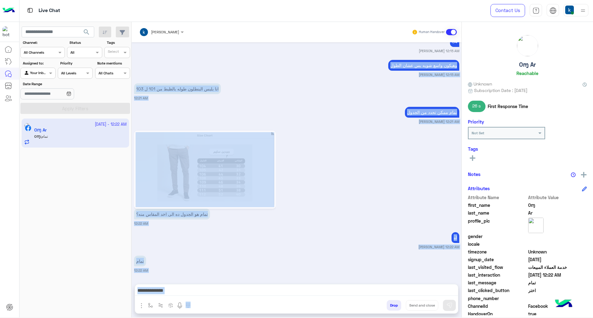
drag, startPoint x: 404, startPoint y: 66, endPoint x: 315, endPoint y: 300, distance: 250.6
click at [315, 300] on div "khaled mohamed Human Handover Sep 20, 2025 khaled mohamed 11:45 PM CH-943-W25 O…" at bounding box center [297, 171] width 330 height 298
click at [335, 250] on div "Sep 20, 2025 khaled mohamed 11:45 PM CH-943-W25 Off White khaled mohamed 11:45 …" at bounding box center [297, 160] width 330 height 236
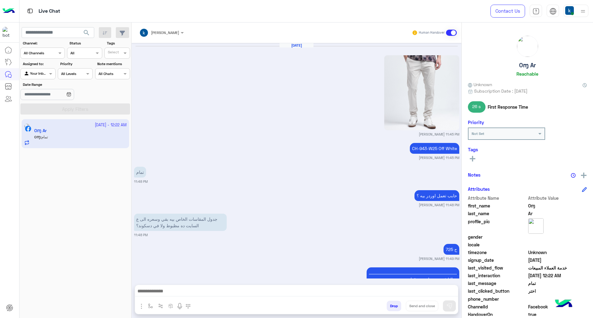
scroll to position [879, 0]
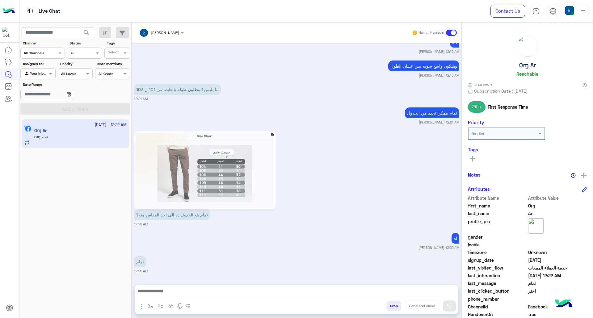
click at [389, 304] on button "Drop" at bounding box center [393, 306] width 15 height 10
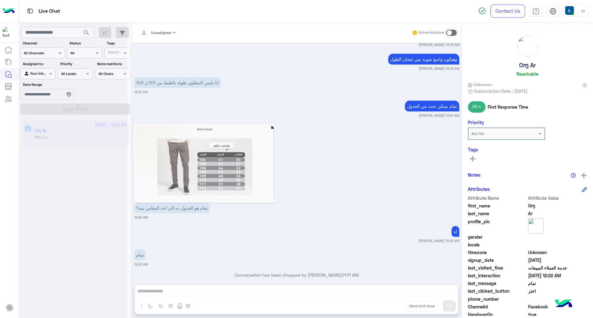
scroll to position [896, 0]
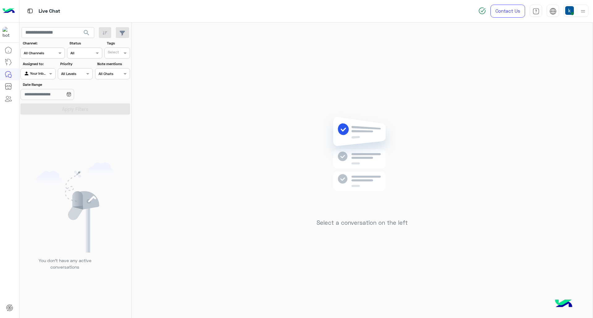
click at [345, 227] on div "Select a conversation on the left" at bounding box center [361, 171] width 91 height 119
click at [326, 233] on div "Select a conversation on the left" at bounding box center [362, 172] width 461 height 298
click at [342, 219] on h5 "Select a conversation on the left" at bounding box center [361, 222] width 91 height 7
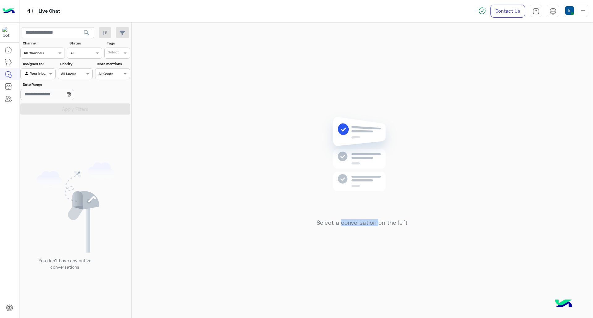
click at [342, 219] on h5 "Select a conversation on the left" at bounding box center [361, 222] width 91 height 7
click at [326, 215] on div "Select a conversation on the left" at bounding box center [361, 171] width 91 height 119
click at [324, 225] on h5 "Select a conversation on the left" at bounding box center [361, 222] width 91 height 7
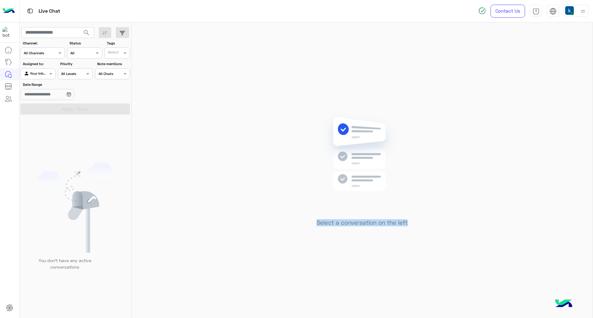
click at [324, 225] on h5 "Select a conversation on the left" at bounding box center [361, 222] width 91 height 7
click at [336, 224] on h5 "Select a conversation on the left" at bounding box center [361, 222] width 91 height 7
drag, startPoint x: 338, startPoint y: 224, endPoint x: 335, endPoint y: 225, distance: 3.8
click at [335, 225] on h5 "Select a conversation on the left" at bounding box center [361, 222] width 91 height 7
click at [341, 228] on div "Select a conversation on the left" at bounding box center [361, 171] width 91 height 119
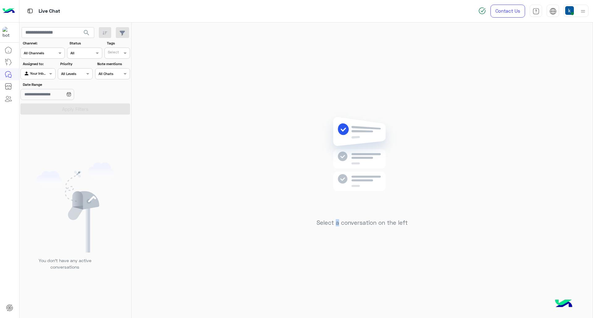
click at [336, 223] on h5 "Select a conversation on the left" at bounding box center [361, 222] width 91 height 7
click at [336, 232] on div "Select a conversation on the left" at bounding box center [362, 172] width 461 height 298
drag, startPoint x: 341, startPoint y: 225, endPoint x: 375, endPoint y: 227, distance: 34.7
click at [375, 227] on div "Select a conversation on the left" at bounding box center [361, 171] width 91 height 119
click at [378, 227] on div "Select a conversation on the left" at bounding box center [361, 171] width 91 height 119
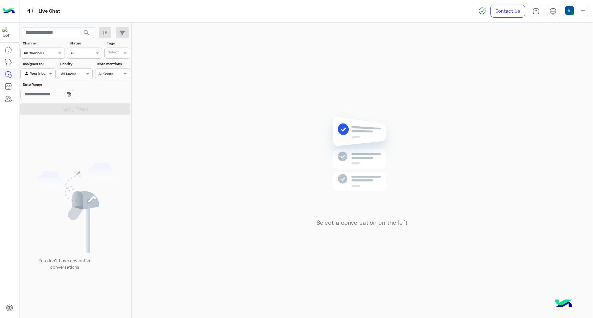
click at [320, 223] on h5 "Select a conversation on the left" at bounding box center [361, 222] width 91 height 7
click at [323, 232] on div "Select a conversation on the left" at bounding box center [362, 172] width 461 height 298
drag, startPoint x: 319, startPoint y: 224, endPoint x: 333, endPoint y: 228, distance: 15.2
click at [333, 228] on div "Select a conversation on the left" at bounding box center [361, 171] width 91 height 119
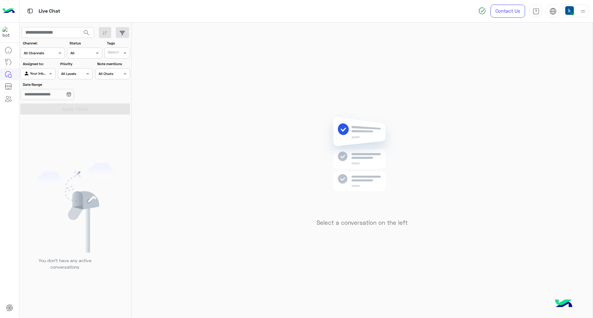
click at [337, 223] on h5 "Select a conversation on the left" at bounding box center [361, 222] width 91 height 7
click at [337, 225] on h5 "Select a conversation on the left" at bounding box center [361, 222] width 91 height 7
click at [336, 230] on div "Select a conversation on the left" at bounding box center [361, 171] width 91 height 119
drag, startPoint x: 342, startPoint y: 225, endPoint x: 375, endPoint y: 226, distance: 32.8
click at [375, 226] on div "Select a conversation on the left" at bounding box center [361, 171] width 91 height 119
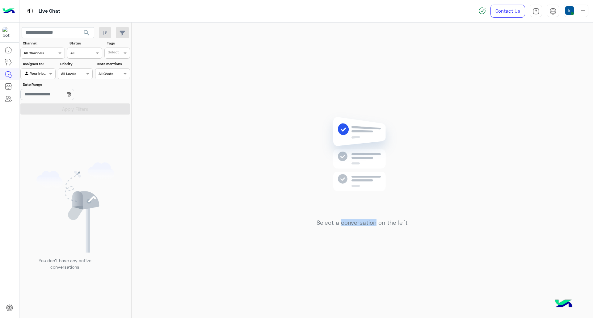
click at [371, 230] on div "Select a conversation on the left" at bounding box center [361, 171] width 91 height 119
click at [391, 223] on h5 "Select a conversation on the left" at bounding box center [361, 222] width 91 height 7
click at [387, 234] on div "Select a conversation on the left" at bounding box center [362, 172] width 461 height 298
click at [387, 222] on h5 "Select a conversation on the left" at bounding box center [361, 222] width 91 height 7
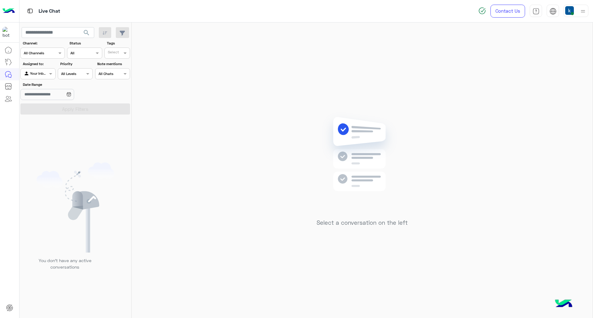
click at [384, 233] on div "Select a conversation on the left" at bounding box center [362, 172] width 461 height 298
drag, startPoint x: 388, startPoint y: 225, endPoint x: 394, endPoint y: 225, distance: 6.5
click at [394, 225] on h5 "Select a conversation on the left" at bounding box center [361, 222] width 91 height 7
click at [395, 230] on div "Select a conversation on the left" at bounding box center [361, 171] width 91 height 119
drag, startPoint x: 398, startPoint y: 224, endPoint x: 402, endPoint y: 224, distance: 3.4
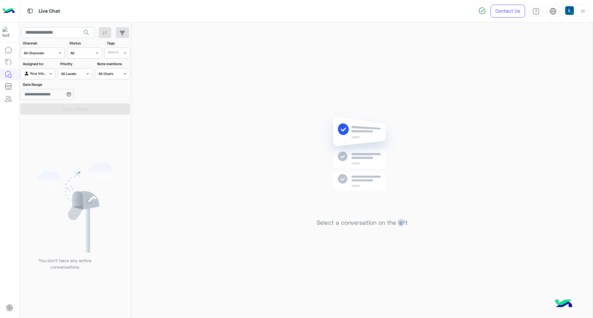
click at [402, 224] on h5 "Select a conversation on the left" at bounding box center [361, 222] width 91 height 7
click at [395, 235] on div "Select a conversation on the left" at bounding box center [362, 172] width 461 height 298
drag, startPoint x: 398, startPoint y: 222, endPoint x: 407, endPoint y: 224, distance: 8.7
click at [407, 224] on h5 "Select a conversation on the left" at bounding box center [361, 222] width 91 height 7
click at [400, 232] on div "Select a conversation on the left" at bounding box center [362, 172] width 461 height 298
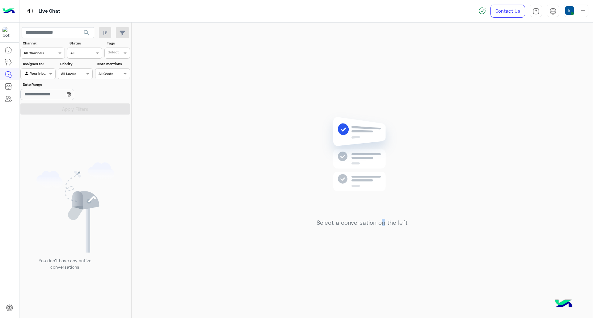
drag, startPoint x: 380, startPoint y: 224, endPoint x: 386, endPoint y: 224, distance: 5.3
click at [386, 224] on h5 "Select a conversation on the left" at bounding box center [361, 222] width 91 height 7
click at [379, 230] on div "Select a conversation on the left" at bounding box center [361, 171] width 91 height 119
drag, startPoint x: 378, startPoint y: 224, endPoint x: 384, endPoint y: 225, distance: 5.8
click at [384, 225] on h5 "Select a conversation on the left" at bounding box center [361, 222] width 91 height 7
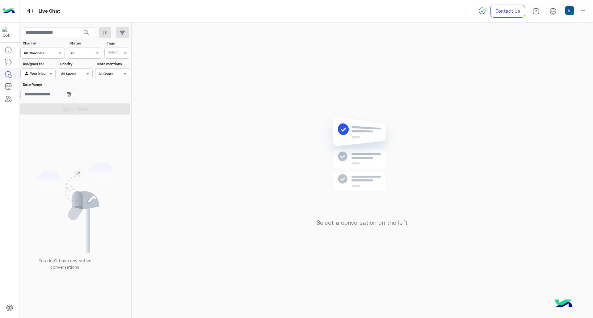
click at [386, 229] on div "Select a conversation on the left" at bounding box center [361, 171] width 91 height 119
click at [388, 223] on h5 "Select a conversation on the left" at bounding box center [361, 222] width 91 height 7
drag, startPoint x: 386, startPoint y: 224, endPoint x: 395, endPoint y: 226, distance: 9.1
click at [395, 226] on div "Select a conversation on the left" at bounding box center [361, 171] width 91 height 119
click at [387, 230] on div "Select a conversation on the left" at bounding box center [361, 171] width 91 height 119
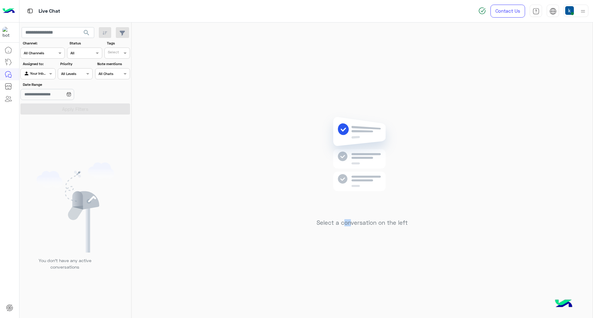
drag, startPoint x: 343, startPoint y: 225, endPoint x: 345, endPoint y: 230, distance: 5.2
click at [349, 231] on div "Select a conversation on the left" at bounding box center [362, 172] width 461 height 298
click at [345, 230] on div "Select a conversation on the left" at bounding box center [361, 171] width 91 height 119
drag, startPoint x: 342, startPoint y: 223, endPoint x: 314, endPoint y: 230, distance: 29.1
click at [314, 230] on div "Select a conversation on the left" at bounding box center [362, 172] width 461 height 298
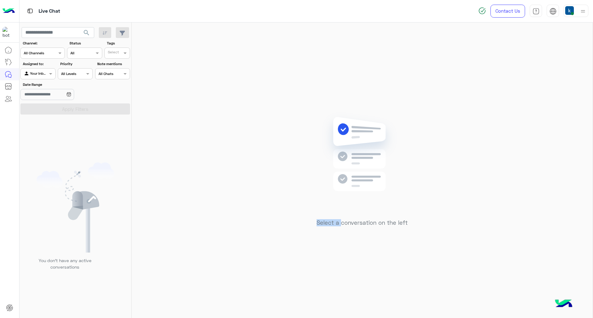
click at [313, 229] on div "Select a conversation on the left" at bounding box center [362, 172] width 461 height 298
drag, startPoint x: 338, startPoint y: 225, endPoint x: 427, endPoint y: 229, distance: 88.4
click at [427, 229] on div "Select a conversation on the left" at bounding box center [362, 172] width 461 height 298
click at [420, 230] on div "Select a conversation on the left" at bounding box center [362, 172] width 461 height 298
drag, startPoint x: 314, startPoint y: 228, endPoint x: 430, endPoint y: 223, distance: 116.5
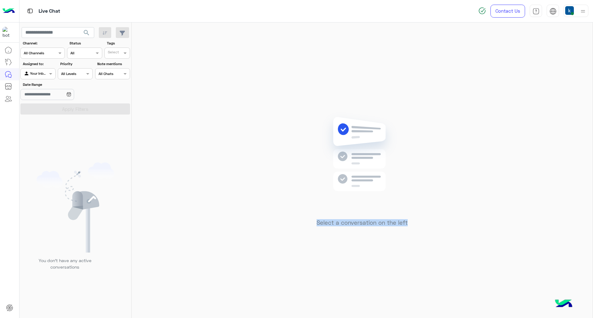
click at [430, 223] on div "Select a conversation on the left" at bounding box center [362, 172] width 461 height 298
click at [373, 226] on h5 "Select a conversation on the left" at bounding box center [361, 222] width 91 height 7
drag, startPoint x: 310, startPoint y: 225, endPoint x: 371, endPoint y: 234, distance: 61.2
click at [437, 235] on div "Select a conversation on the left" at bounding box center [362, 172] width 461 height 298
click at [370, 234] on div "Select a conversation on the left" at bounding box center [362, 172] width 461 height 298
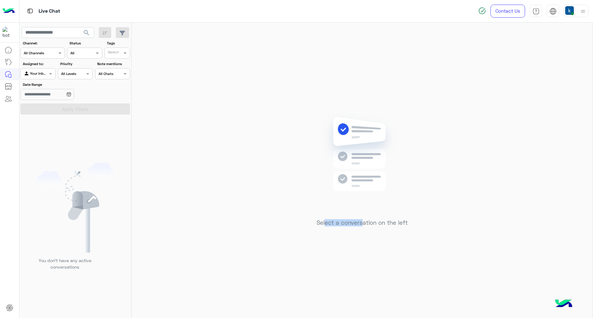
drag, startPoint x: 325, startPoint y: 229, endPoint x: 363, endPoint y: 230, distance: 38.3
click at [363, 230] on div "Select a conversation on the left" at bounding box center [361, 171] width 91 height 119
click at [345, 231] on div "Select a conversation on the left" at bounding box center [362, 172] width 461 height 298
drag, startPoint x: 321, startPoint y: 225, endPoint x: 345, endPoint y: 230, distance: 24.5
click at [345, 230] on div "Select a conversation on the left" at bounding box center [361, 171] width 91 height 119
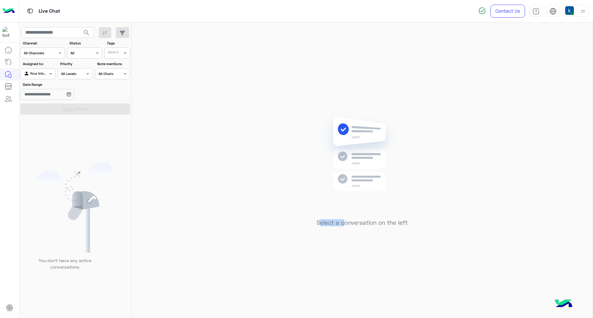
click at [333, 231] on div "Select a conversation on the left" at bounding box center [362, 172] width 461 height 298
drag, startPoint x: 318, startPoint y: 225, endPoint x: 429, endPoint y: 226, distance: 111.1
click at [429, 226] on div "Select a conversation on the left" at bounding box center [362, 172] width 461 height 298
click at [335, 218] on div "Select a conversation on the left" at bounding box center [361, 171] width 91 height 119
drag, startPoint x: 317, startPoint y: 225, endPoint x: 342, endPoint y: 230, distance: 25.7
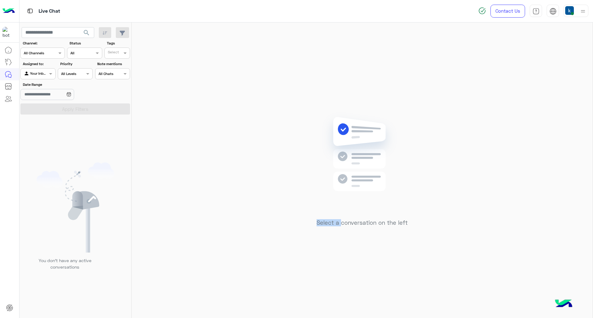
click at [342, 230] on div "Select a conversation on the left" at bounding box center [361, 171] width 91 height 119
click at [344, 230] on div "Select a conversation on the left" at bounding box center [361, 171] width 91 height 119
click at [351, 224] on h5 "Select a conversation on the left" at bounding box center [361, 222] width 91 height 7
drag, startPoint x: 356, startPoint y: 222, endPoint x: 408, endPoint y: 220, distance: 51.6
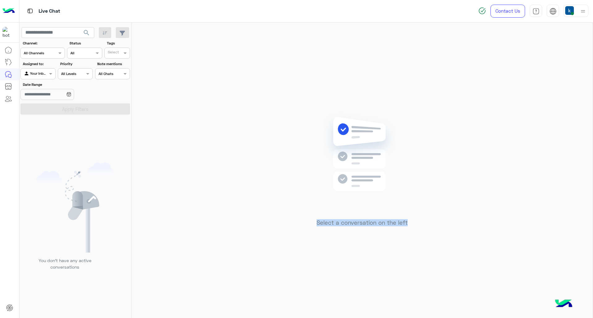
click at [408, 220] on div "Select a conversation on the left" at bounding box center [362, 172] width 461 height 298
drag, startPoint x: 413, startPoint y: 228, endPoint x: 275, endPoint y: 217, distance: 138.5
click at [275, 217] on div "Select a conversation on the left" at bounding box center [362, 172] width 461 height 298
click at [312, 222] on div "Select a conversation on the left" at bounding box center [362, 172] width 461 height 298
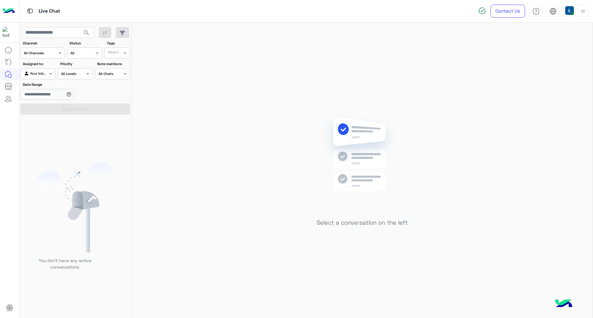
click at [369, 109] on div "Select a conversation on the left" at bounding box center [362, 172] width 461 height 298
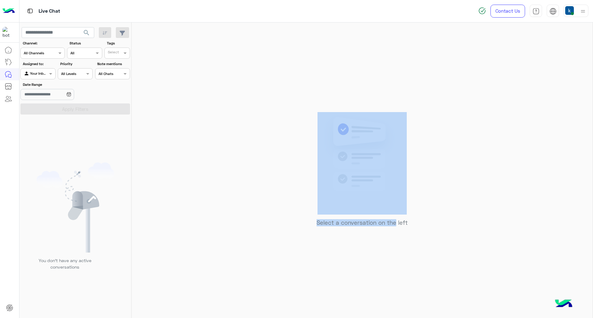
drag, startPoint x: 369, startPoint y: 109, endPoint x: 389, endPoint y: 240, distance: 132.8
click at [389, 240] on div "Select a conversation on the left" at bounding box center [362, 172] width 461 height 298
click at [327, 235] on div "Select a conversation on the left" at bounding box center [362, 172] width 461 height 298
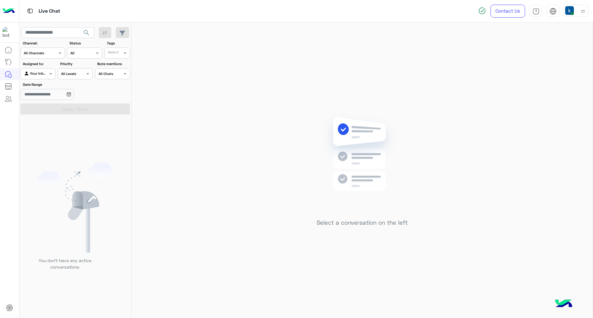
click at [359, 143] on img at bounding box center [361, 163] width 89 height 102
click at [359, 129] on img at bounding box center [361, 163] width 89 height 102
drag, startPoint x: 359, startPoint y: 129, endPoint x: 370, endPoint y: 200, distance: 72.3
click at [370, 200] on img at bounding box center [361, 163] width 89 height 102
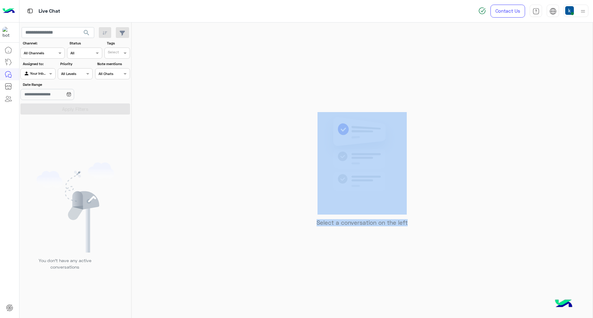
drag, startPoint x: 363, startPoint y: 93, endPoint x: 415, endPoint y: 239, distance: 154.4
click at [415, 239] on div "Select a conversation on the left" at bounding box center [362, 172] width 461 height 298
click at [365, 247] on div "Select a conversation on the left" at bounding box center [362, 172] width 461 height 298
drag, startPoint x: 375, startPoint y: 87, endPoint x: 395, endPoint y: 236, distance: 150.5
click at [414, 239] on div "Select a conversation on the left" at bounding box center [362, 172] width 461 height 298
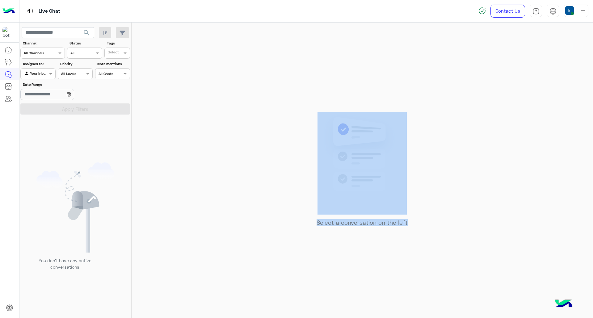
click at [362, 244] on div "Select a conversation on the left" at bounding box center [362, 172] width 461 height 298
drag, startPoint x: 365, startPoint y: 104, endPoint x: 323, endPoint y: 159, distance: 69.3
click at [411, 229] on div "Select a conversation on the left" at bounding box center [362, 172] width 461 height 298
click at [303, 131] on div "Select a conversation on the left" at bounding box center [362, 172] width 461 height 298
drag, startPoint x: 352, startPoint y: 86, endPoint x: 408, endPoint y: 233, distance: 157.1
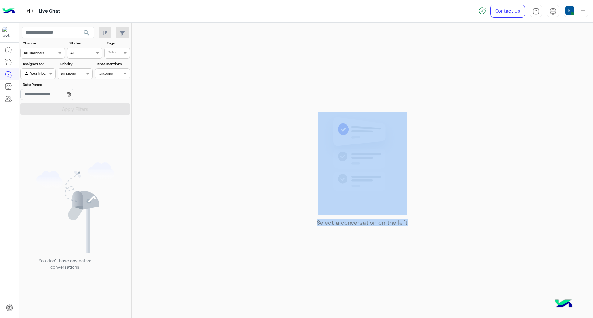
click at [408, 233] on div "Select a conversation on the left" at bounding box center [362, 172] width 461 height 298
click at [264, 153] on div "Select a conversation on the left" at bounding box center [362, 172] width 461 height 298
drag, startPoint x: 318, startPoint y: 81, endPoint x: 424, endPoint y: 232, distance: 184.7
click at [424, 232] on div "Select a conversation on the left" at bounding box center [362, 172] width 461 height 298
click at [356, 148] on img at bounding box center [361, 163] width 89 height 102
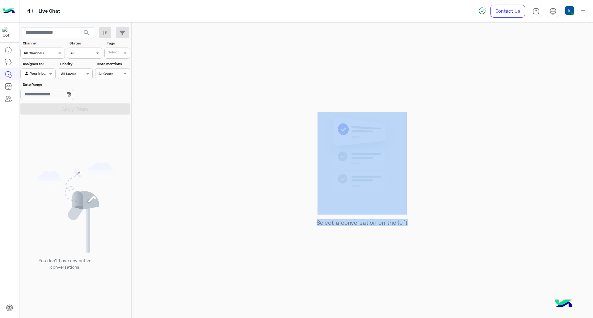
click at [285, 117] on div "Select a conversation on the left" at bounding box center [362, 172] width 461 height 298
drag, startPoint x: 351, startPoint y: 92, endPoint x: 367, endPoint y: 125, distance: 36.7
click at [410, 236] on div "Select a conversation on the left" at bounding box center [362, 172] width 461 height 298
click at [365, 107] on div "Select a conversation on the left" at bounding box center [362, 172] width 461 height 298
drag, startPoint x: 345, startPoint y: 59, endPoint x: 414, endPoint y: 245, distance: 198.1
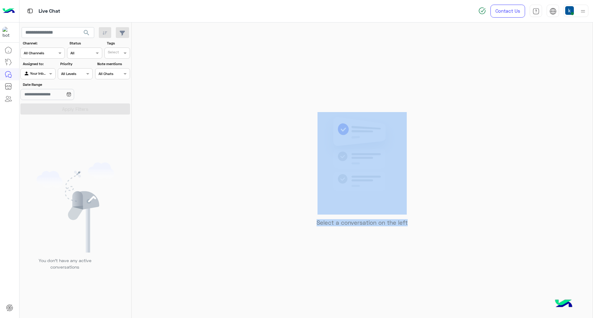
click at [414, 245] on div "Select a conversation on the left" at bounding box center [362, 172] width 461 height 298
click at [336, 63] on div "Select a conversation on the left" at bounding box center [362, 172] width 461 height 298
drag, startPoint x: 336, startPoint y: 63, endPoint x: 435, endPoint y: 254, distance: 214.6
click at [435, 254] on div "Select a conversation on the left" at bounding box center [362, 172] width 461 height 298
click at [348, 84] on div "Select a conversation on the left" at bounding box center [362, 172] width 461 height 298
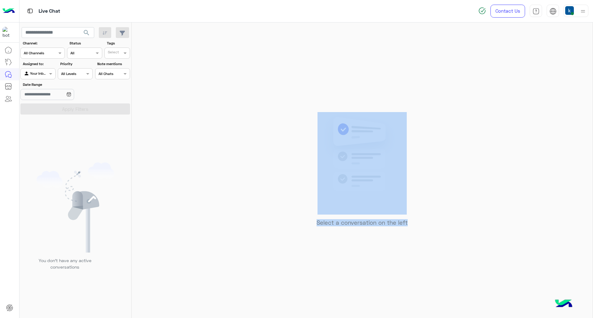
drag, startPoint x: 338, startPoint y: 81, endPoint x: 416, endPoint y: 239, distance: 175.3
click at [416, 239] on div "Select a conversation on the left" at bounding box center [362, 172] width 461 height 298
click at [370, 85] on div "Select a conversation on the left" at bounding box center [362, 172] width 461 height 298
drag, startPoint x: 329, startPoint y: 95, endPoint x: 432, endPoint y: 219, distance: 160.8
click at [432, 219] on div "Select a conversation on the left" at bounding box center [362, 172] width 461 height 298
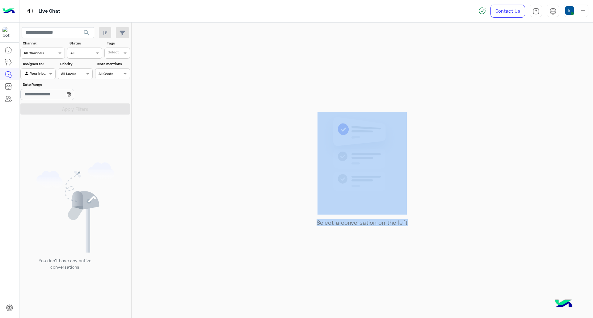
click at [322, 82] on div "Select a conversation on the left" at bounding box center [362, 172] width 461 height 298
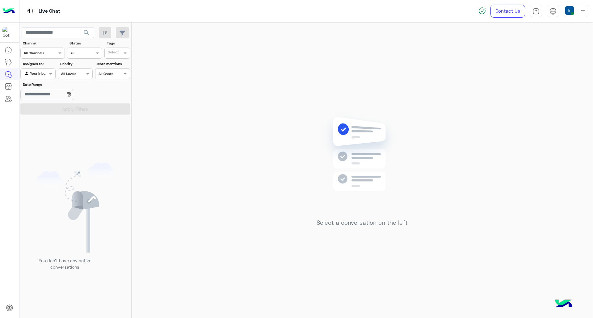
click at [578, 9] on div at bounding box center [575, 11] width 25 height 12
click at [583, 91] on label "Offline" at bounding box center [549, 87] width 67 height 11
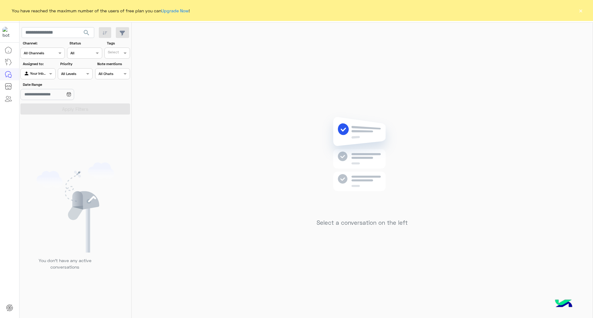
click at [579, 9] on button "×" at bounding box center [580, 10] width 6 height 6
